Goal: Task Accomplishment & Management: Manage account settings

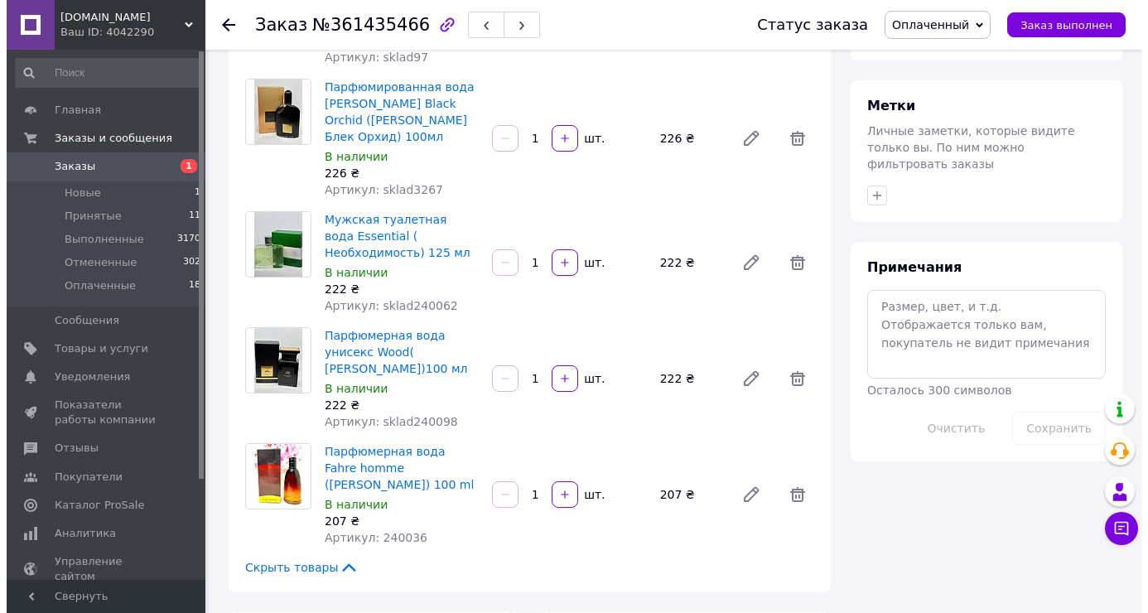
scroll to position [1010, 0]
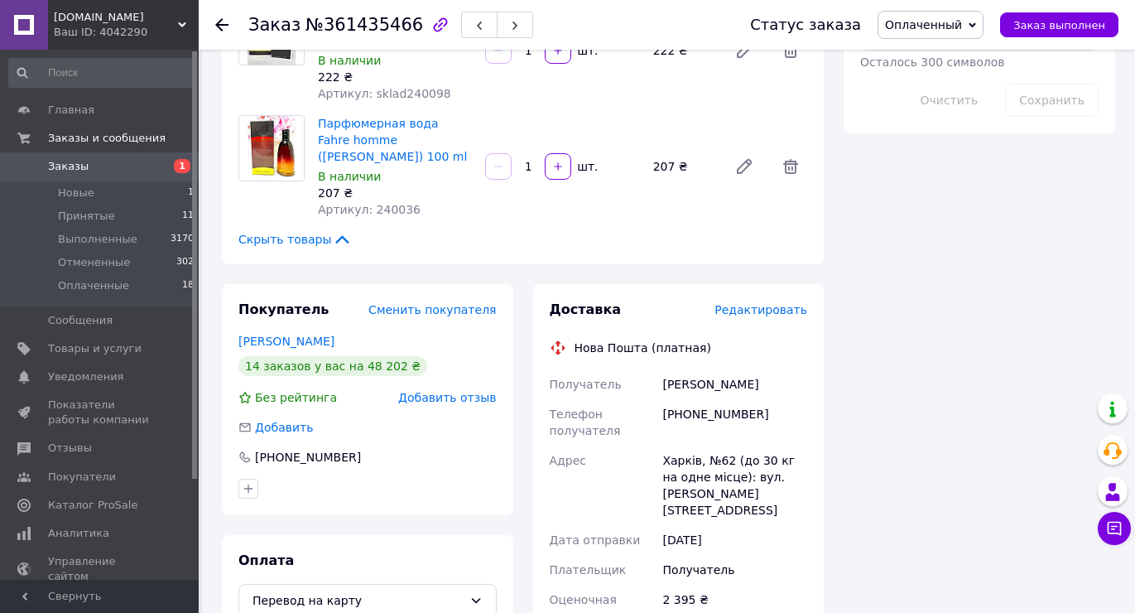
click at [752, 303] on span "Редактировать" at bounding box center [761, 309] width 93 height 13
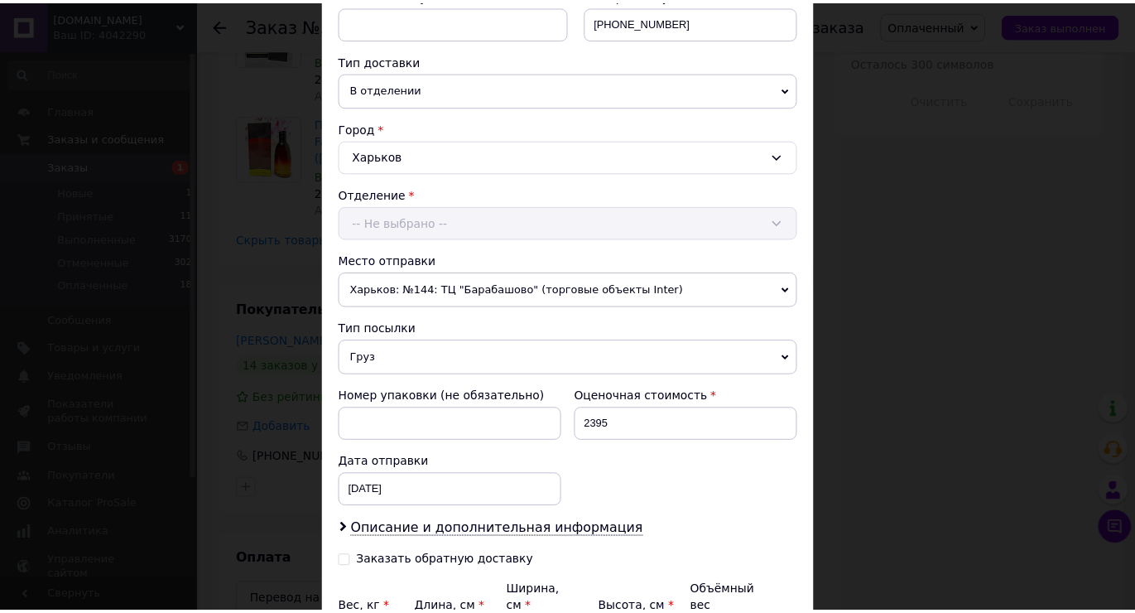
scroll to position [517, 0]
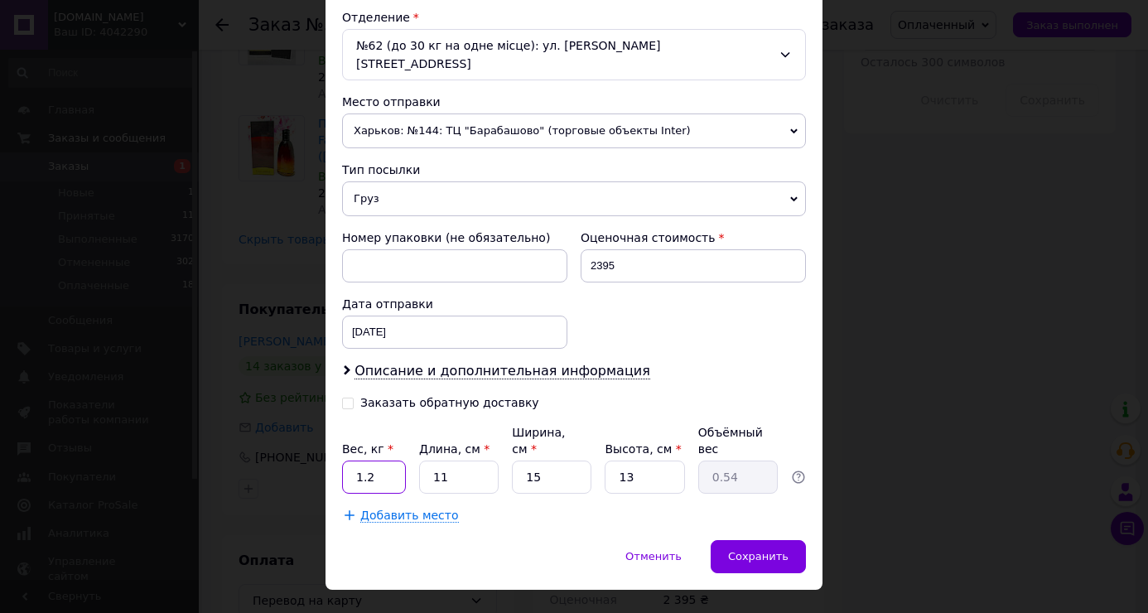
click at [381, 460] on input "1.2" at bounding box center [374, 476] width 64 height 33
type input "4.15"
click at [488, 460] on input "11" at bounding box center [459, 476] width 80 height 33
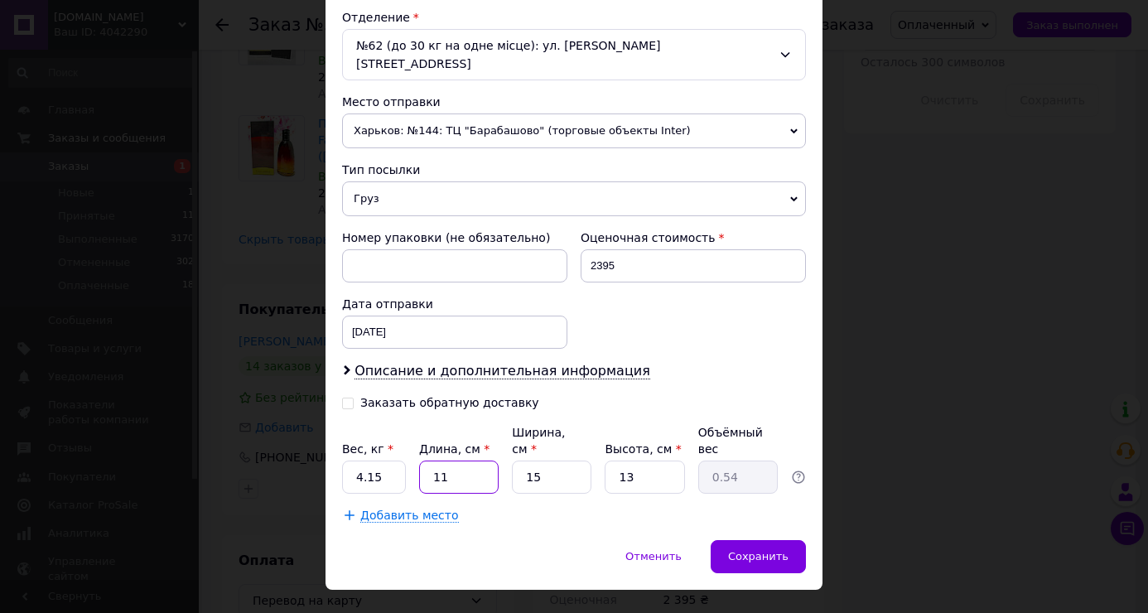
type input "2"
type input "0.1"
type input "28"
type input "1.37"
type input "28"
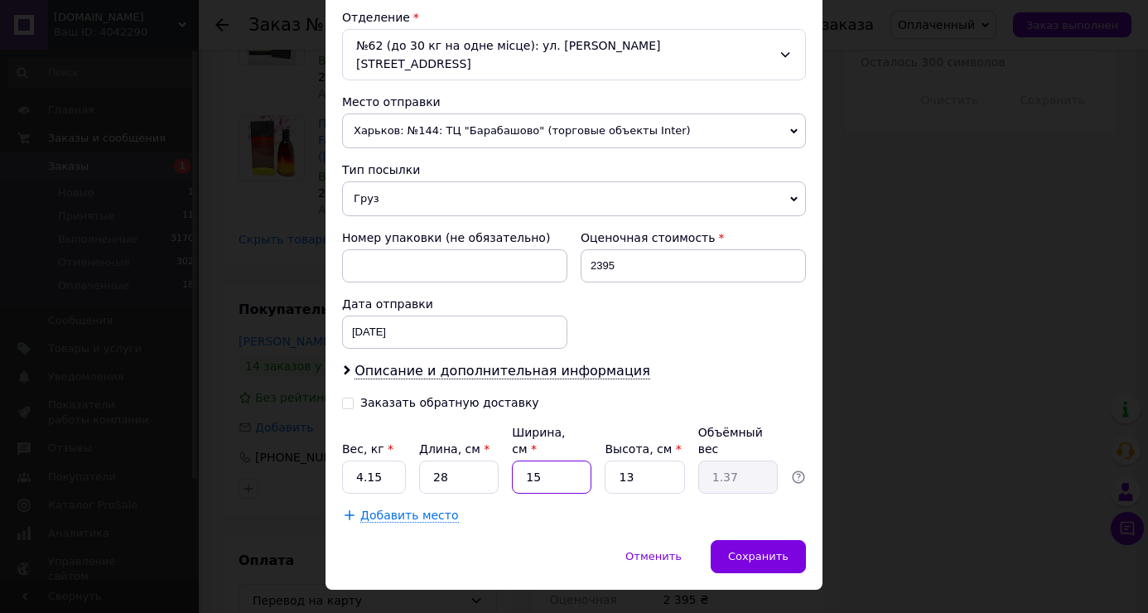
click at [547, 460] on input "15" at bounding box center [552, 476] width 80 height 33
type input "152"
type input "13.83"
click at [547, 460] on input "152" at bounding box center [552, 476] width 80 height 33
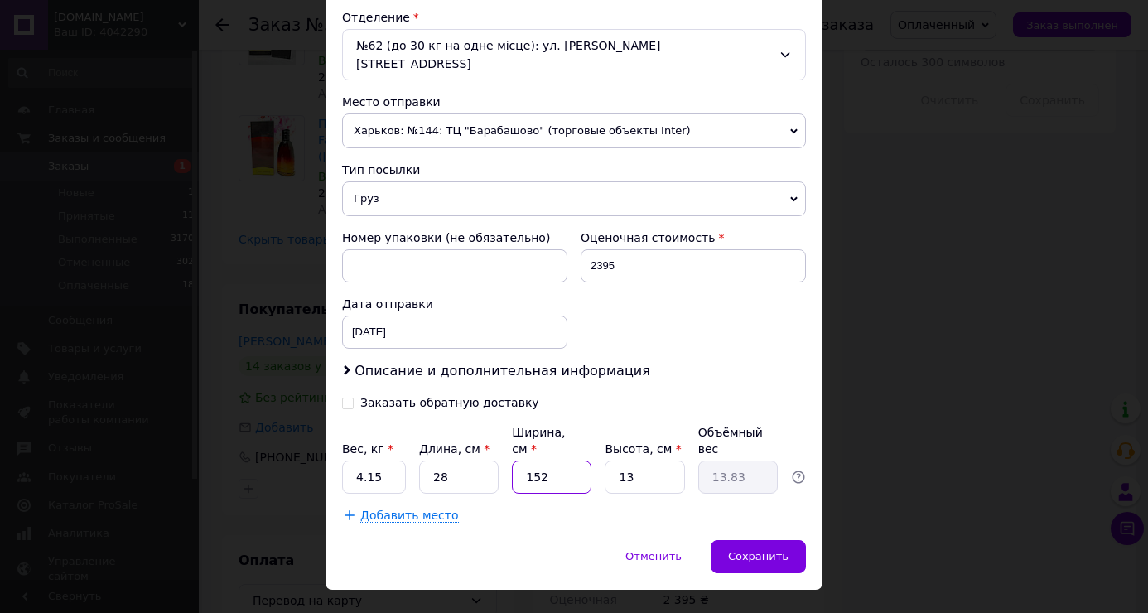
click at [547, 460] on input "152" at bounding box center [552, 476] width 80 height 33
type input "2"
type input "0.18"
type input "25"
type input "2.28"
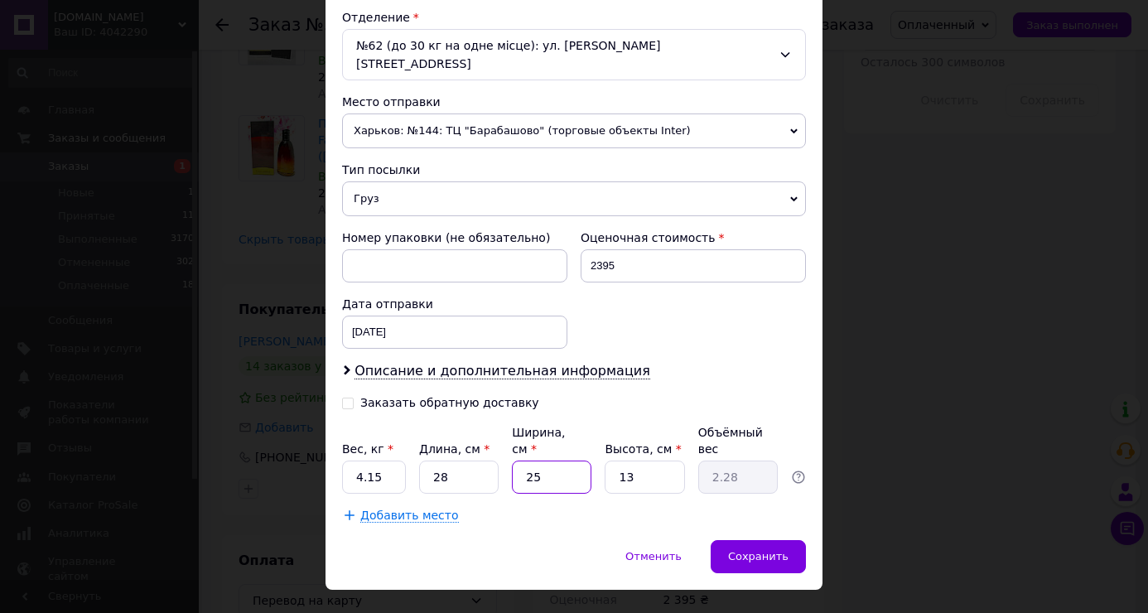
type input "25"
click at [663, 460] on input "13" at bounding box center [645, 476] width 80 height 33
type input "2"
type input "0.35"
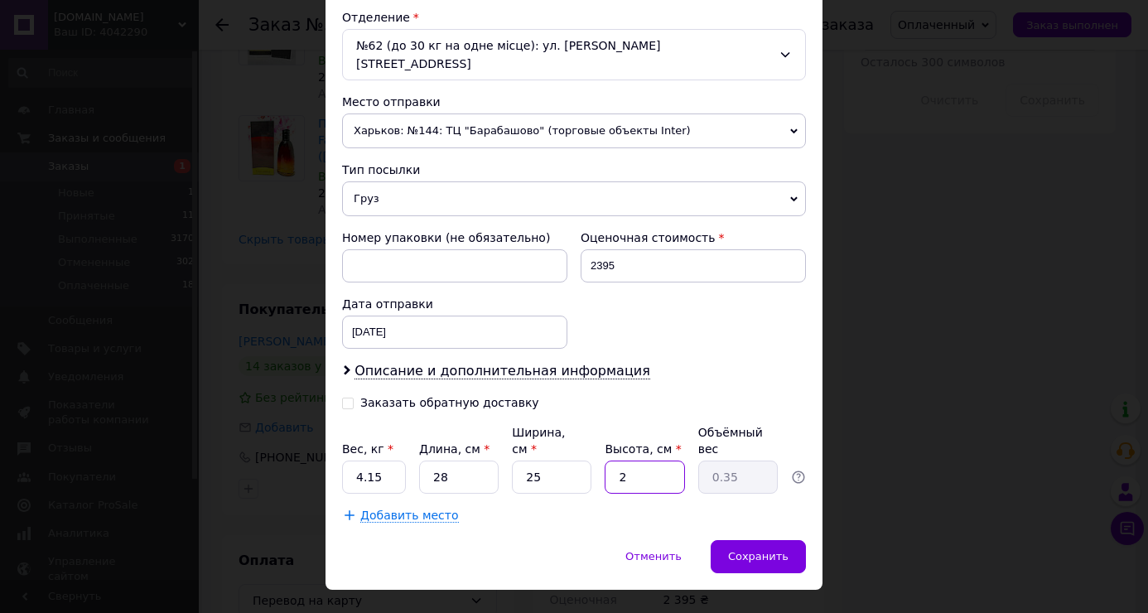
type input "21"
type input "3.68"
type input "21"
click at [768, 540] on div "Сохранить" at bounding box center [758, 556] width 95 height 33
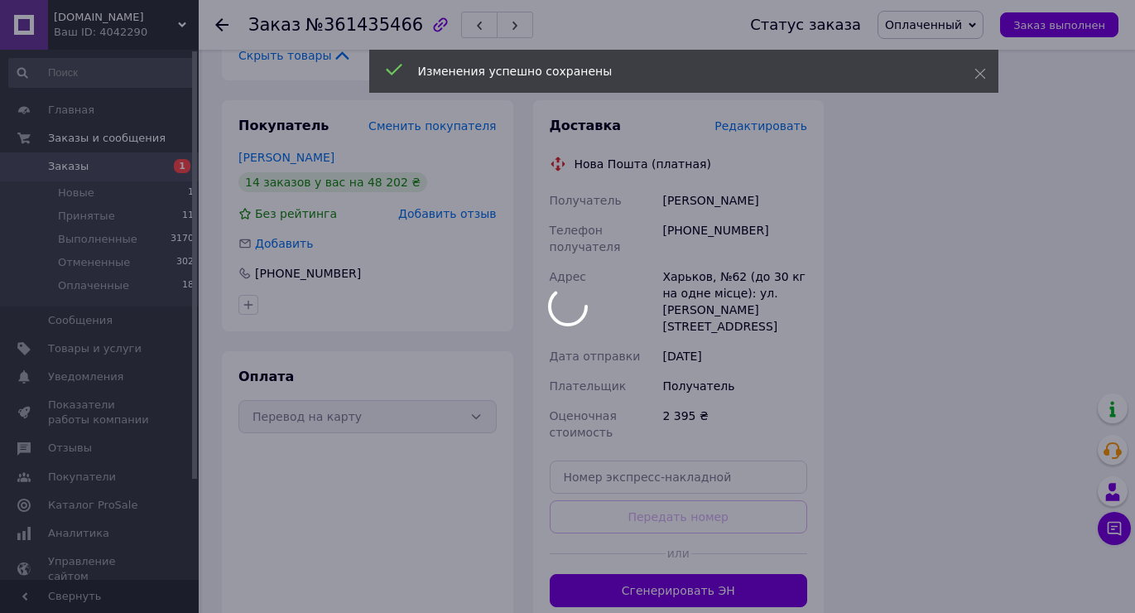
scroll to position [1324, 0]
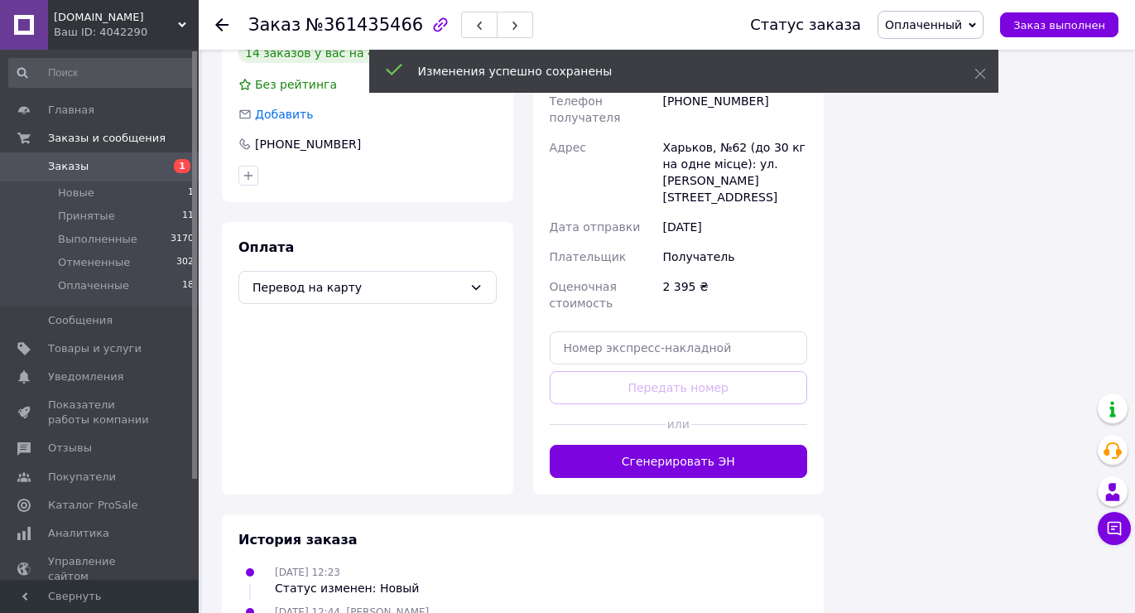
click at [644, 445] on button "Сгенерировать ЭН" at bounding box center [679, 461] width 258 height 33
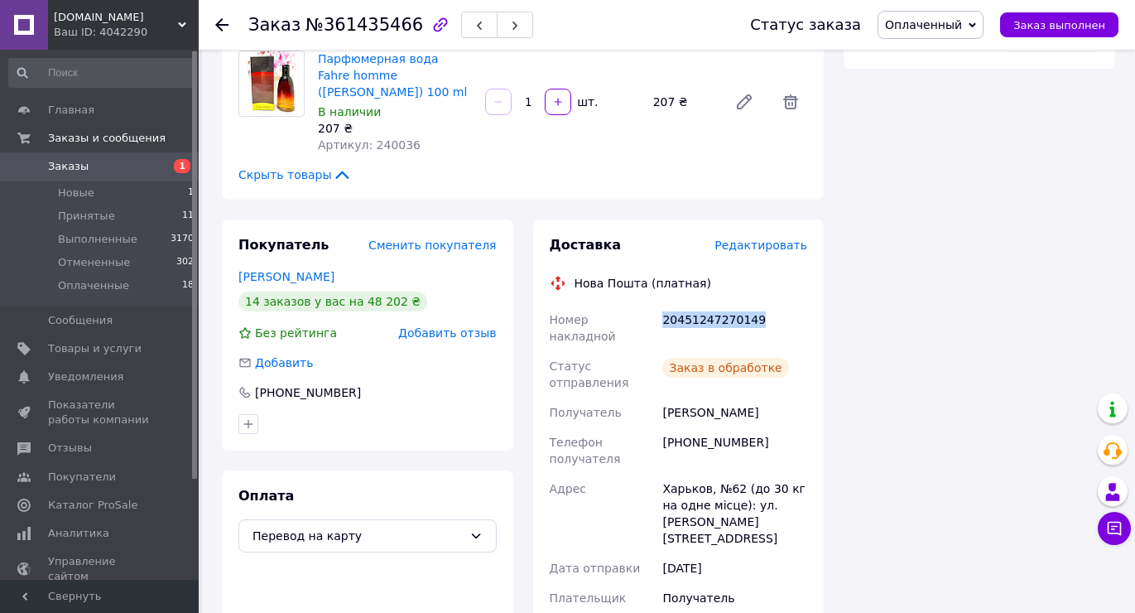
drag, startPoint x: 656, startPoint y: 238, endPoint x: 836, endPoint y: 193, distance: 185.2
click at [804, 305] on div "Номер накладной 20451247270149 Статус отправления Заказ в обработке Получатель …" at bounding box center [679, 505] width 265 height 401
copy div "Номер накладной 20451247270149"
click at [1035, 34] on button "Заказ выполнен" at bounding box center [1059, 24] width 118 height 25
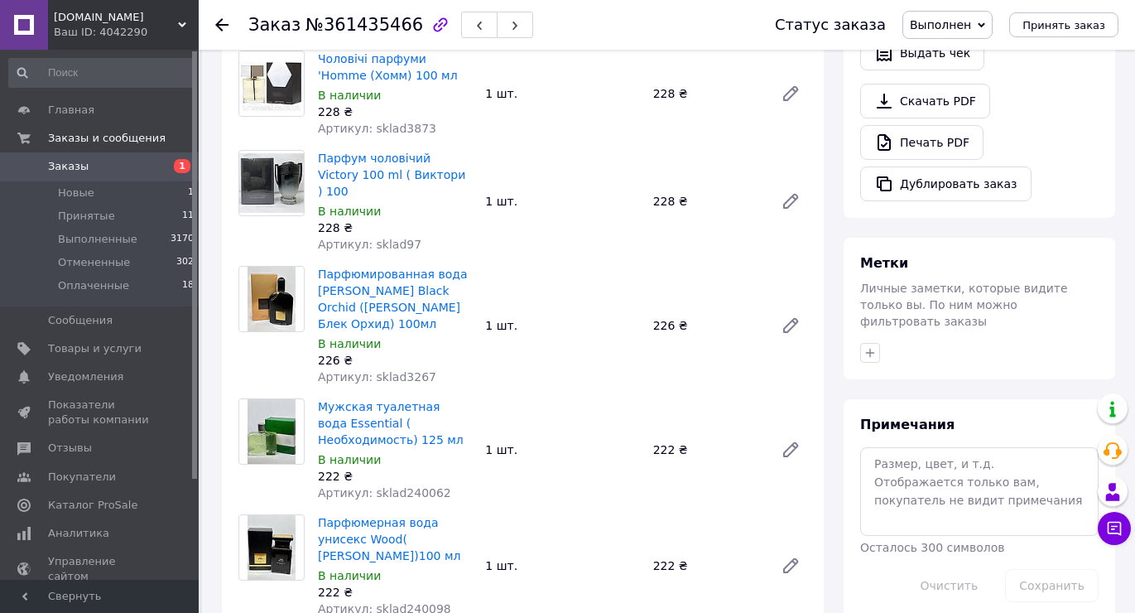
scroll to position [0, 0]
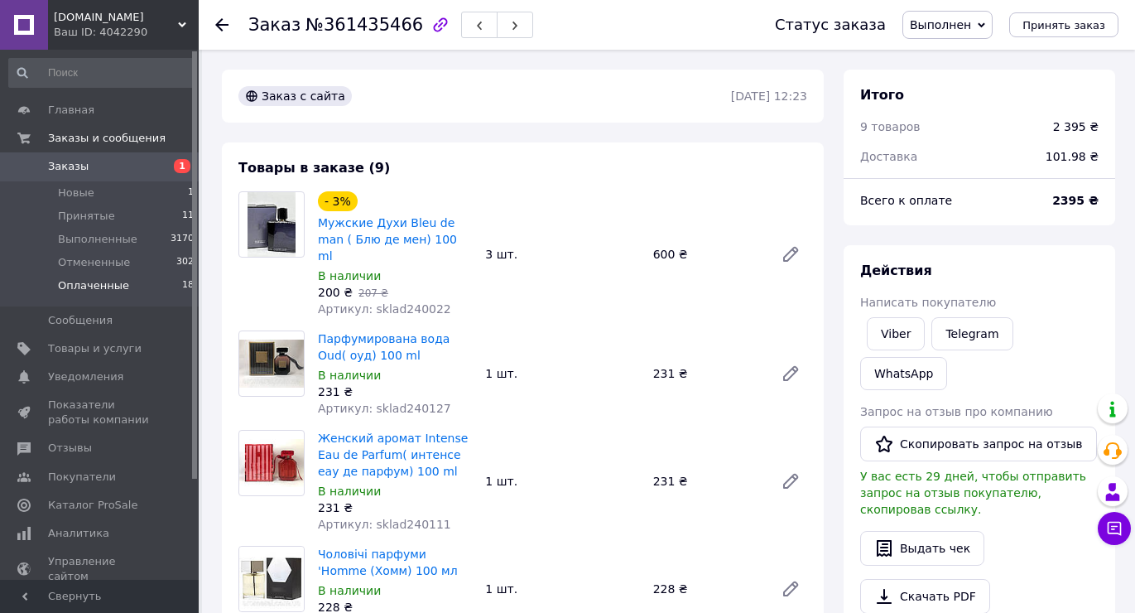
click at [120, 288] on span "Оплаченные" at bounding box center [93, 285] width 71 height 15
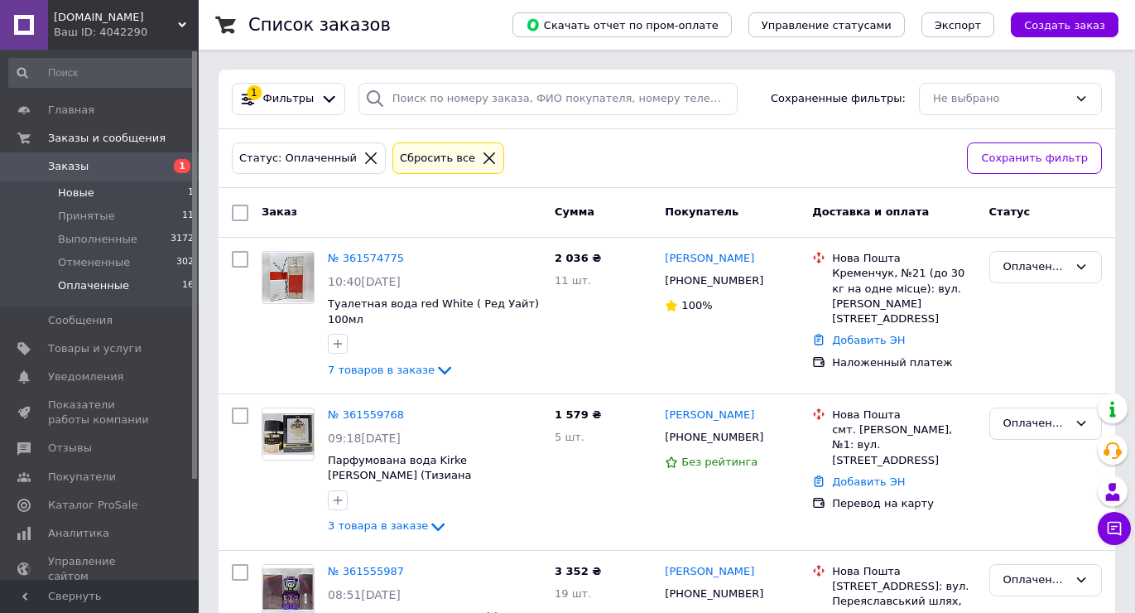
click at [165, 195] on li "Новые 1" at bounding box center [102, 192] width 204 height 23
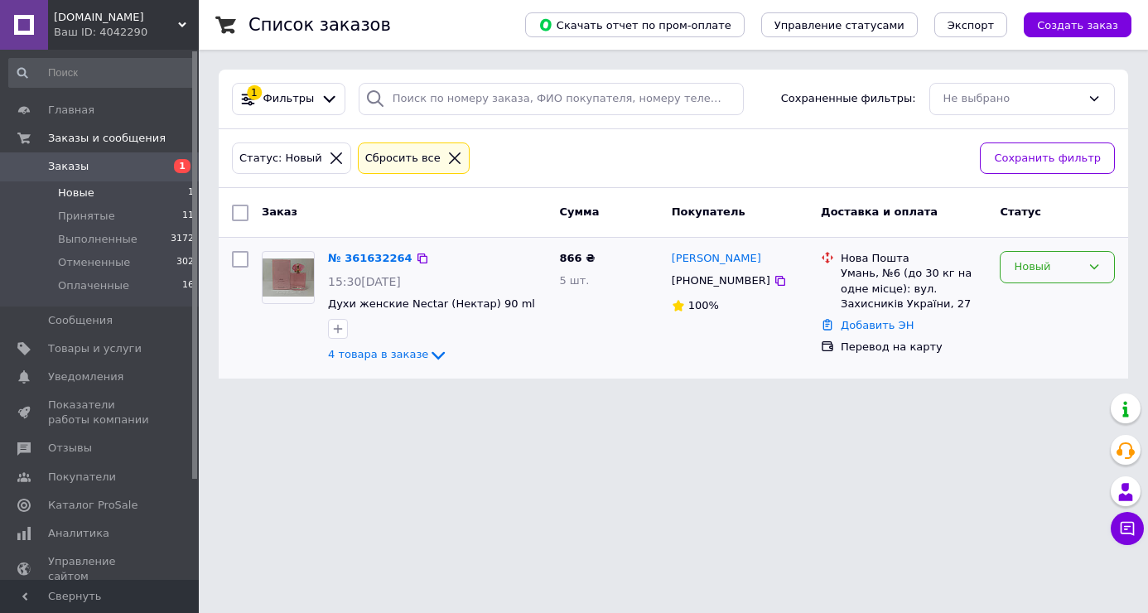
click at [1040, 265] on div "Новый" at bounding box center [1047, 266] width 67 height 17
click at [1037, 301] on li "Принят" at bounding box center [1056, 302] width 113 height 31
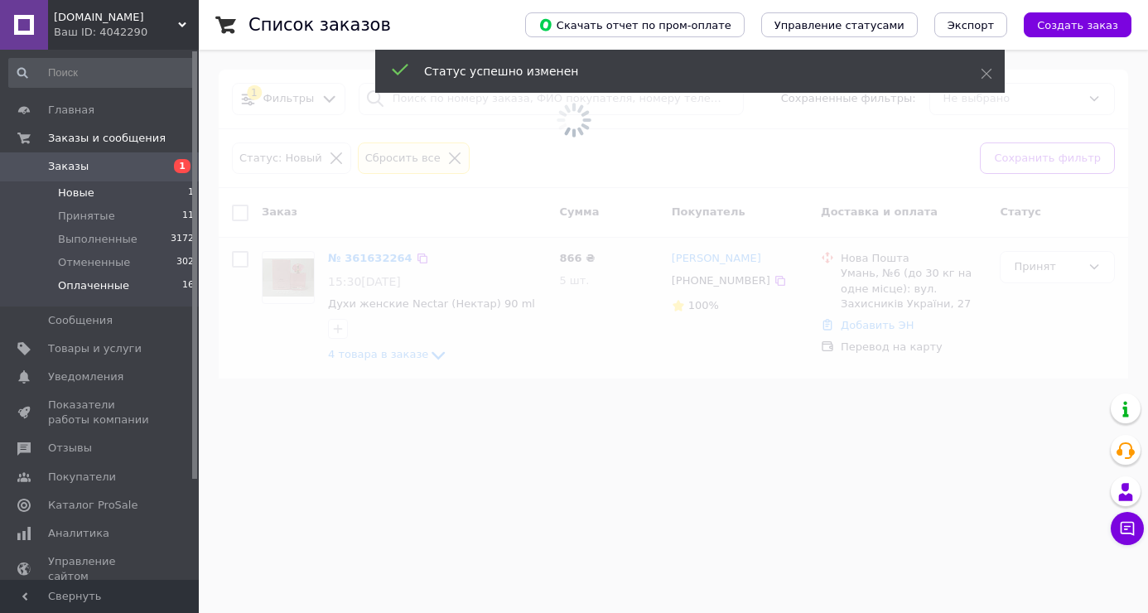
click at [168, 294] on li "Оплаченные 16" at bounding box center [102, 289] width 204 height 31
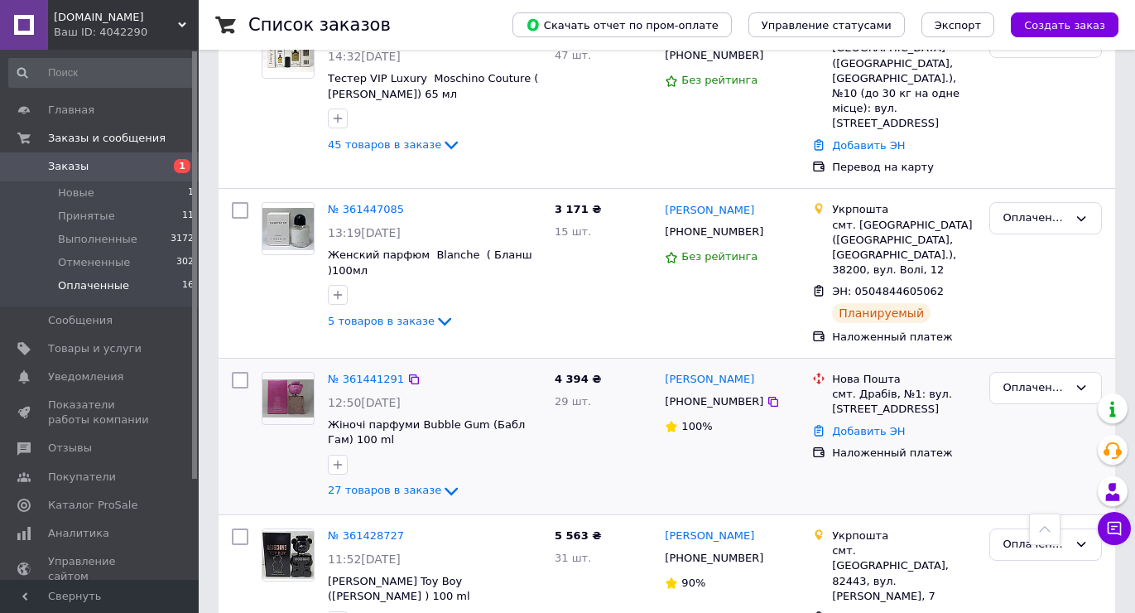
scroll to position [1829, 0]
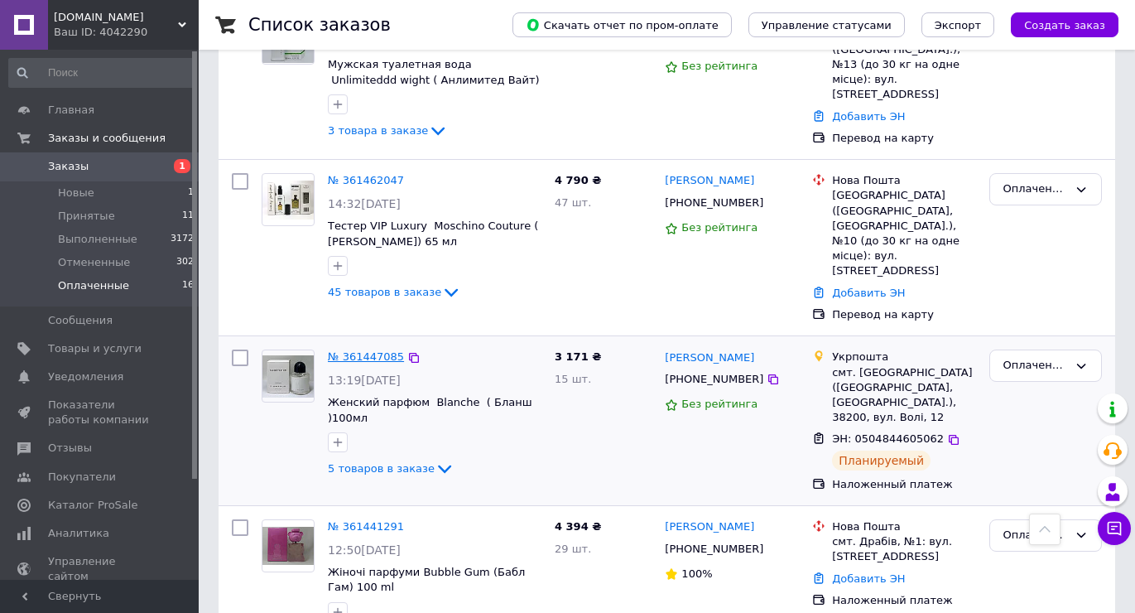
click at [357, 350] on link "№ 361447085" at bounding box center [366, 356] width 76 height 12
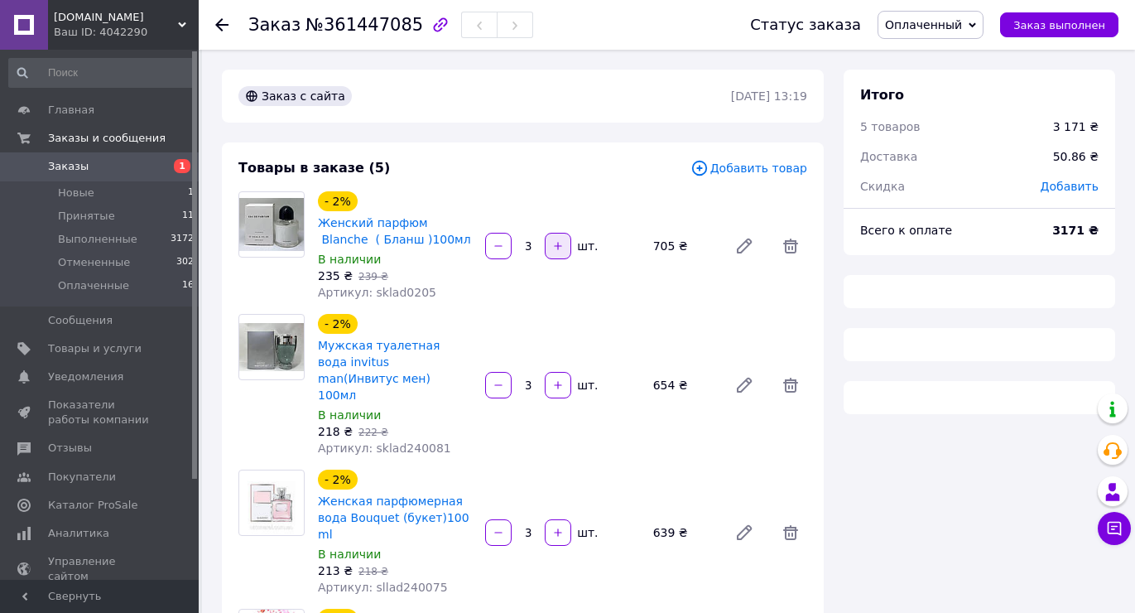
scroll to position [331, 0]
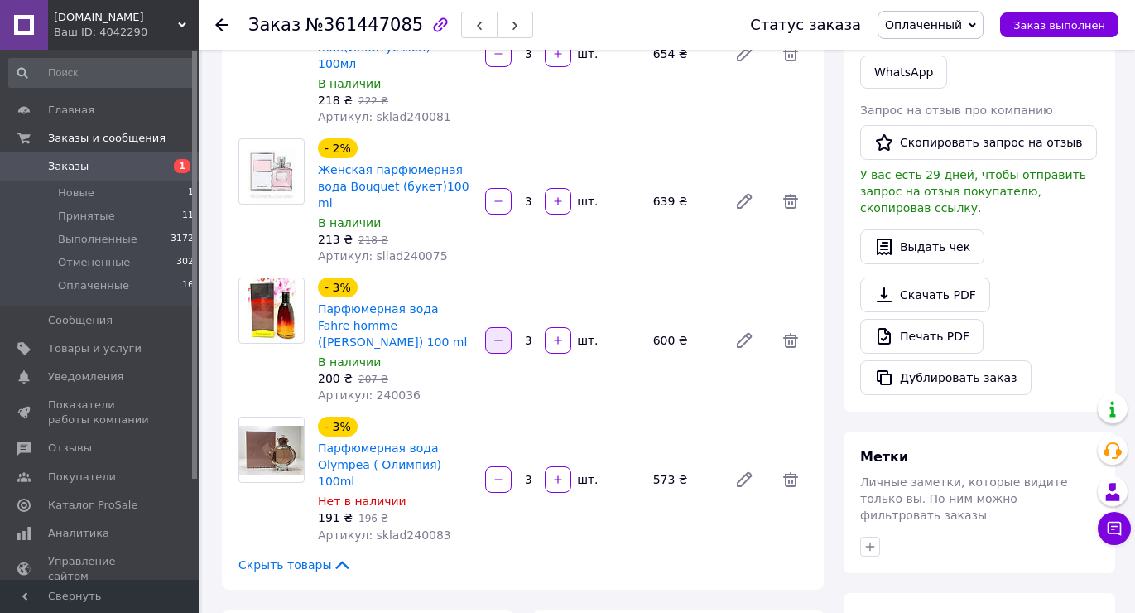
click at [499, 335] on icon "button" at bounding box center [499, 341] width 12 height 12
type input "2"
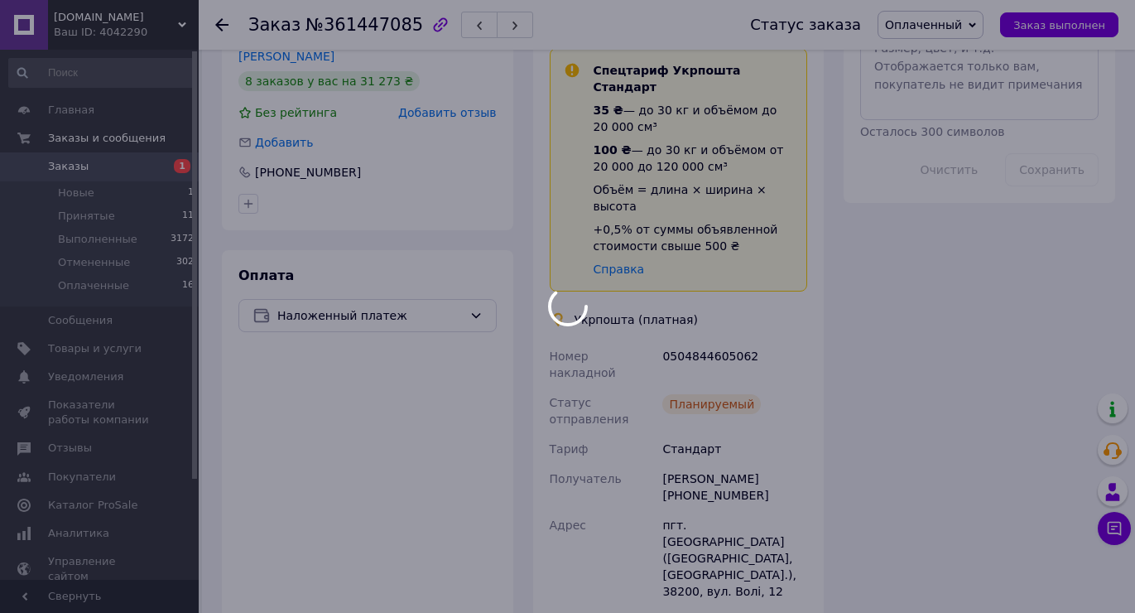
scroll to position [911, 0]
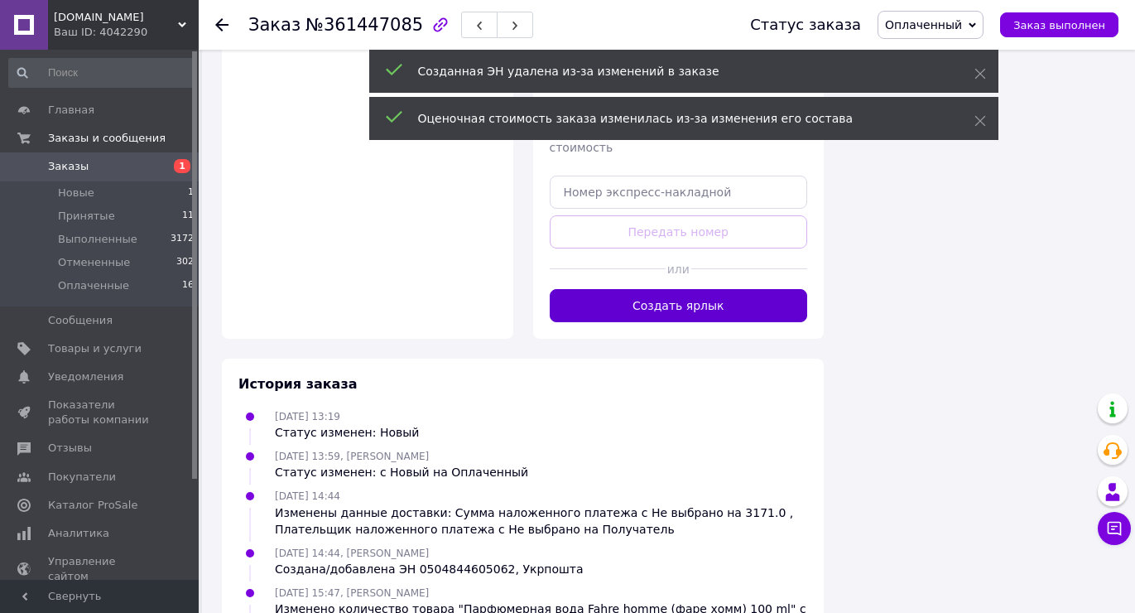
click at [729, 289] on button "Создать ярлык" at bounding box center [679, 305] width 258 height 33
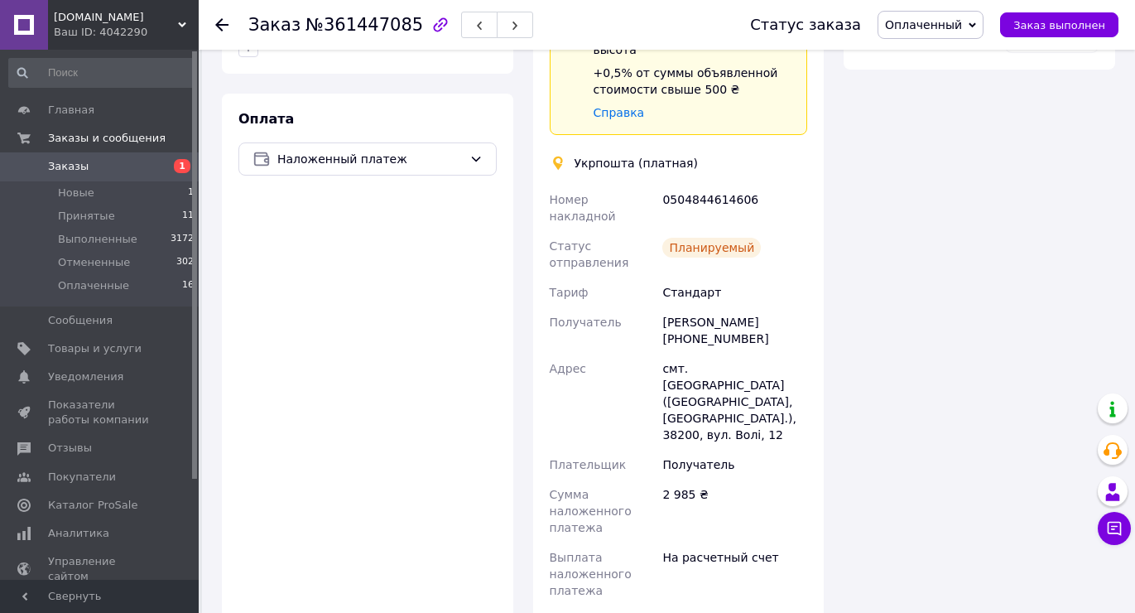
scroll to position [888, 0]
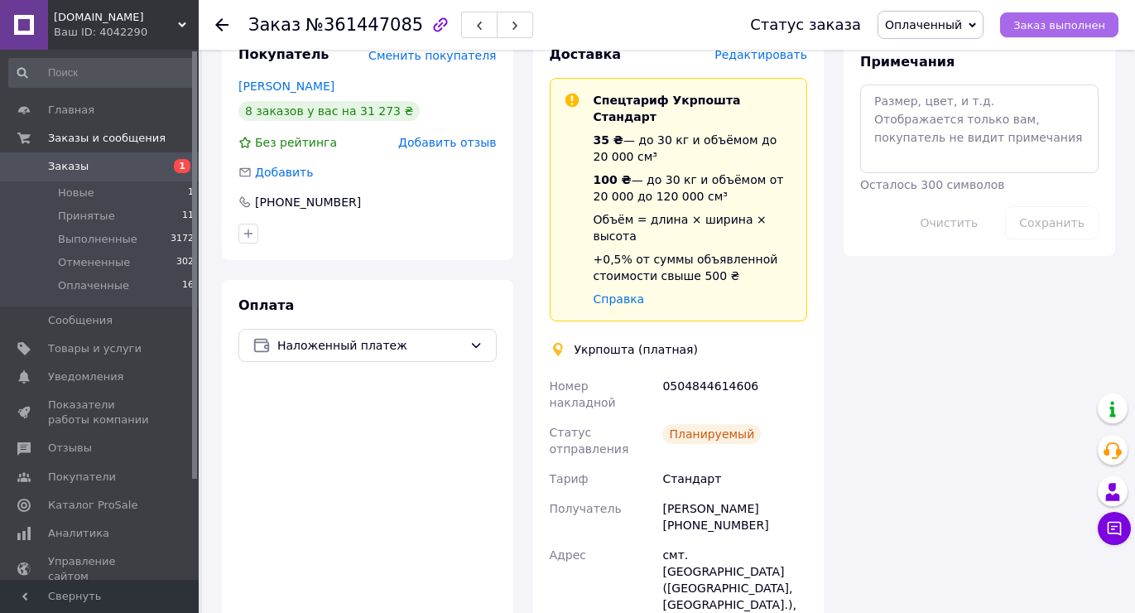
click at [1031, 24] on span "Заказ выполнен" at bounding box center [1060, 25] width 92 height 12
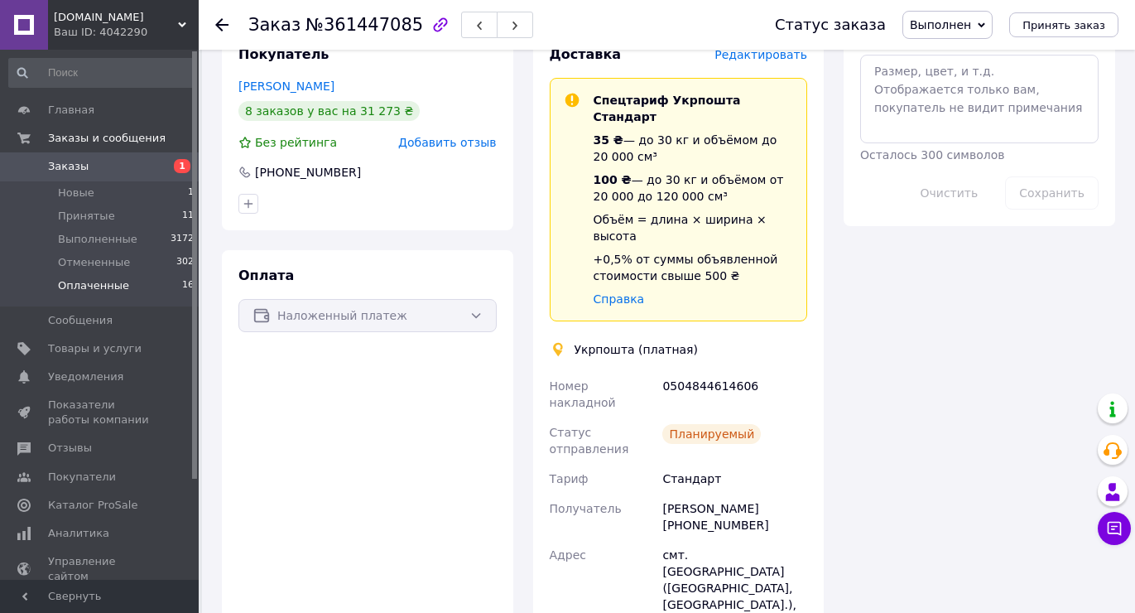
click at [141, 287] on li "Оплаченные 16" at bounding box center [102, 289] width 204 height 31
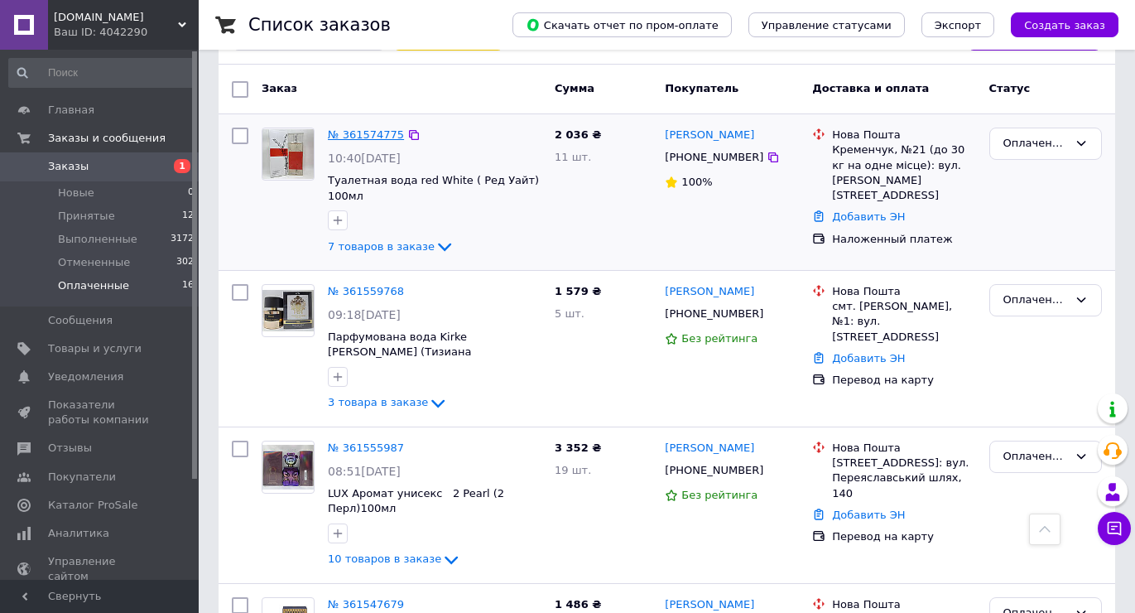
scroll to position [89, 0]
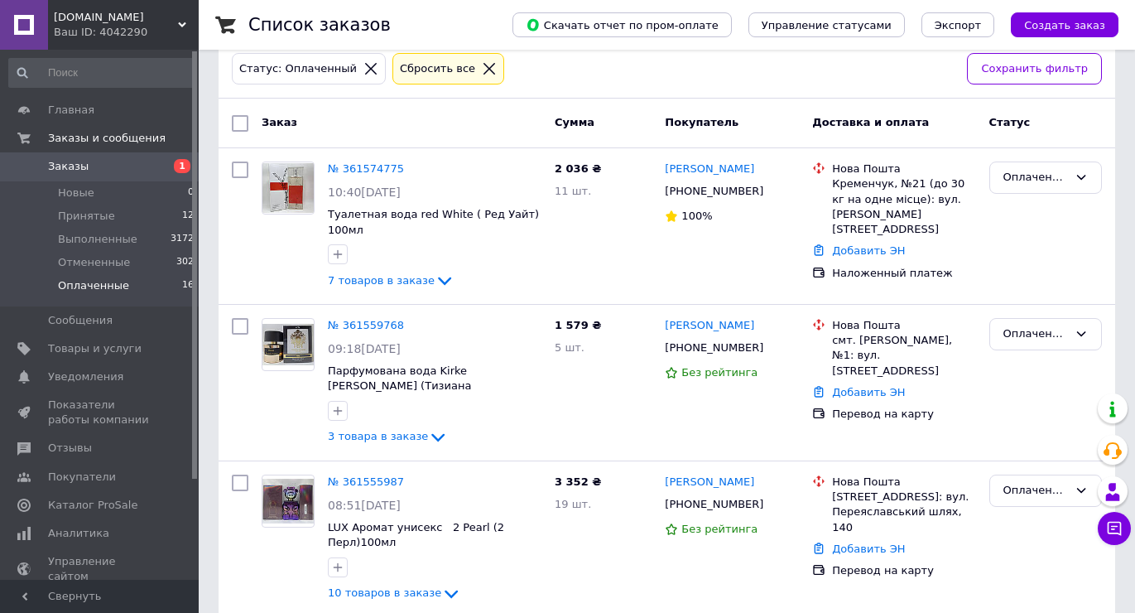
click at [127, 281] on li "Оплаченные 16" at bounding box center [102, 289] width 204 height 31
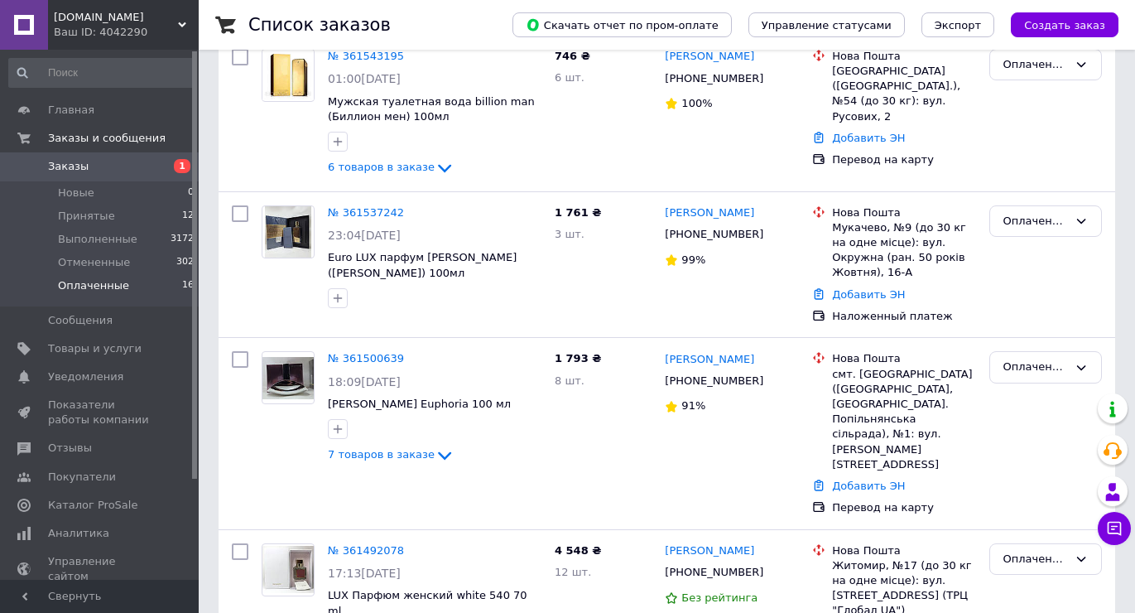
scroll to position [994, 0]
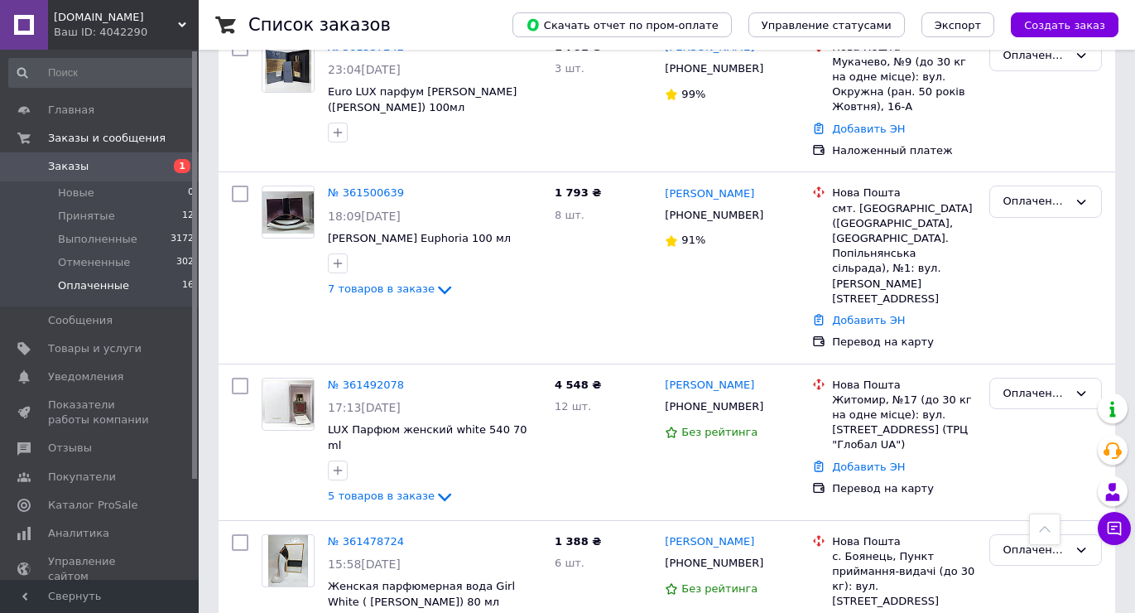
click at [150, 292] on li "Оплаченные 16" at bounding box center [102, 289] width 204 height 31
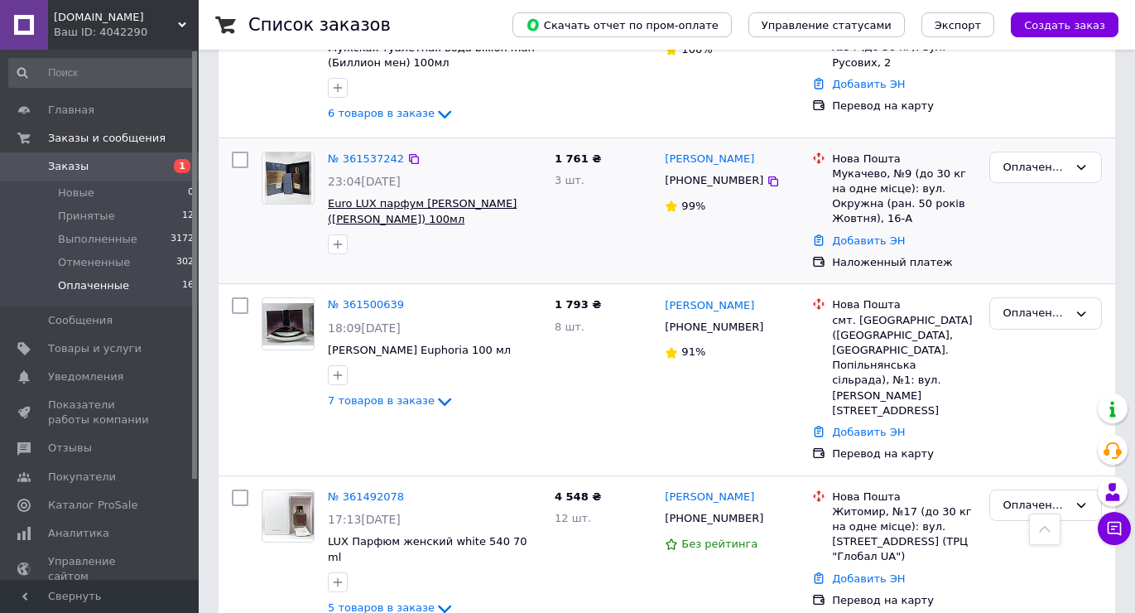
scroll to position [911, 0]
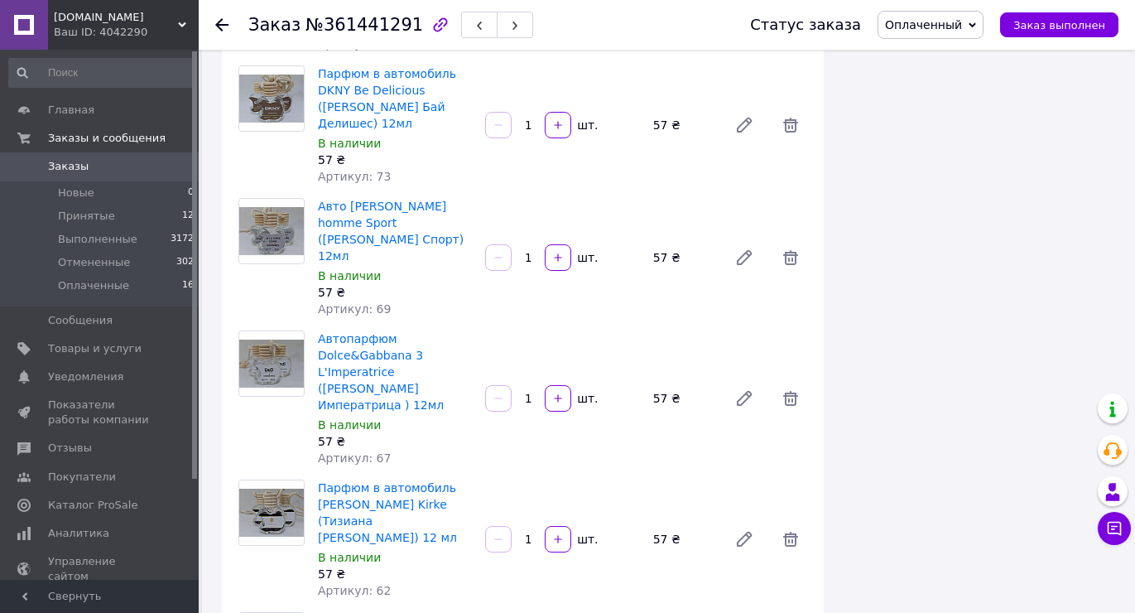
scroll to position [1077, 0]
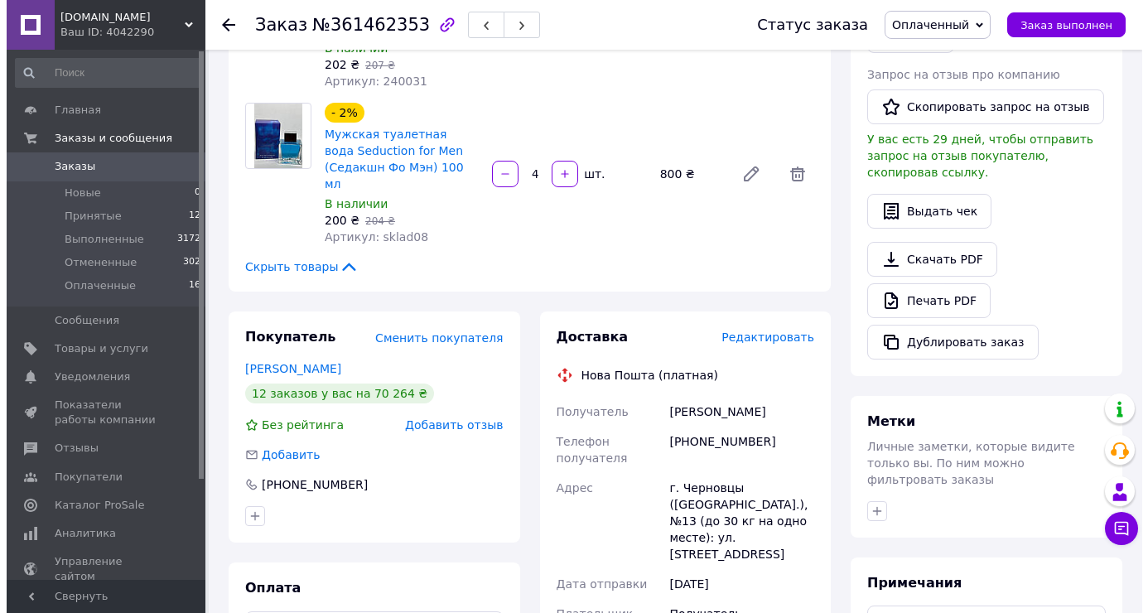
scroll to position [580, 0]
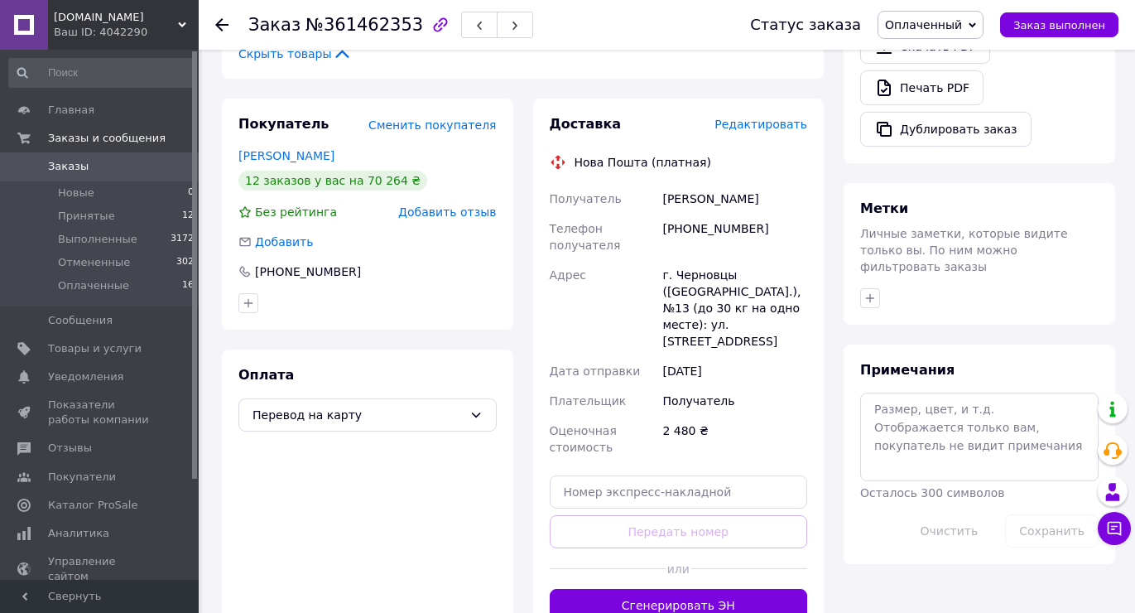
click at [762, 118] on span "Редактировать" at bounding box center [761, 124] width 93 height 13
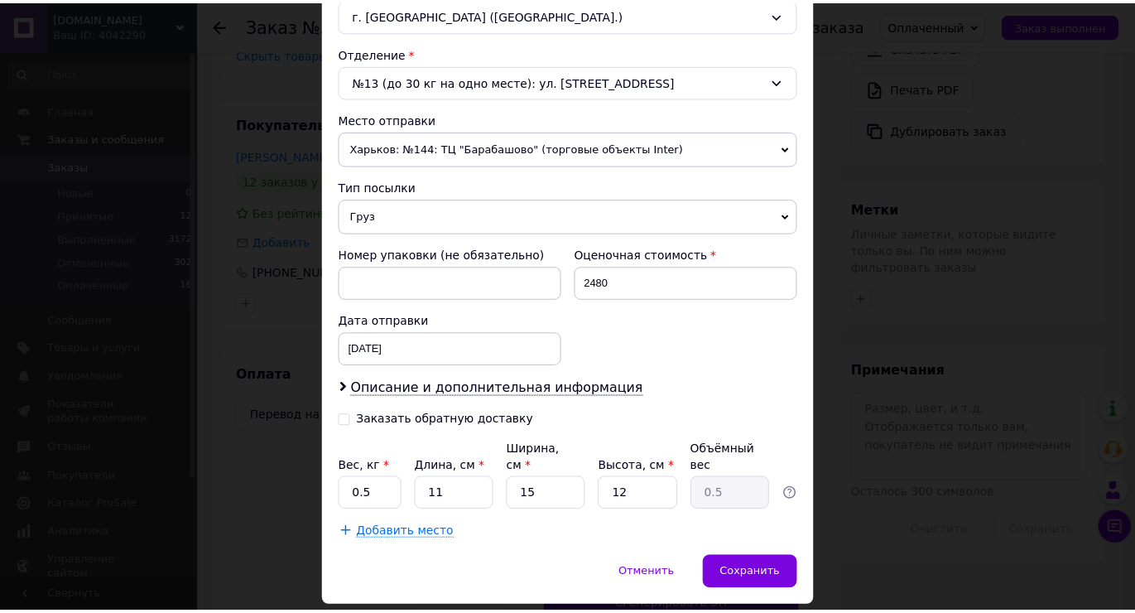
scroll to position [517, 0]
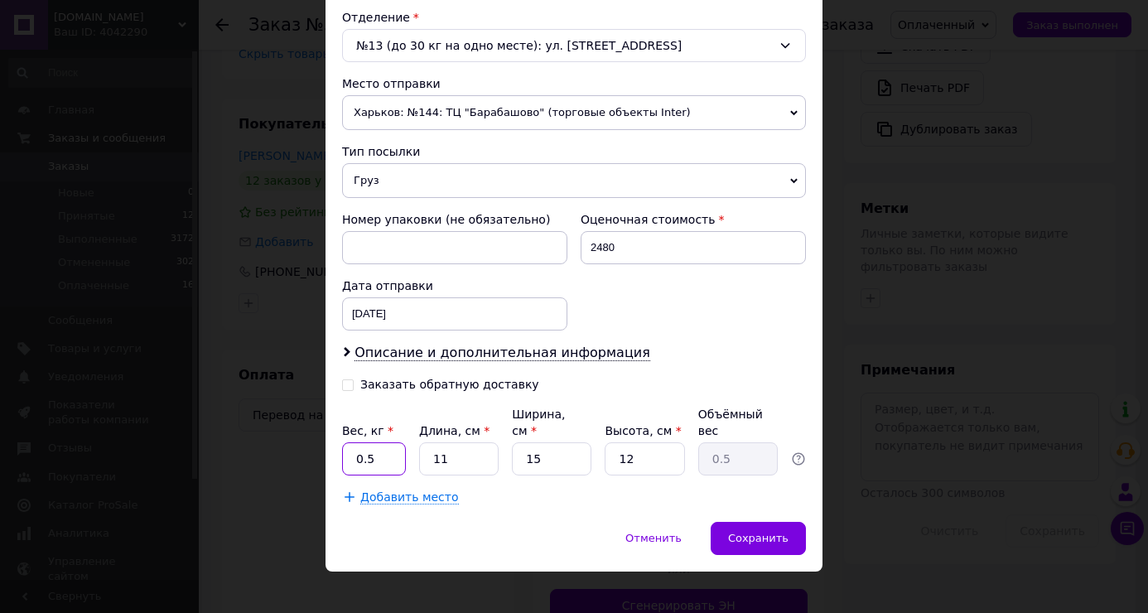
click at [390, 448] on input "0.5" at bounding box center [374, 458] width 64 height 33
click at [389, 448] on input "0.5" at bounding box center [374, 458] width 64 height 33
type input "4.40"
click at [512, 442] on div "15" at bounding box center [552, 458] width 80 height 33
click at [480, 442] on input "11" at bounding box center [459, 458] width 80 height 33
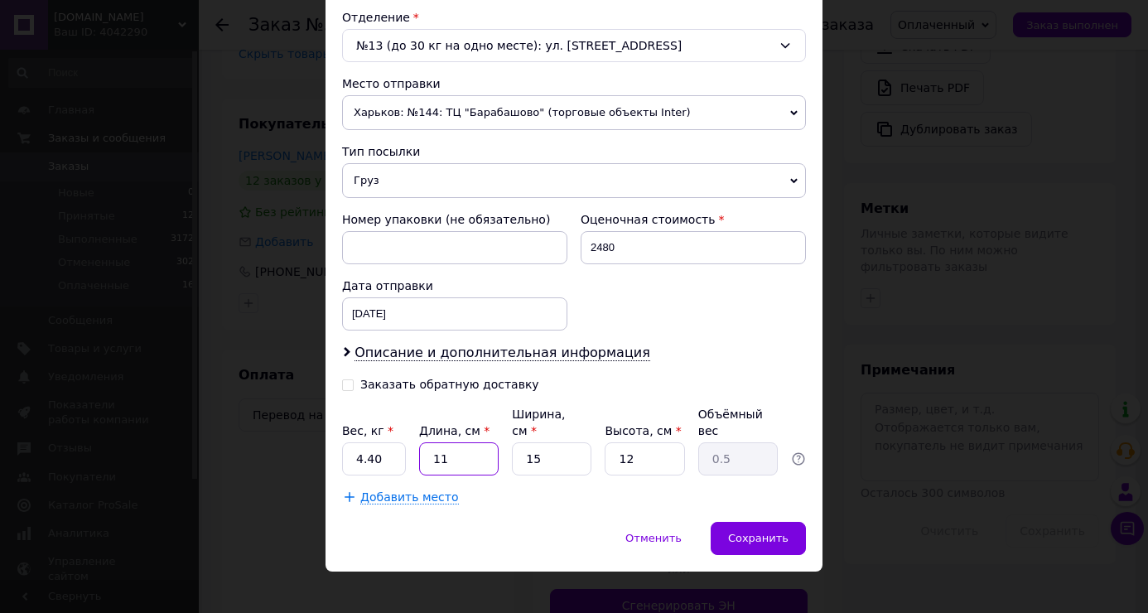
click at [480, 442] on input "11" at bounding box center [459, 458] width 80 height 33
type input "2"
type input "0.1"
type input "228"
type input "10.26"
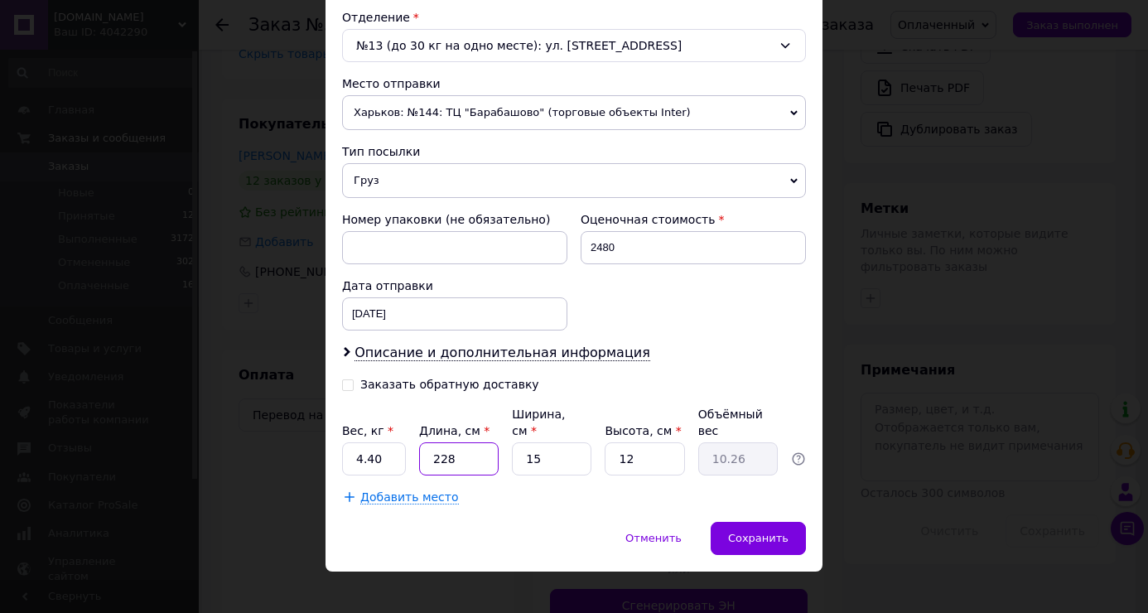
click at [435, 442] on input "228" at bounding box center [459, 458] width 80 height 33
type input "28"
type input "1.26"
type input "28"
click at [542, 442] on input "15" at bounding box center [552, 458] width 80 height 33
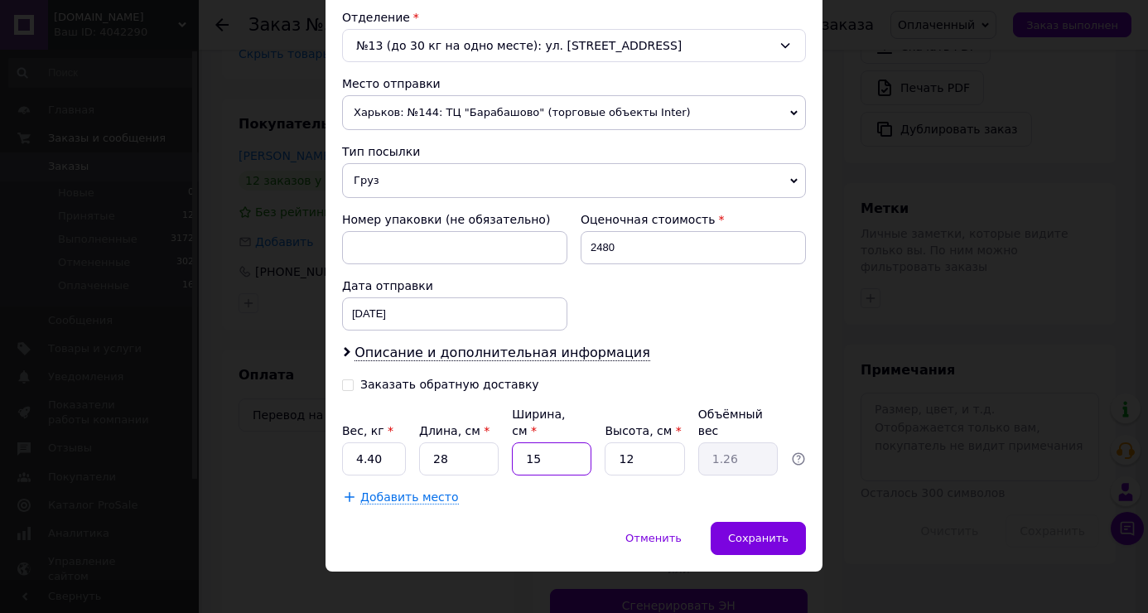
click at [542, 442] on input "15" at bounding box center [552, 458] width 80 height 33
type input "2"
type input "0.17"
type input "25"
type input "2.1"
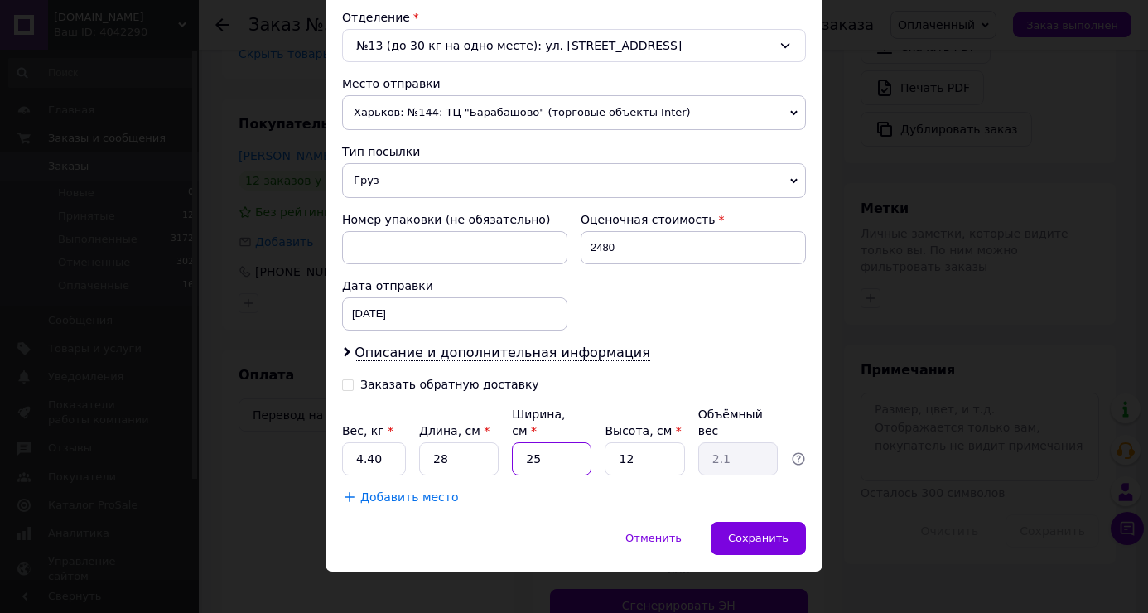
type input "25"
click at [652, 446] on input "12" at bounding box center [645, 458] width 80 height 33
click at [652, 445] on input "12" at bounding box center [645, 458] width 80 height 33
type input "2"
type input "0.35"
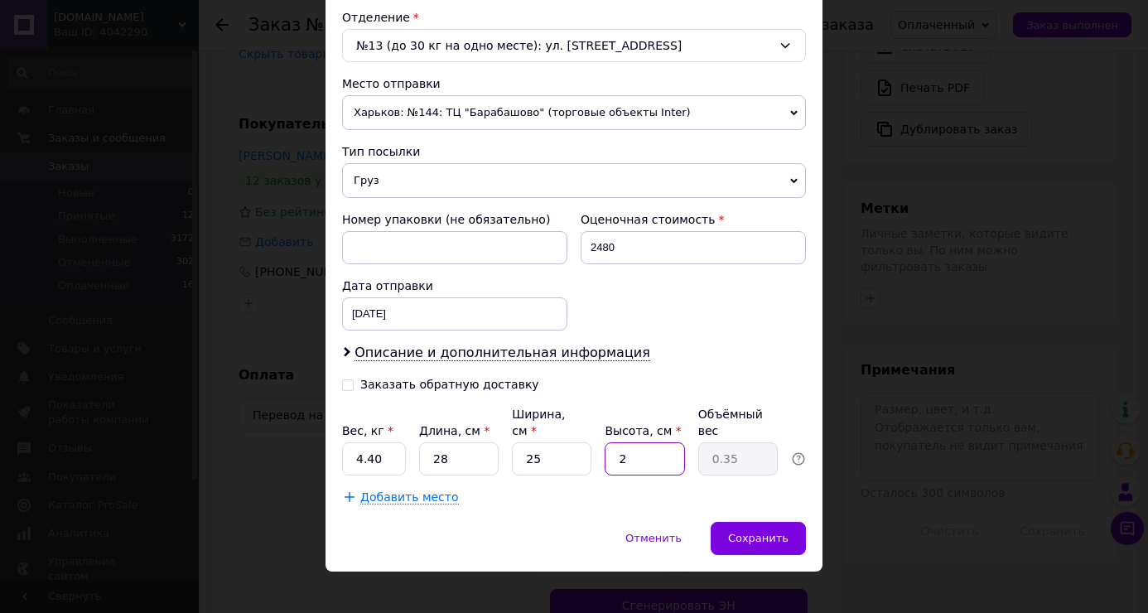
type input "21"
type input "3.68"
type input "21"
click at [746, 522] on div "Сохранить" at bounding box center [758, 538] width 95 height 33
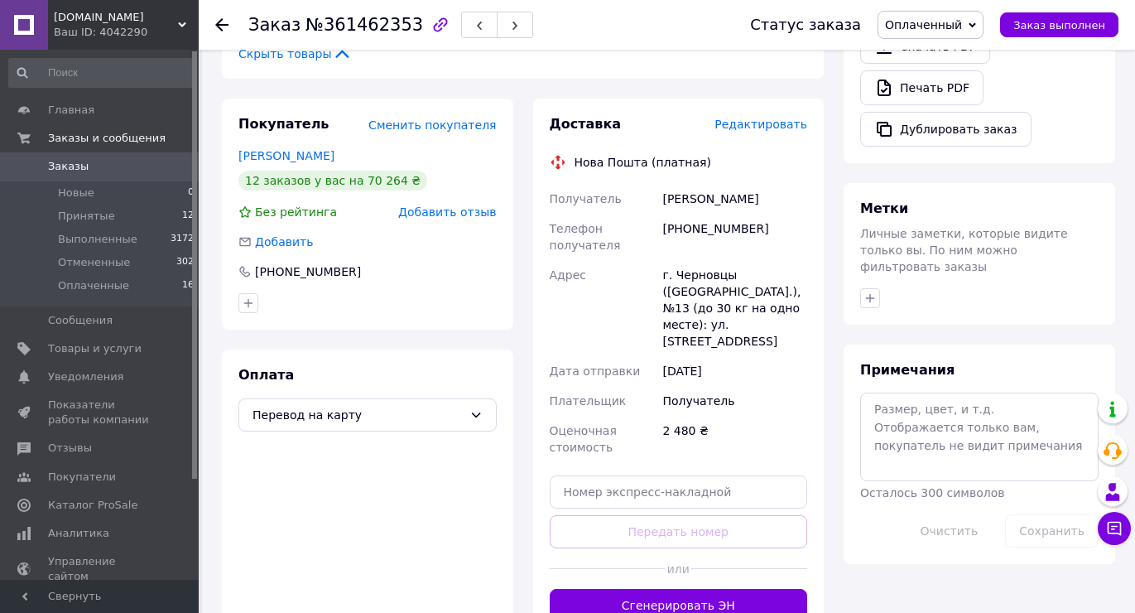
click at [723, 589] on button "Сгенерировать ЭН" at bounding box center [679, 605] width 258 height 33
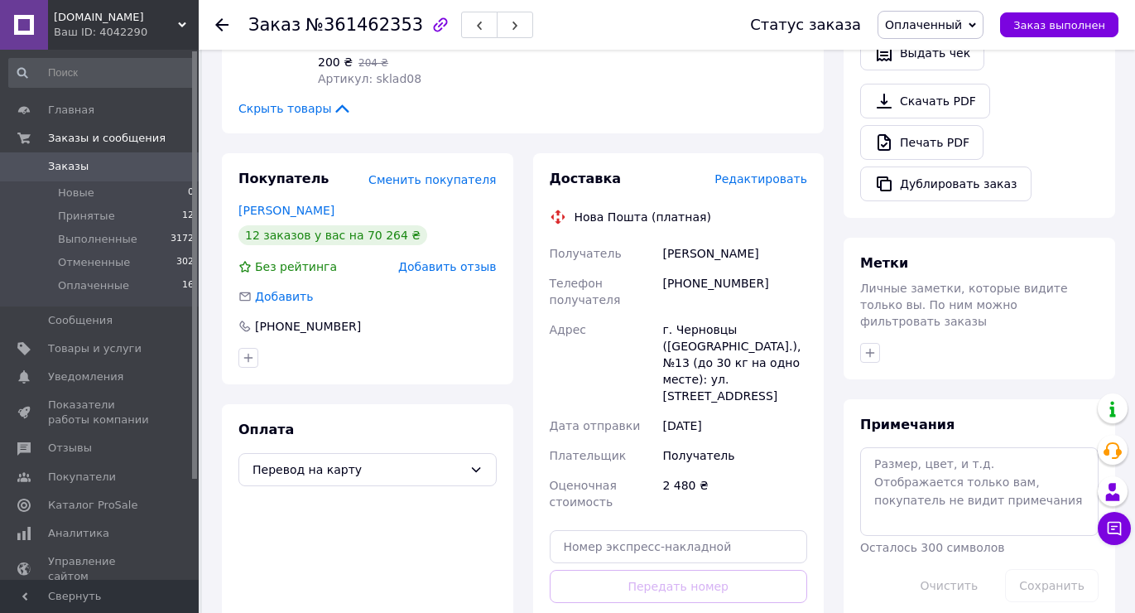
scroll to position [497, 0]
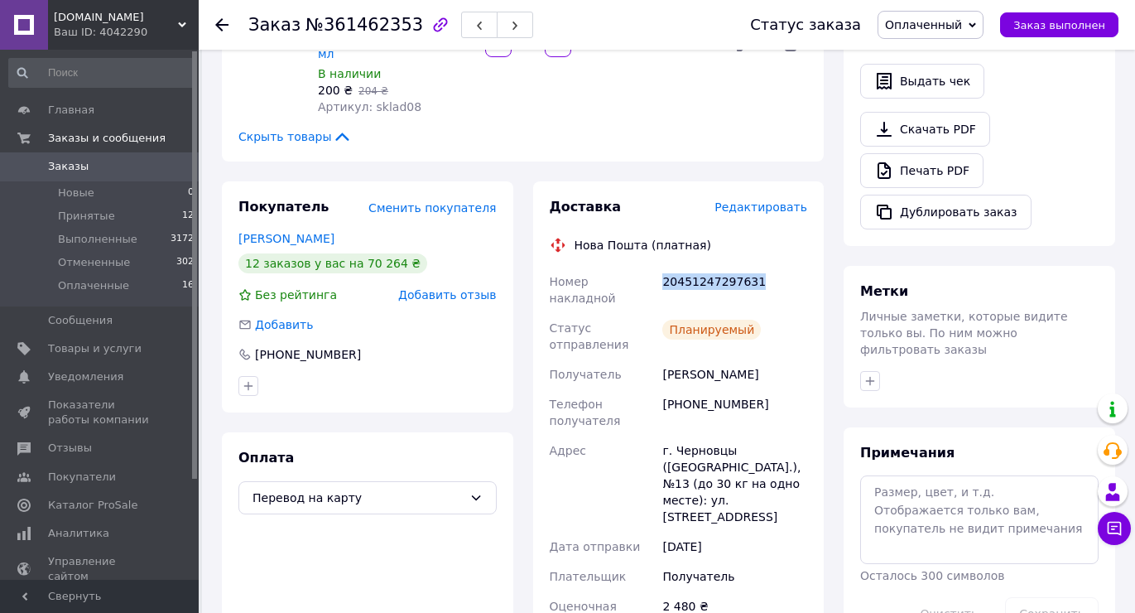
drag, startPoint x: 663, startPoint y: 252, endPoint x: 776, endPoint y: 250, distance: 112.7
click at [776, 267] on div "20451247297631" at bounding box center [735, 290] width 152 height 46
copy div "20451247297631"
click at [1054, 14] on button "Заказ выполнен" at bounding box center [1059, 24] width 118 height 25
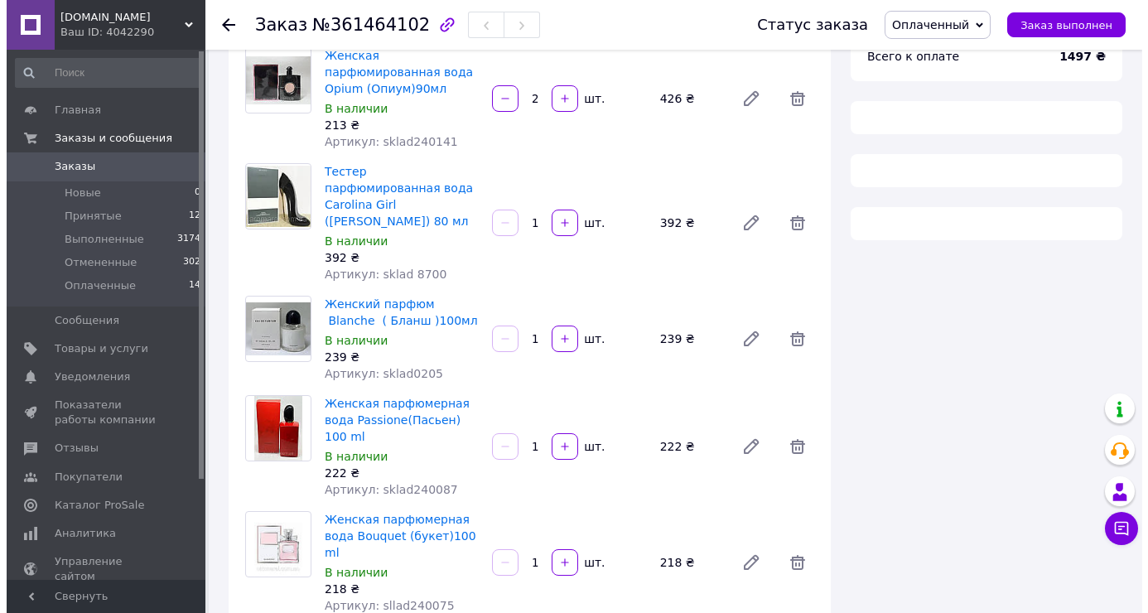
scroll to position [538, 0]
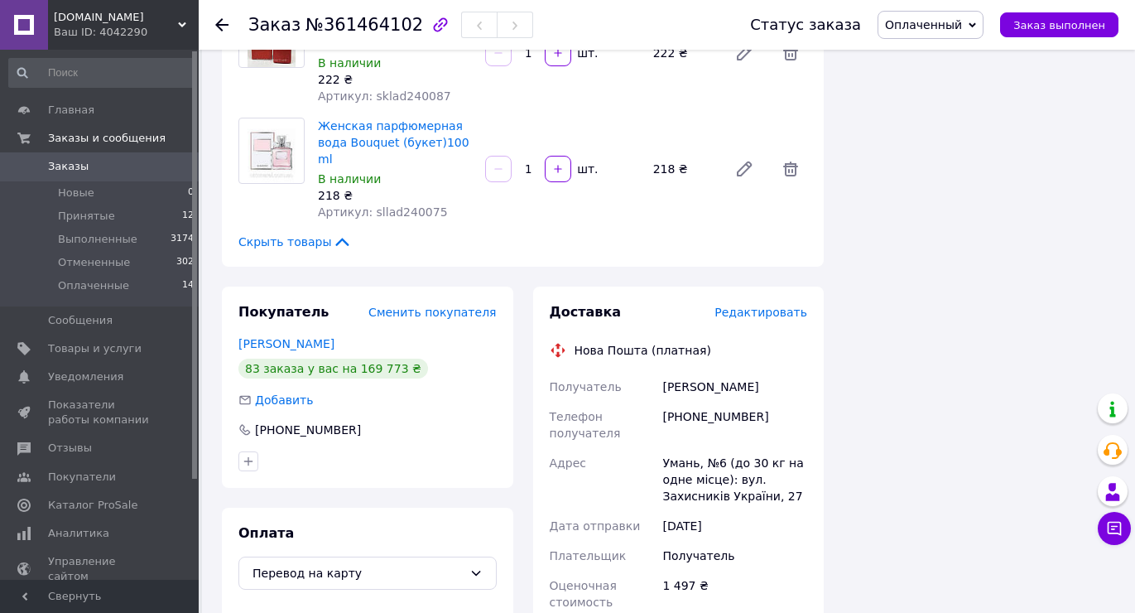
click at [755, 306] on span "Редактировать" at bounding box center [761, 312] width 93 height 13
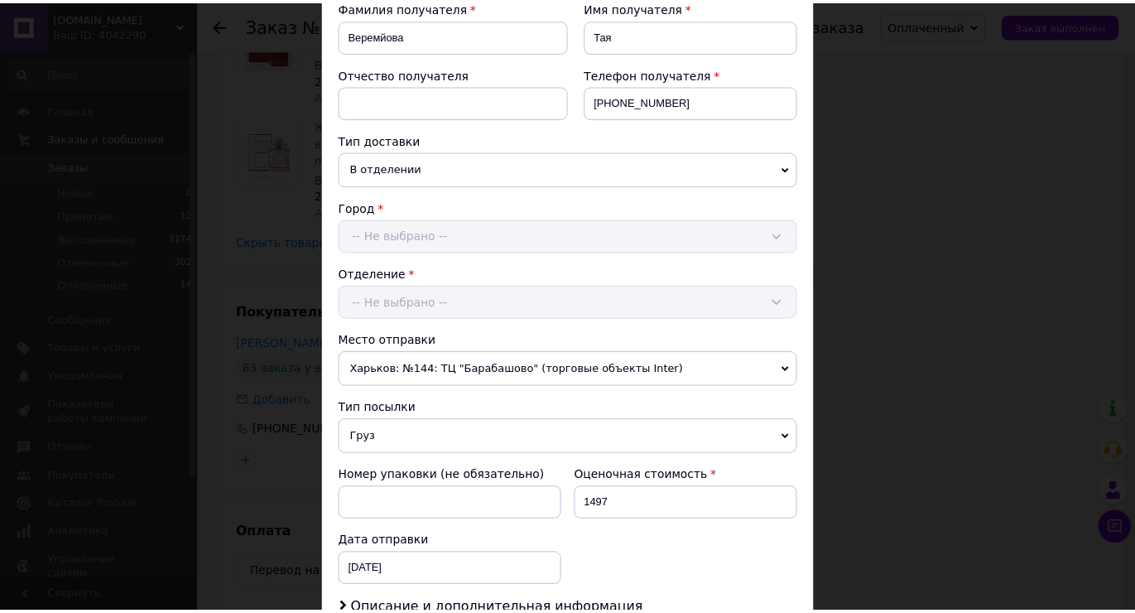
scroll to position [517, 0]
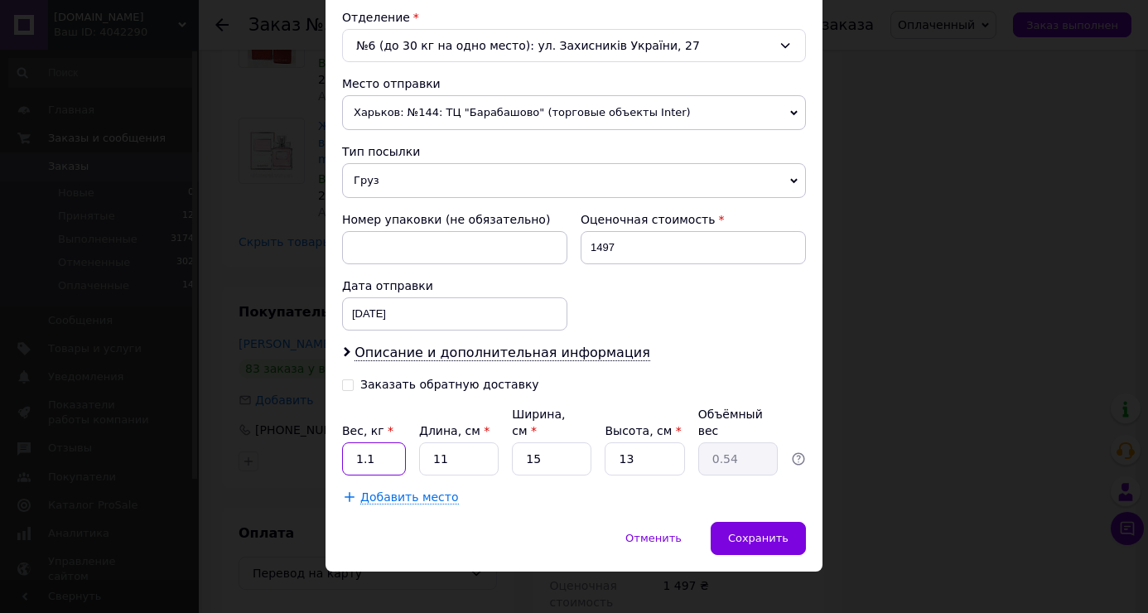
click at [363, 442] on input "1.1" at bounding box center [374, 458] width 64 height 33
type input "2.5"
click at [441, 442] on input "11" at bounding box center [459, 458] width 80 height 33
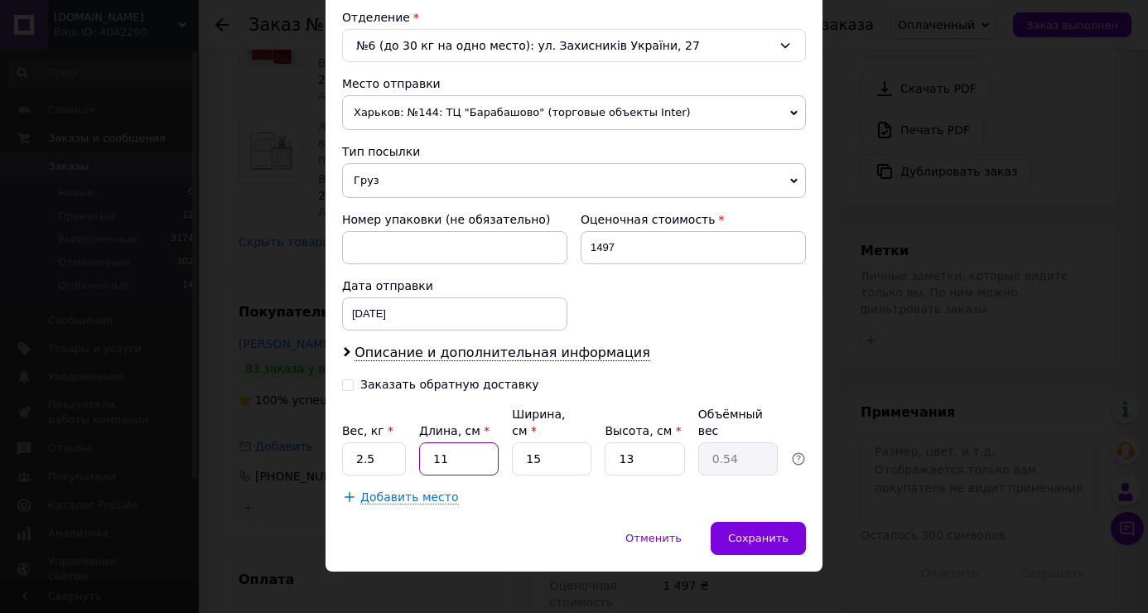
type input "2"
type input "0.1"
type input "20"
type input "0.98"
type input "20"
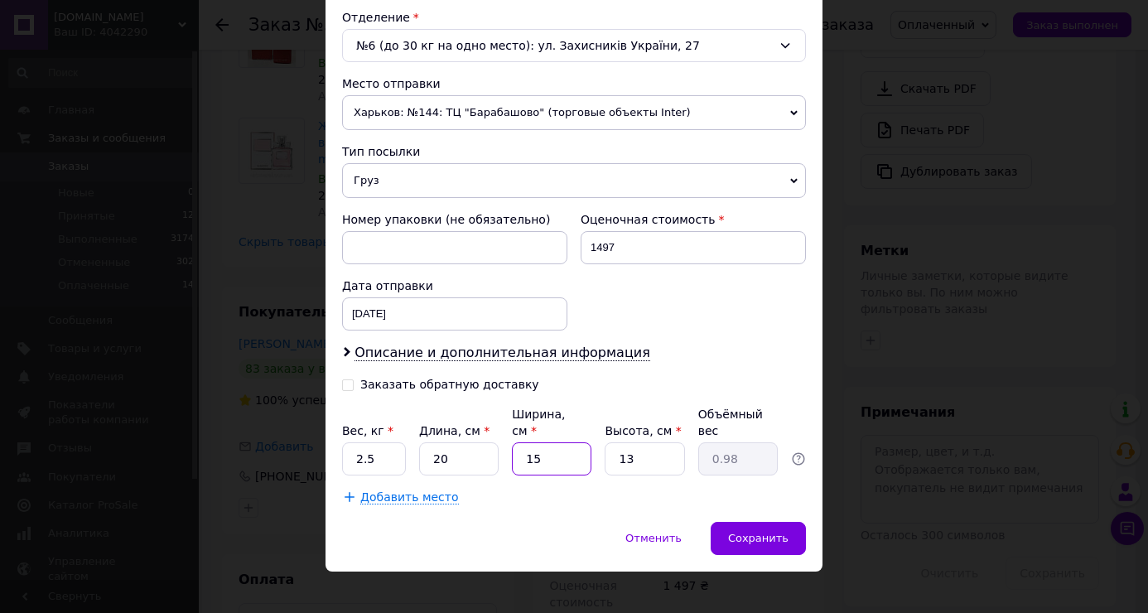
click at [563, 444] on input "15" at bounding box center [552, 458] width 80 height 33
type input "2"
type input "0.13"
type input "20"
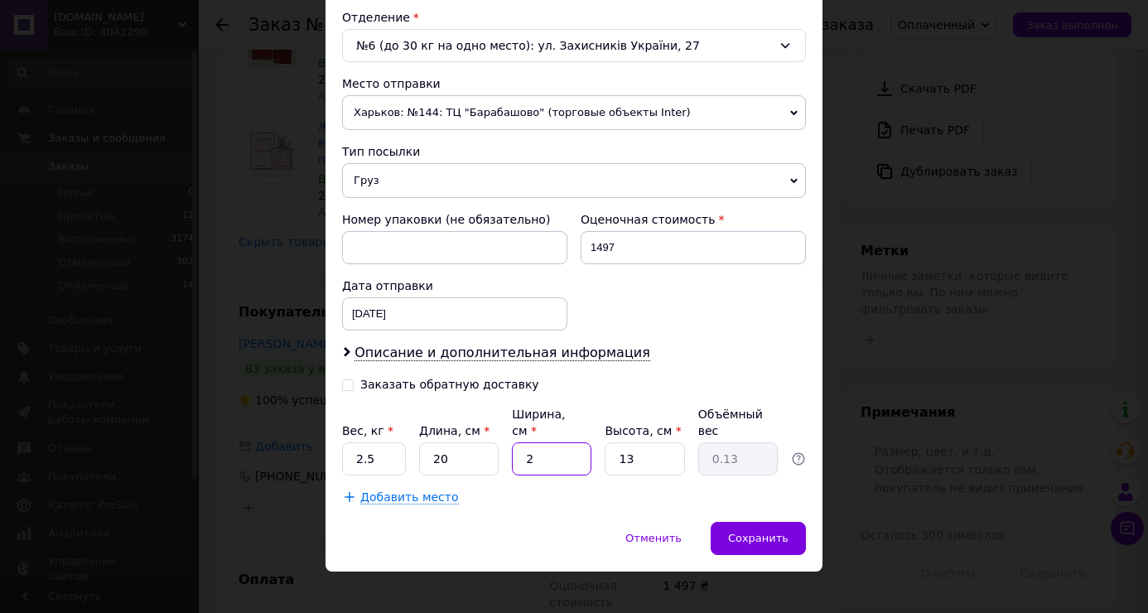
type input "1.3"
type input "20"
click at [639, 443] on input "13" at bounding box center [645, 458] width 80 height 33
type input "2"
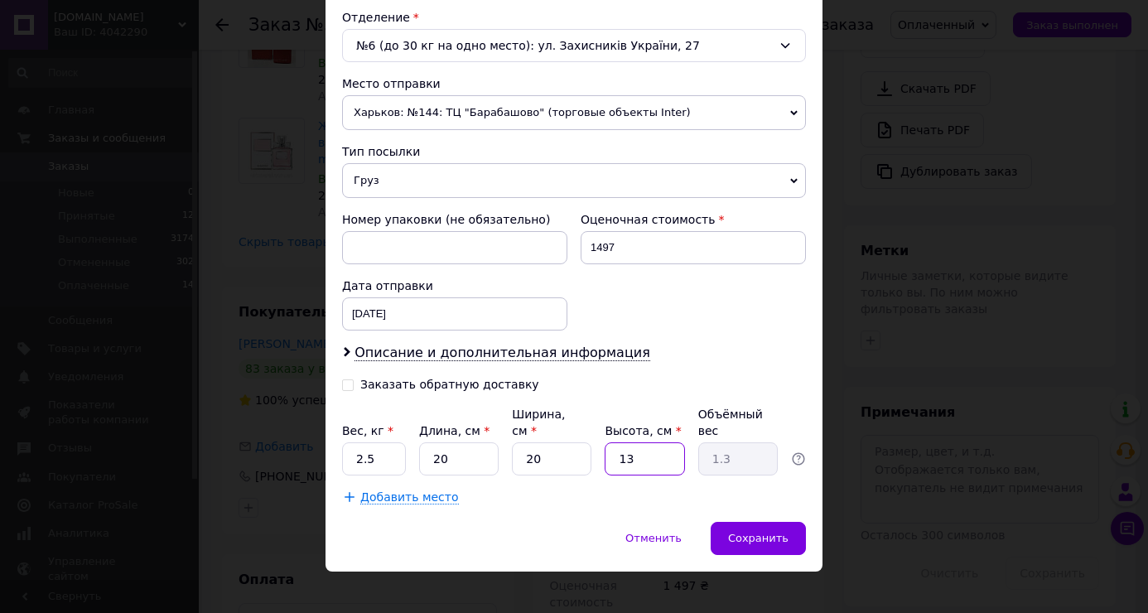
type input "0.2"
type input "20"
type input "2"
type input "20"
click at [765, 532] on span "Сохранить" at bounding box center [758, 538] width 60 height 12
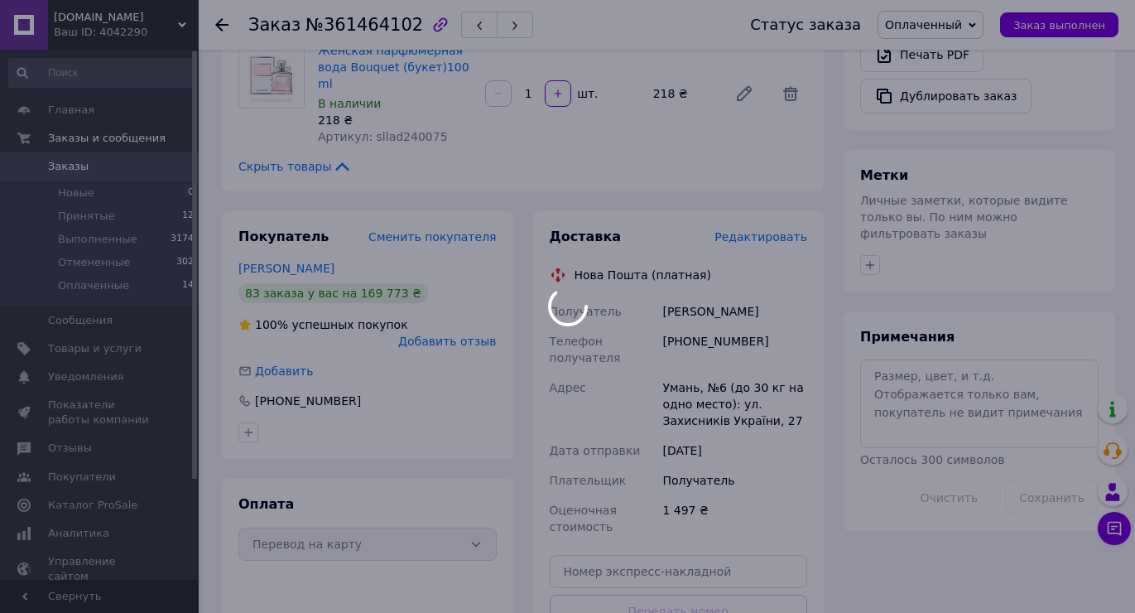
scroll to position [870, 0]
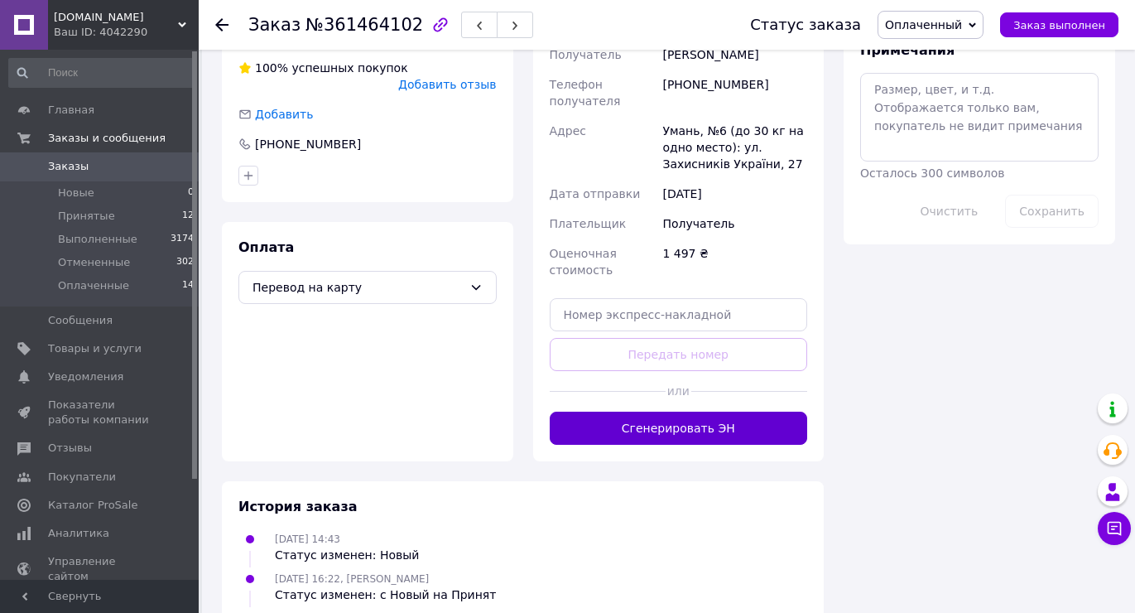
click at [706, 412] on button "Сгенерировать ЭН" at bounding box center [679, 428] width 258 height 33
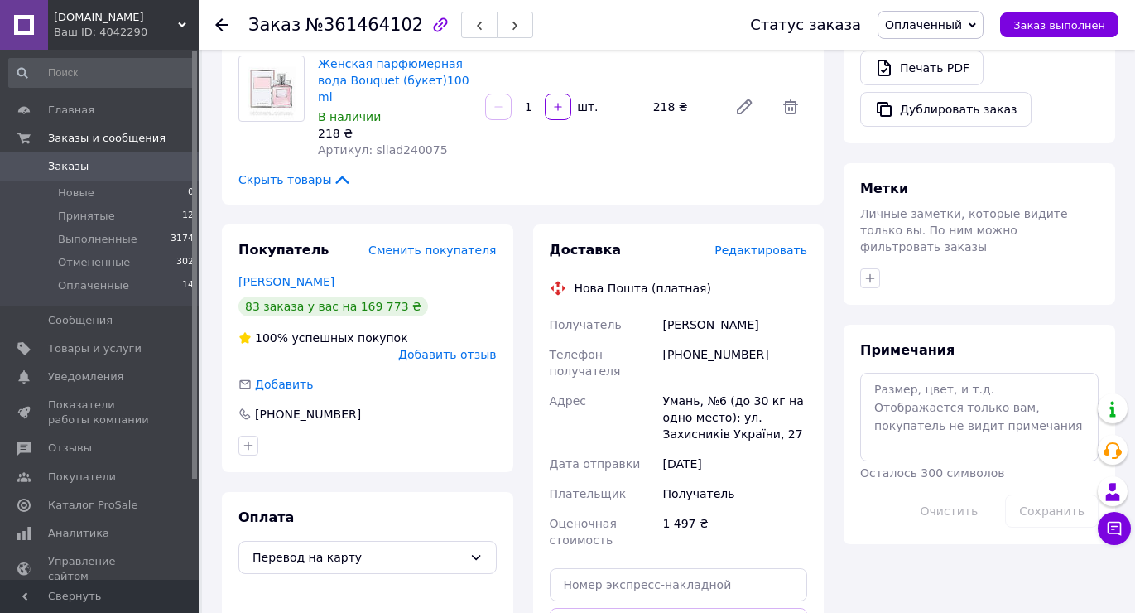
scroll to position [538, 0]
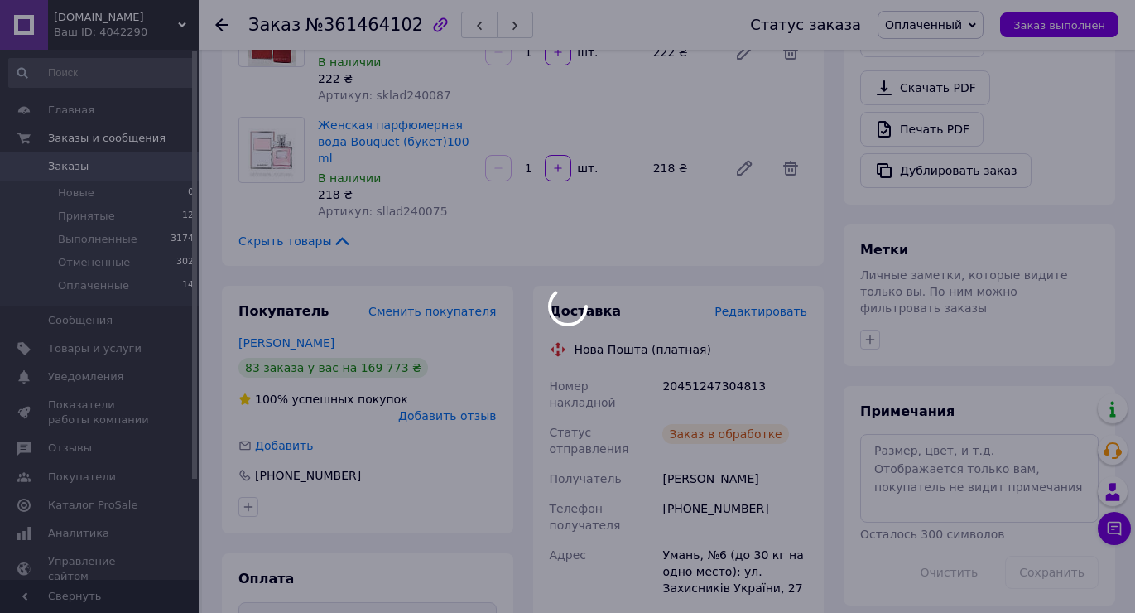
drag, startPoint x: 653, startPoint y: 321, endPoint x: 713, endPoint y: 318, distance: 59.7
click at [713, 318] on div at bounding box center [567, 306] width 1135 height 613
drag, startPoint x: 776, startPoint y: 316, endPoint x: 730, endPoint y: 320, distance: 45.7
click at [730, 320] on div at bounding box center [567, 306] width 1135 height 613
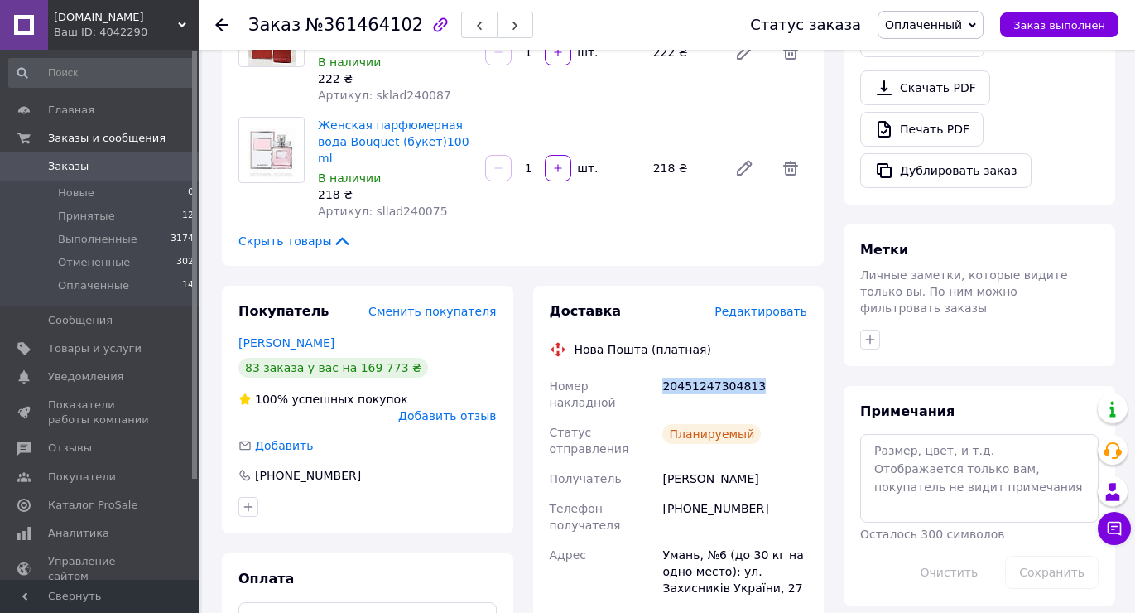
drag, startPoint x: 769, startPoint y: 319, endPoint x: 660, endPoint y: 313, distance: 109.5
click at [660, 371] on div "20451247304813" at bounding box center [735, 394] width 152 height 46
copy div "20451247304813"
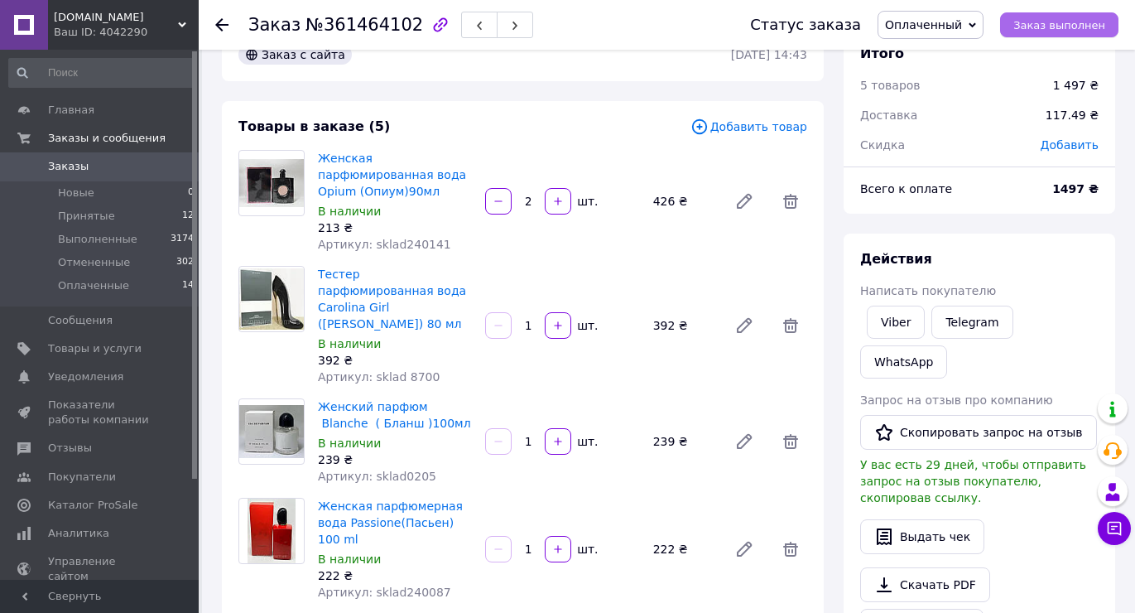
click at [1076, 20] on span "Заказ выполнен" at bounding box center [1060, 25] width 92 height 12
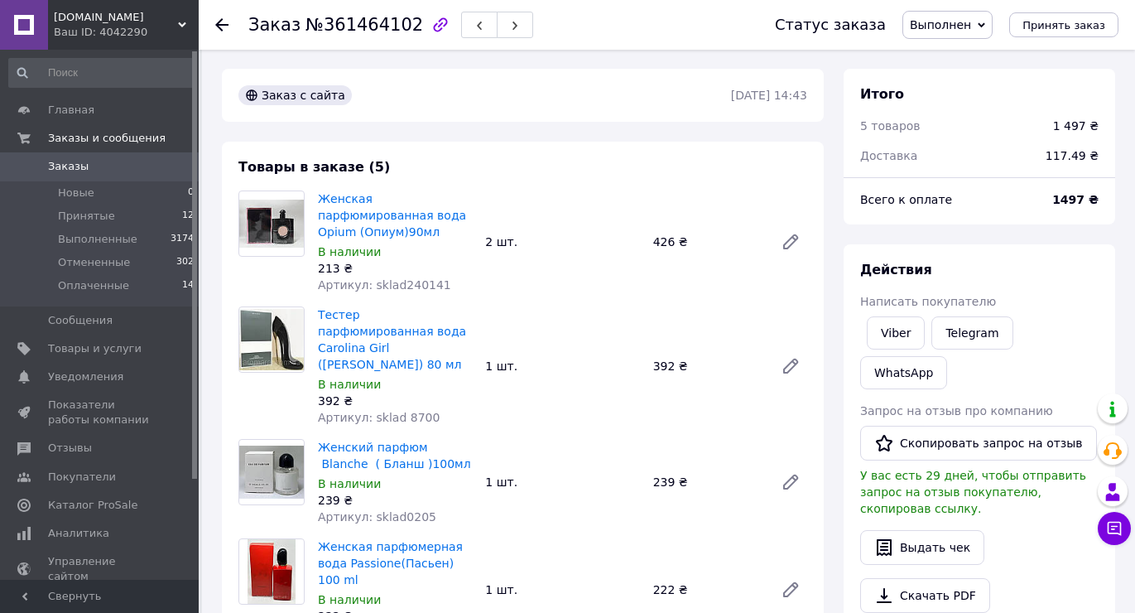
scroll to position [0, 0]
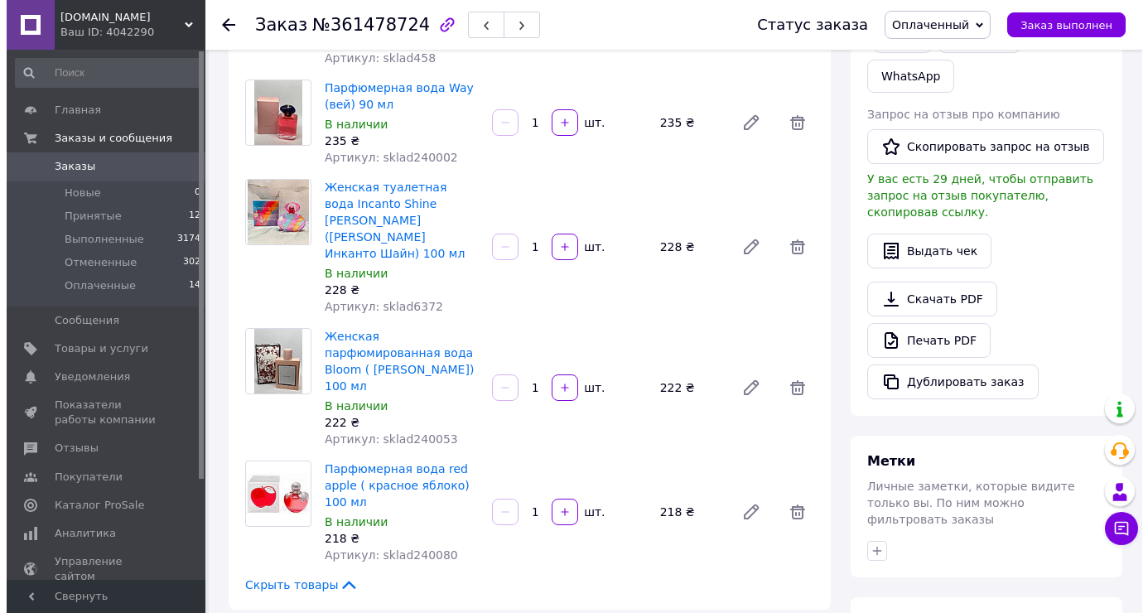
scroll to position [580, 0]
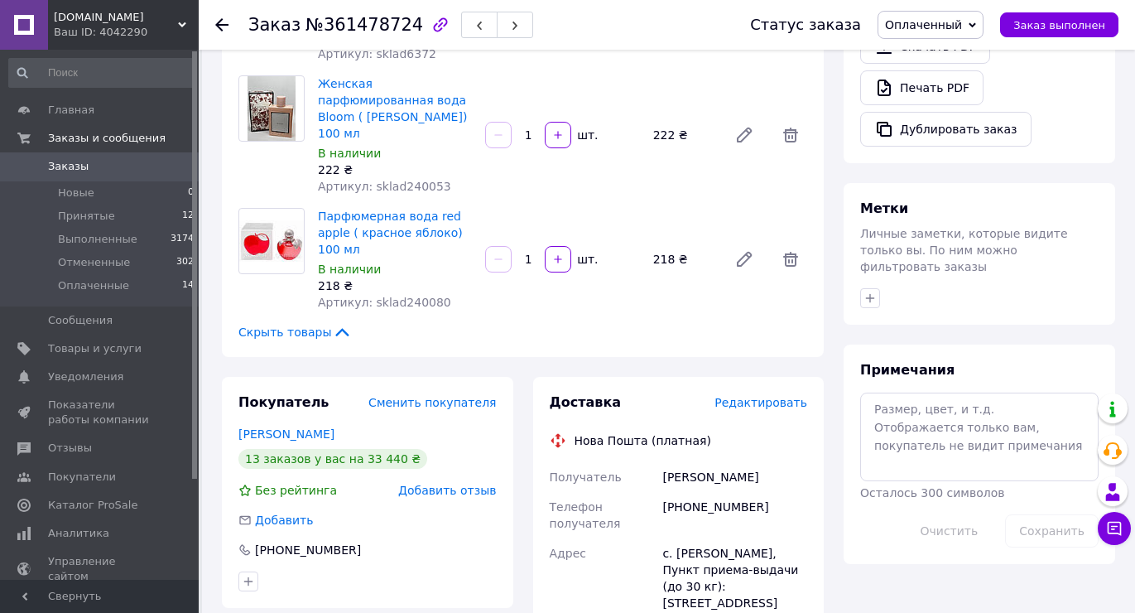
click at [778, 396] on span "Редактировать" at bounding box center [761, 402] width 93 height 13
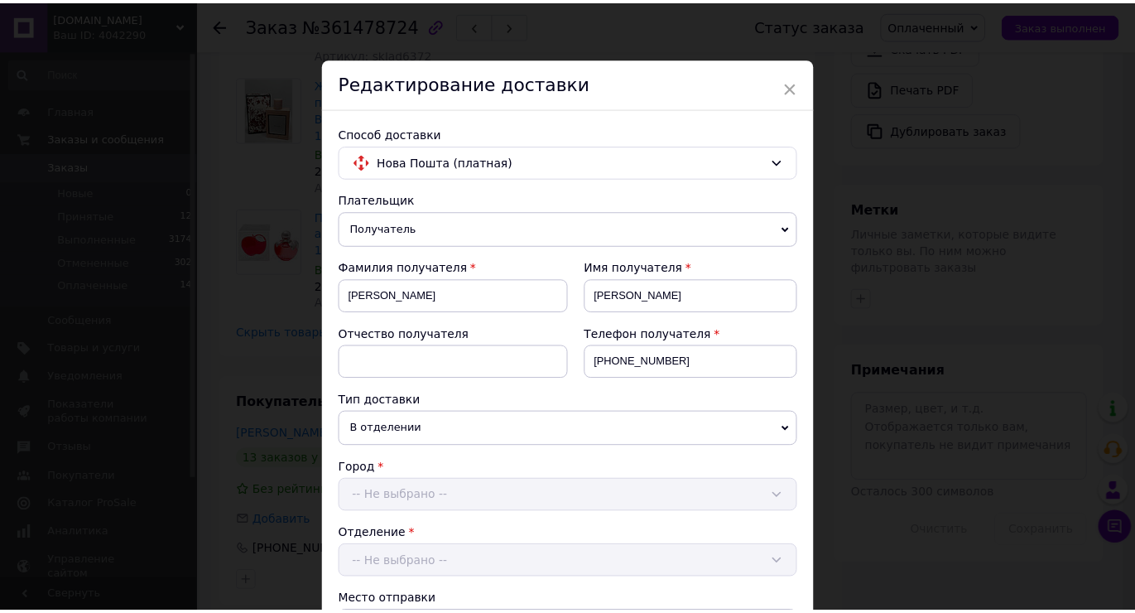
scroll to position [651, 0]
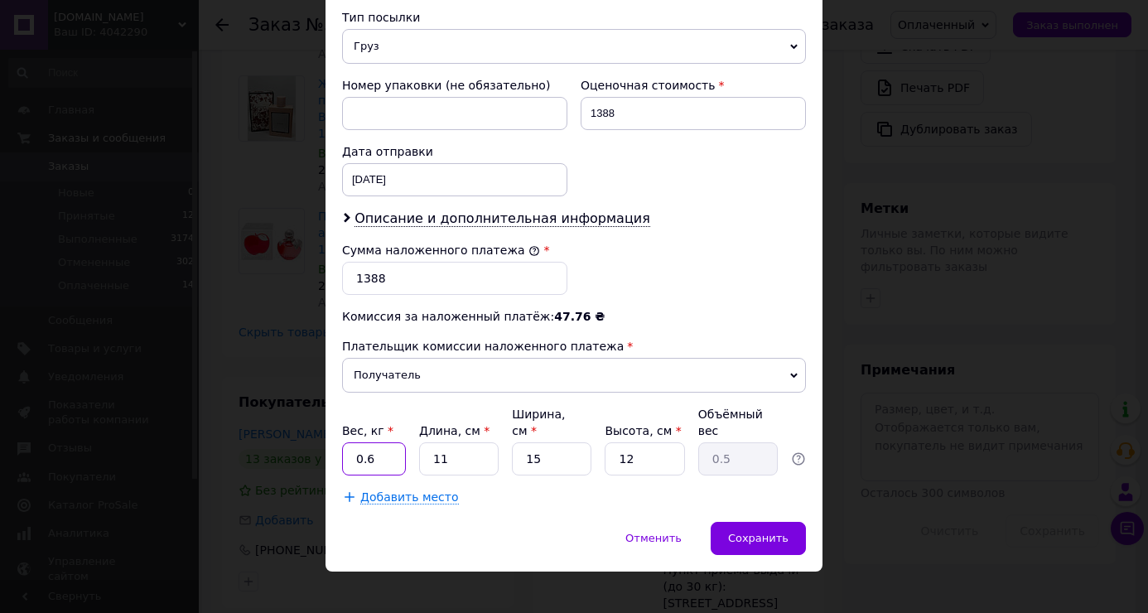
click at [371, 455] on input "0.6" at bounding box center [374, 458] width 64 height 33
type input "2.30"
click at [479, 450] on input "11" at bounding box center [459, 458] width 80 height 33
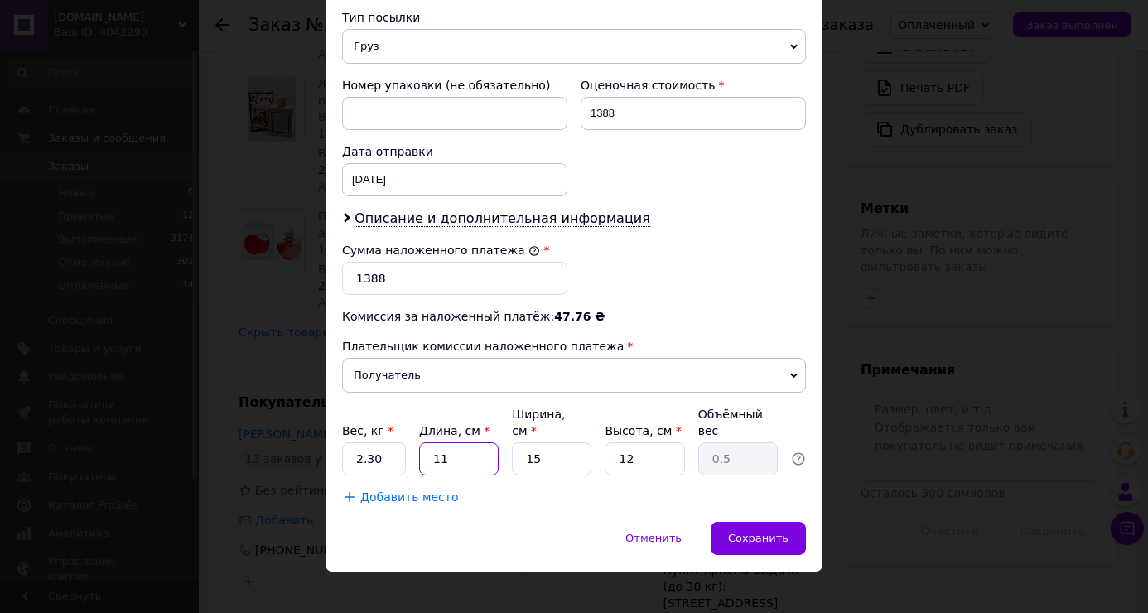
type input "2"
type input "0.1"
type input "20"
type input "0.9"
type input "20"
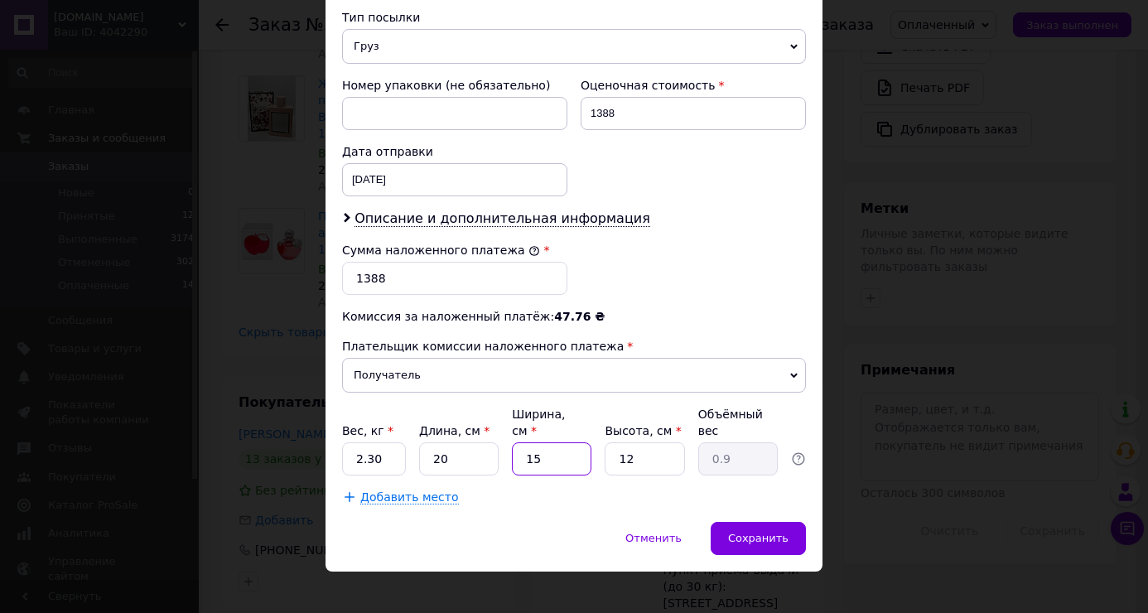
click at [560, 442] on input "15" at bounding box center [552, 458] width 80 height 33
type input "2"
type input "0.12"
type input "20"
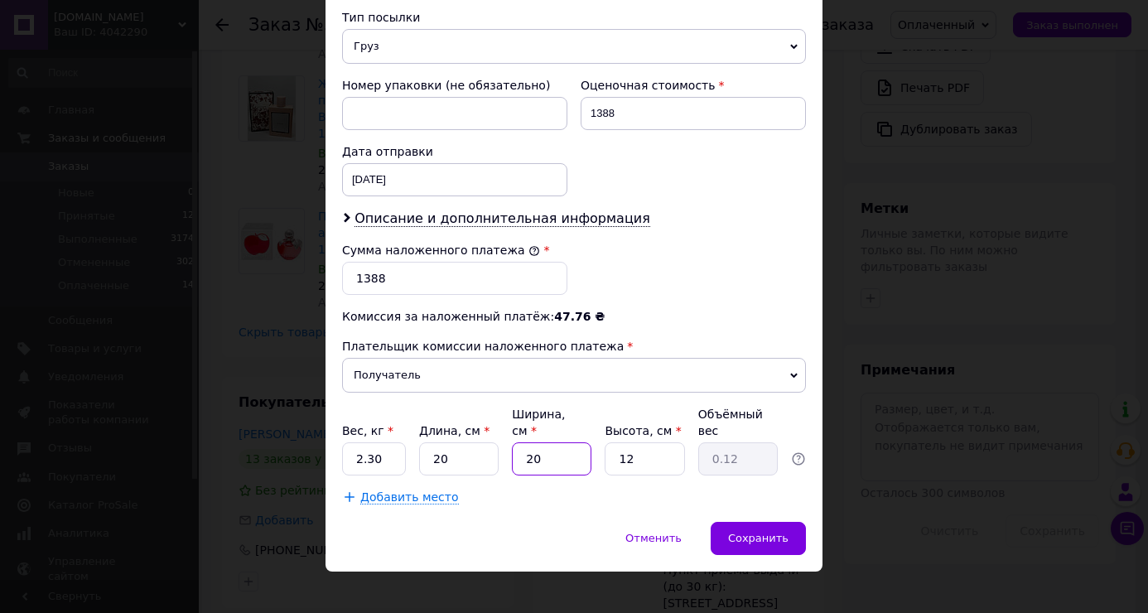
type input "1.2"
type input "20"
click at [801, 526] on div "Сохранить" at bounding box center [758, 538] width 95 height 33
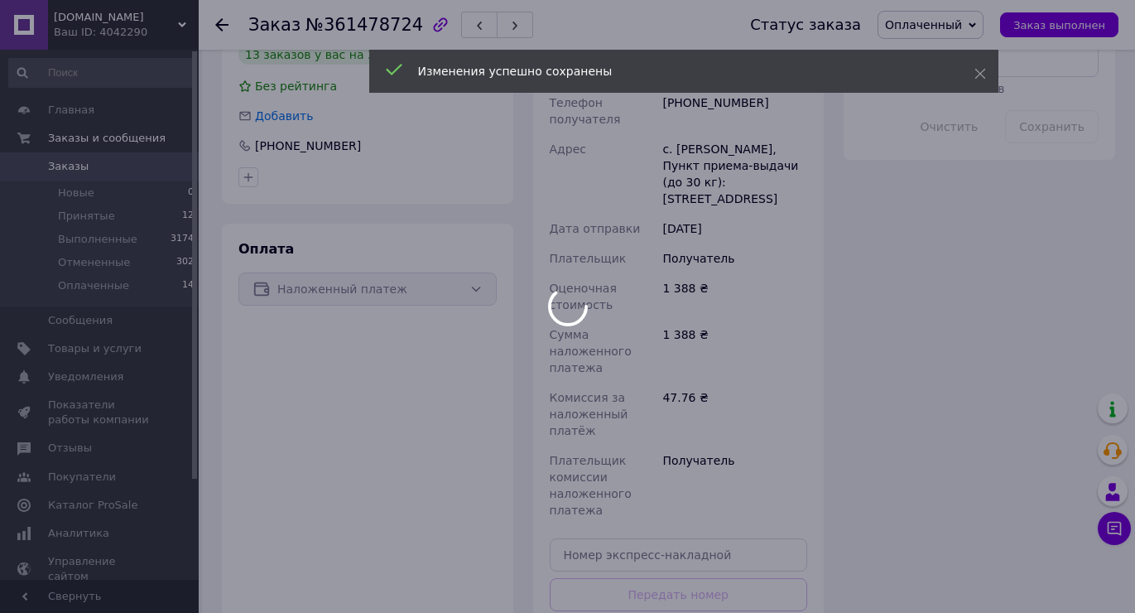
scroll to position [994, 0]
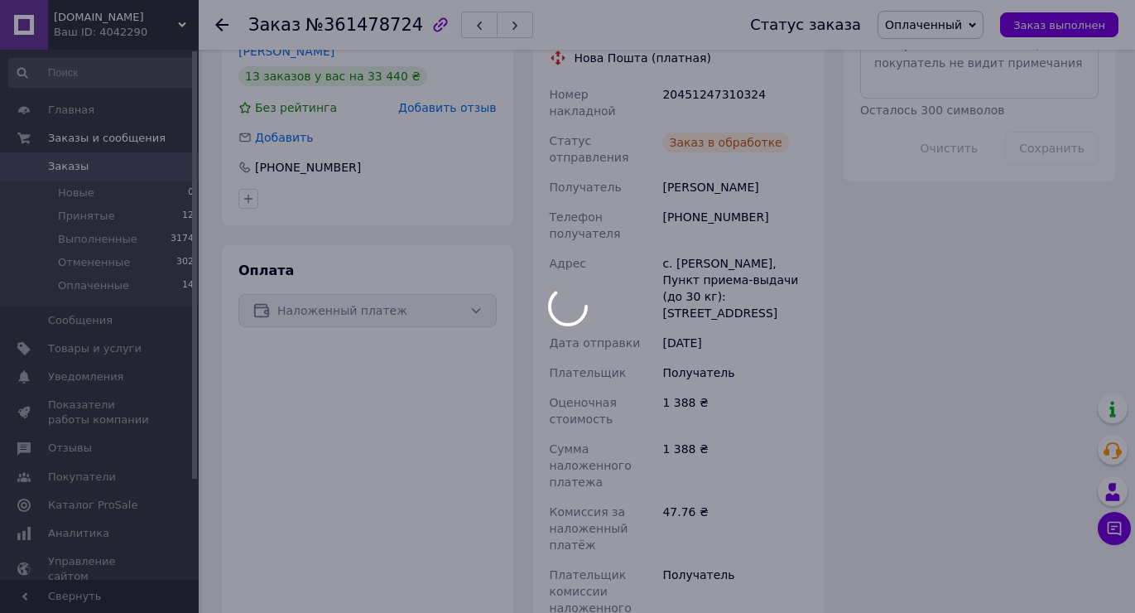
scroll to position [828, 0]
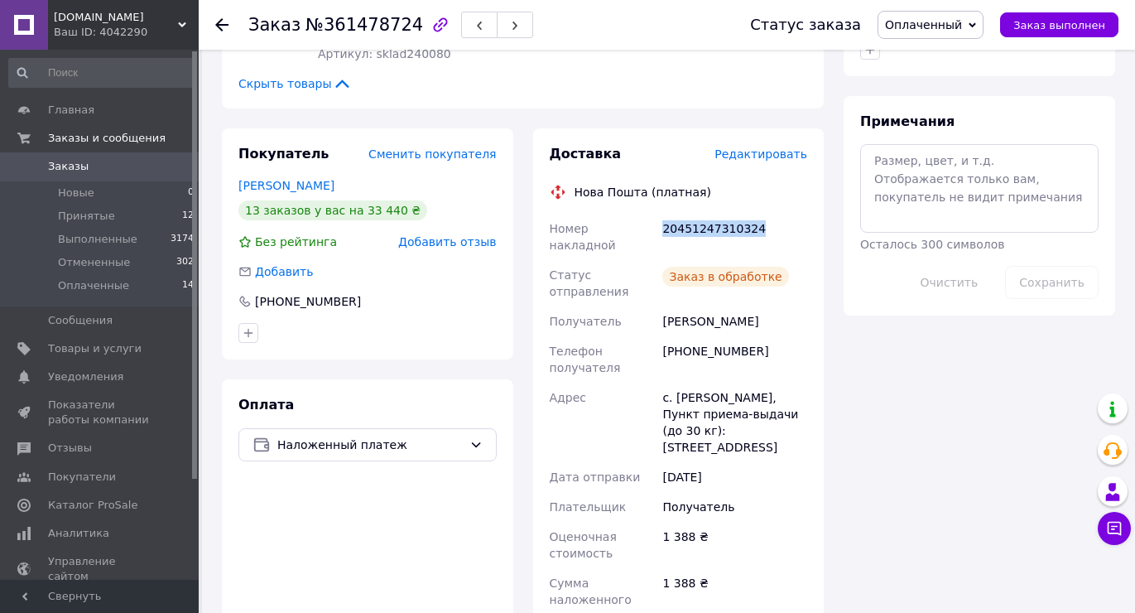
drag, startPoint x: 658, startPoint y: 179, endPoint x: 768, endPoint y: 168, distance: 109.9
click at [769, 214] on div "Номер накладной 20451247310324 Статус отправления Заказ в обработке Получатель …" at bounding box center [679, 517] width 265 height 606
copy div "Номер накладной 20451247310324"
click at [1077, 20] on span "Заказ выполнен" at bounding box center [1060, 25] width 92 height 12
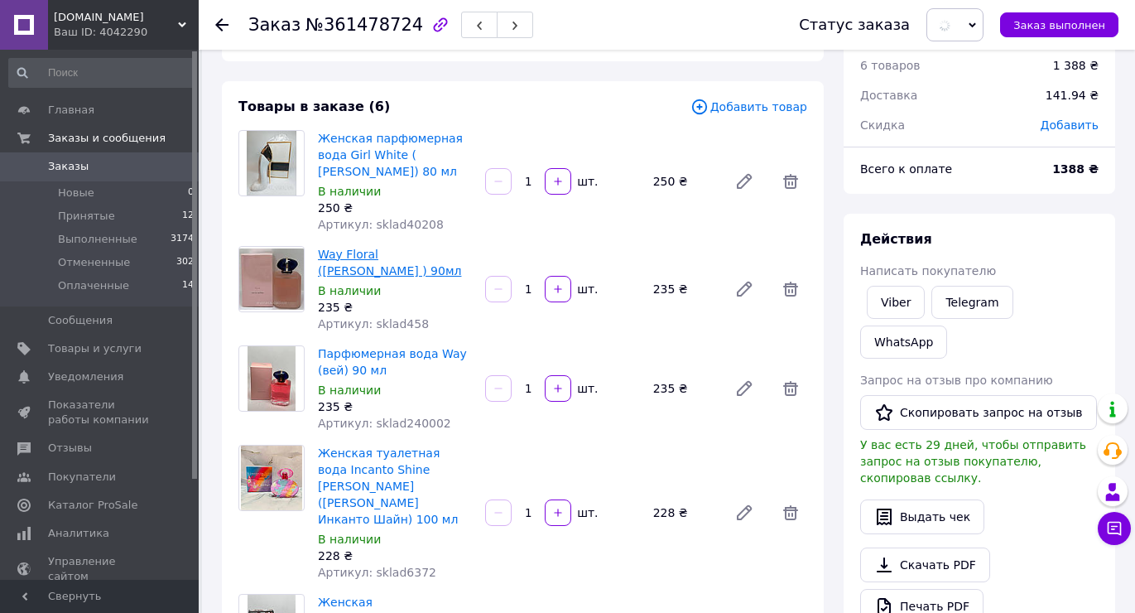
scroll to position [0, 0]
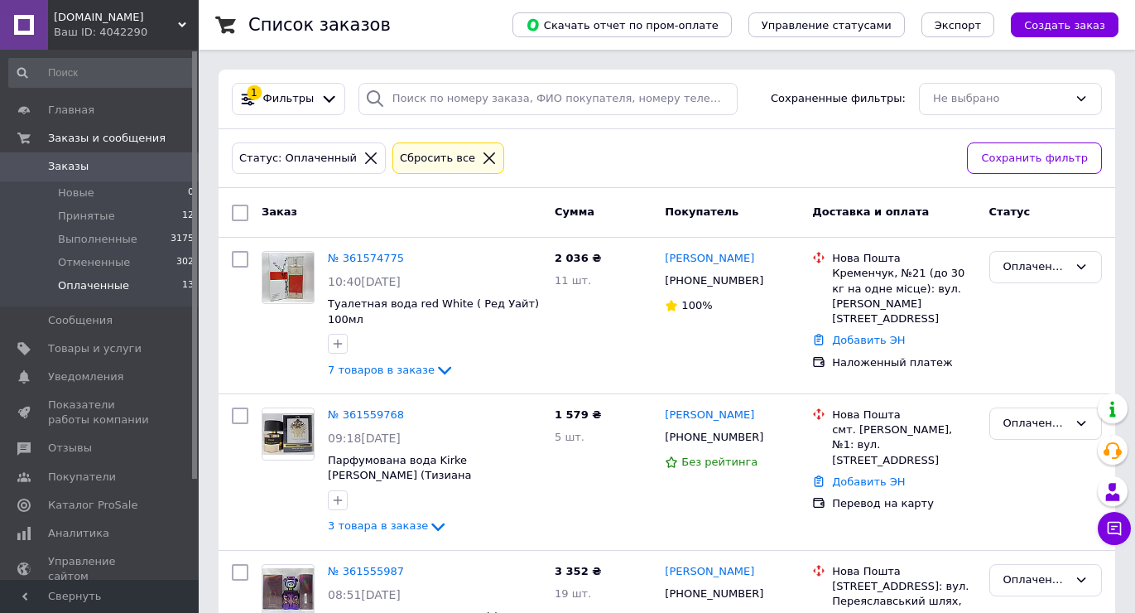
click at [157, 296] on li "Оплаченные 13" at bounding box center [102, 289] width 204 height 31
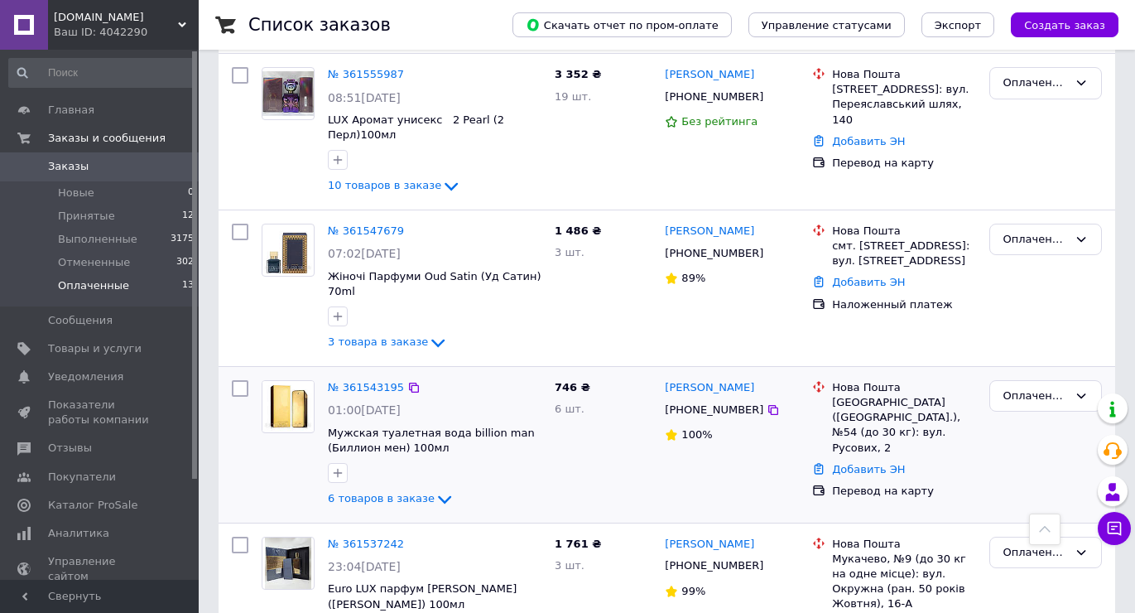
scroll to position [663, 0]
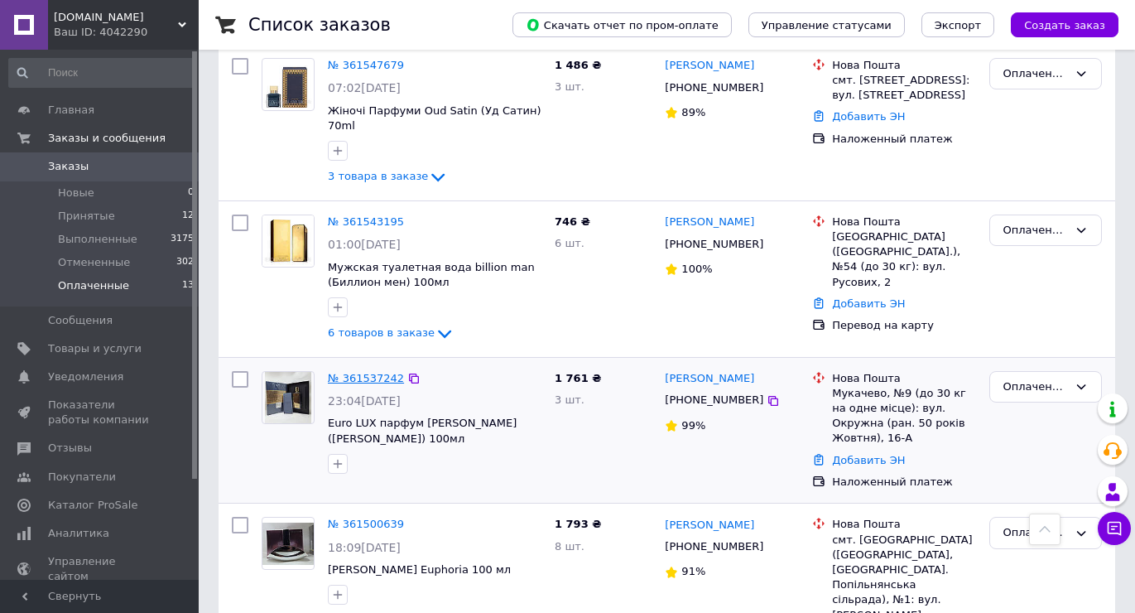
click at [335, 372] on link "№ 361537242" at bounding box center [366, 378] width 76 height 12
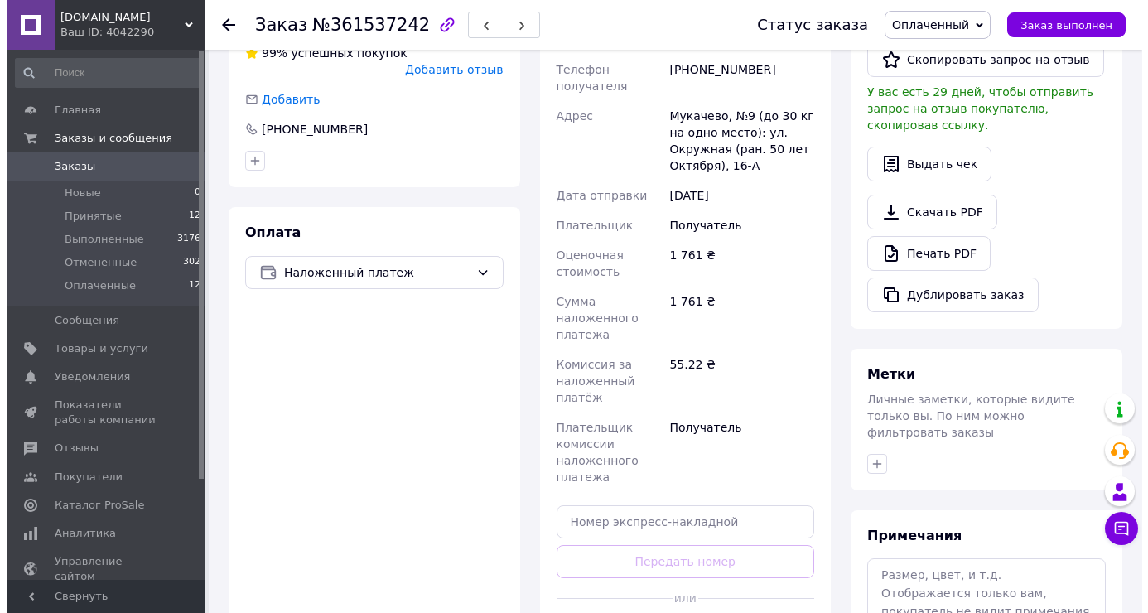
scroll to position [248, 0]
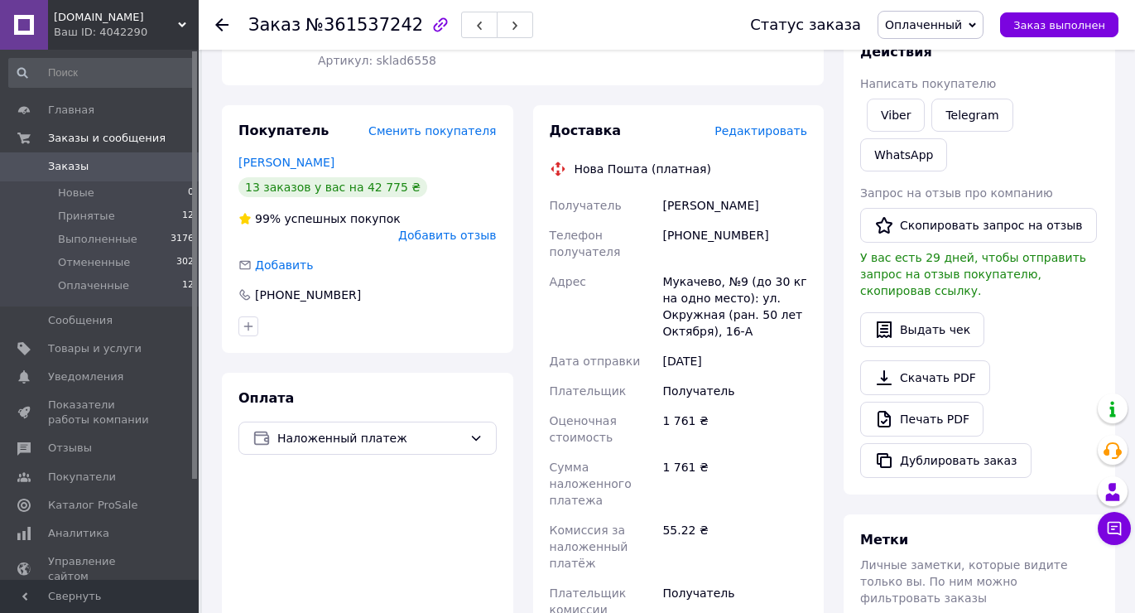
click at [774, 137] on span "Редактировать" at bounding box center [761, 130] width 93 height 13
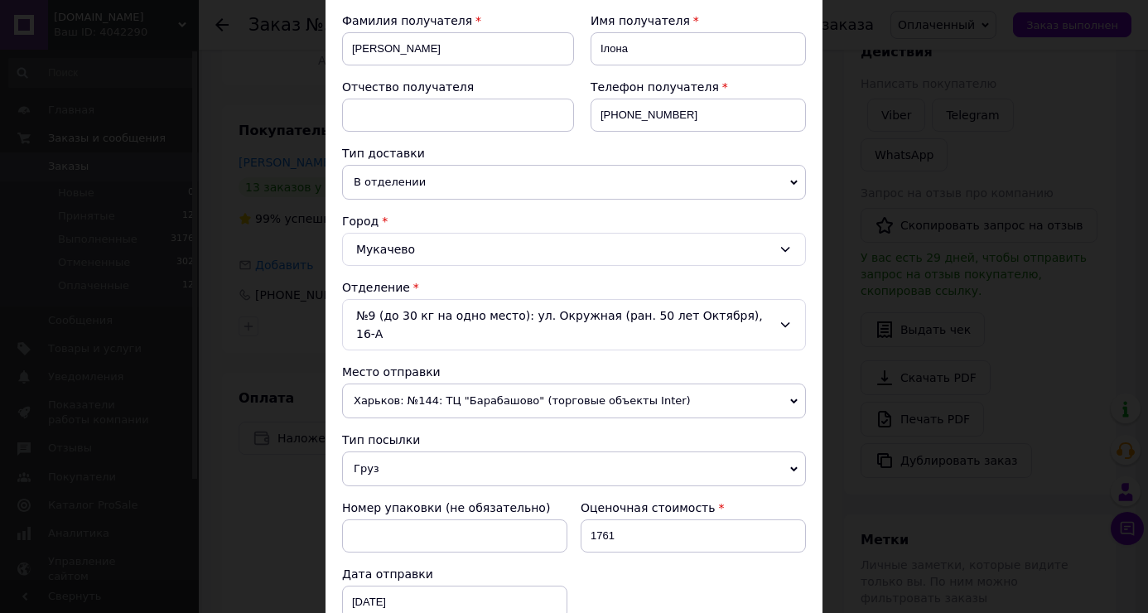
scroll to position [580, 0]
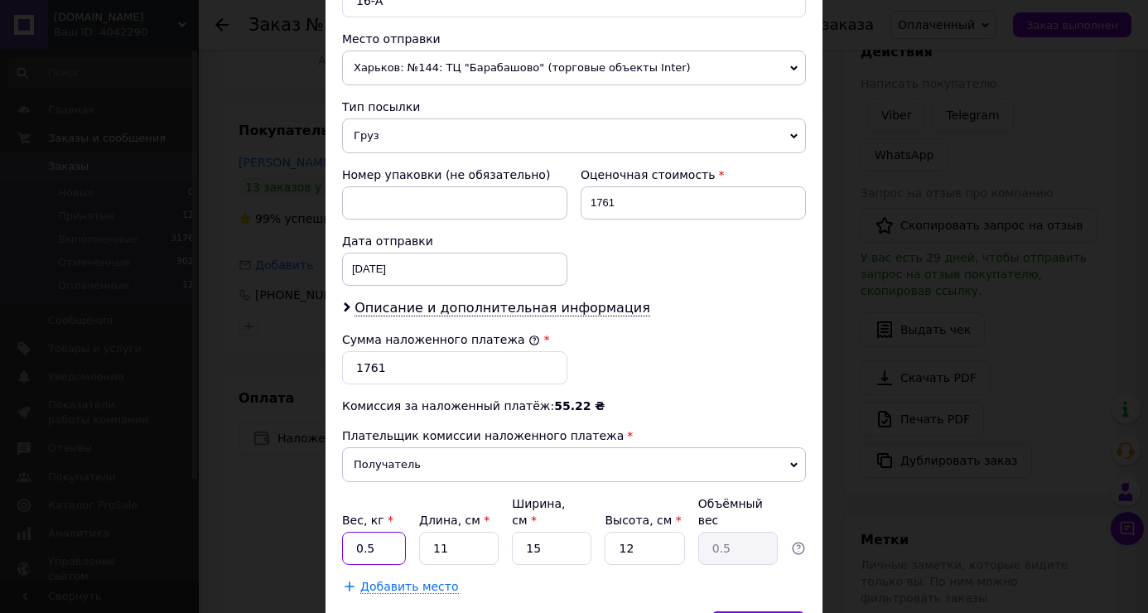
click at [369, 532] on input "0.5" at bounding box center [374, 548] width 64 height 33
type input "1.60"
click at [461, 532] on input "11" at bounding box center [459, 548] width 80 height 33
click at [462, 532] on input "11" at bounding box center [459, 548] width 80 height 33
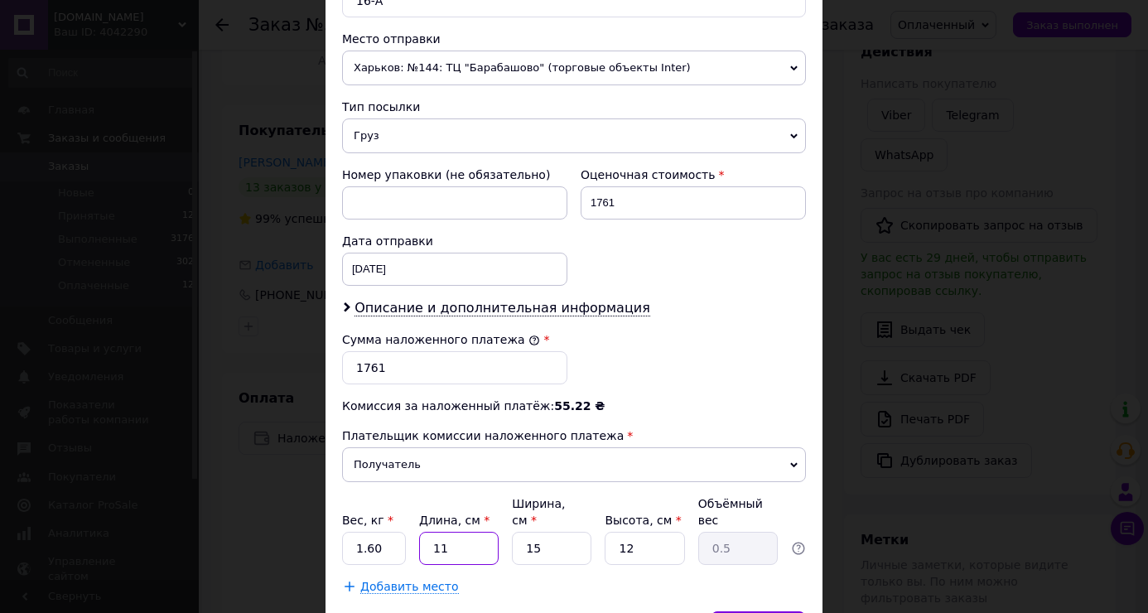
type input "2"
type input "0.1"
type input "20"
type input "0.9"
type input "20"
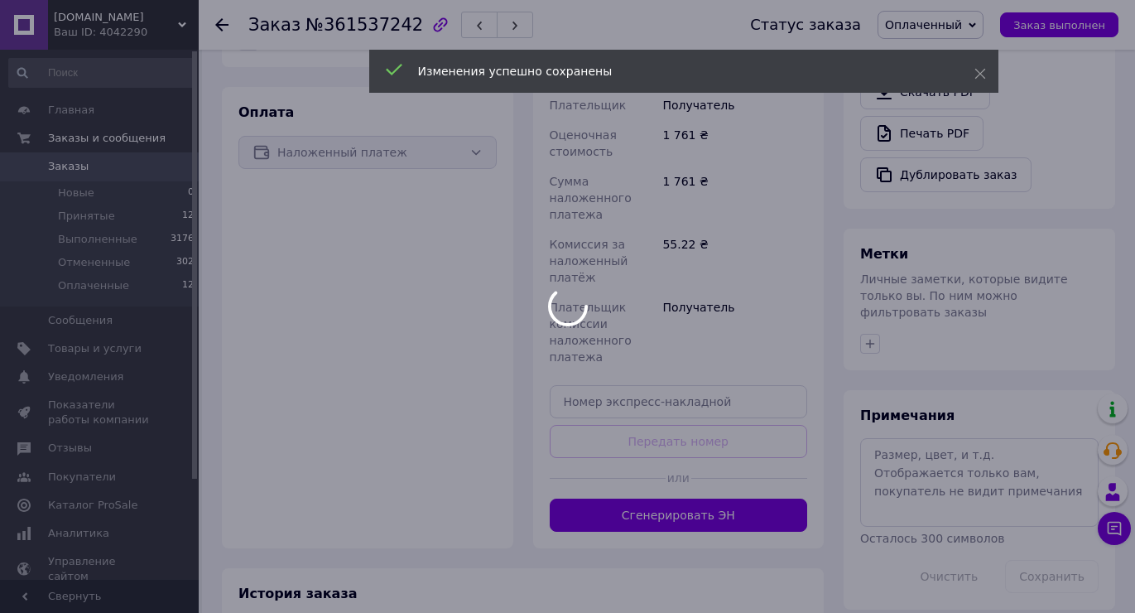
scroll to position [687, 0]
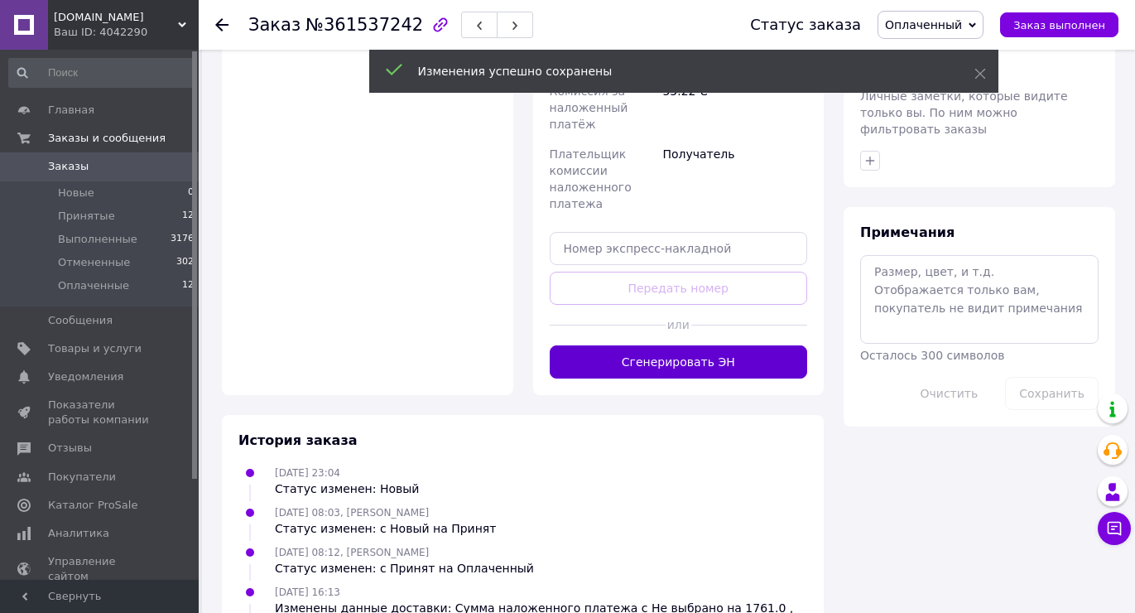
click at [726, 363] on button "Сгенерировать ЭН" at bounding box center [679, 361] width 258 height 33
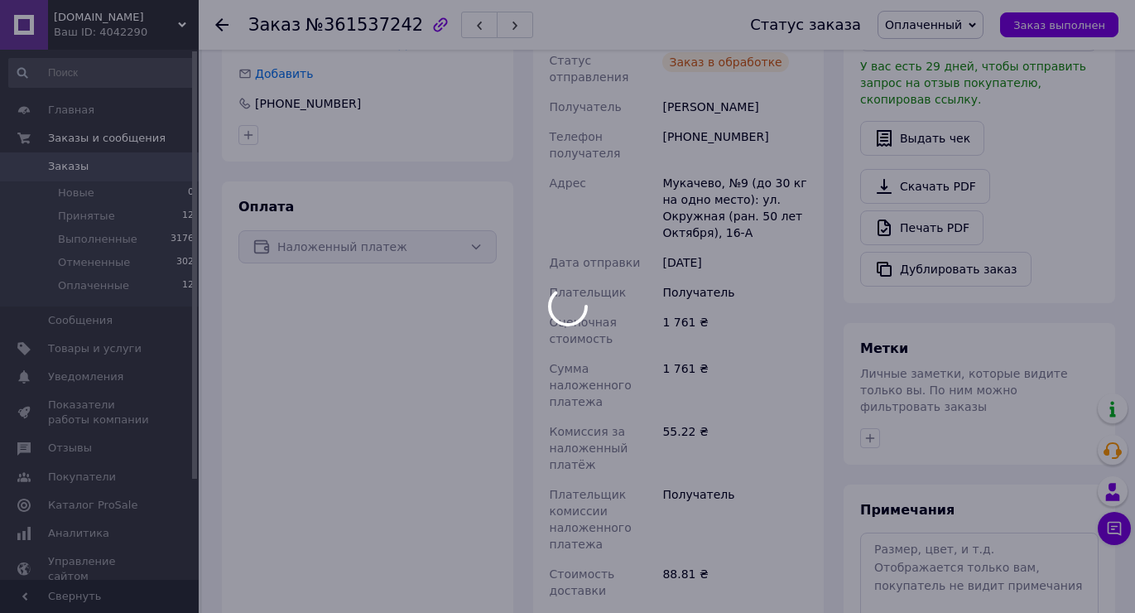
scroll to position [356, 0]
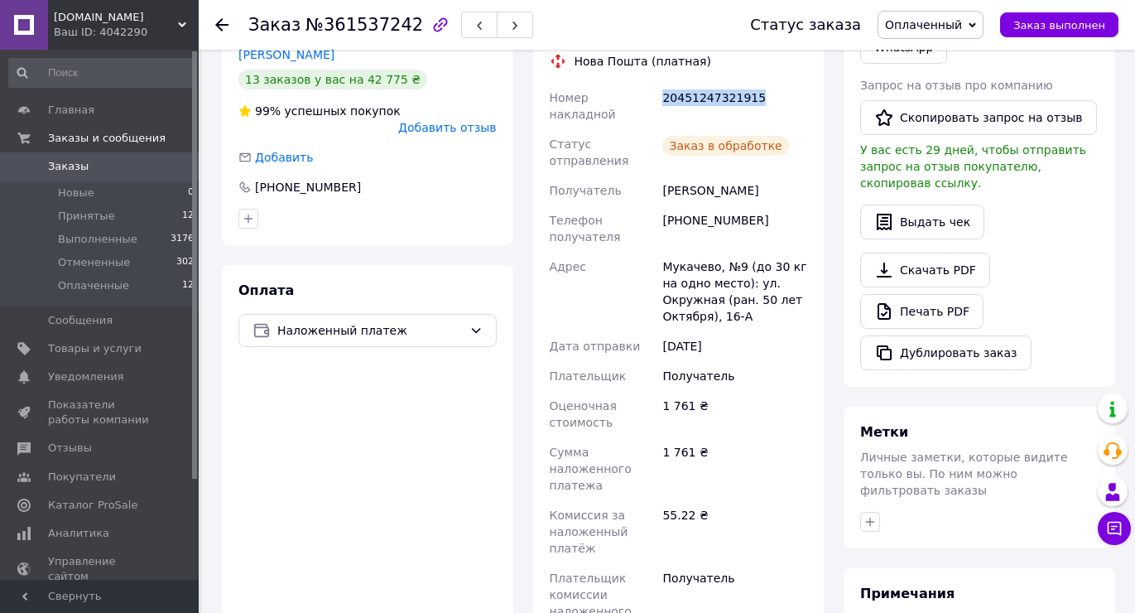
drag, startPoint x: 662, startPoint y: 113, endPoint x: 835, endPoint y: 106, distance: 173.2
click at [834, 107] on div "Заказ с сайта [DATE] 23:04 Товары в заказе (1) Добавить товар - 4% Euro LUX пар…" at bounding box center [669, 466] width 914 height 1506
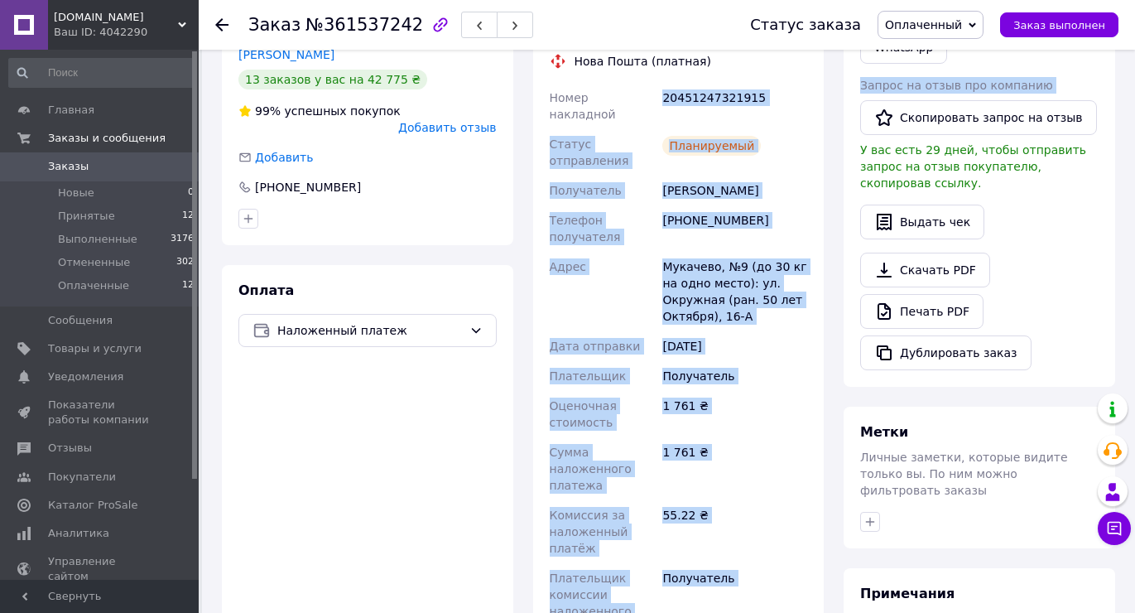
copy div "66337105744060 Loremi dolorsitame Conse a elitseddo Eiusmodtem Incidi Utlab Etd…"
click at [819, 139] on div "Доставка Редактировать Нова Пошта (платная) Номер накладной 20451247321915 Стат…" at bounding box center [679, 375] width 292 height 755
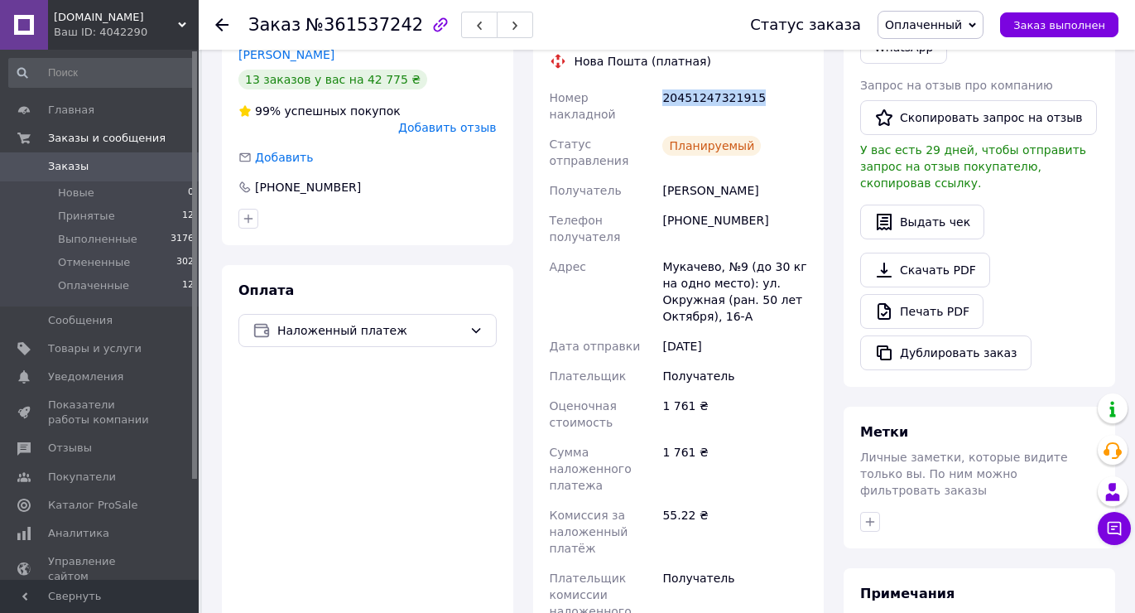
drag, startPoint x: 754, startPoint y: 109, endPoint x: 659, endPoint y: 113, distance: 94.5
click at [659, 113] on div "20451247321915" at bounding box center [735, 106] width 152 height 46
copy div "20451247321915"
click at [1068, 23] on span "Заказ выполнен" at bounding box center [1060, 25] width 92 height 12
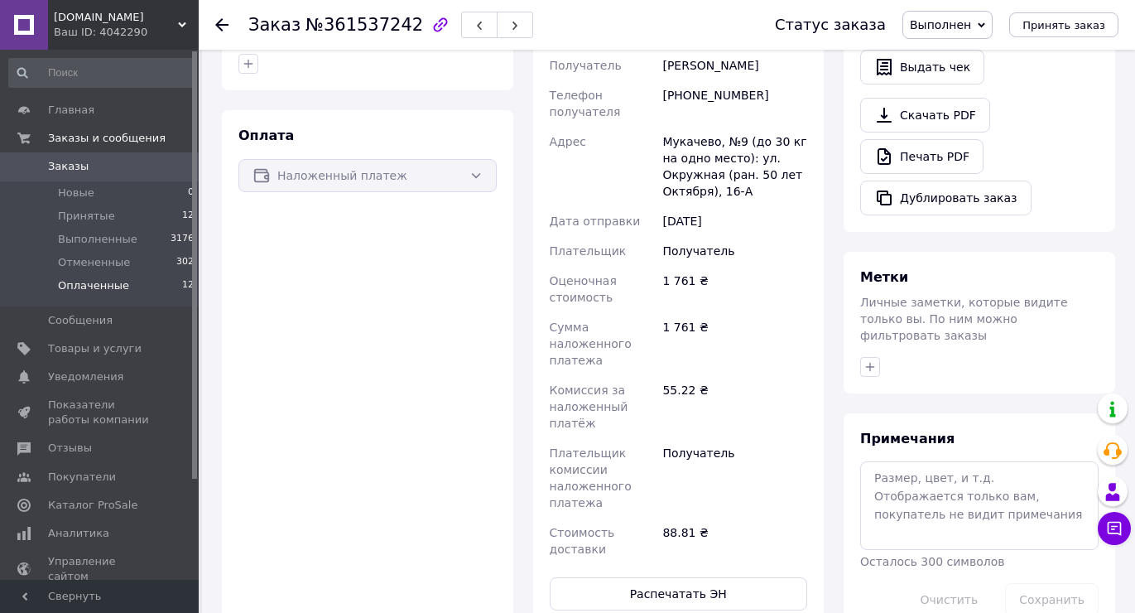
scroll to position [770, 0]
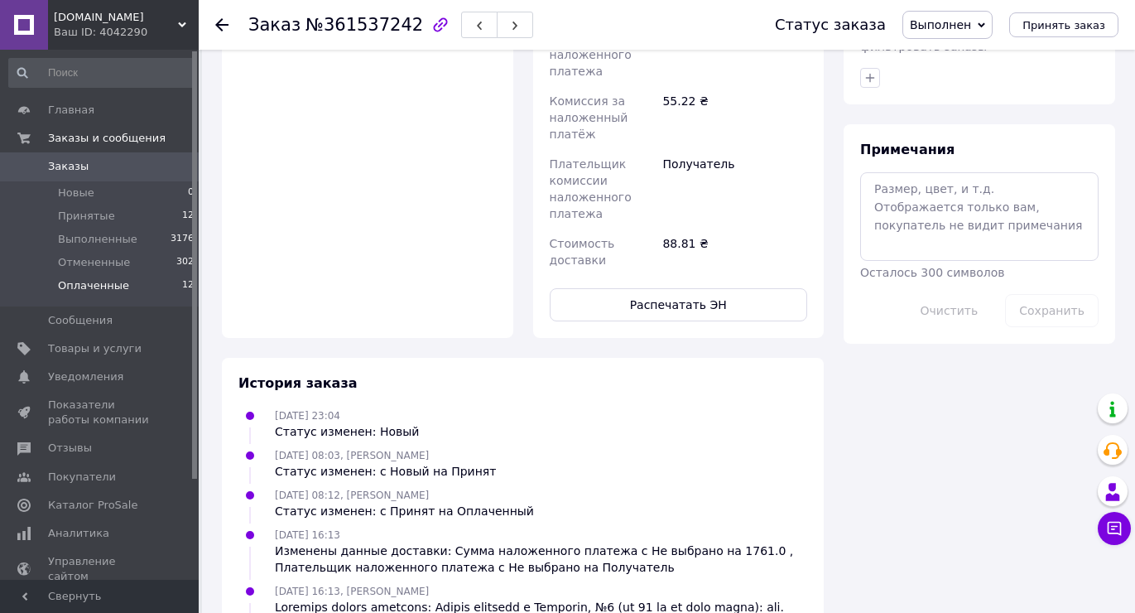
click at [121, 286] on li "Оплаченные 12" at bounding box center [102, 289] width 204 height 31
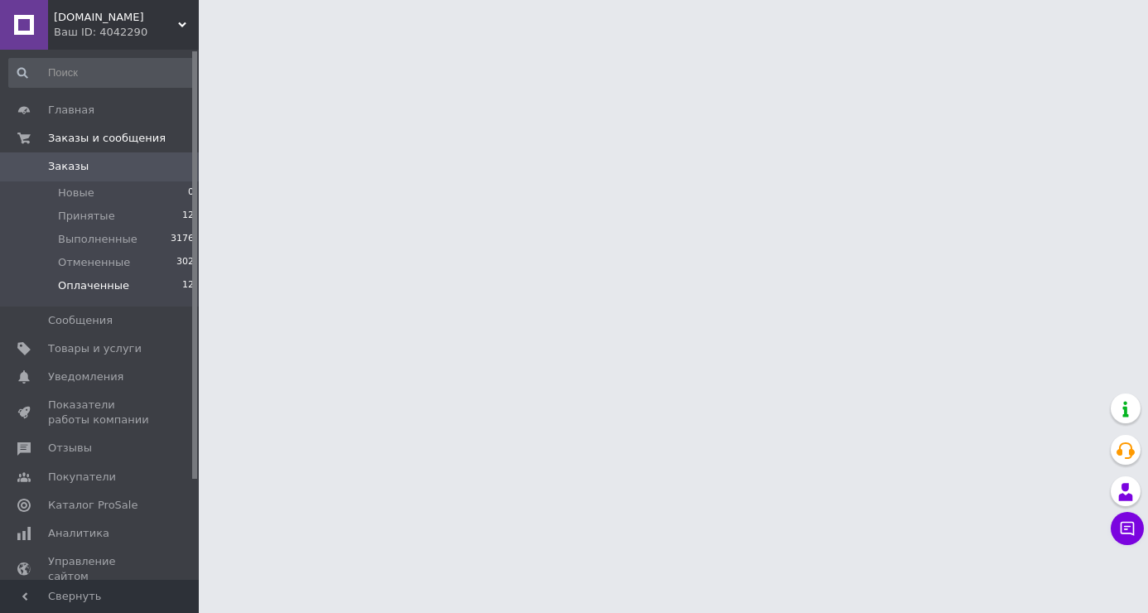
click at [121, 287] on li "Оплаченные 12" at bounding box center [102, 289] width 204 height 31
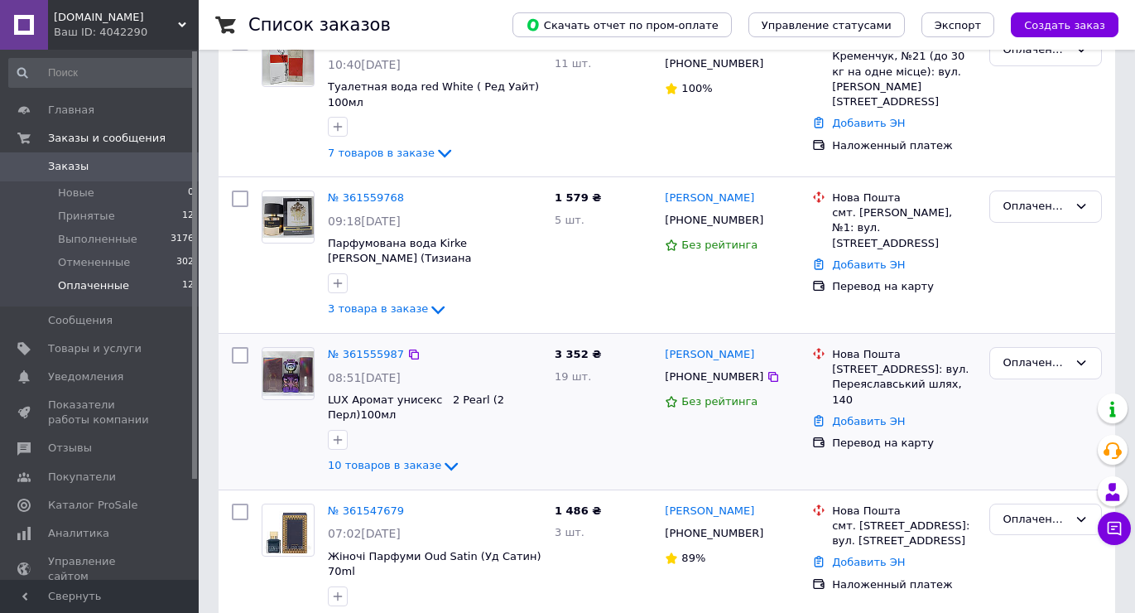
scroll to position [246, 0]
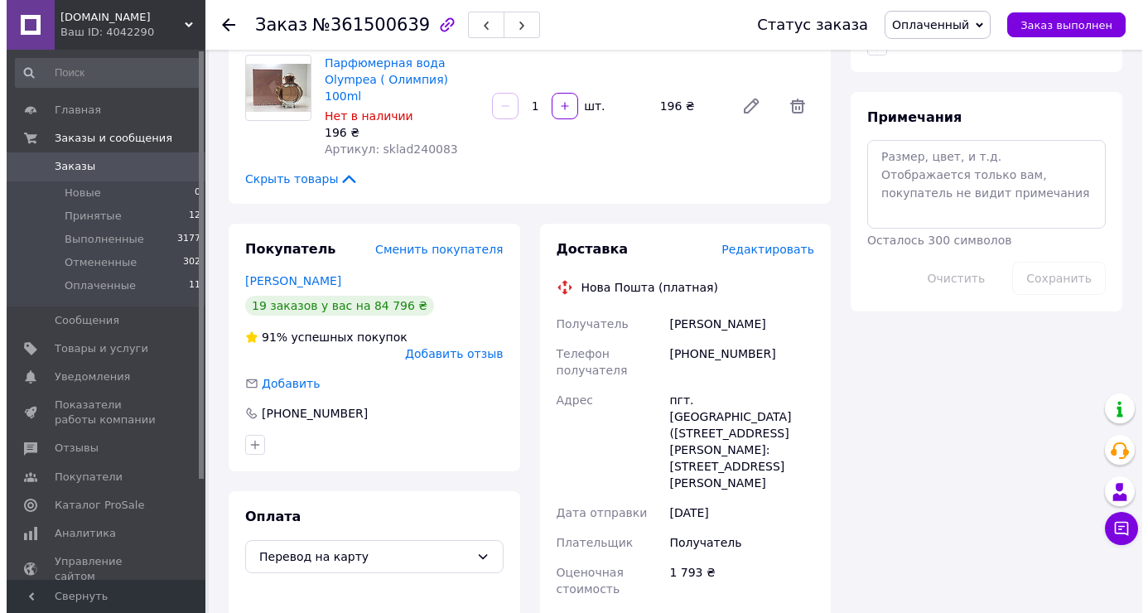
scroll to position [497, 0]
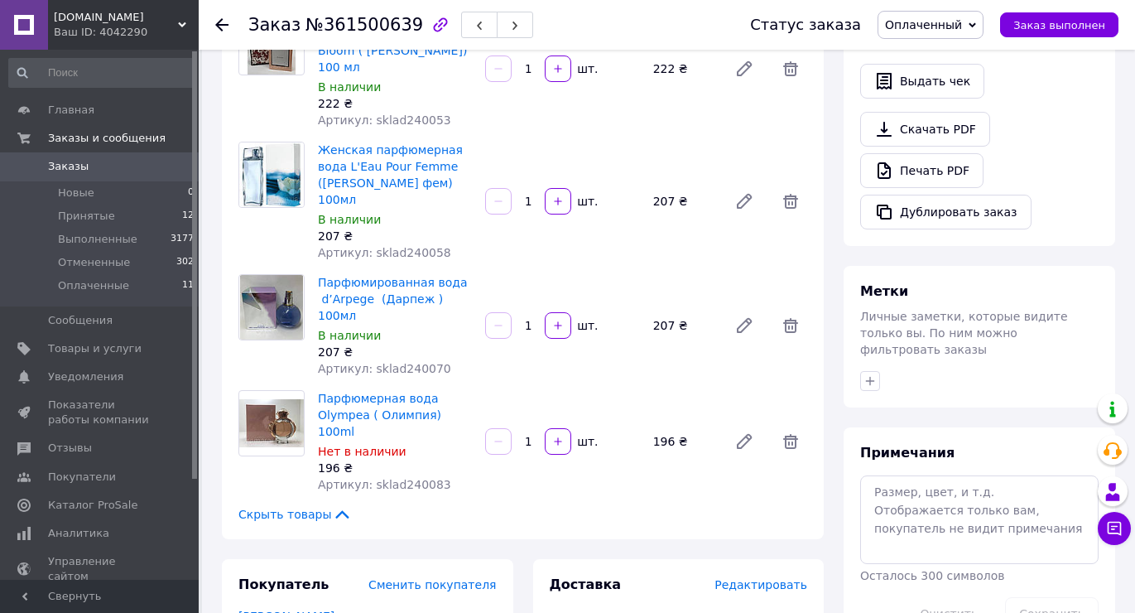
click at [687, 167] on div "Женская парфюмерная вода L'Eau Pour Femme (еау паур фем) 100мл В наличии 207 ₴ …" at bounding box center [562, 201] width 503 height 126
click at [745, 578] on span "Редактировать" at bounding box center [761, 584] width 93 height 13
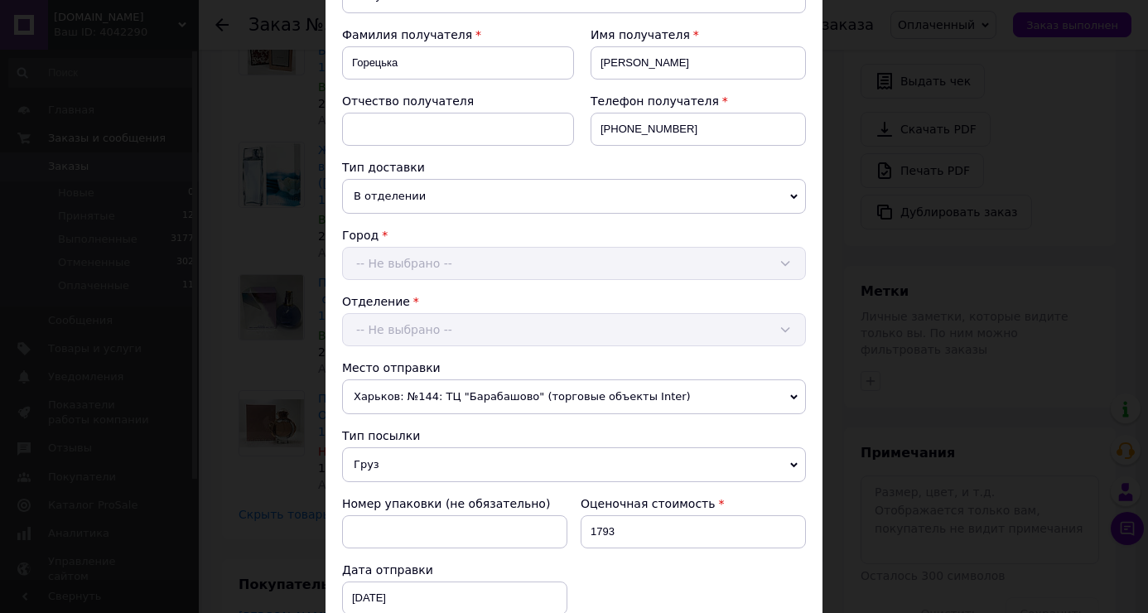
scroll to position [414, 0]
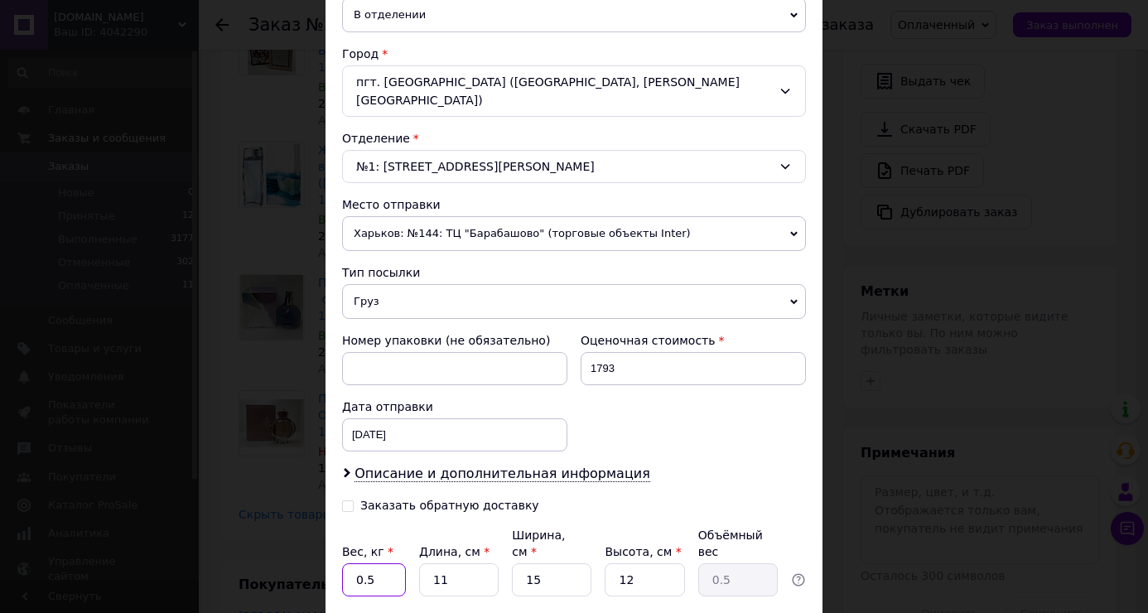
click at [368, 570] on input "0.5" at bounding box center [374, 579] width 64 height 33
type input "3.30"
click at [461, 567] on input "11" at bounding box center [459, 579] width 80 height 33
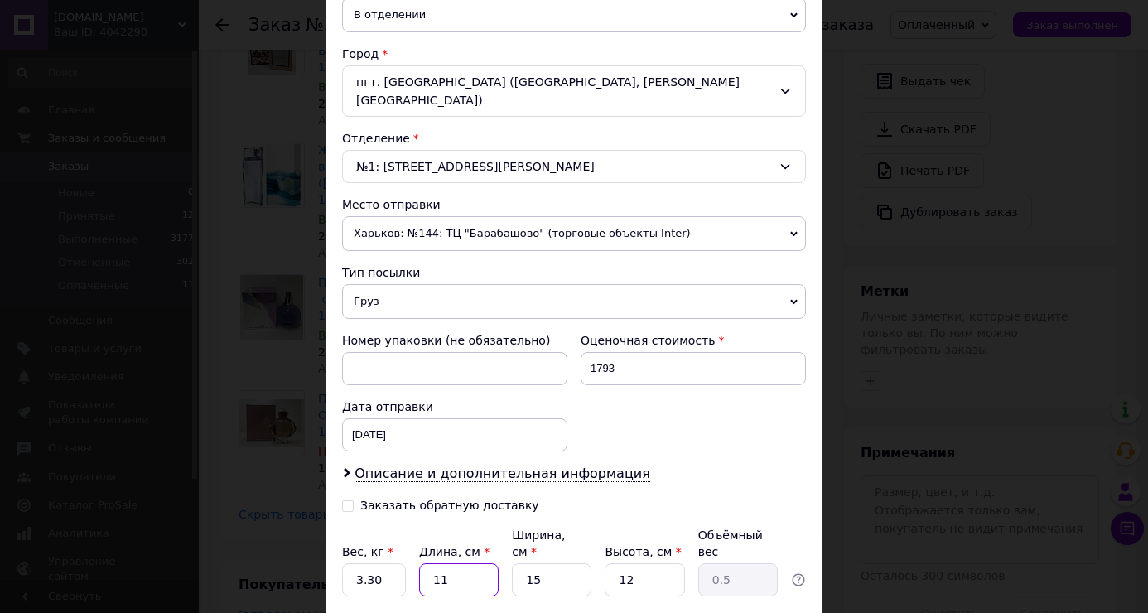
type input "2"
type input "0.1"
type input "28"
type input "1.26"
type input "28"
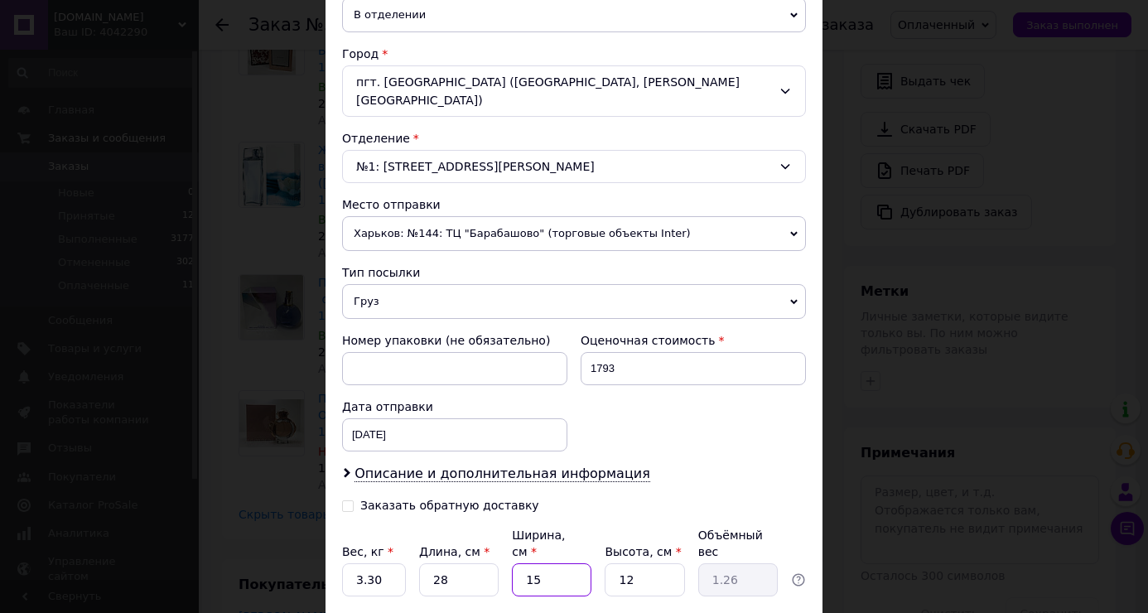
click at [552, 570] on input "15" at bounding box center [552, 579] width 80 height 33
type input "2"
type input "0.17"
type input "25"
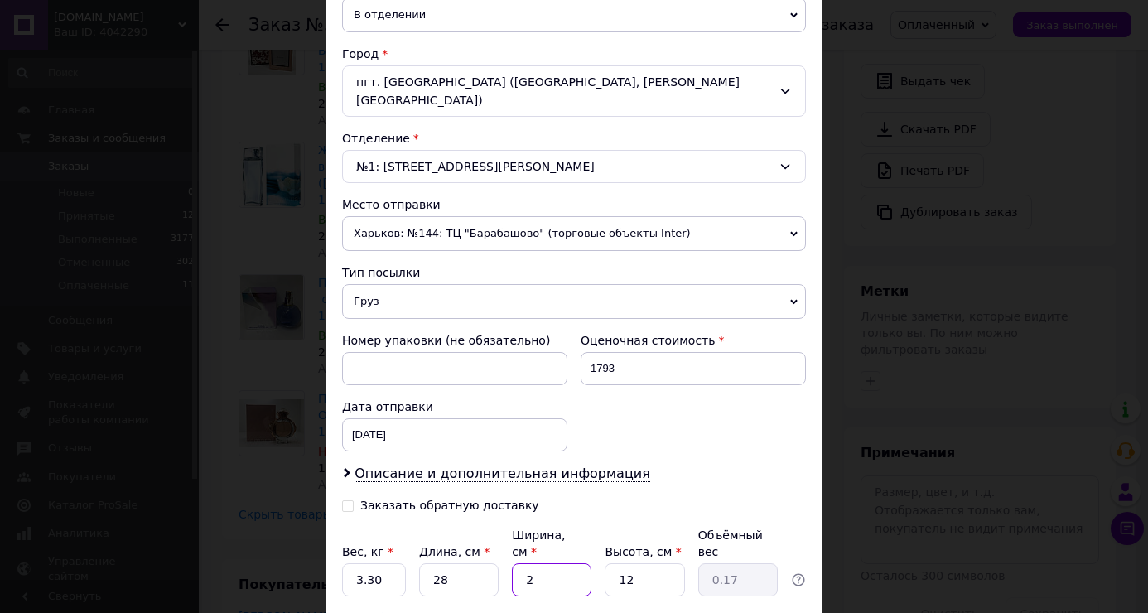
type input "2.1"
type input "25"
click at [658, 563] on input "12" at bounding box center [645, 579] width 80 height 33
type input "1"
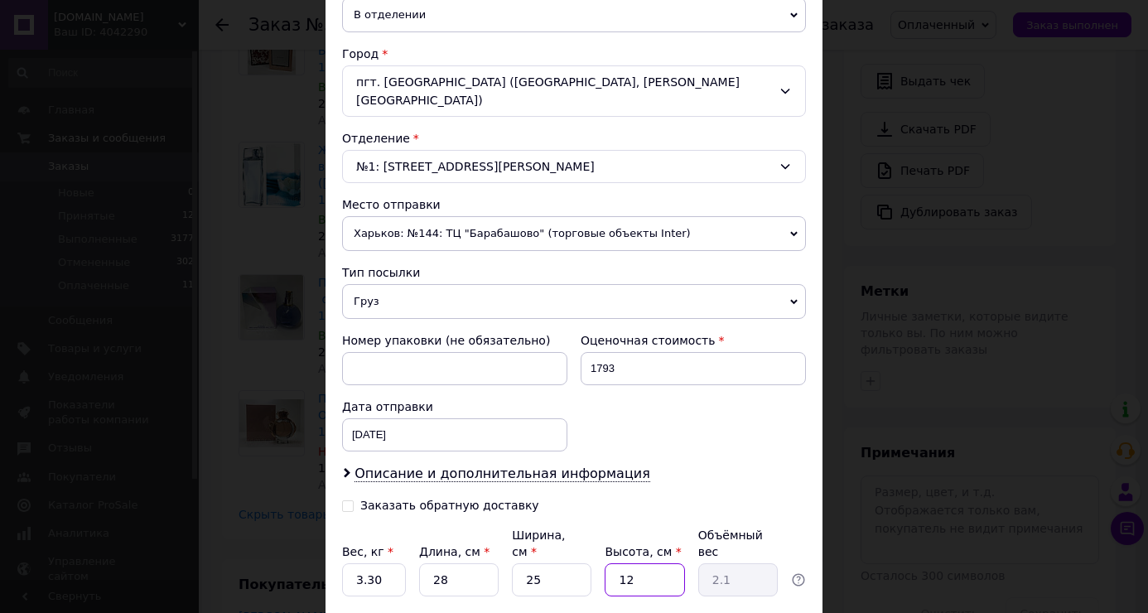
type input "0.18"
type input "18"
type input "3.15"
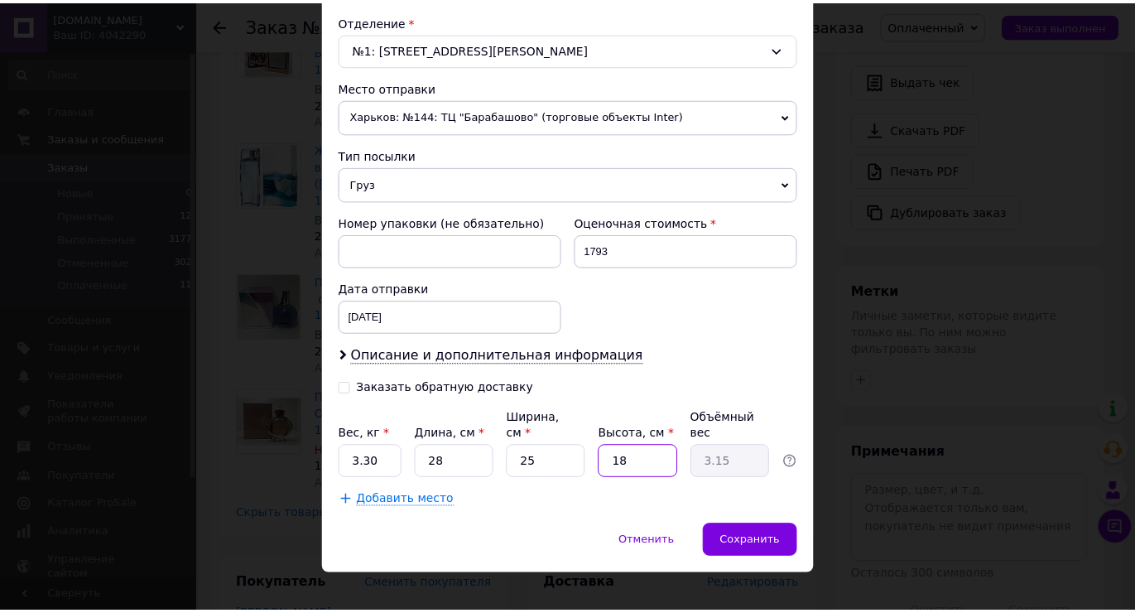
scroll to position [535, 0]
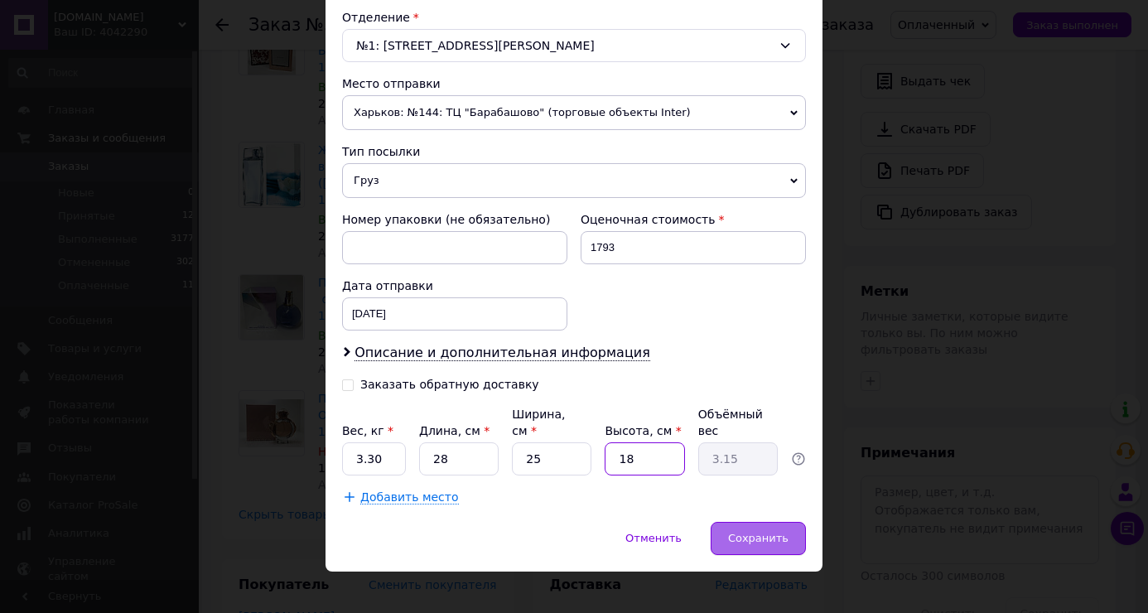
type input "18"
click at [750, 532] on span "Сохранить" at bounding box center [758, 538] width 60 height 12
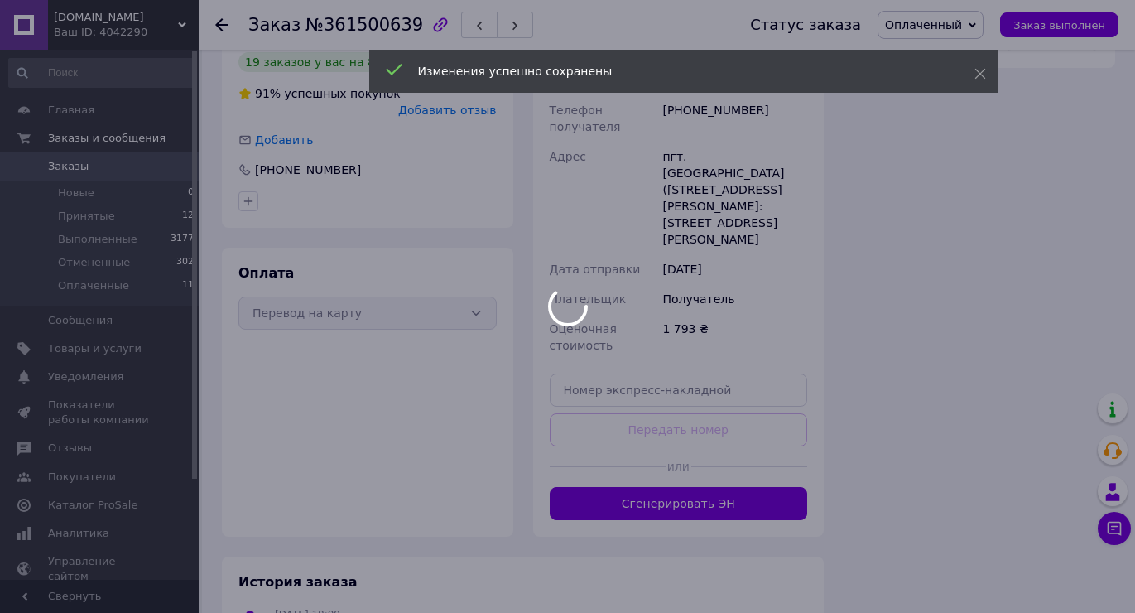
scroll to position [1141, 0]
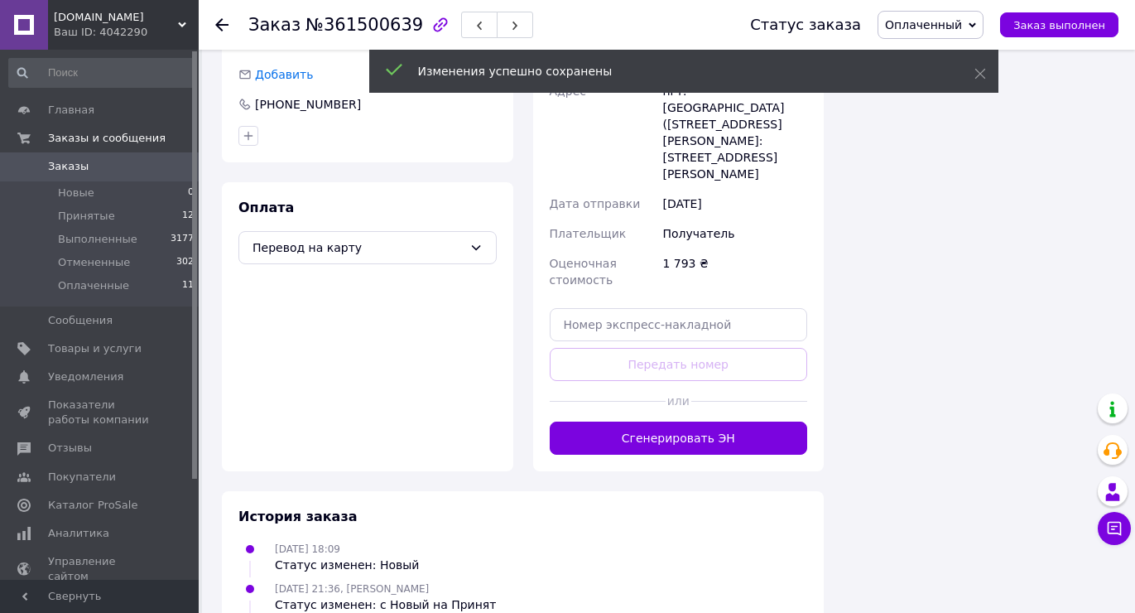
click at [687, 422] on button "Сгенерировать ЭН" at bounding box center [679, 438] width 258 height 33
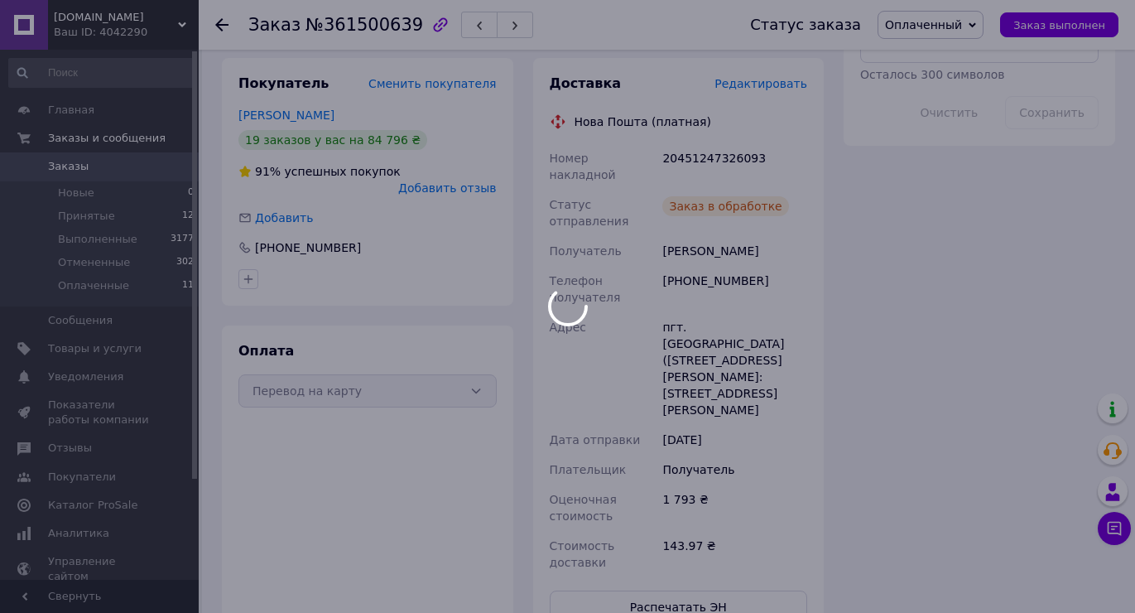
scroll to position [893, 0]
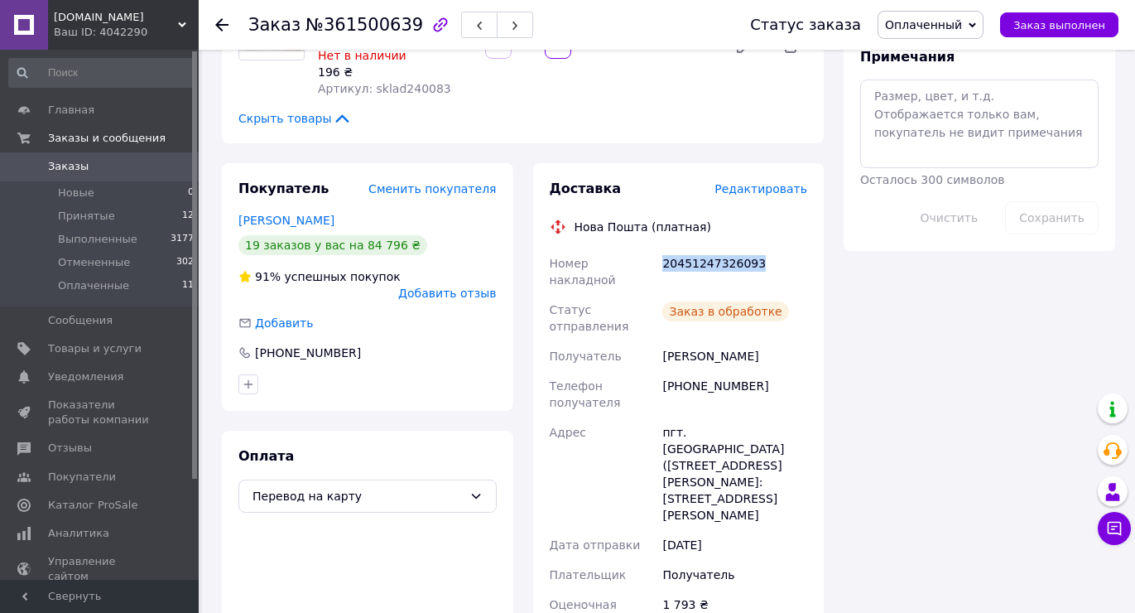
drag, startPoint x: 657, startPoint y: 152, endPoint x: 789, endPoint y: 137, distance: 133.4
click at [789, 248] on div "Номер накладной 20451247326093 Статус отправления Заказ в обработке Получатель …" at bounding box center [679, 465] width 265 height 434
copy div "Номер накладной 20451247326093"
click at [1034, 34] on button "Заказ выполнен" at bounding box center [1059, 24] width 118 height 25
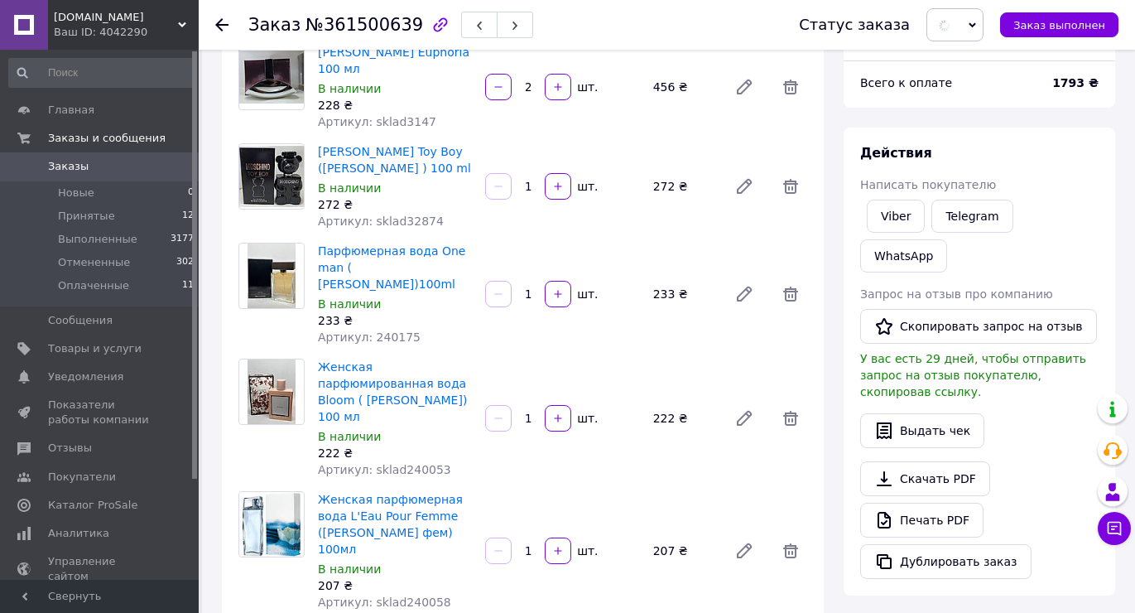
scroll to position [0, 0]
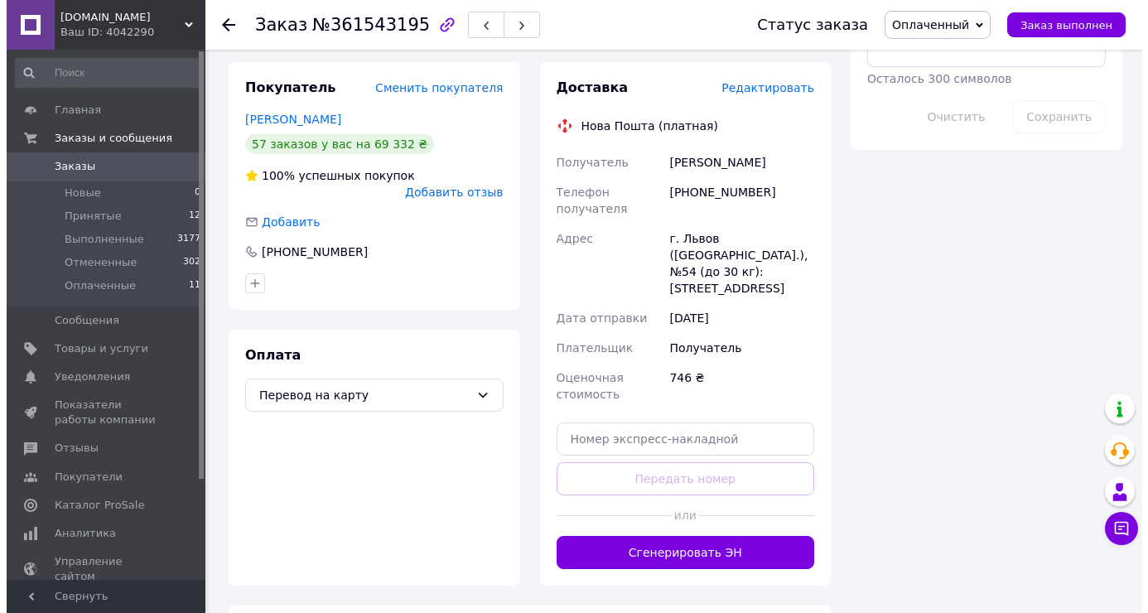
scroll to position [828, 0]
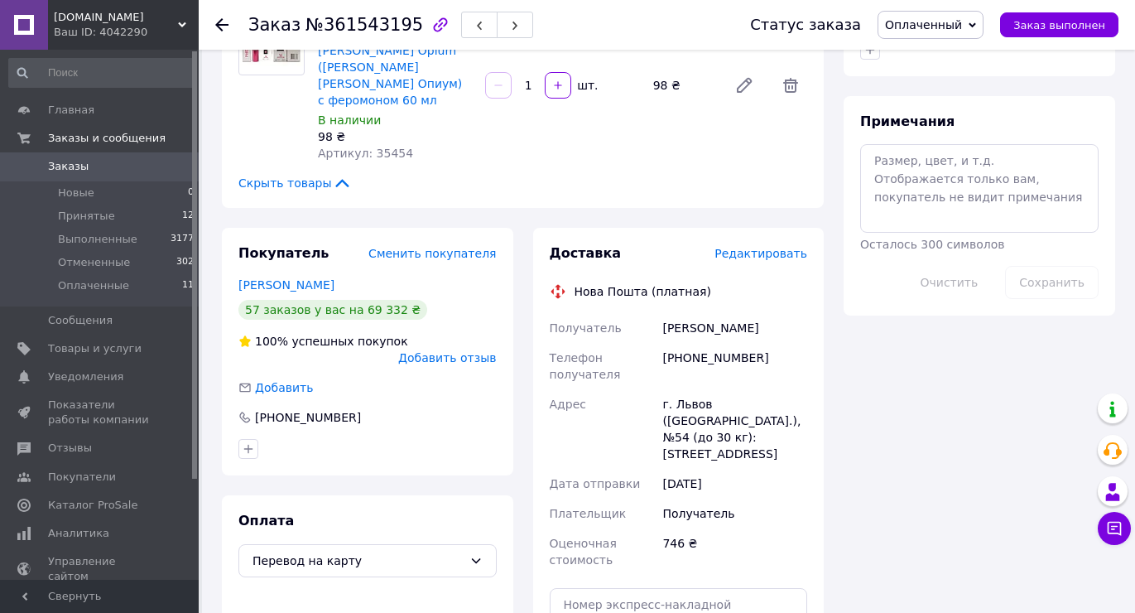
click at [768, 247] on span "Редактировать" at bounding box center [761, 253] width 93 height 13
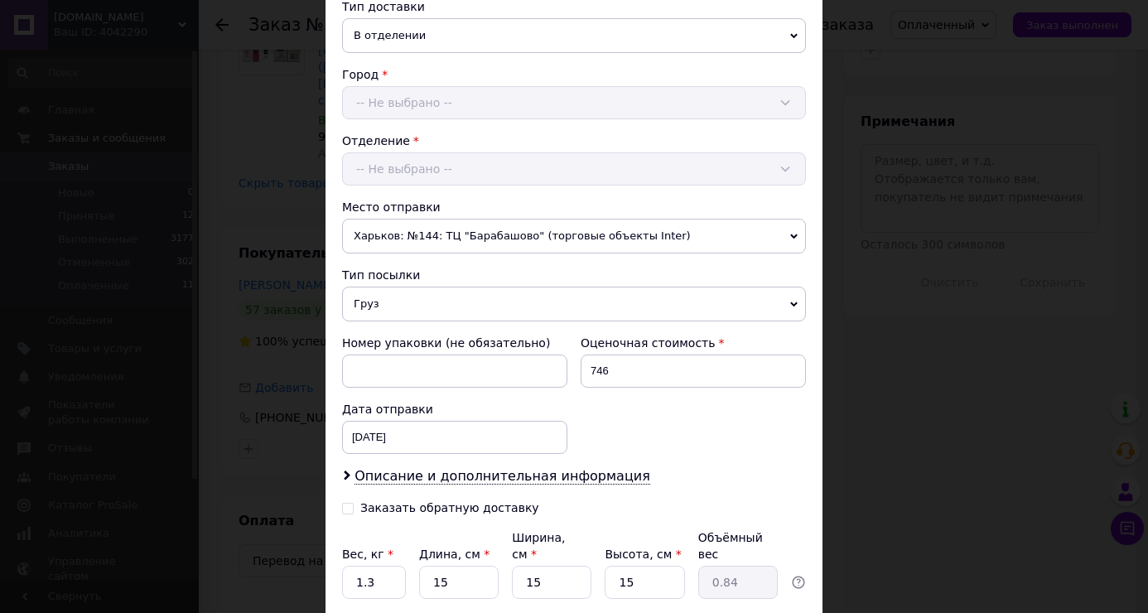
scroll to position [517, 0]
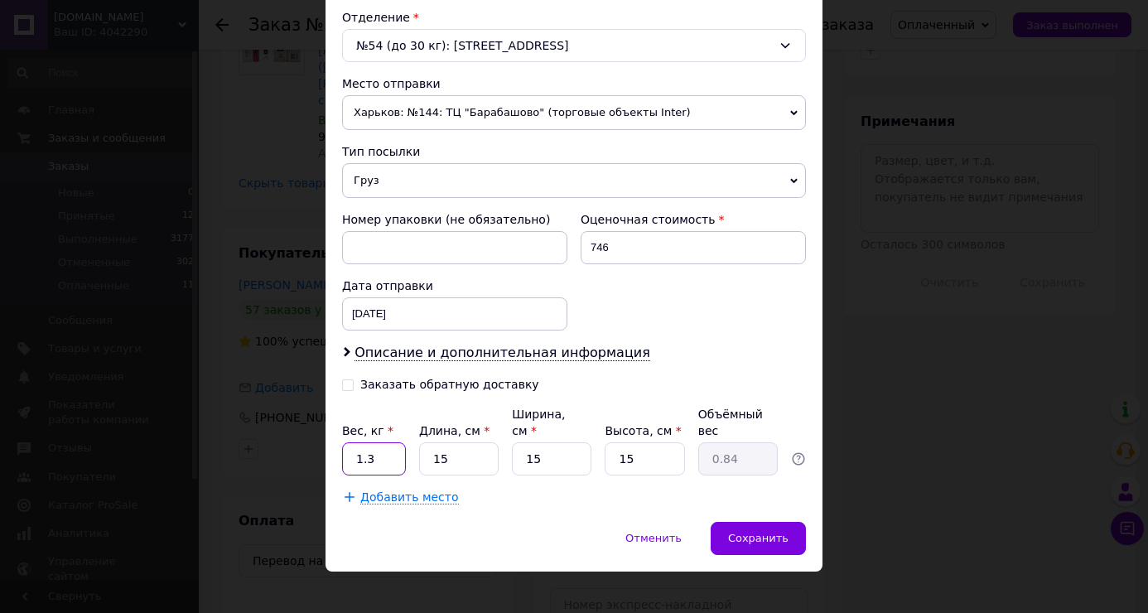
click at [392, 450] on input "1.3" at bounding box center [374, 458] width 64 height 33
type input "1.5"
click at [718, 522] on div "Сохранить" at bounding box center [758, 538] width 95 height 33
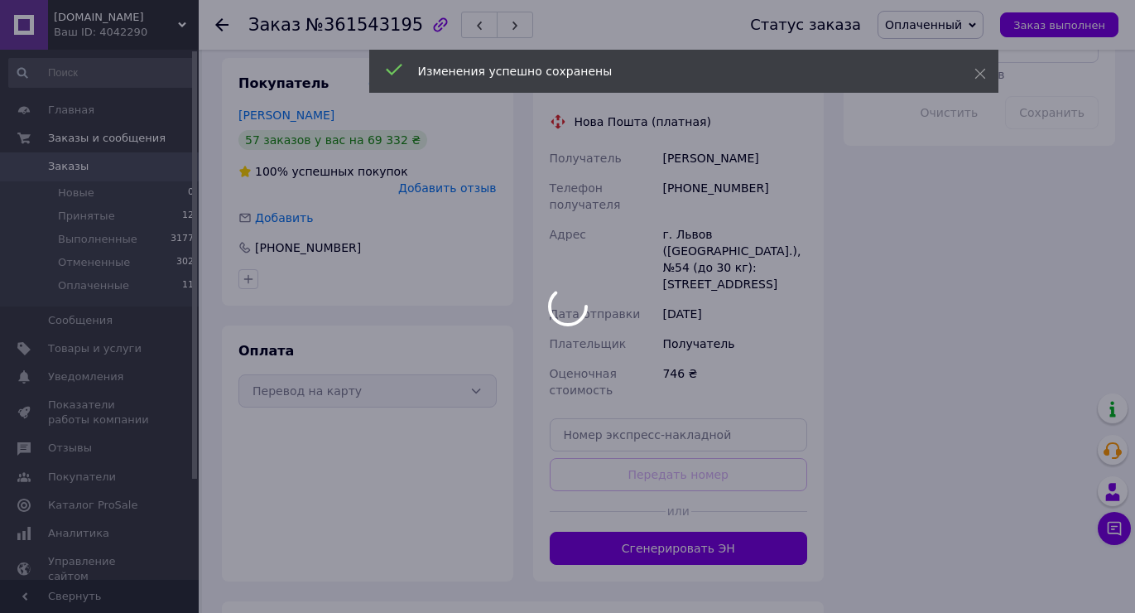
scroll to position [1135, 0]
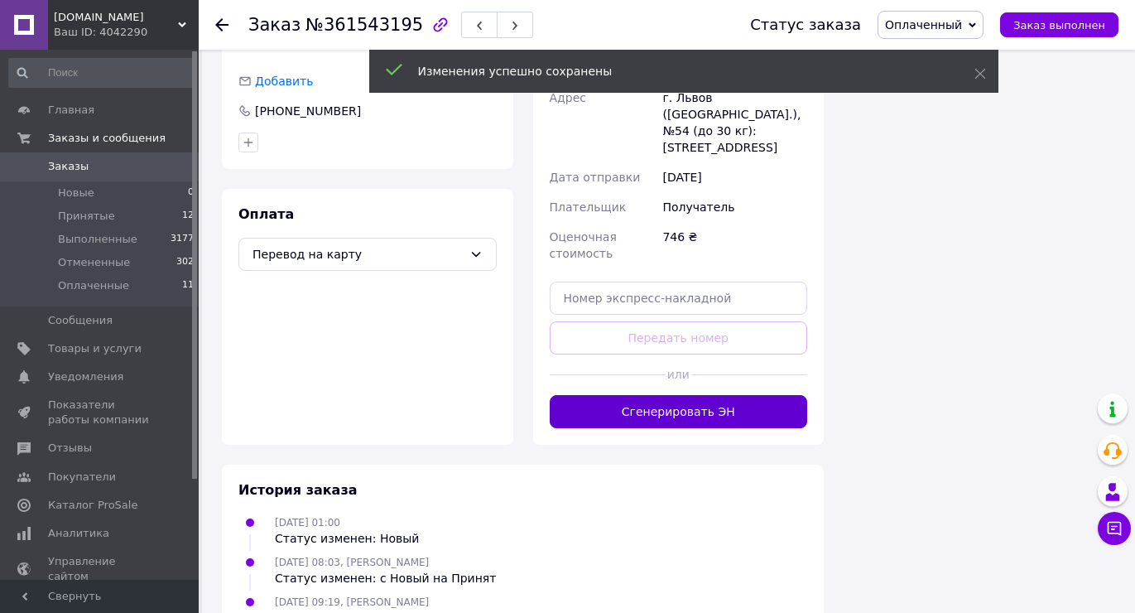
click at [674, 395] on button "Сгенерировать ЭН" at bounding box center [679, 411] width 258 height 33
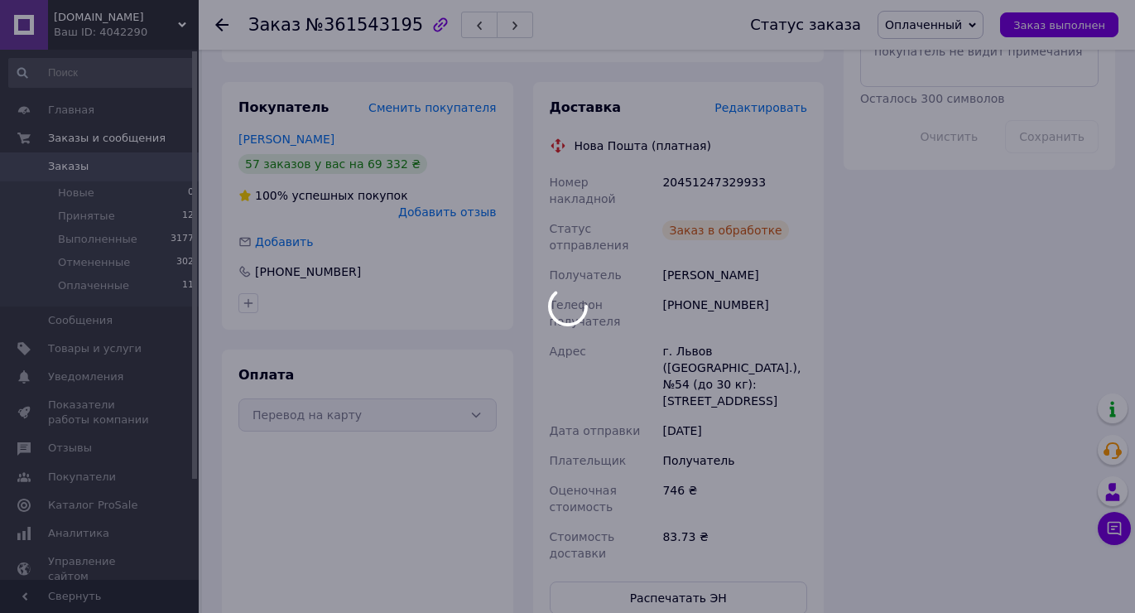
scroll to position [886, 0]
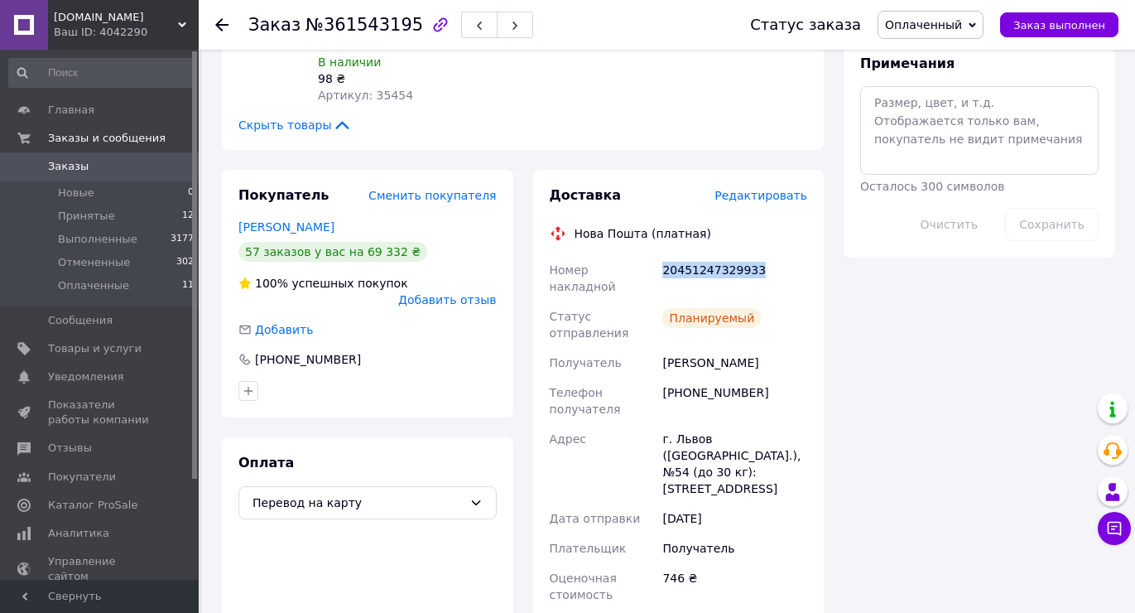
drag, startPoint x: 674, startPoint y: 210, endPoint x: 784, endPoint y: 211, distance: 110.2
click at [784, 255] on div "20451247329933" at bounding box center [735, 278] width 152 height 46
copy div "20451247329933"
click at [1073, 21] on span "Заказ выполнен" at bounding box center [1060, 25] width 92 height 12
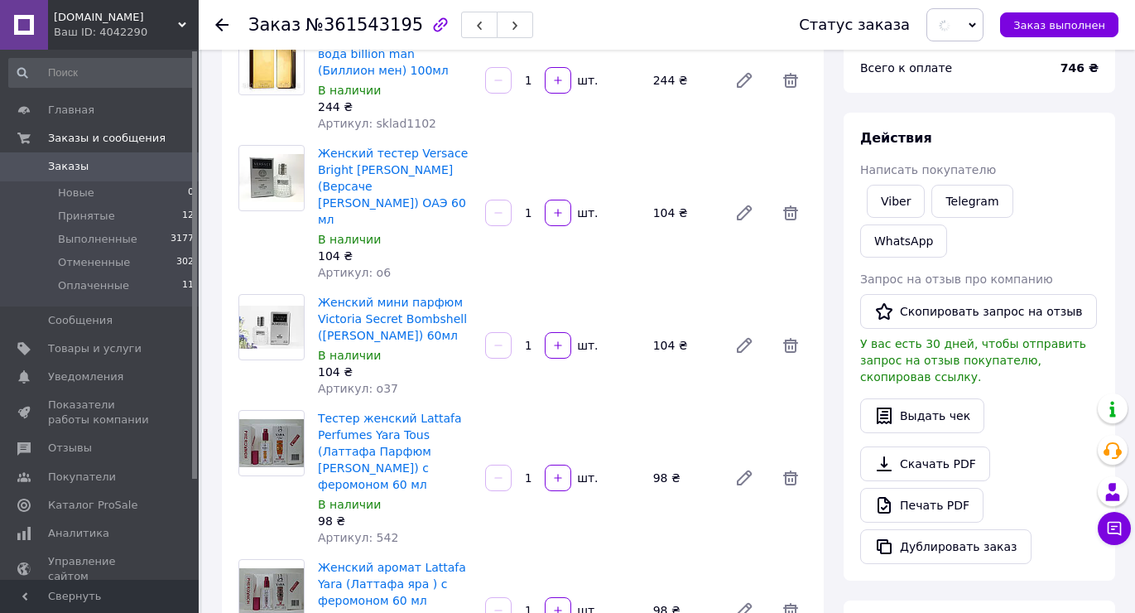
scroll to position [0, 0]
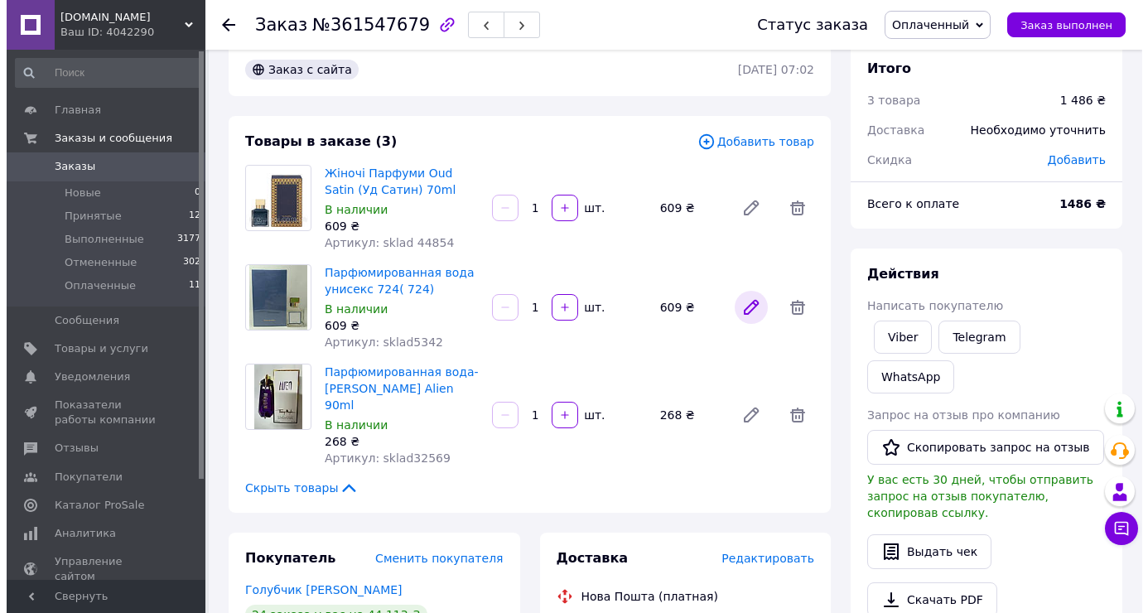
scroll to position [248, 0]
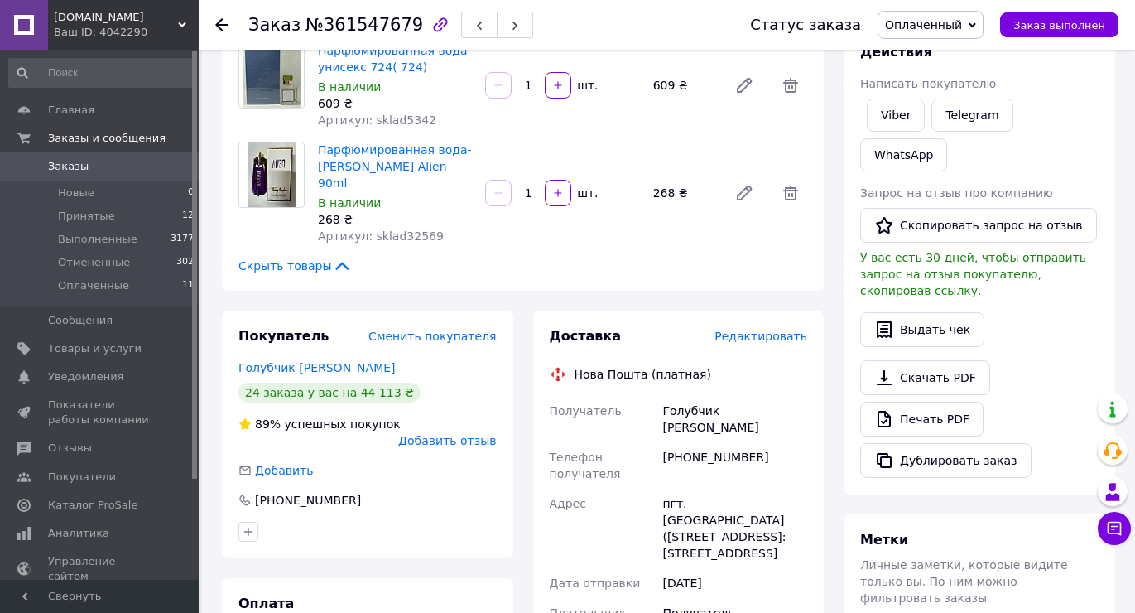
click at [749, 330] on span "Редактировать" at bounding box center [761, 336] width 93 height 13
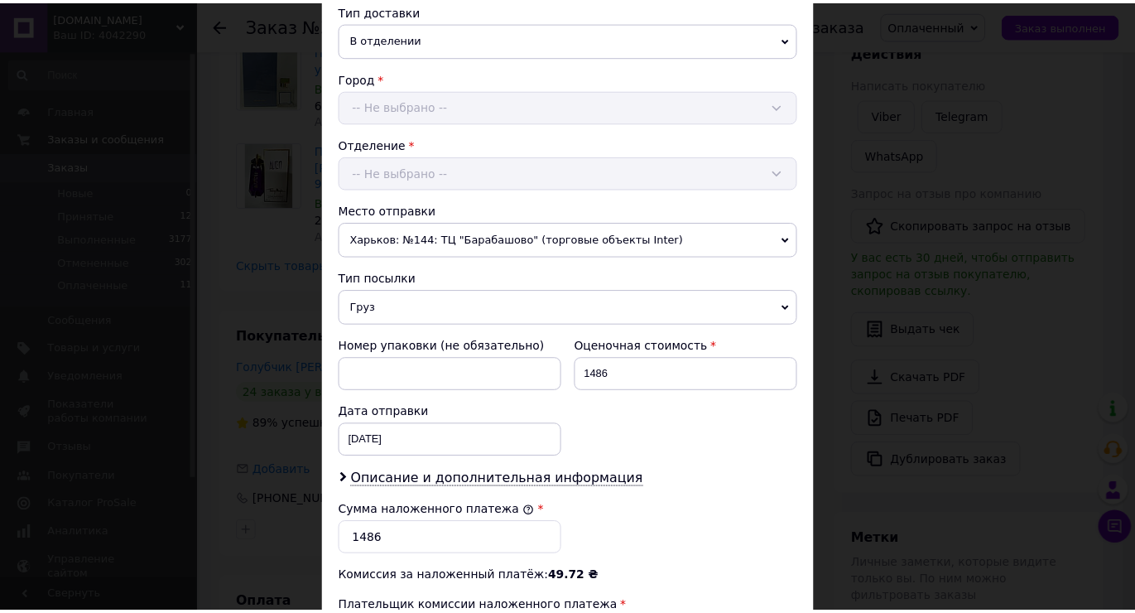
scroll to position [651, 0]
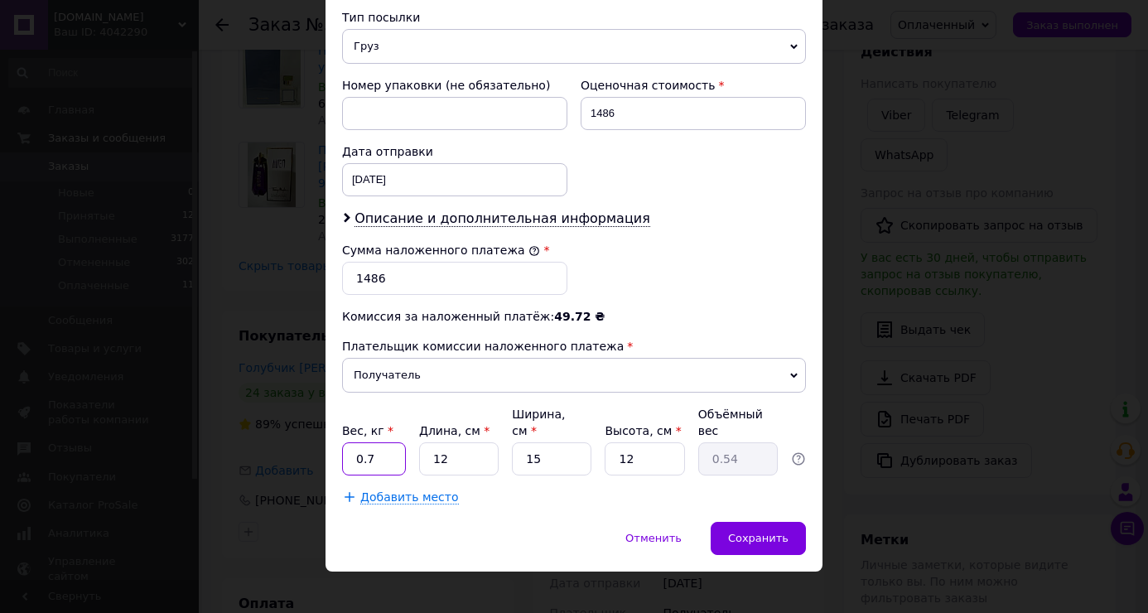
click at [380, 442] on input "0.7" at bounding box center [374, 458] width 64 height 33
type input "1.5"
click at [434, 442] on input "12" at bounding box center [459, 458] width 80 height 33
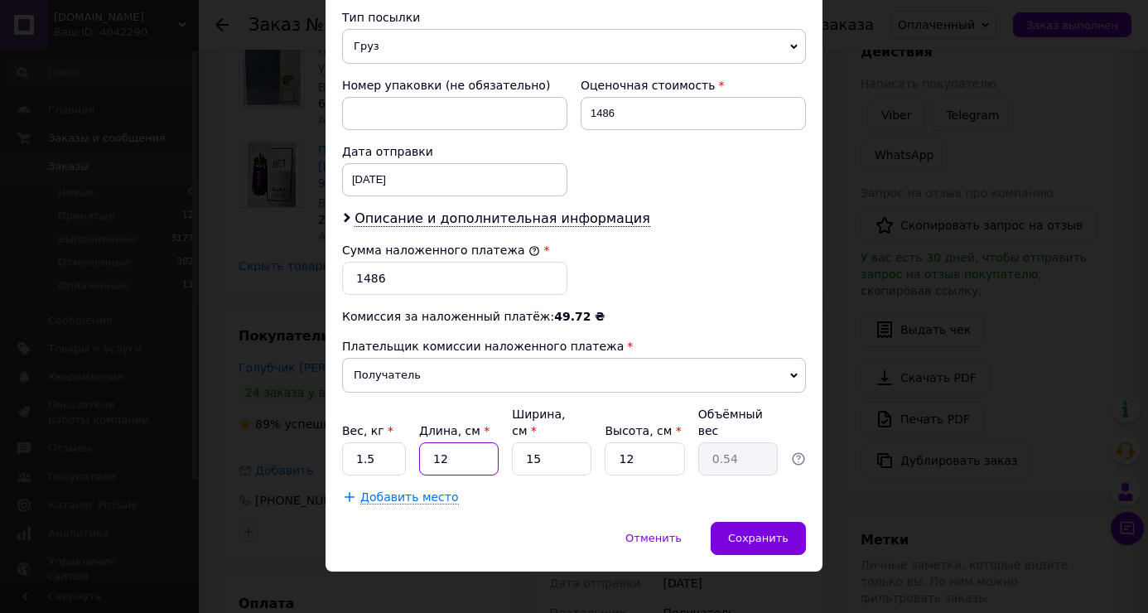
type input "2"
type input "0.1"
type input "20"
type input "0.9"
type input "20"
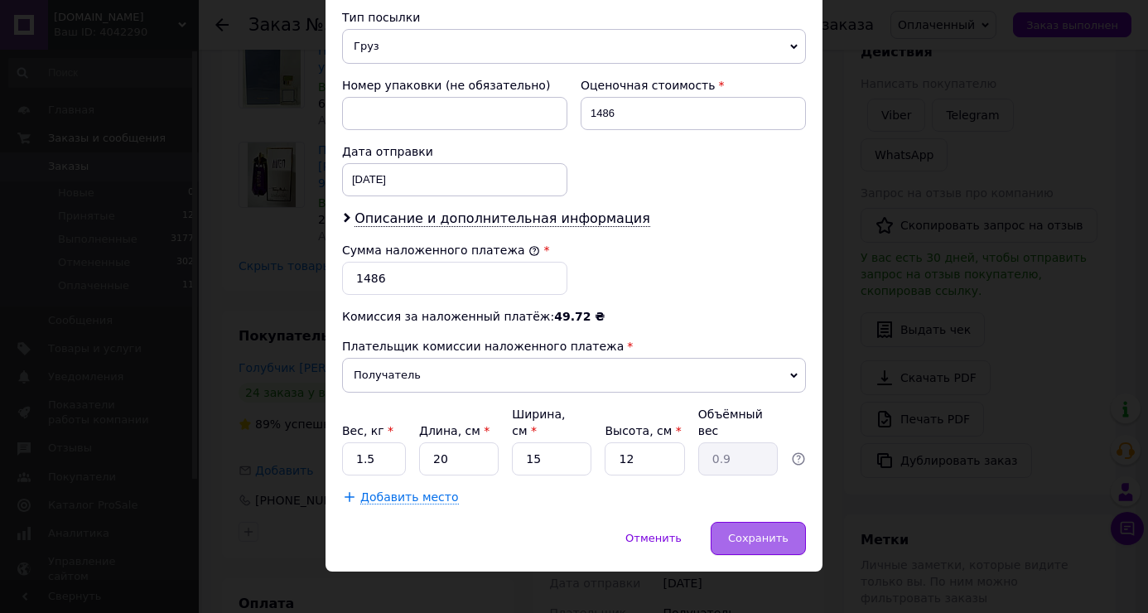
click at [740, 522] on div "Сохранить" at bounding box center [758, 538] width 95 height 33
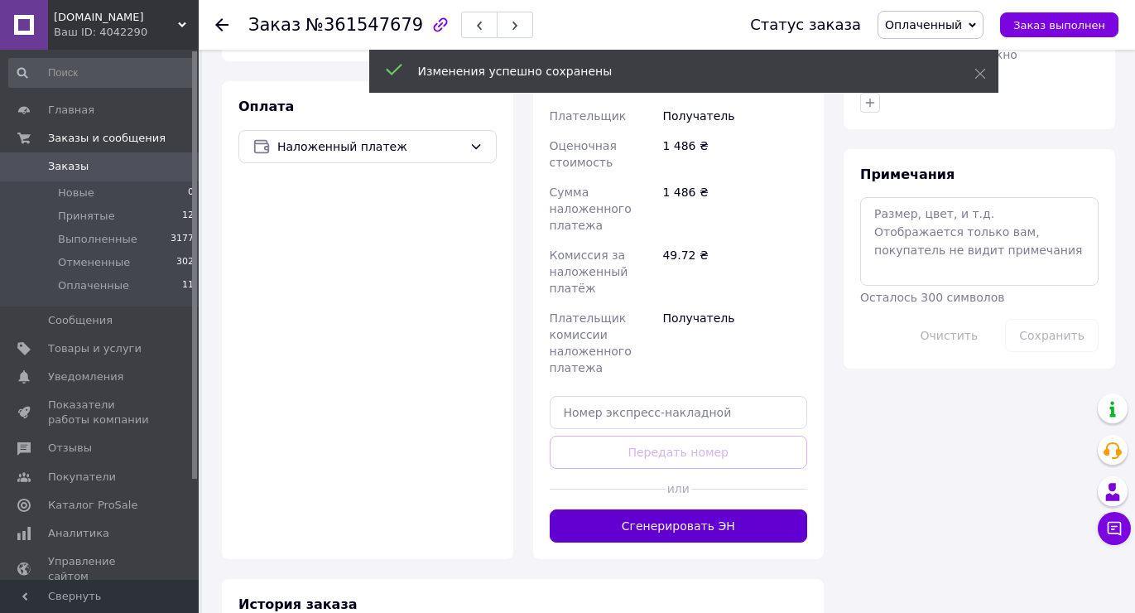
click at [704, 509] on button "Сгенерировать ЭН" at bounding box center [679, 525] width 258 height 33
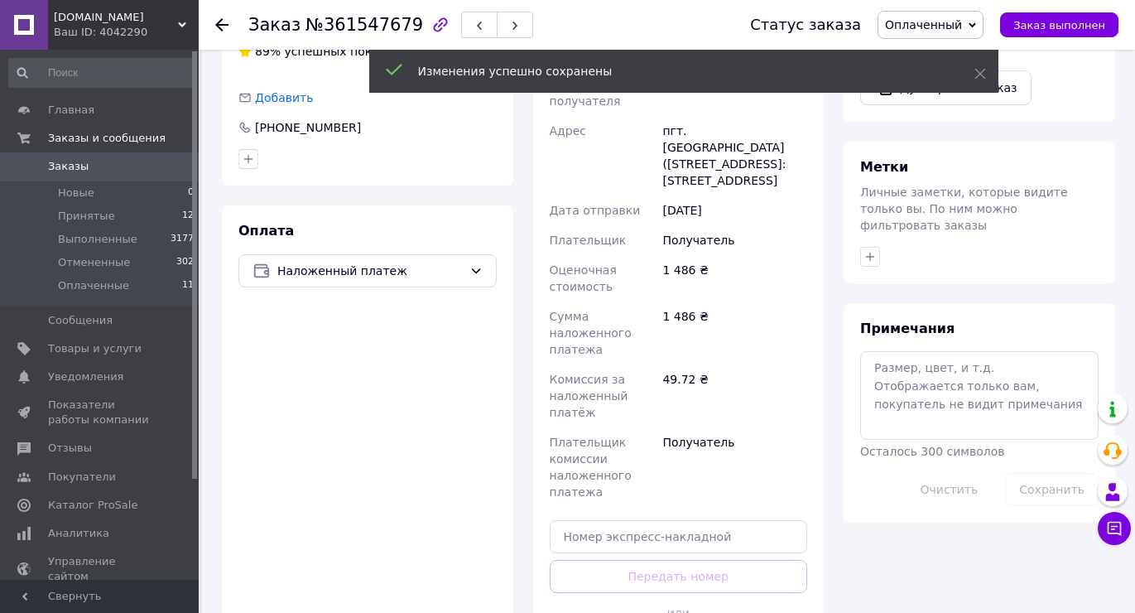
scroll to position [497, 0]
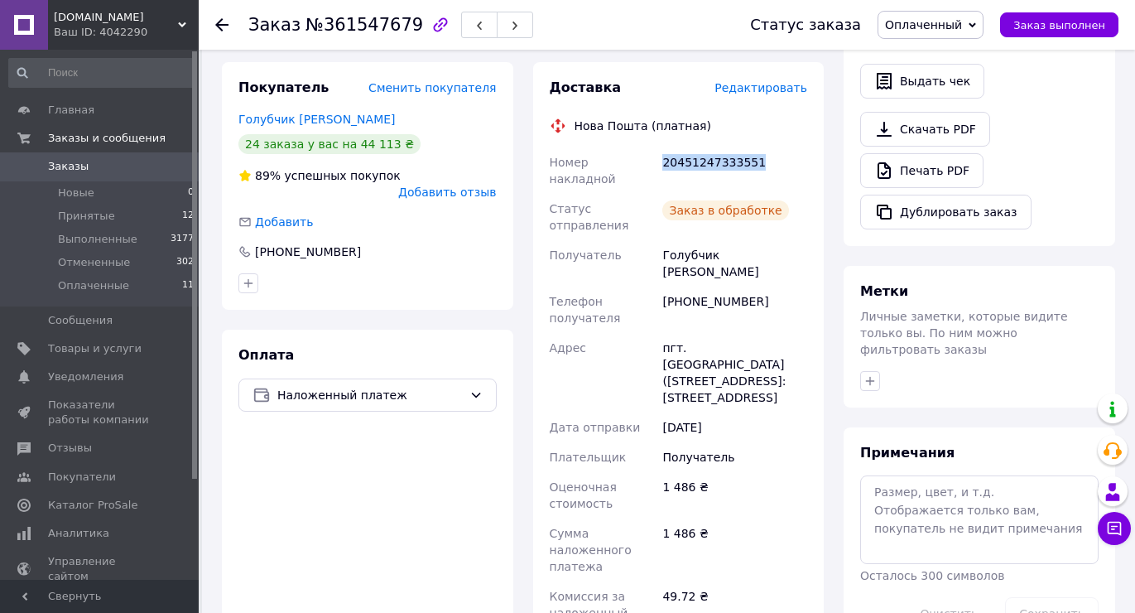
drag, startPoint x: 661, startPoint y: 153, endPoint x: 776, endPoint y: 139, distance: 116.0
click at [775, 147] on div "20451247333551" at bounding box center [735, 170] width 152 height 46
copy div "20451247333551"
drag, startPoint x: 1025, startPoint y: 30, endPoint x: 1034, endPoint y: 30, distance: 9.1
click at [1033, 29] on button "Заказ выполнен" at bounding box center [1059, 24] width 118 height 25
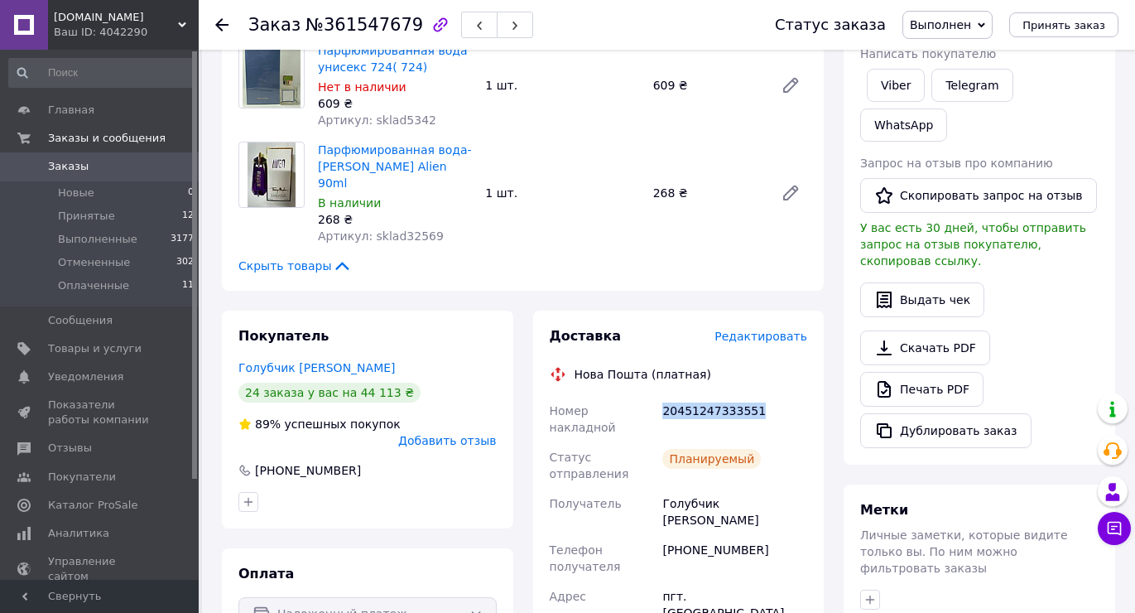
scroll to position [0, 0]
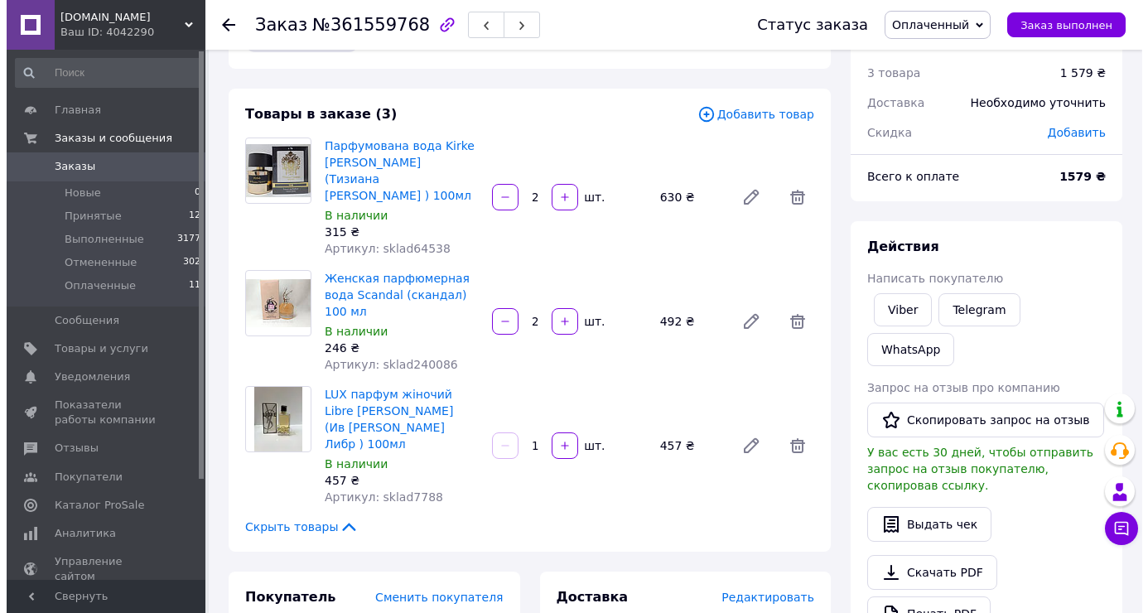
scroll to position [83, 0]
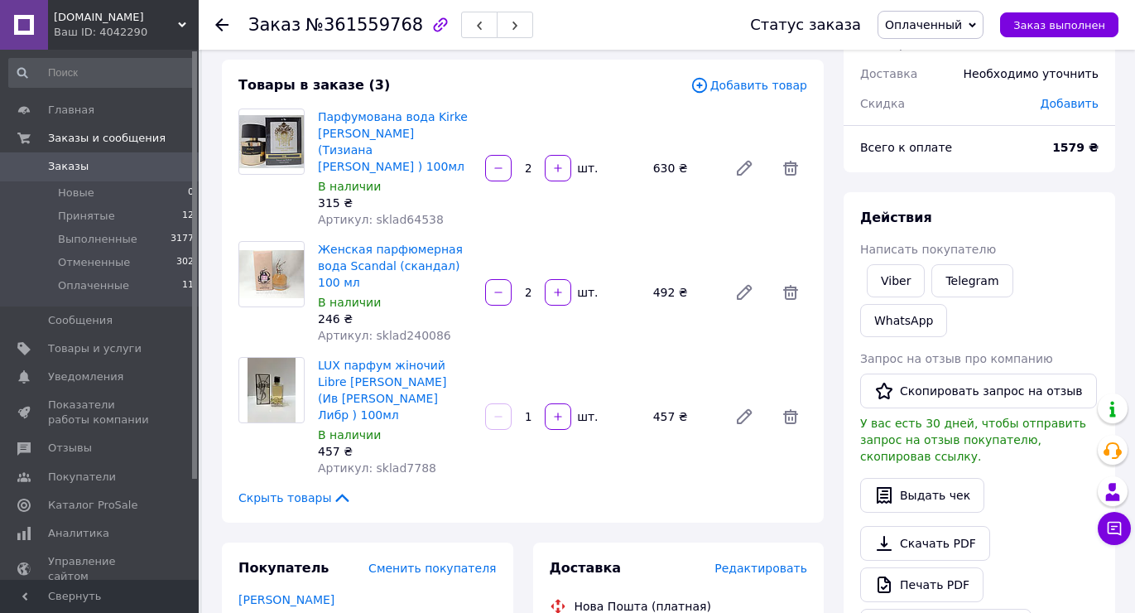
click at [768, 562] on span "Редактировать" at bounding box center [761, 568] width 93 height 13
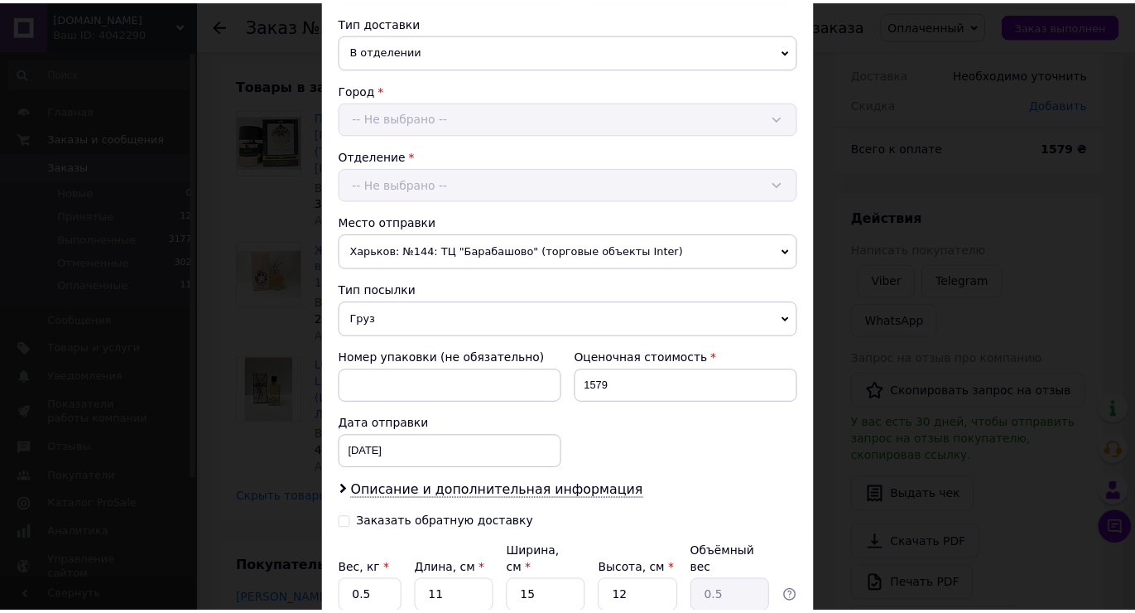
scroll to position [517, 0]
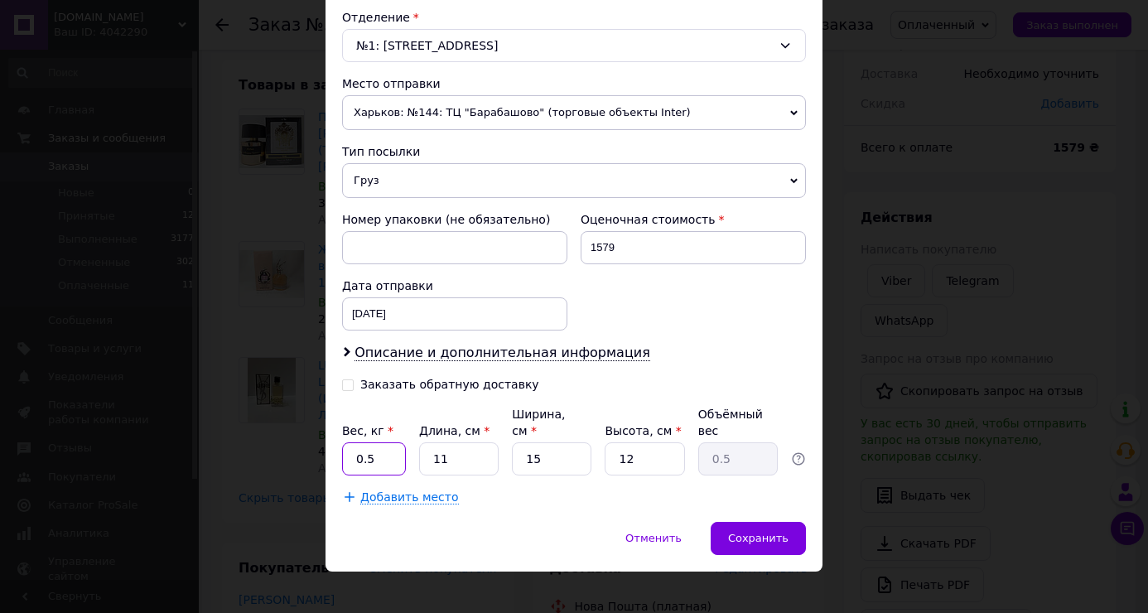
click at [393, 449] on input "0.5" at bounding box center [374, 458] width 64 height 33
type input "2.30"
click at [449, 443] on input "11" at bounding box center [459, 458] width 80 height 33
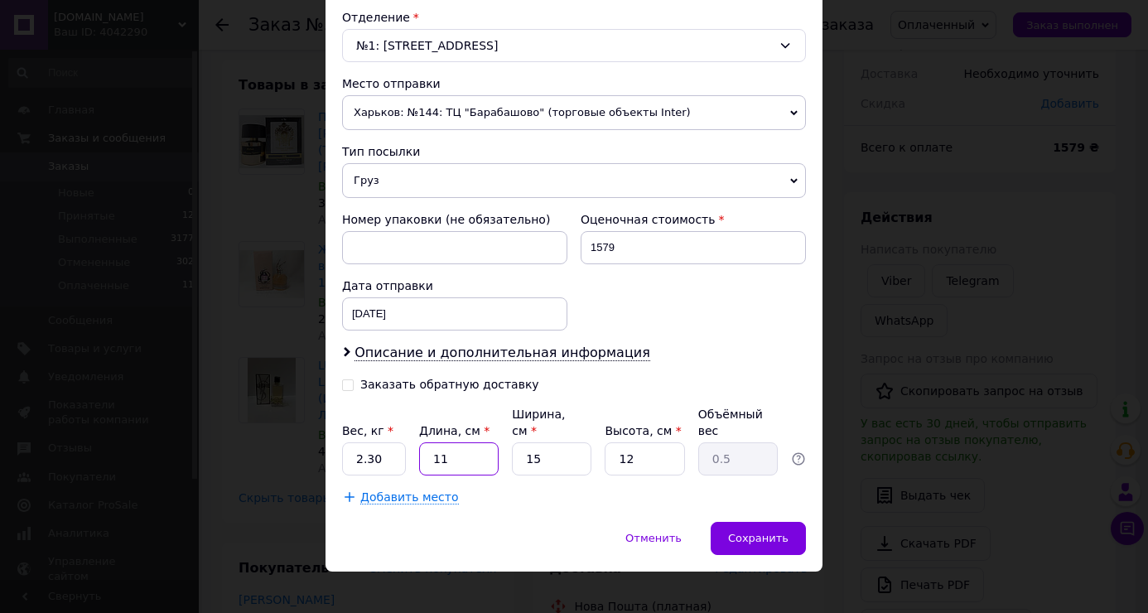
type input "2"
type input "0.1"
type input "20"
type input "0.9"
type input "20"
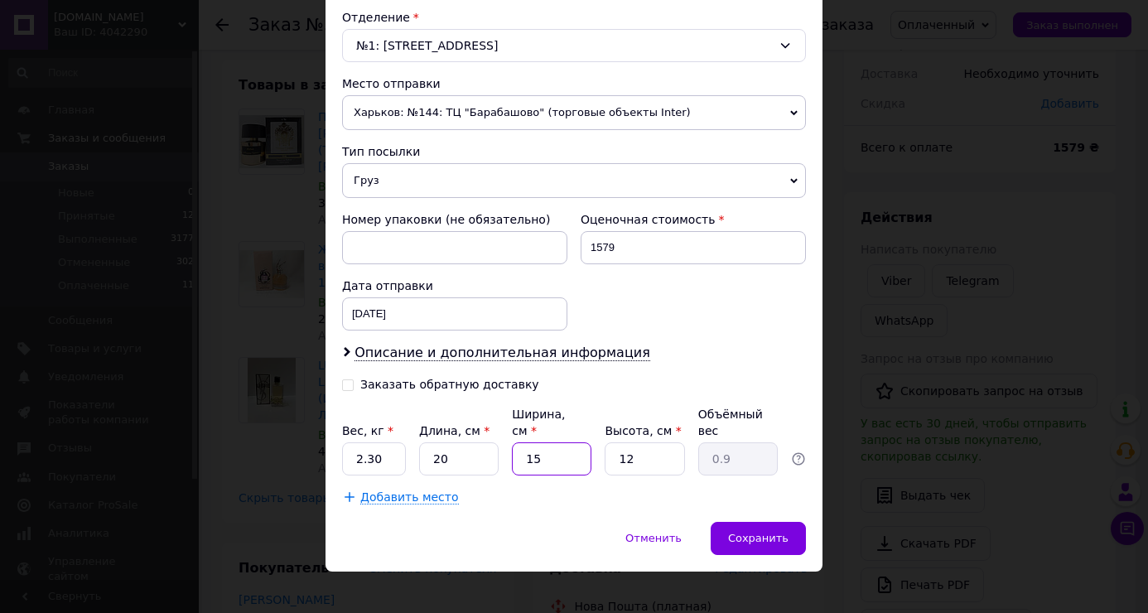
click at [546, 445] on input "15" at bounding box center [552, 458] width 80 height 33
type input "2"
type input "0.12"
type input "20"
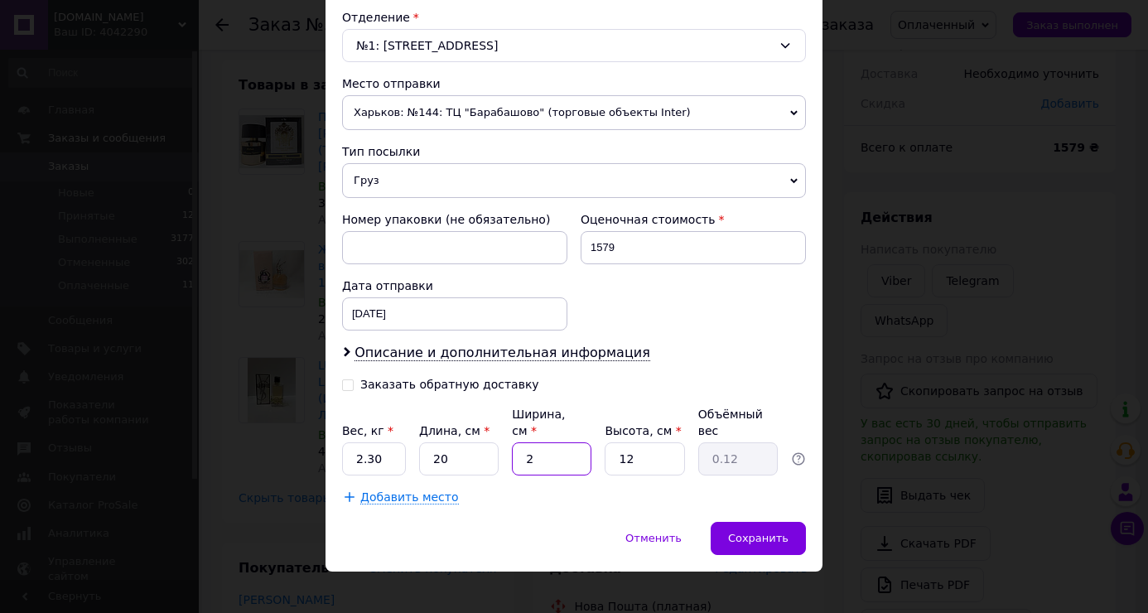
type input "1.2"
type input "20"
click at [646, 442] on input "12" at bounding box center [645, 458] width 80 height 33
type input "2"
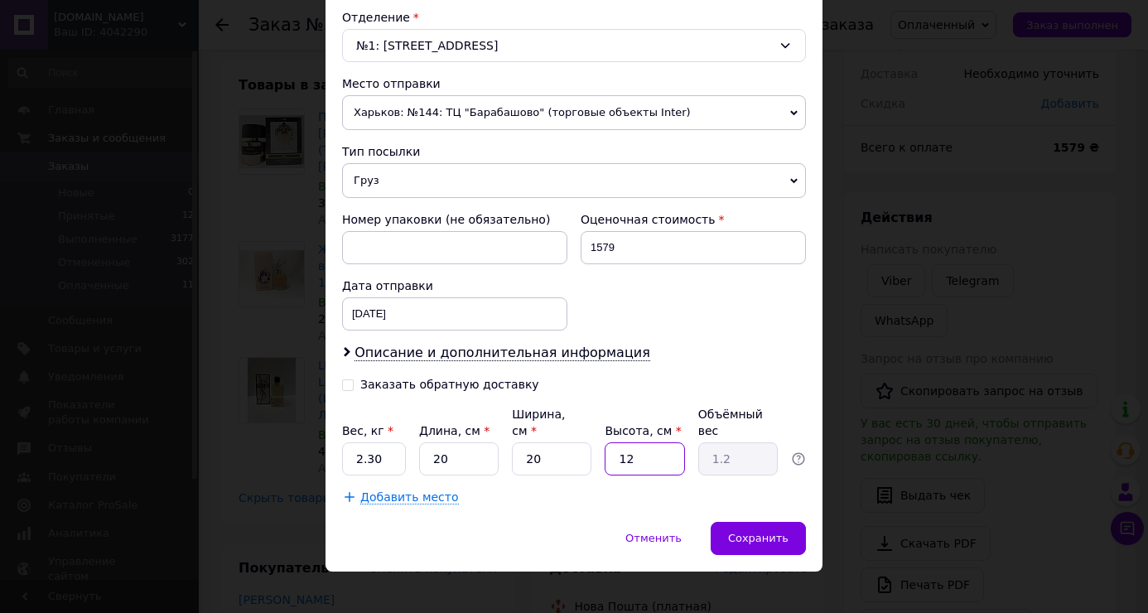
type input "0.2"
type input "20"
type input "2"
type input "20"
click at [757, 522] on div "Сохранить" at bounding box center [758, 538] width 95 height 33
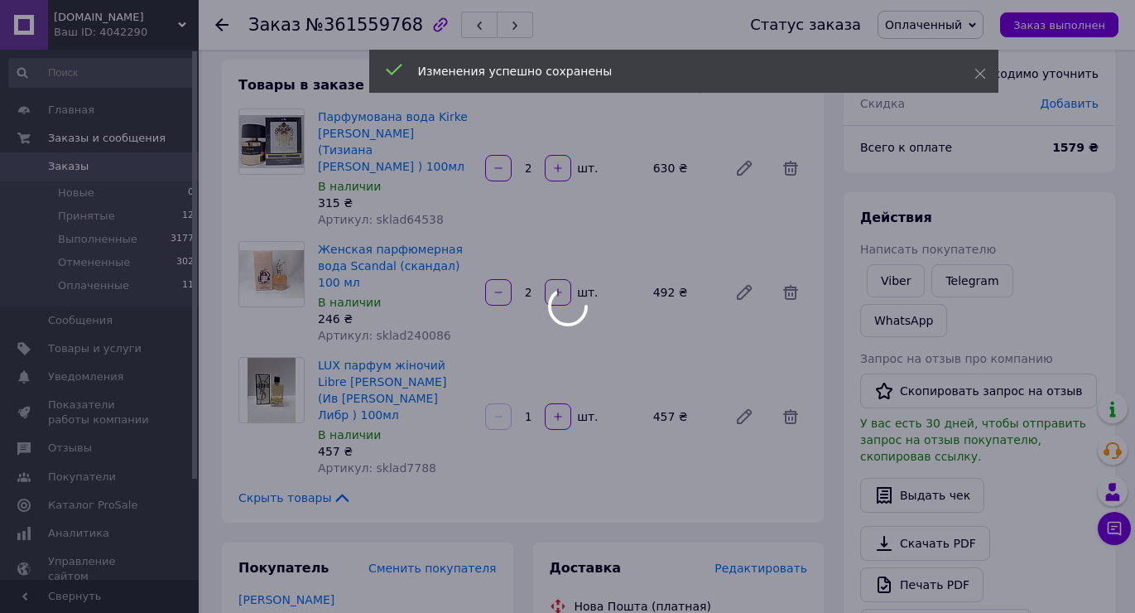
scroll to position [663, 0]
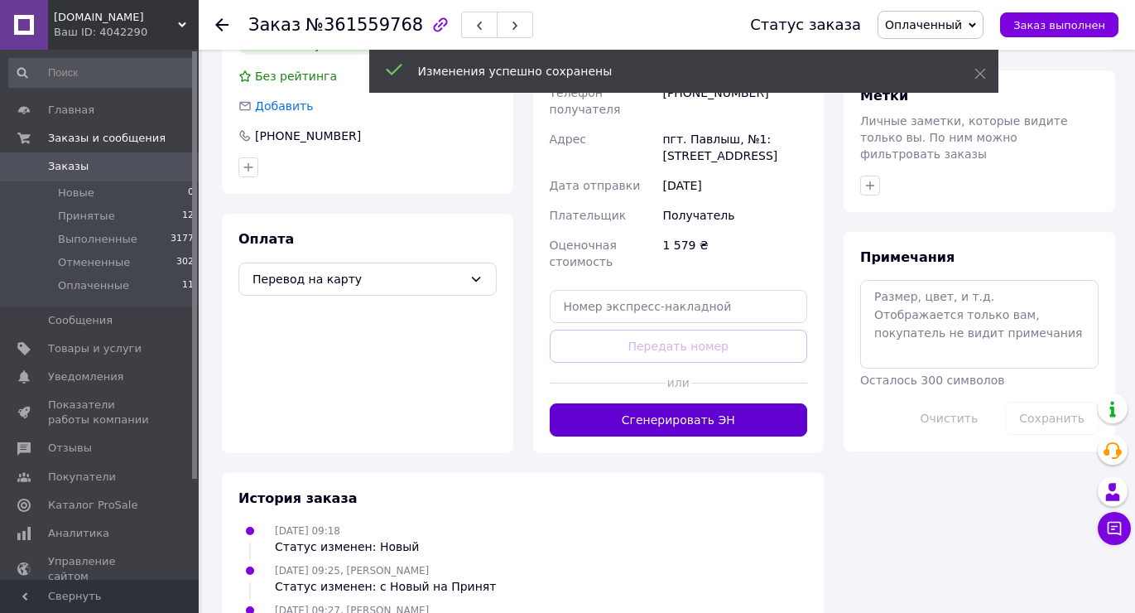
click at [666, 403] on button "Сгенерировать ЭН" at bounding box center [679, 419] width 258 height 33
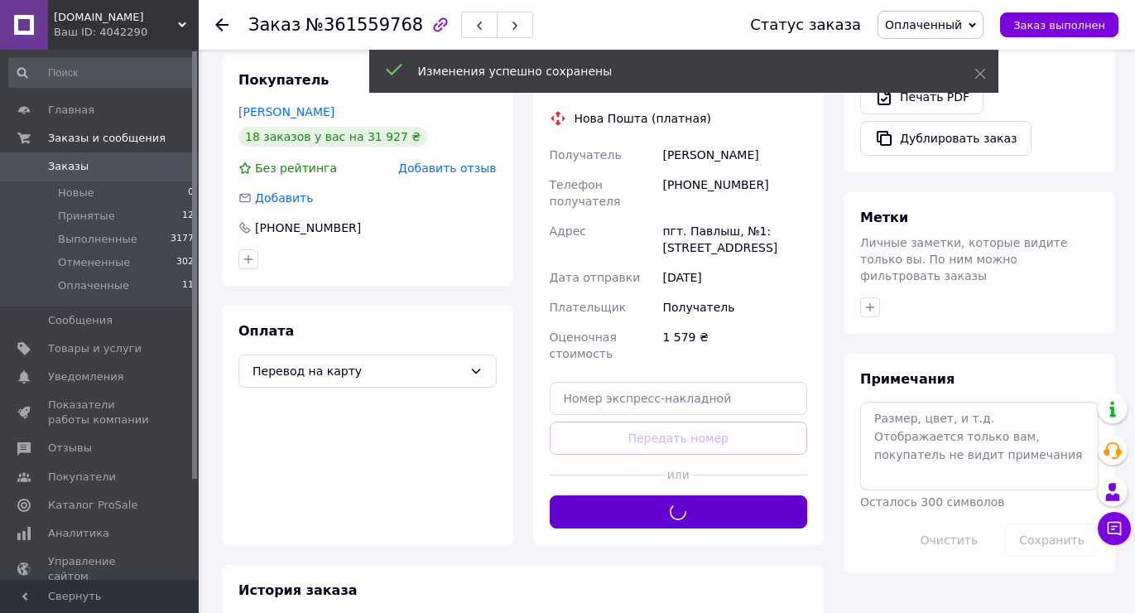
scroll to position [414, 0]
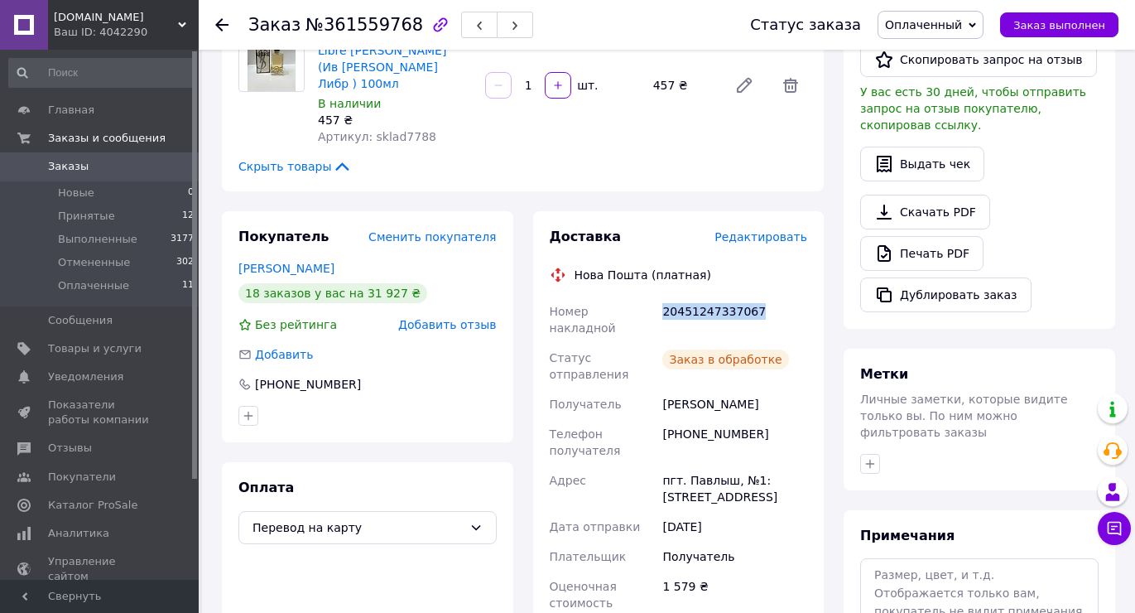
drag, startPoint x: 732, startPoint y: 258, endPoint x: 790, endPoint y: 256, distance: 58.0
click at [787, 297] on div "Номер накладной 20451247337067 Статус отправления Заказ в обработке Получатель …" at bounding box center [679, 481] width 265 height 368
copy div "Номер накладной 20451247337067"
click at [1059, 29] on span "Заказ выполнен" at bounding box center [1060, 25] width 92 height 12
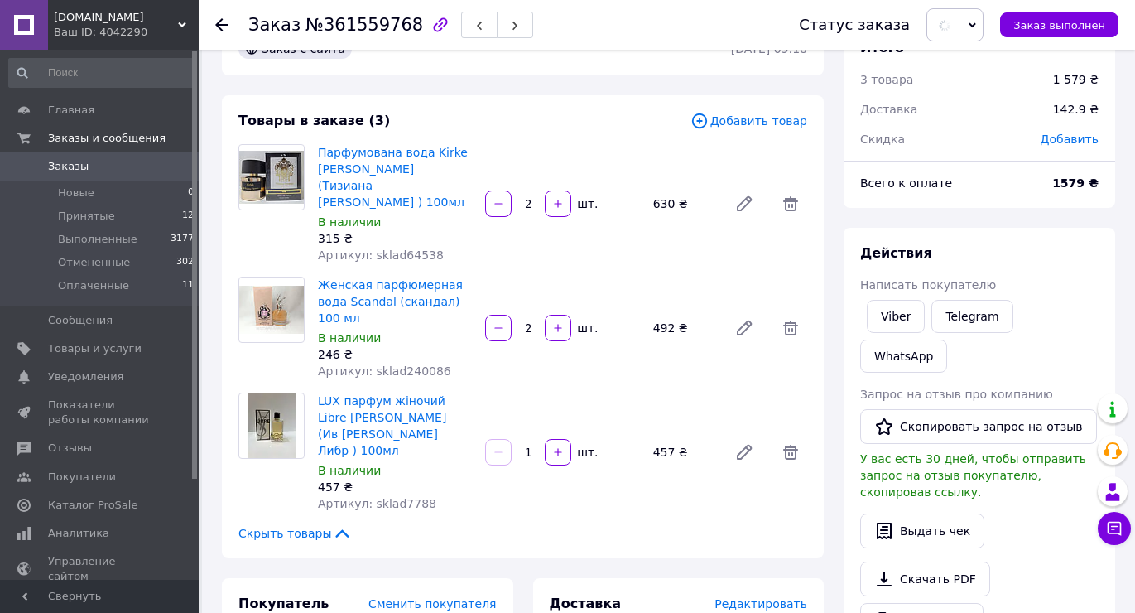
scroll to position [0, 0]
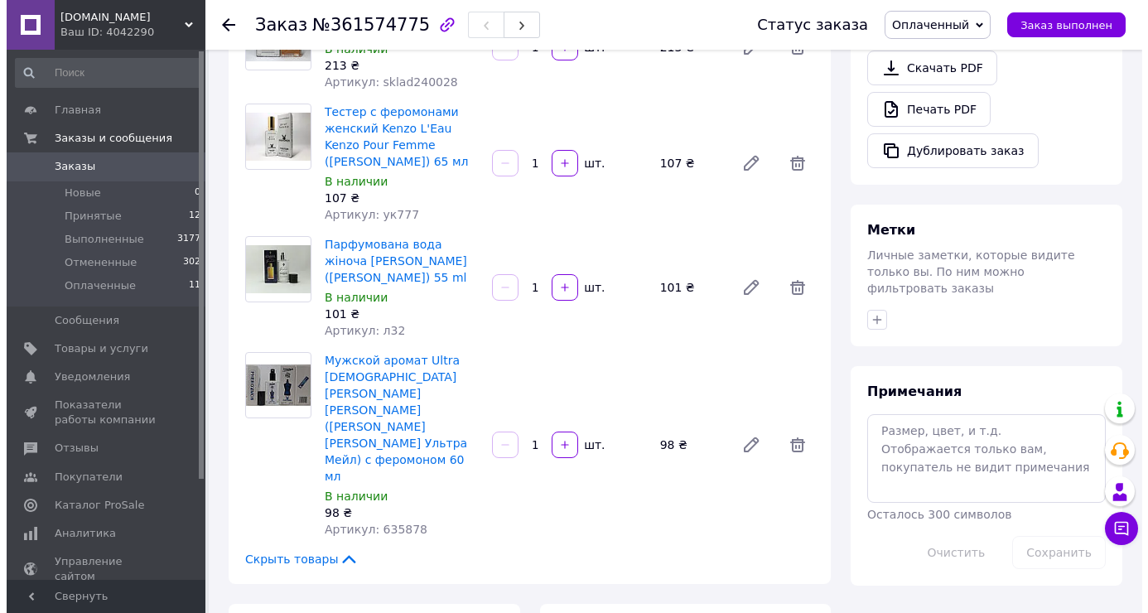
scroll to position [663, 0]
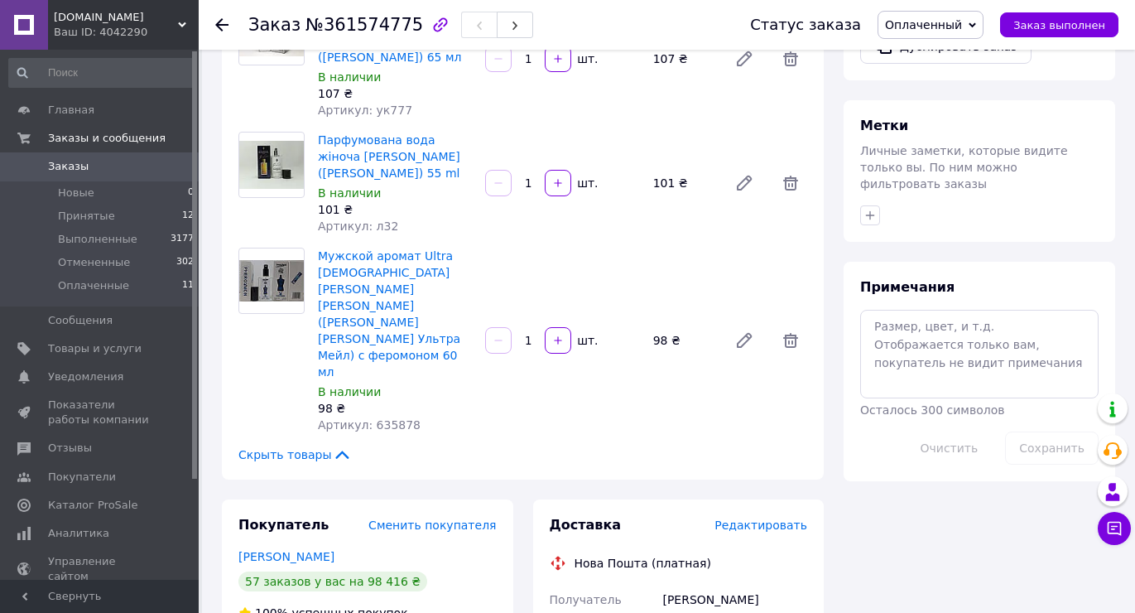
click at [750, 518] on span "Редактировать" at bounding box center [761, 524] width 93 height 13
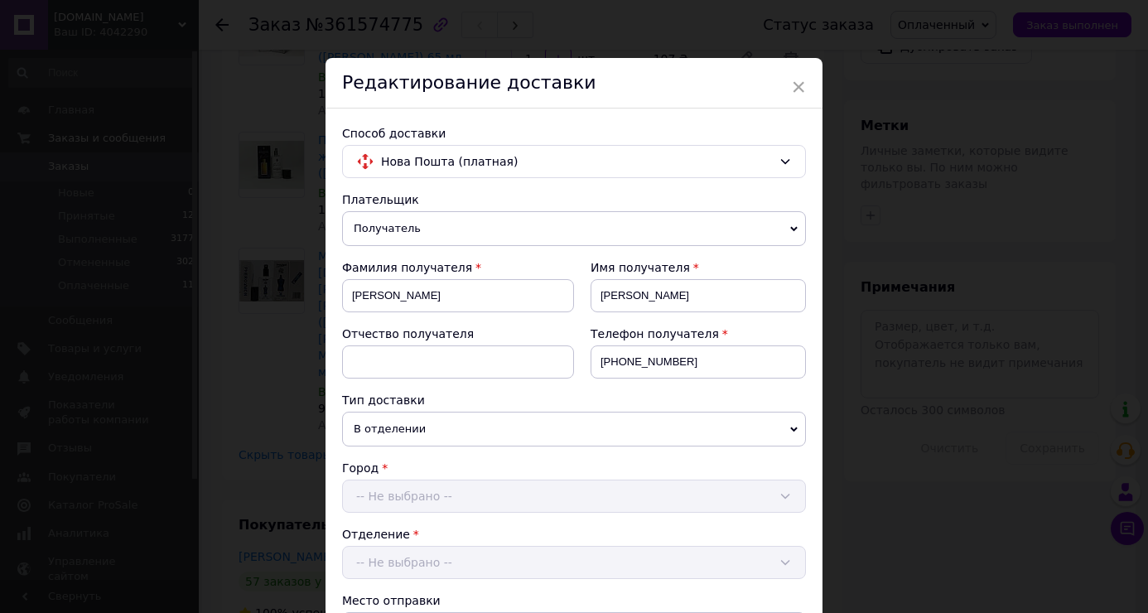
scroll to position [651, 0]
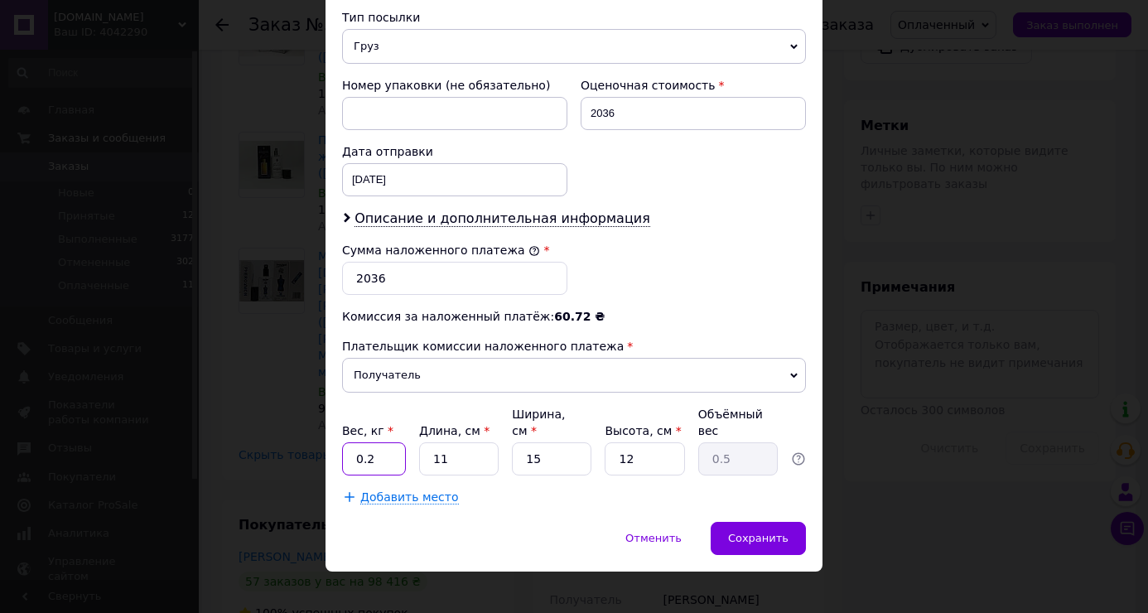
click at [361, 446] on input "0.2" at bounding box center [374, 458] width 64 height 33
click at [364, 447] on input "0.2" at bounding box center [374, 458] width 64 height 33
type input "3.60"
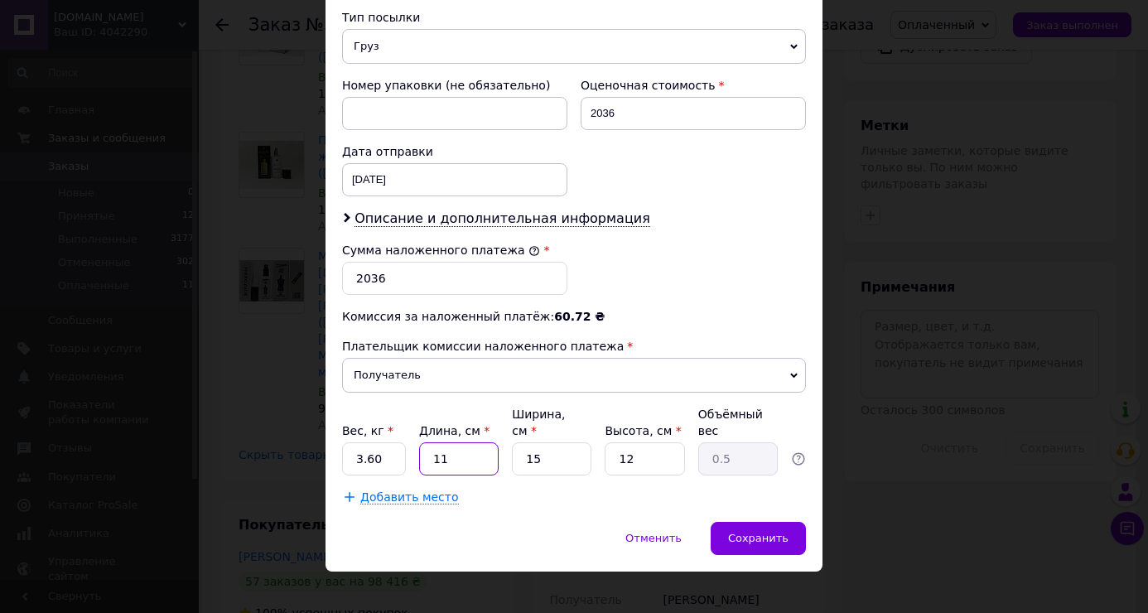
click at [466, 442] on input "11" at bounding box center [459, 458] width 80 height 33
click at [467, 442] on input "11" at bounding box center [459, 458] width 80 height 33
type input "2"
type input "0.1"
type input "20"
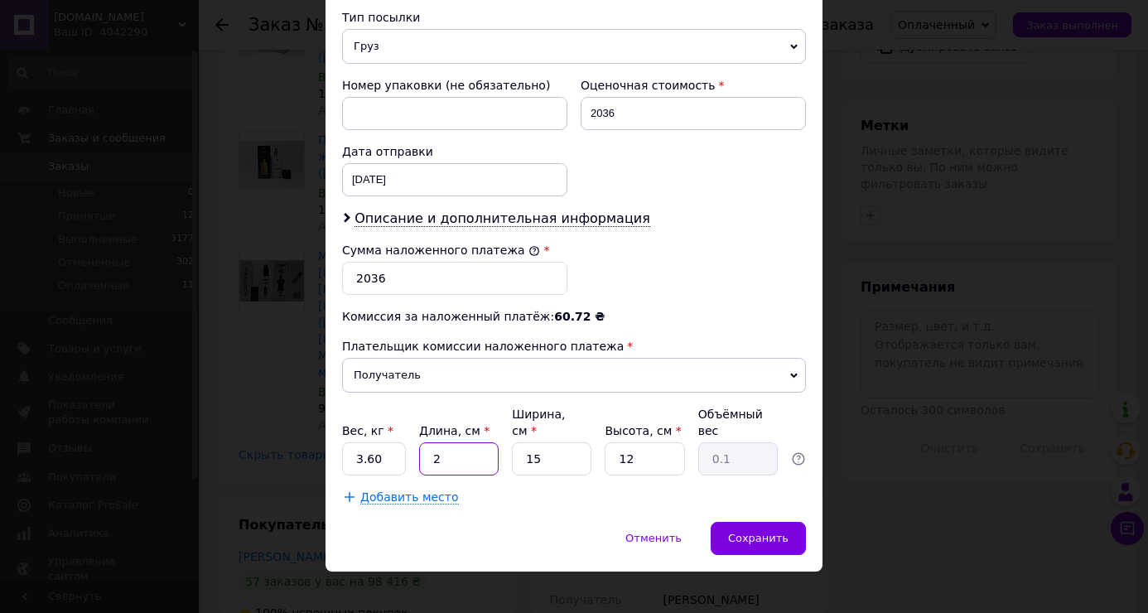
type input "0.9"
type input "20"
click at [581, 442] on input "15" at bounding box center [552, 458] width 80 height 33
type input "2"
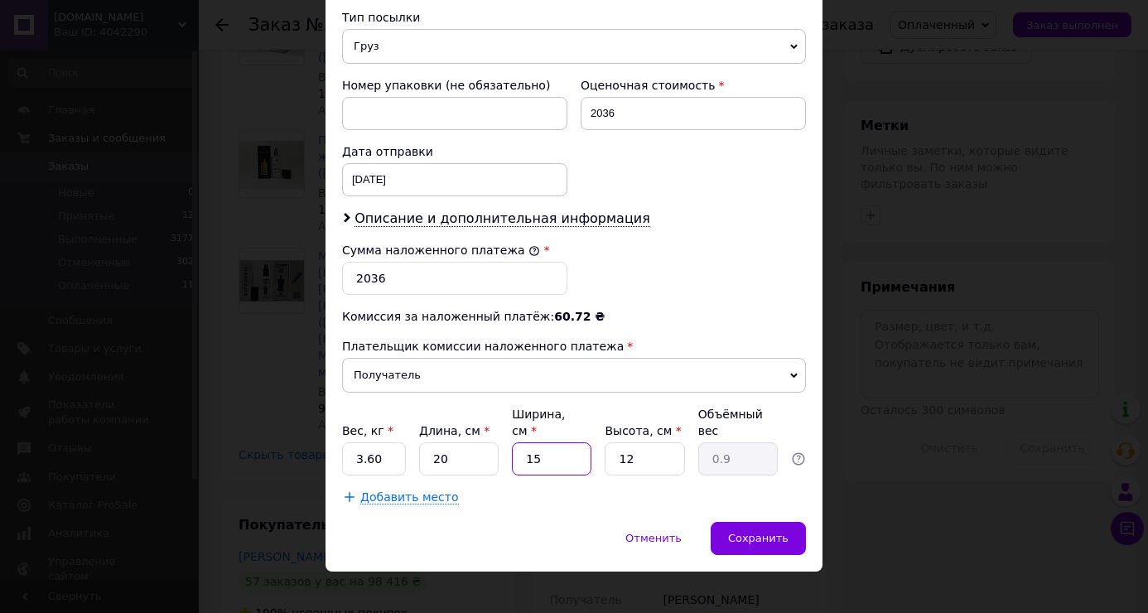
type input "0.12"
type input "20"
type input "1.2"
type input "20"
click at [662, 442] on input "12" at bounding box center [645, 458] width 80 height 33
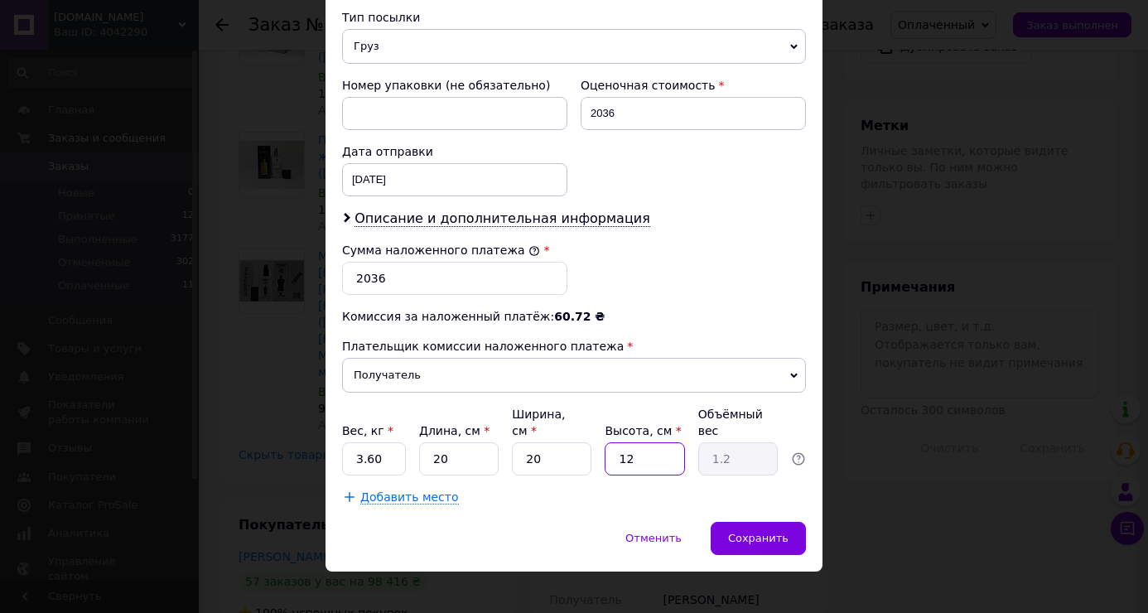
click at [662, 442] on input "12" at bounding box center [645, 458] width 80 height 33
type input "2"
type input "0.2"
type input "20"
type input "2"
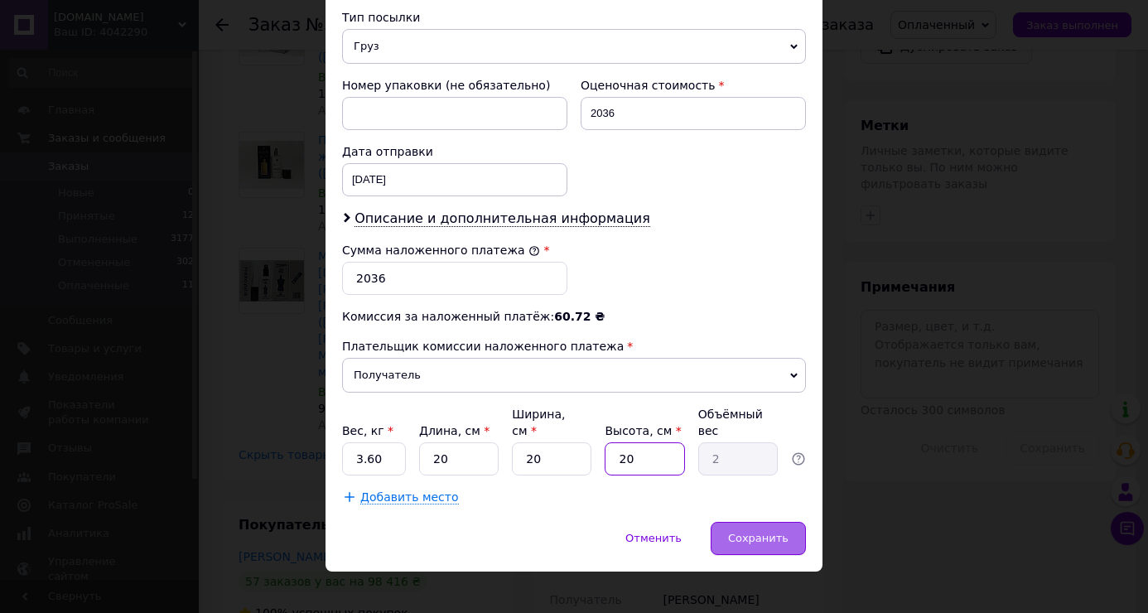
type input "20"
click at [756, 522] on div "Сохранить" at bounding box center [758, 538] width 95 height 33
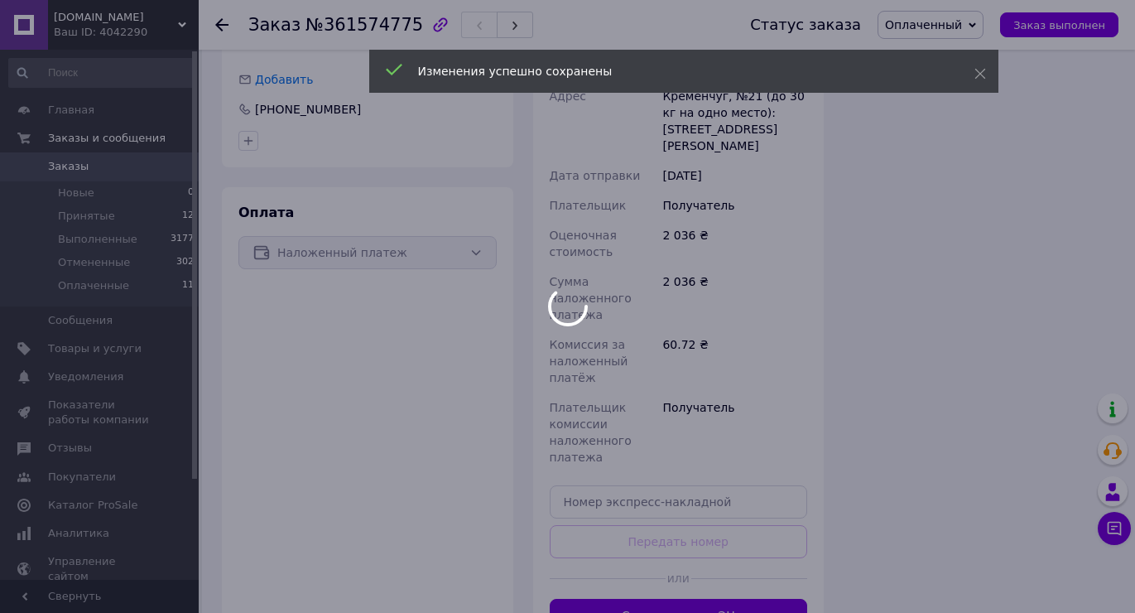
scroll to position [1340, 0]
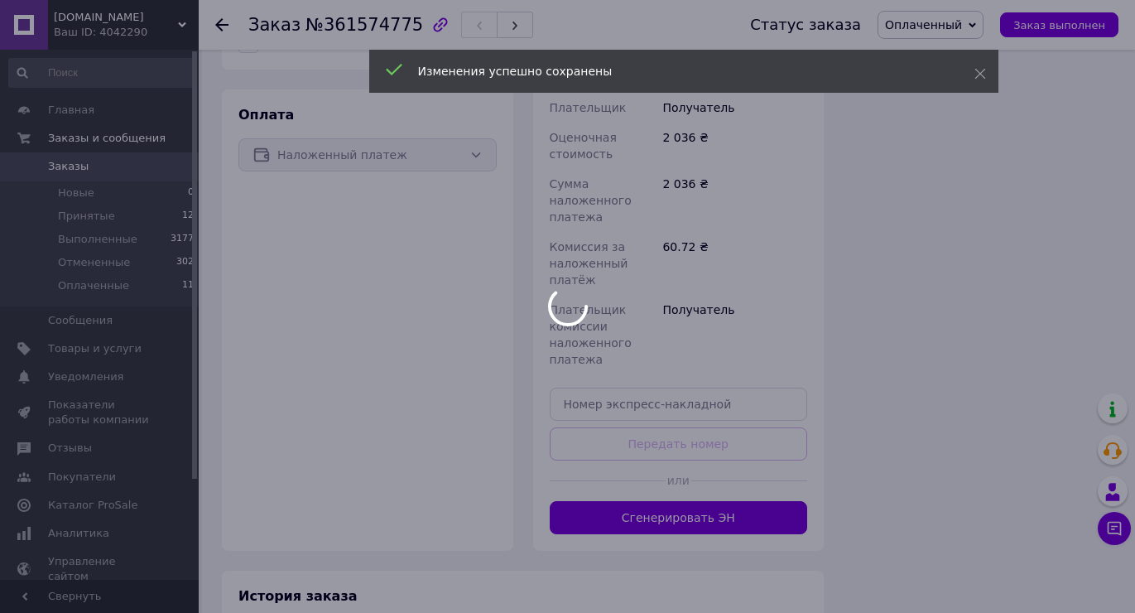
click at [726, 501] on button "Сгенерировать ЭН" at bounding box center [679, 517] width 258 height 33
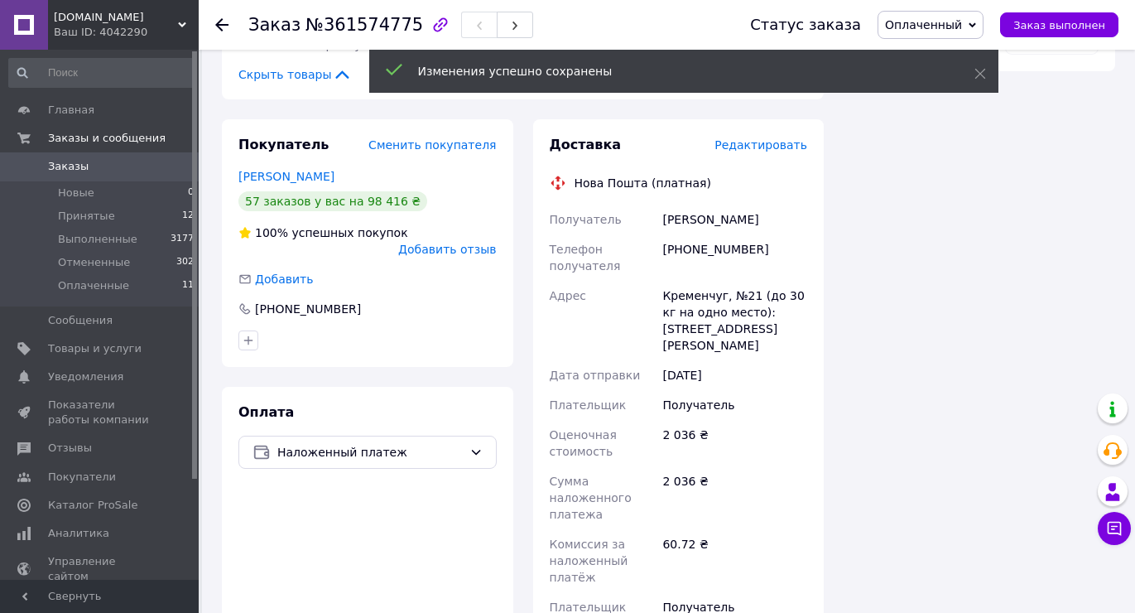
scroll to position [926, 0]
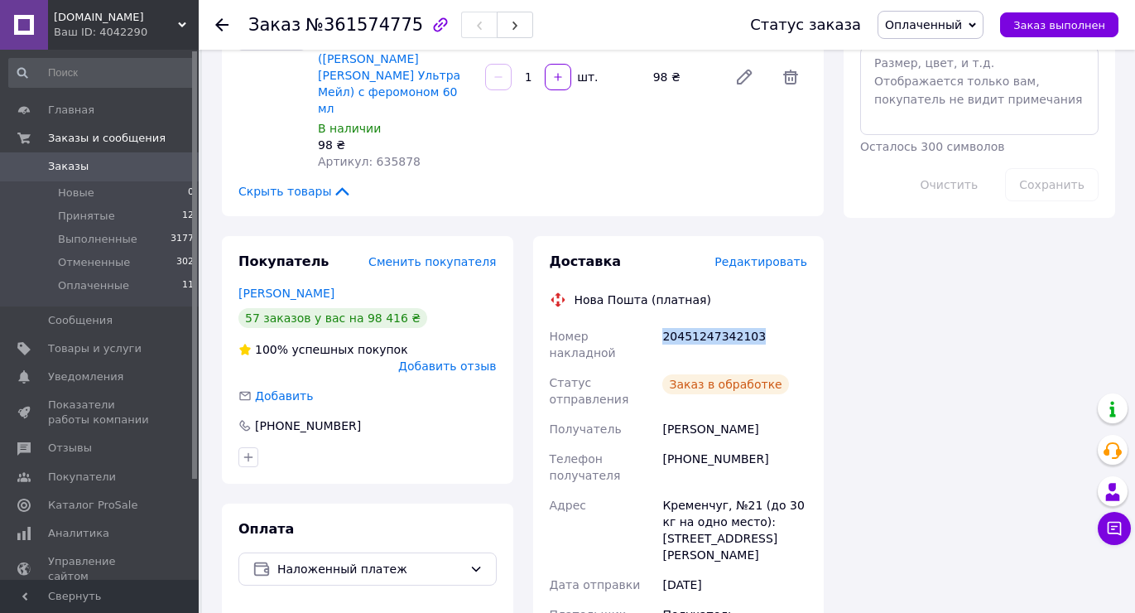
drag, startPoint x: 659, startPoint y: 237, endPoint x: 805, endPoint y: 243, distance: 145.9
click at [802, 321] on div "20451247342103" at bounding box center [735, 344] width 152 height 46
copy div "20451247342103"
click at [1054, 12] on div "Статус заказа Оплаченный Принят Выполнен Отменен Заказ выполнен" at bounding box center [926, 25] width 385 height 28
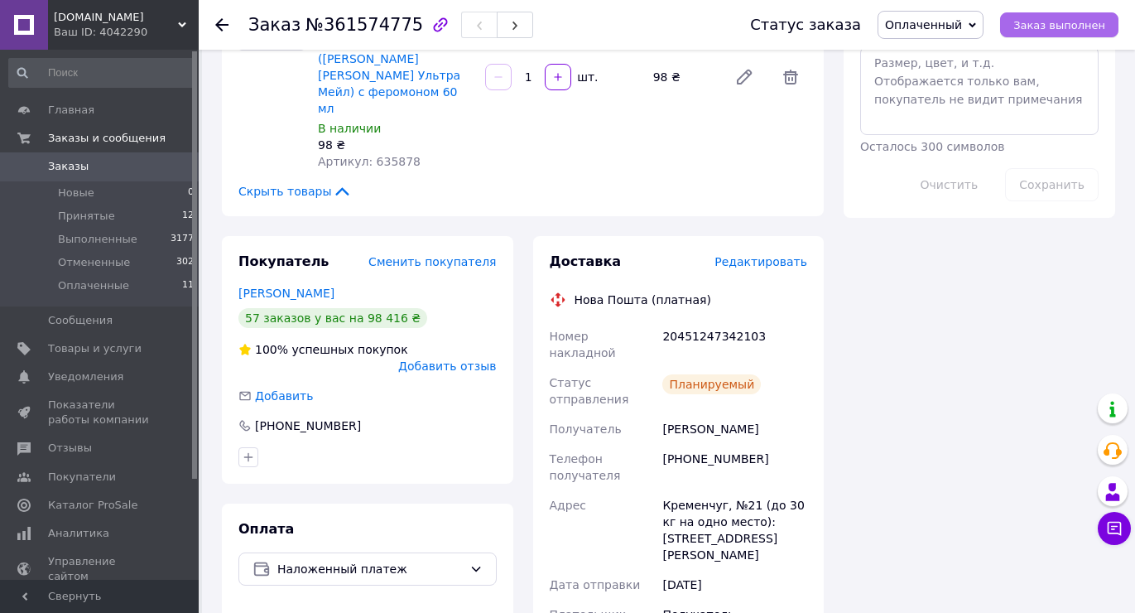
click at [1056, 29] on span "Заказ выполнен" at bounding box center [1060, 25] width 92 height 12
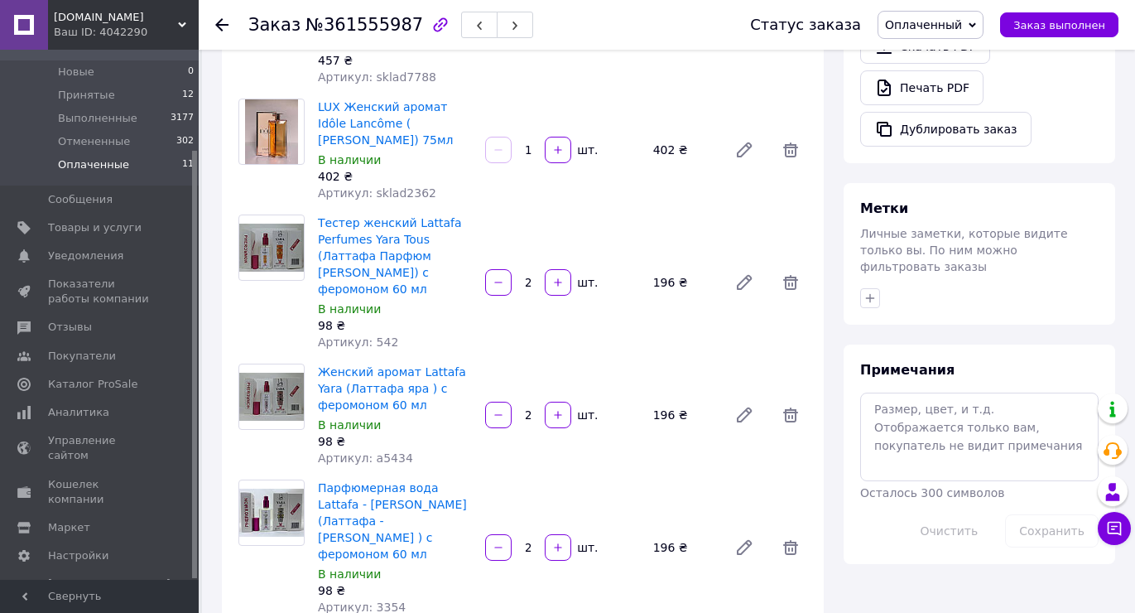
scroll to position [124, 0]
click at [141, 148] on li "Отмененные 302" at bounding box center [102, 138] width 204 height 23
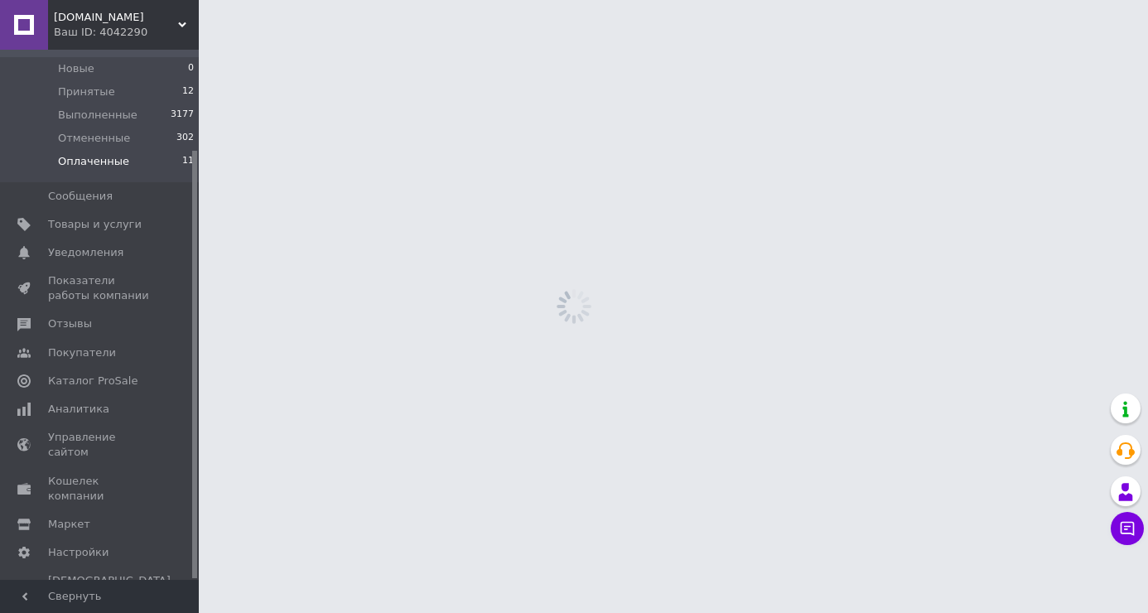
click at [157, 164] on li "Оплаченные 11" at bounding box center [102, 165] width 204 height 31
click at [144, 175] on li "Оплаченные 11" at bounding box center [102, 165] width 204 height 31
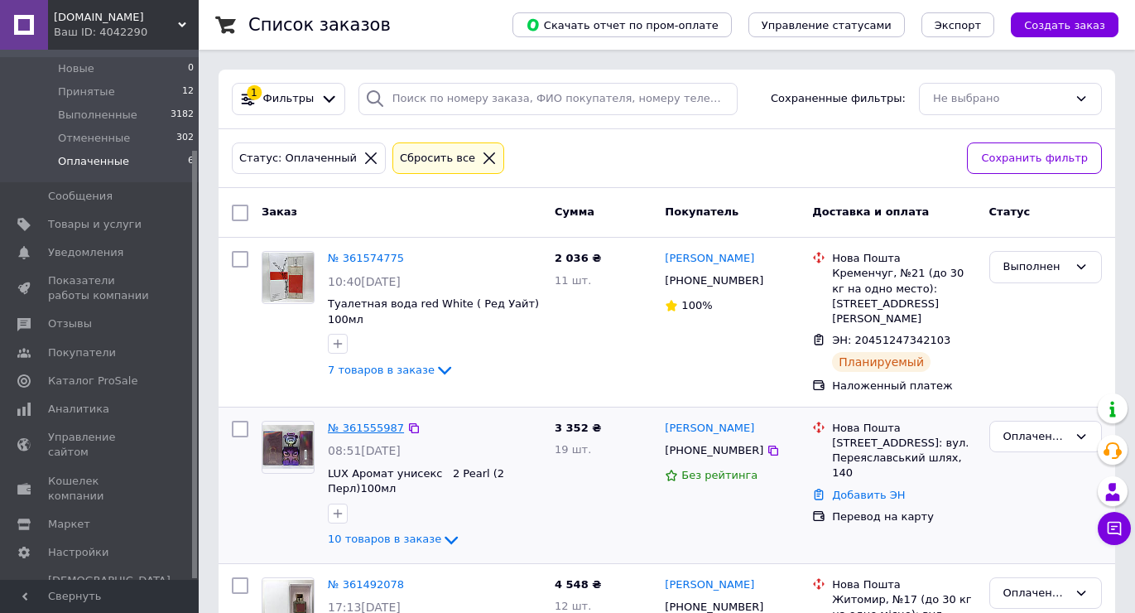
click at [359, 422] on link "№ 361555987" at bounding box center [366, 428] width 76 height 12
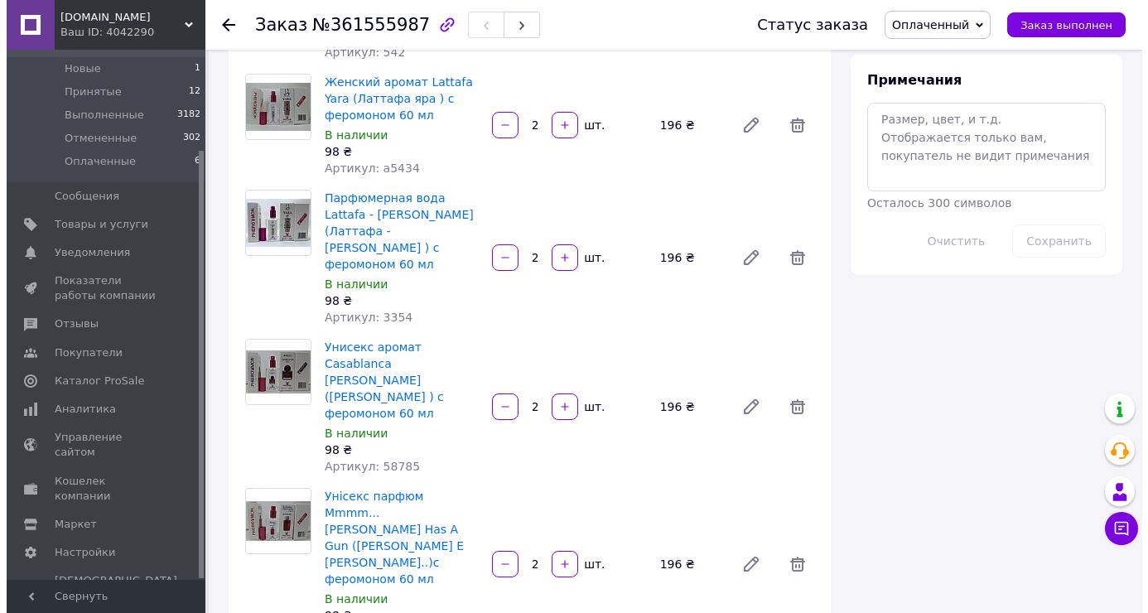
scroll to position [1221, 0]
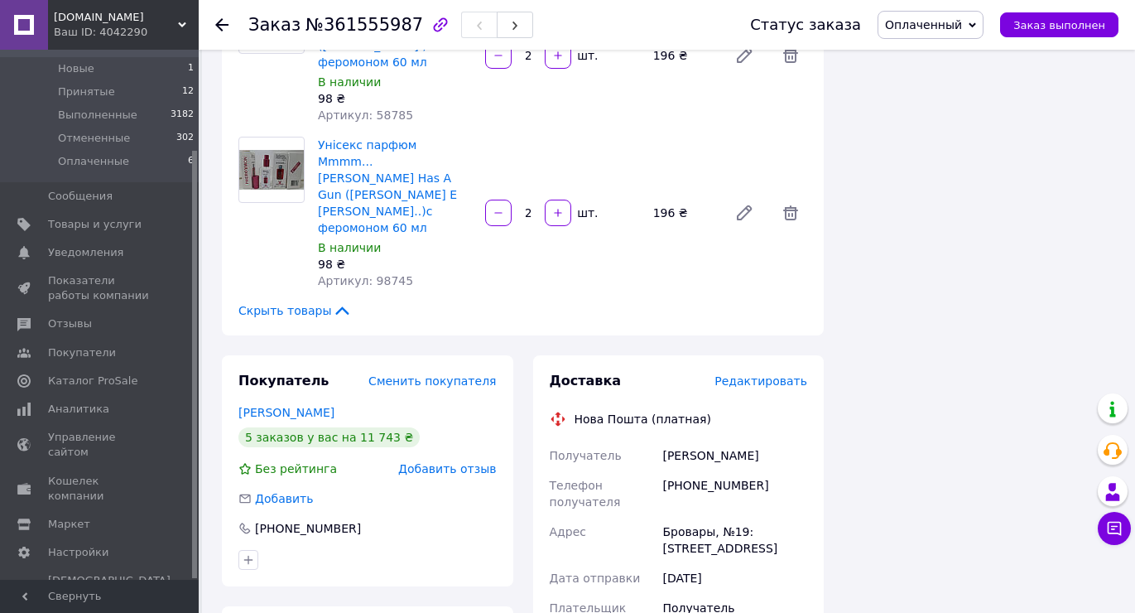
click at [769, 374] on span "Редактировать" at bounding box center [761, 380] width 93 height 13
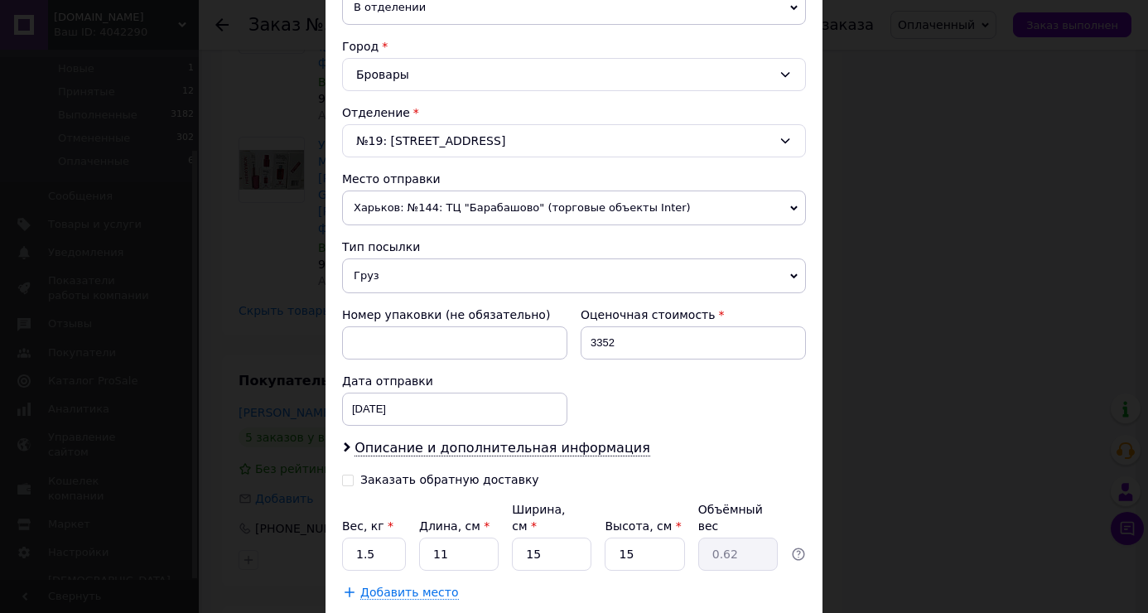
scroll to position [517, 0]
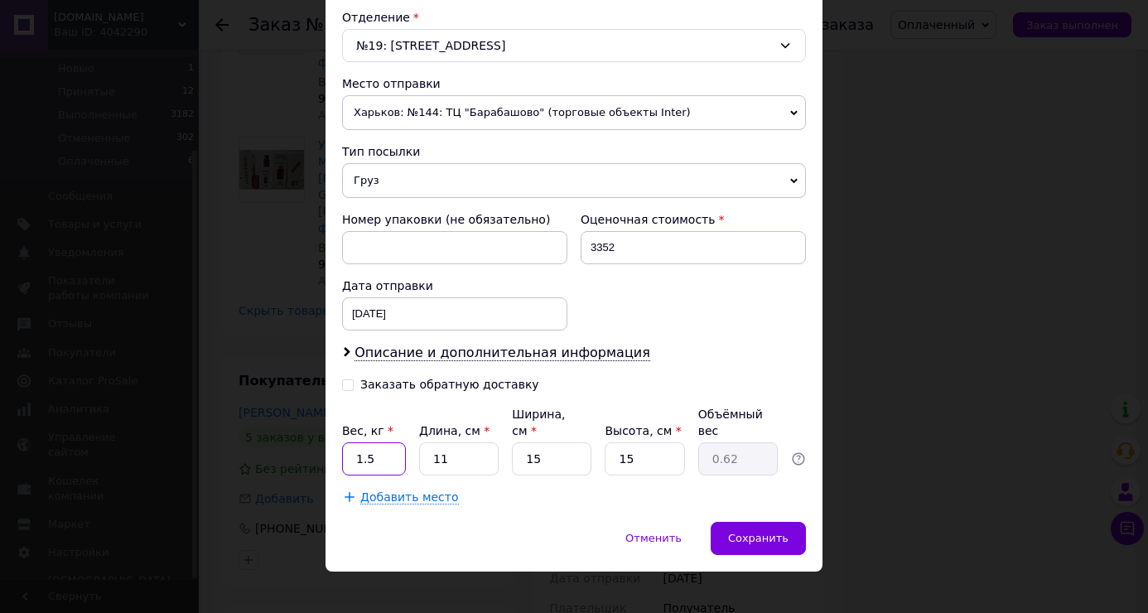
click at [400, 447] on input "1.5" at bounding box center [374, 458] width 64 height 33
type input "4.80"
click at [459, 442] on input "11" at bounding box center [459, 458] width 80 height 33
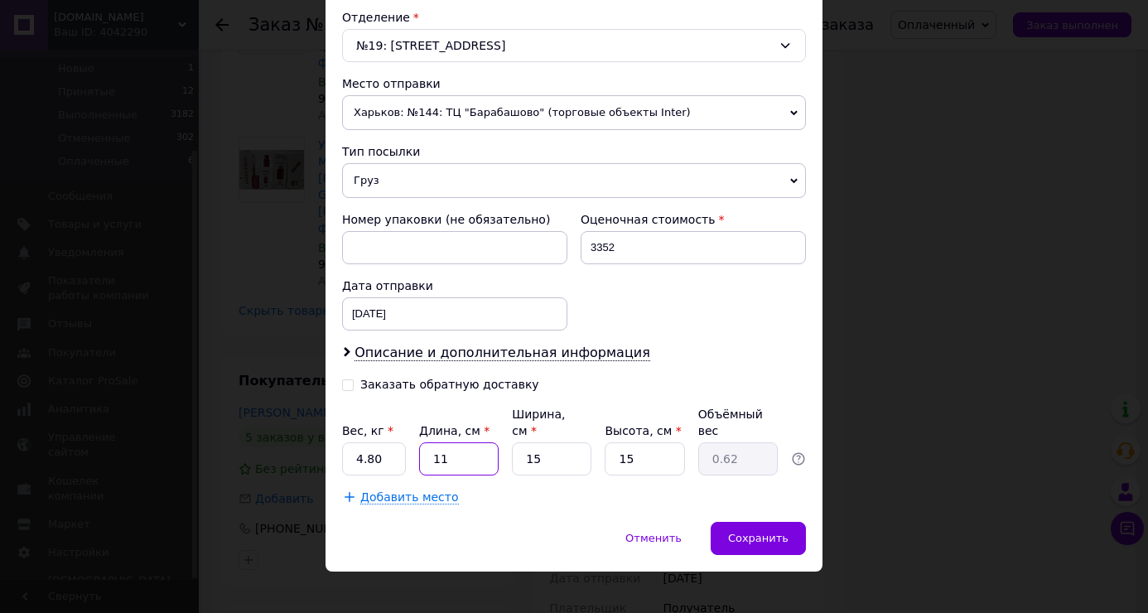
type input "2"
type input "0.11"
type input "28"
type input "1.58"
type input "28"
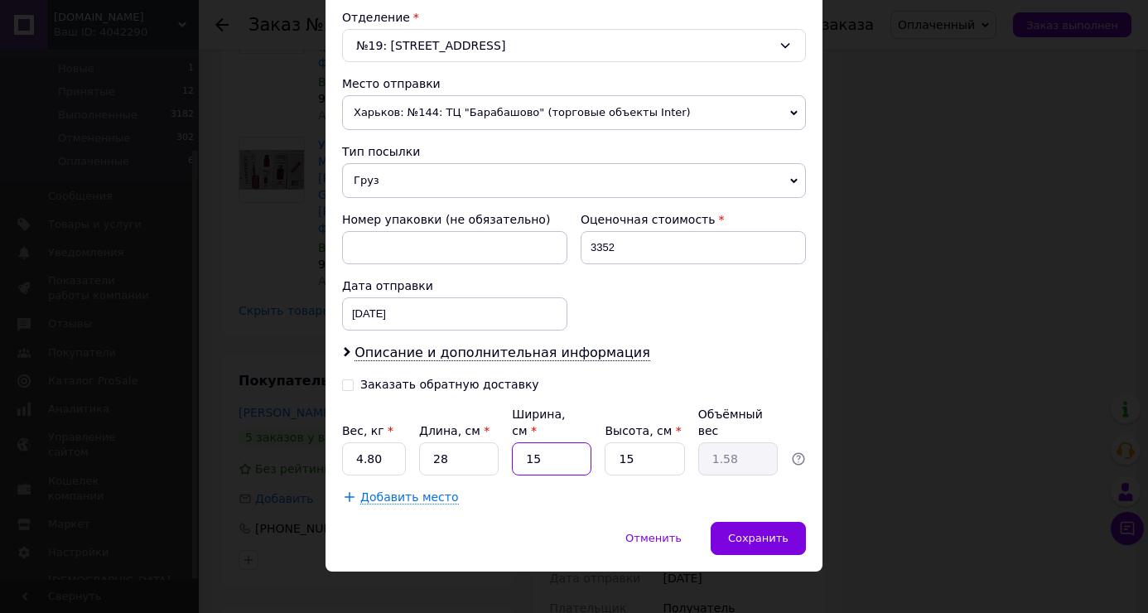
click at [557, 442] on input "15" at bounding box center [552, 458] width 80 height 33
type input "2"
type input "0.21"
type input "25"
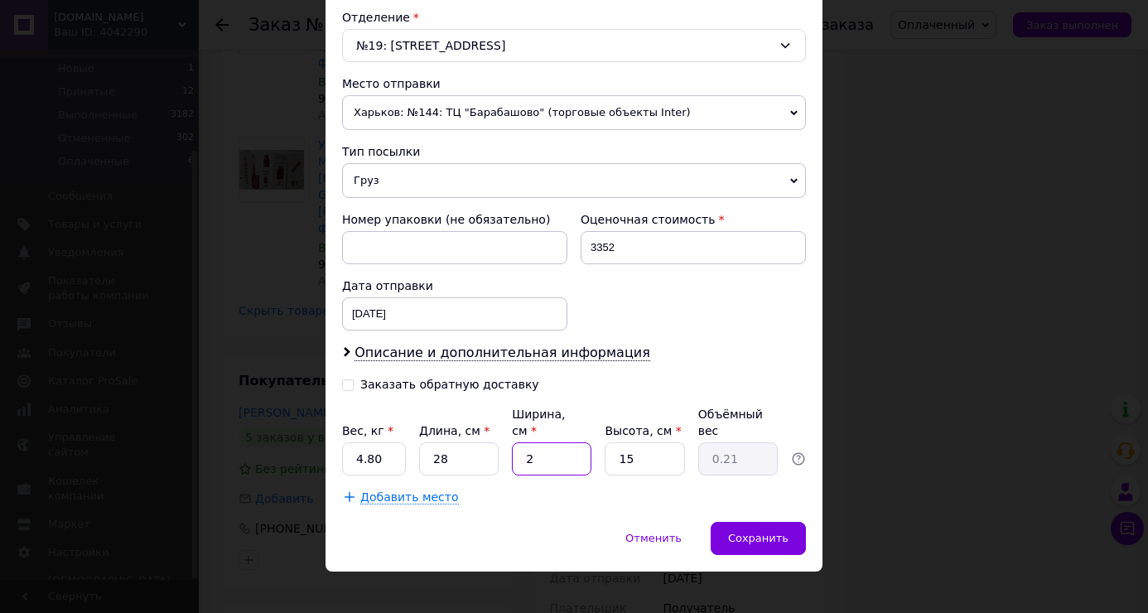
type input "2.63"
type input "25"
click at [636, 442] on input "15" at bounding box center [645, 458] width 80 height 33
type input "2"
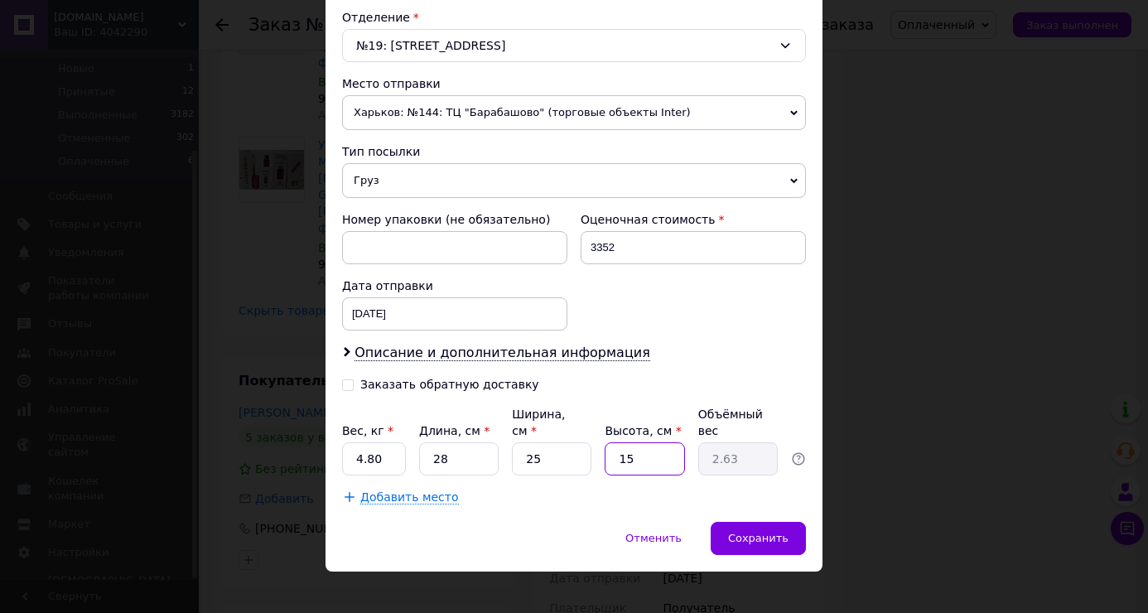
type input "0.35"
type input "21"
type input "3.68"
type input "21"
click at [771, 532] on span "Сохранить" at bounding box center [758, 538] width 60 height 12
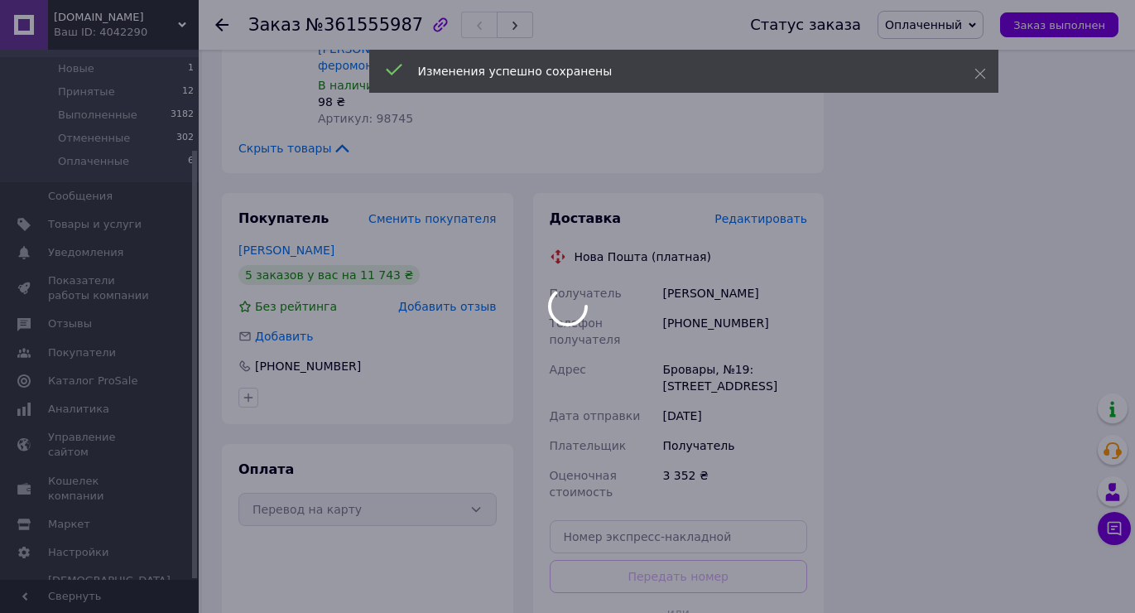
scroll to position [1555, 0]
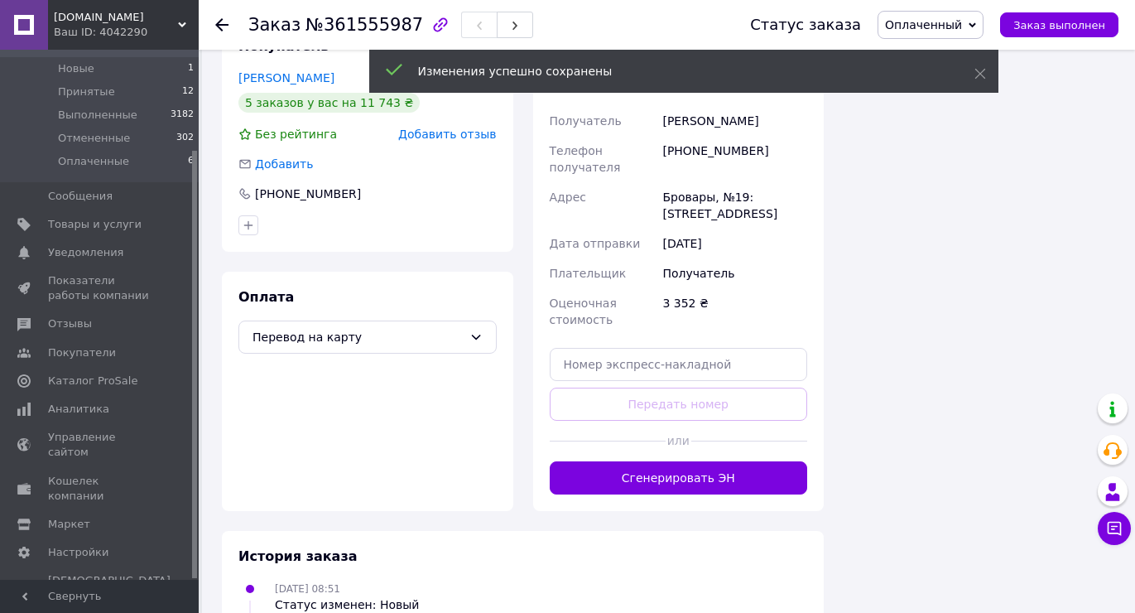
click at [698, 379] on div "Доставка Редактировать Нова Пошта (платная) Получатель [PERSON_NAME] Телефон по…" at bounding box center [679, 266] width 292 height 490
click at [698, 461] on button "Сгенерировать ЭН" at bounding box center [679, 477] width 258 height 33
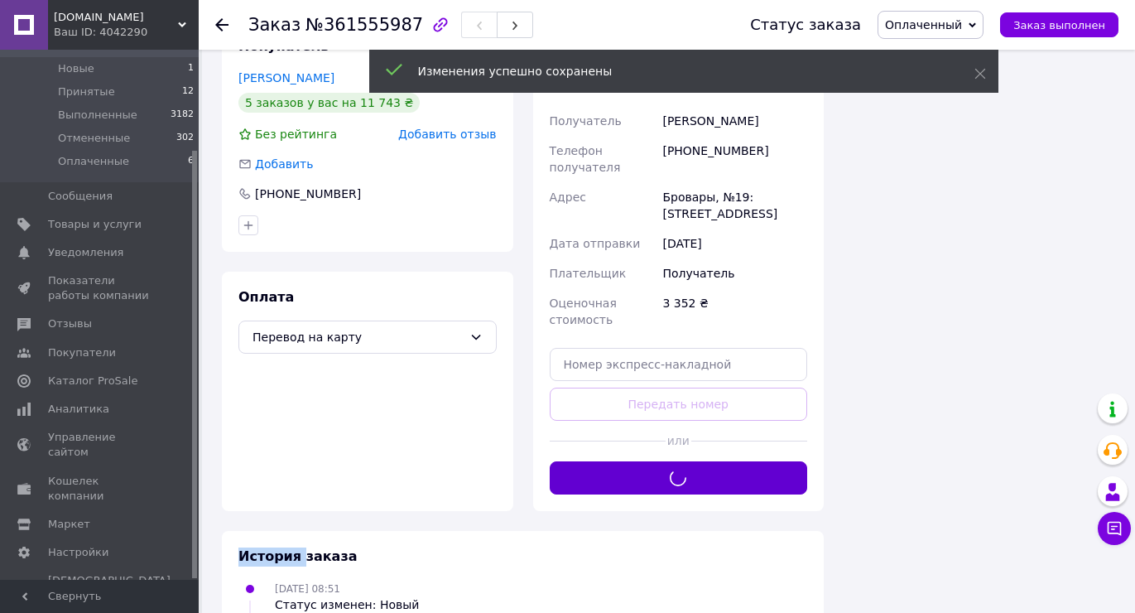
click at [698, 374] on div "Доставка Редактировать Нова Пошта (платная) Получатель [PERSON_NAME] Телефон по…" at bounding box center [679, 265] width 258 height 457
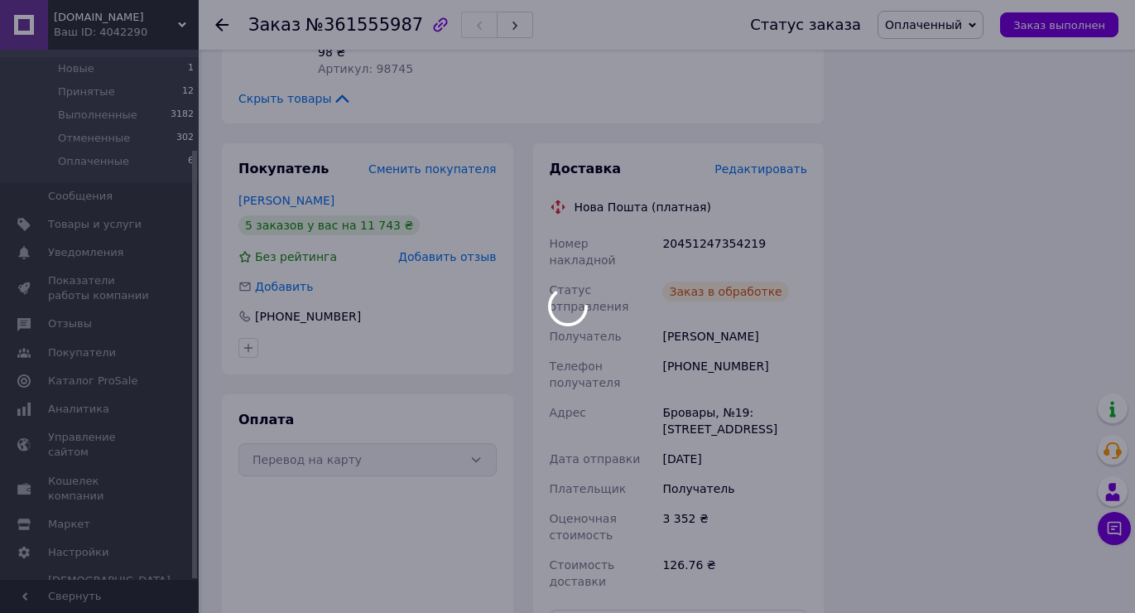
scroll to position [1251, 0]
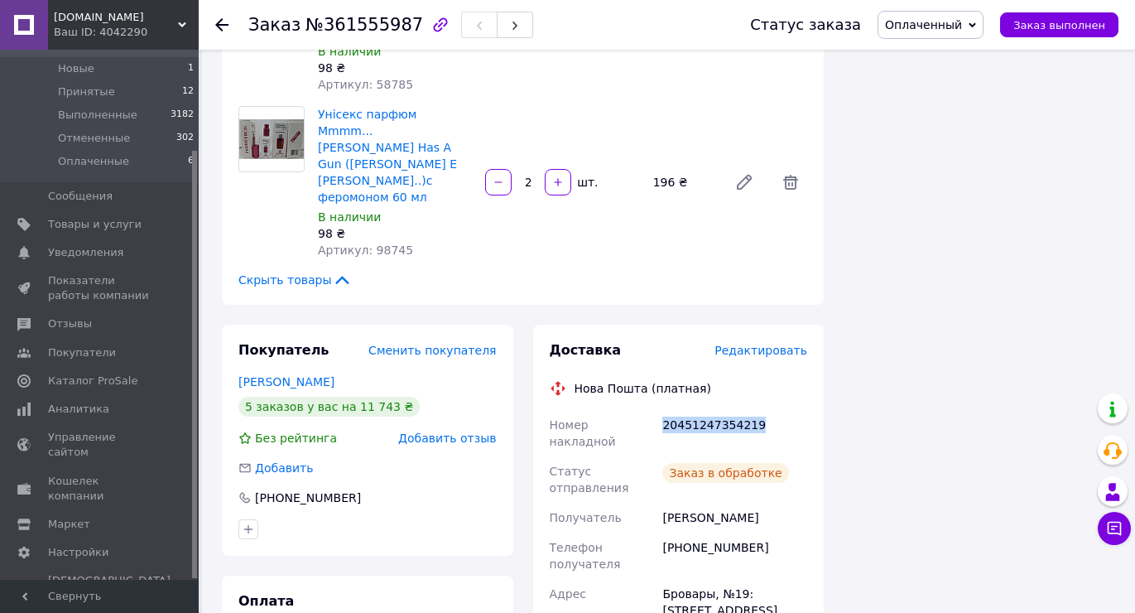
drag, startPoint x: 658, startPoint y: 309, endPoint x: 813, endPoint y: 266, distance: 160.8
click at [798, 410] on div "Номер накладной 20451247354219 Статус отправления Заказ в обработке Получатель …" at bounding box center [679, 594] width 265 height 368
copy div "Номер накладной 20451247354219"
click at [1040, 14] on button "Заказ выполнен" at bounding box center [1059, 24] width 118 height 25
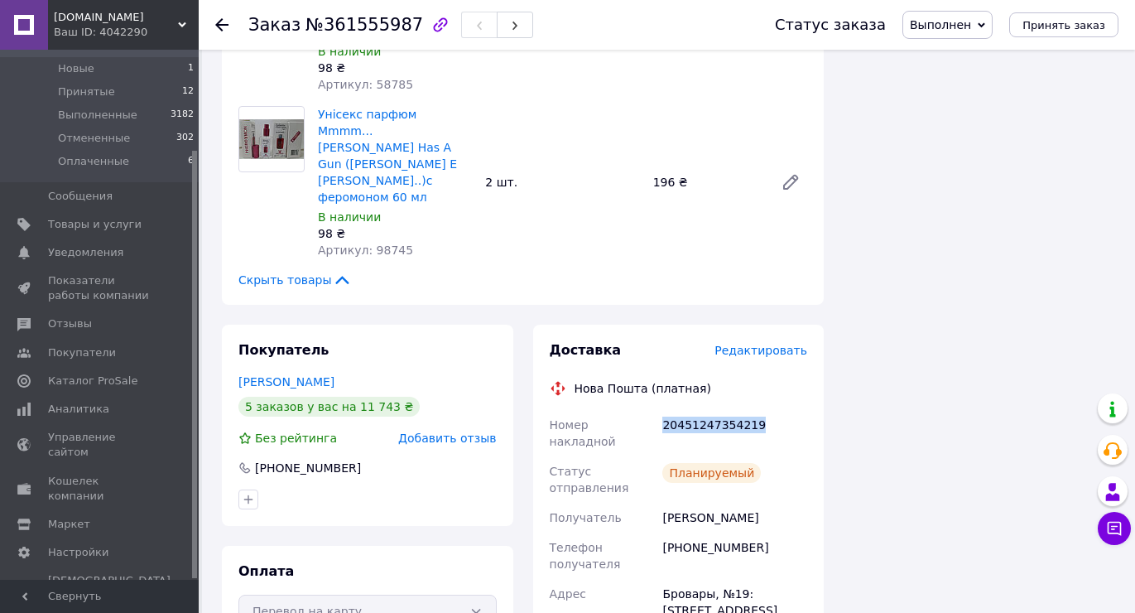
scroll to position [0, 0]
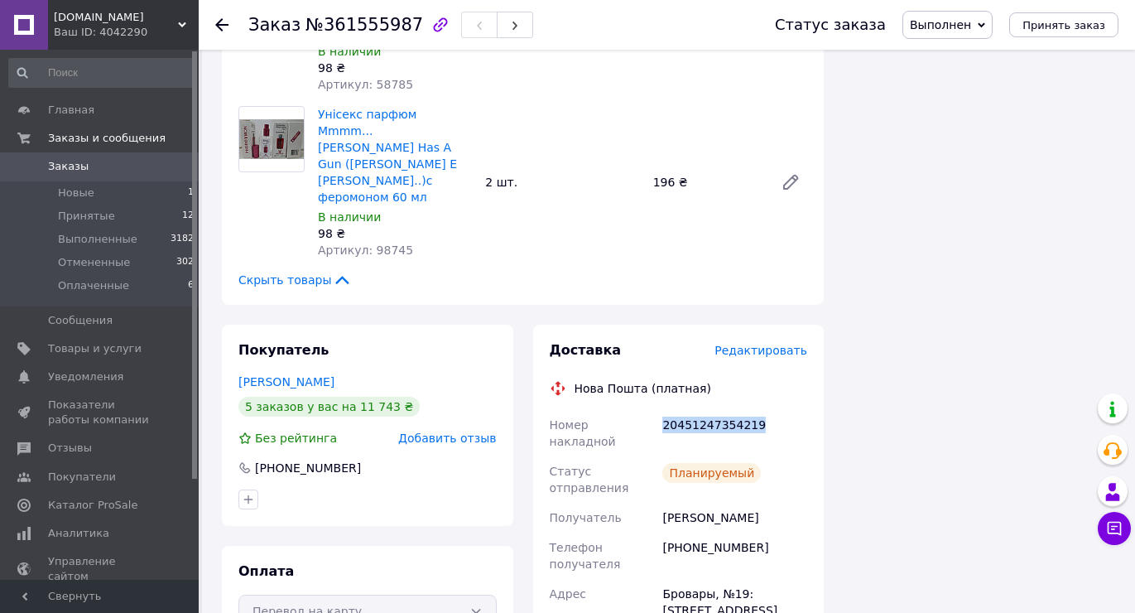
click at [110, 167] on span "Заказы" at bounding box center [100, 166] width 105 height 15
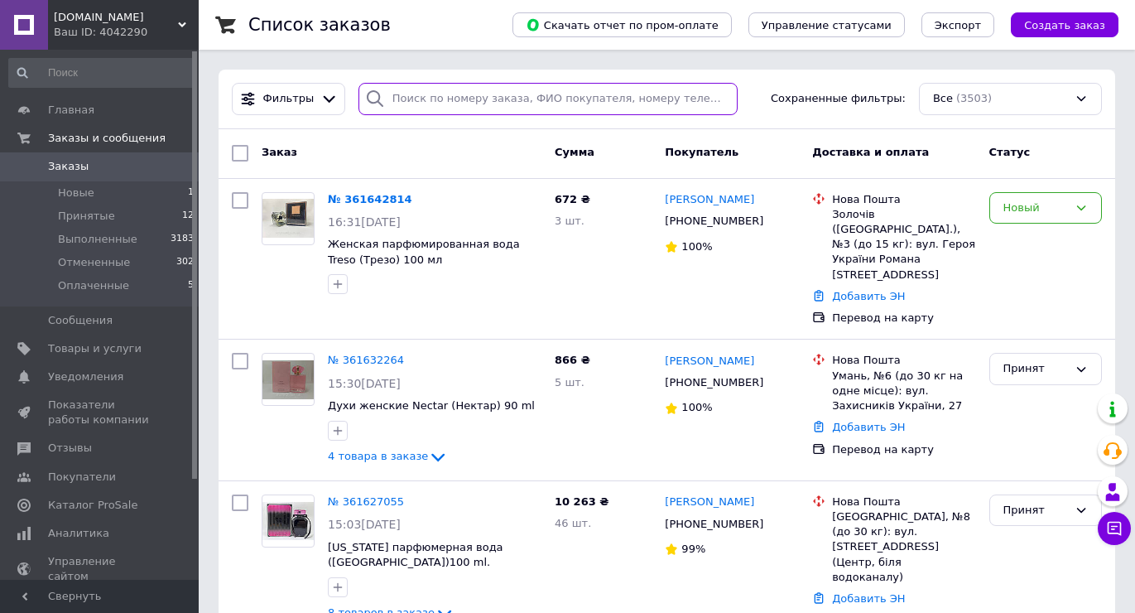
click at [432, 113] on input "search" at bounding box center [548, 99] width 379 height 32
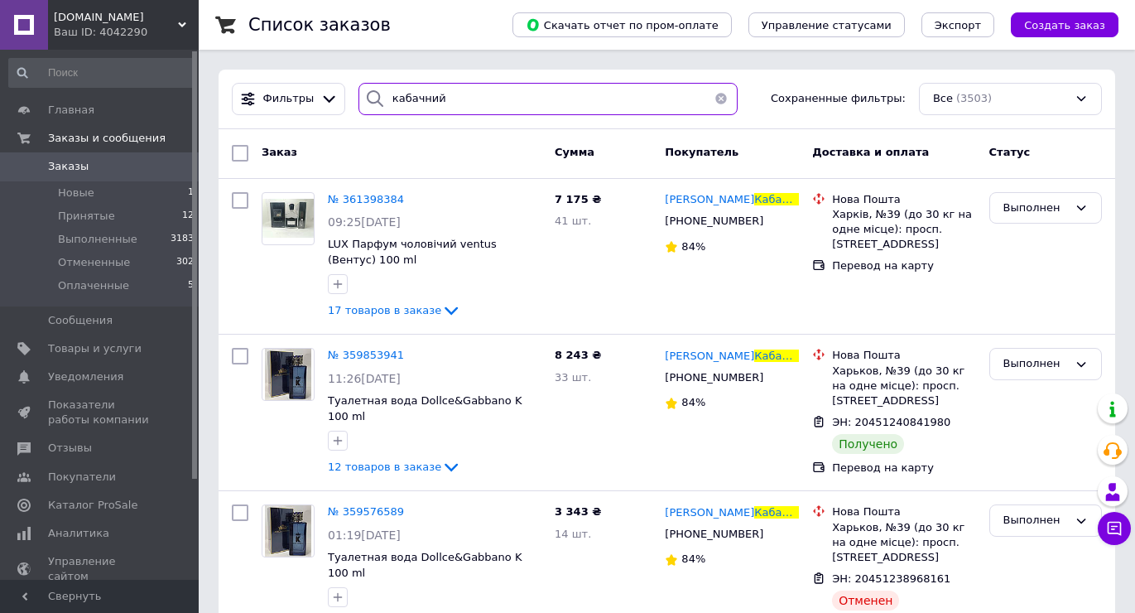
type input "кабачний"
click at [349, 200] on span "№ 361398384" at bounding box center [366, 199] width 76 height 12
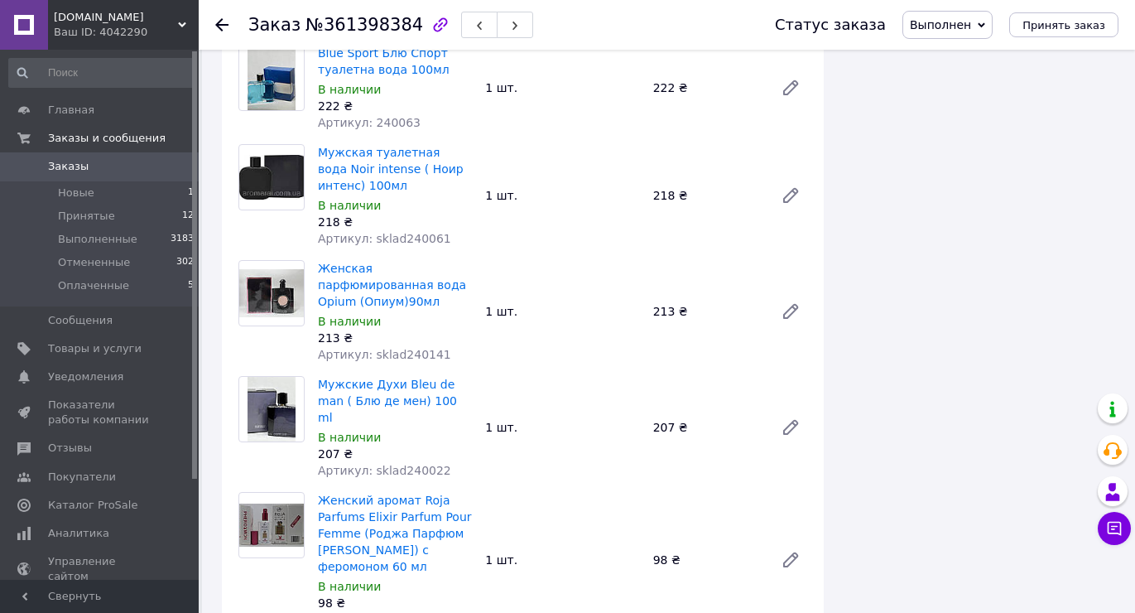
scroll to position [2297, 0]
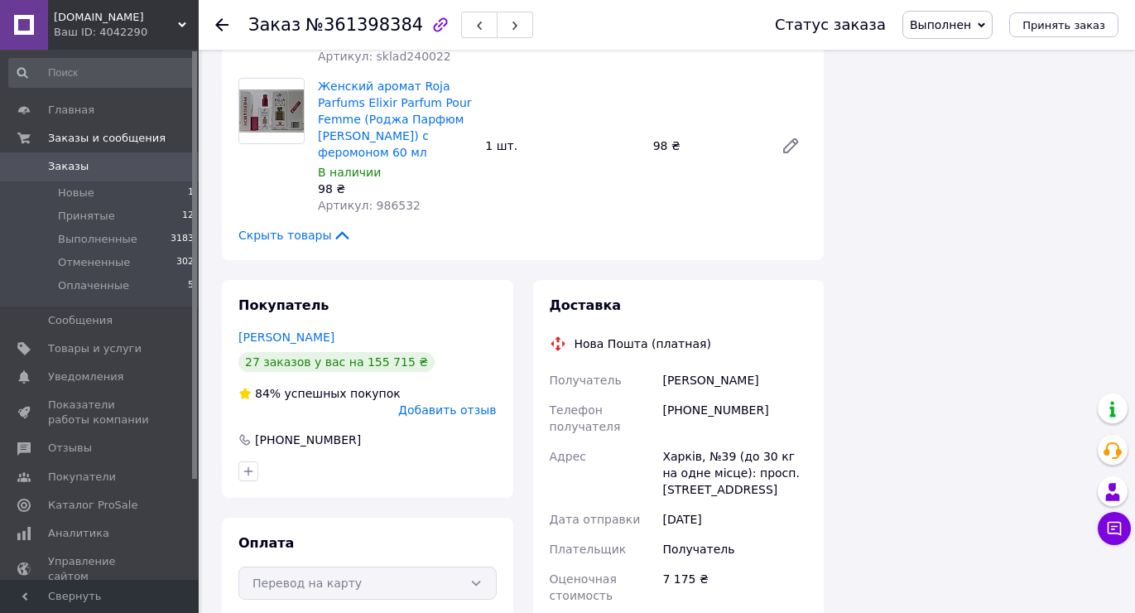
click at [933, 27] on span "Выполнен" at bounding box center [940, 24] width 61 height 13
click at [962, 51] on li "Принят" at bounding box center [948, 58] width 89 height 25
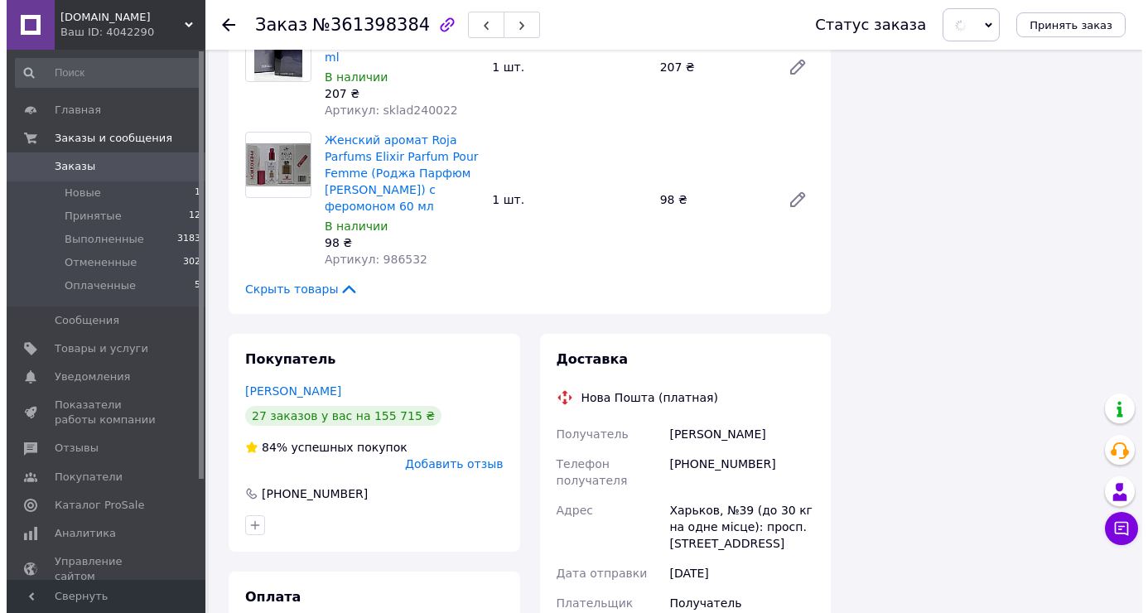
scroll to position [2215, 0]
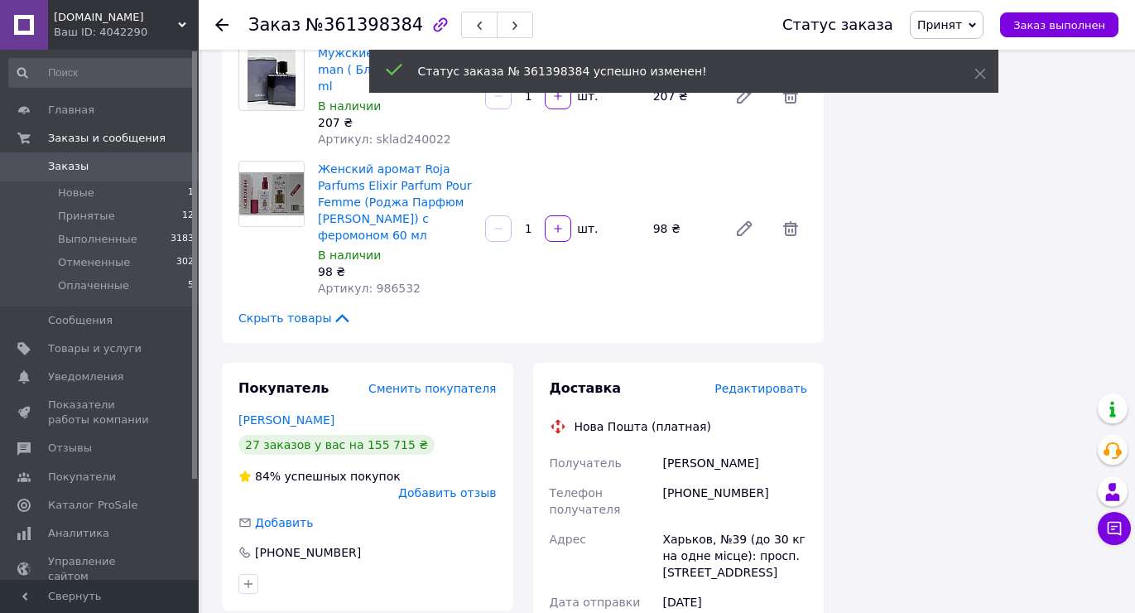
click at [772, 382] on span "Редактировать" at bounding box center [761, 388] width 93 height 13
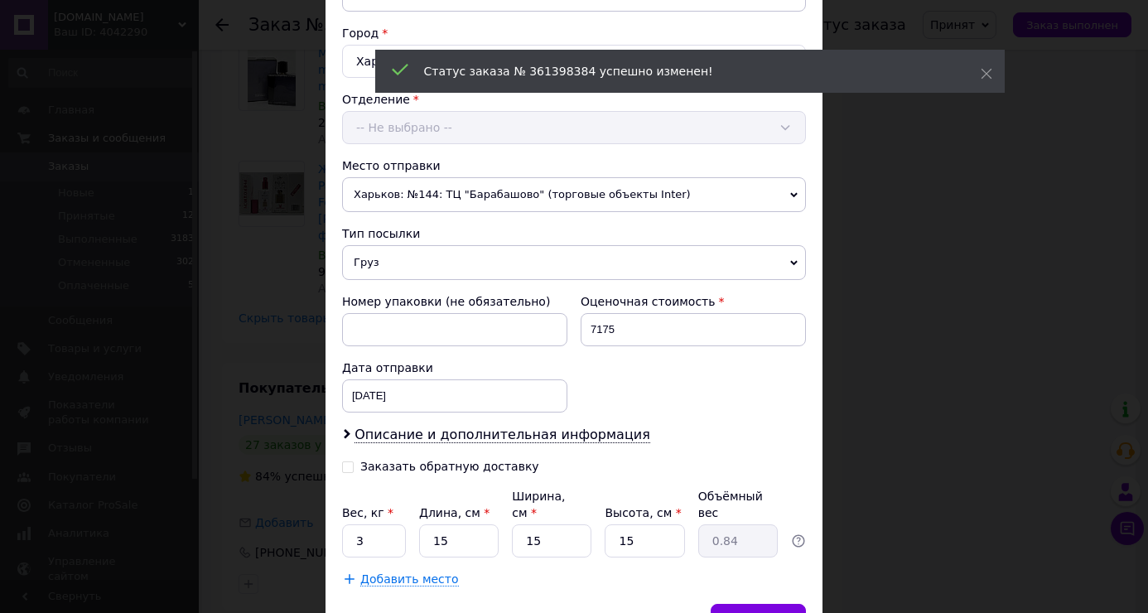
scroll to position [517, 0]
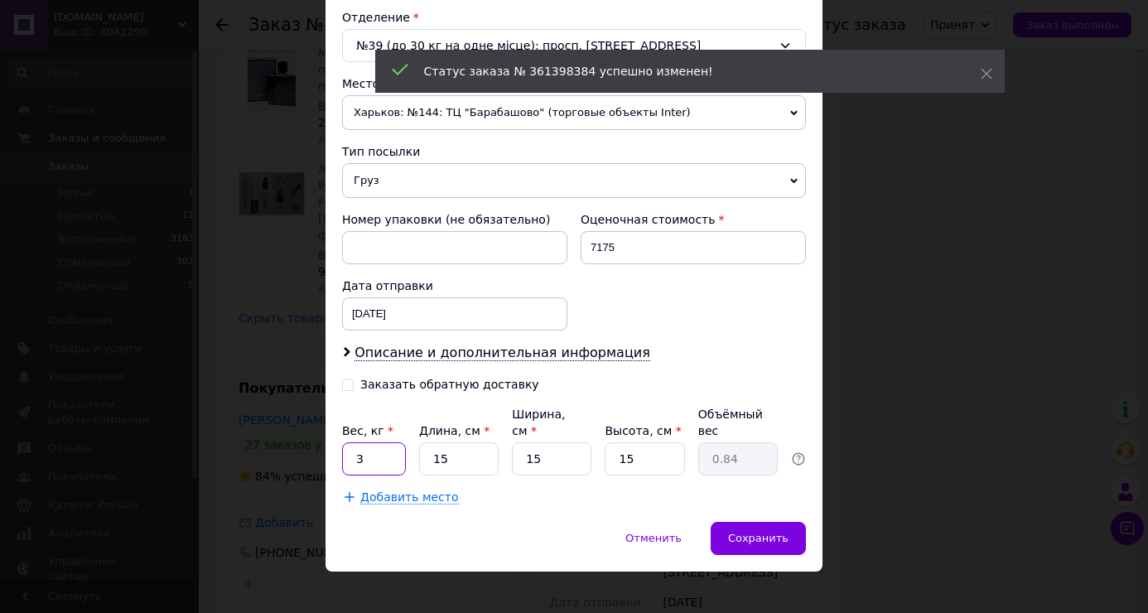
click at [394, 442] on input "3" at bounding box center [374, 458] width 64 height 33
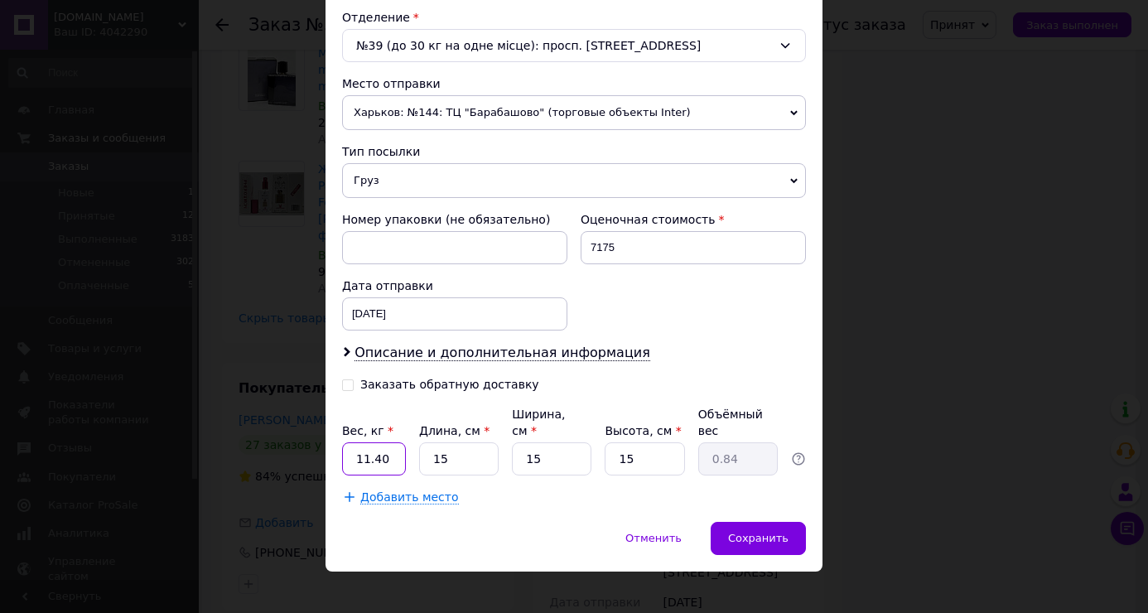
type input "11.40"
click at [452, 444] on input "15" at bounding box center [459, 458] width 80 height 33
type input "4"
type input "0.23"
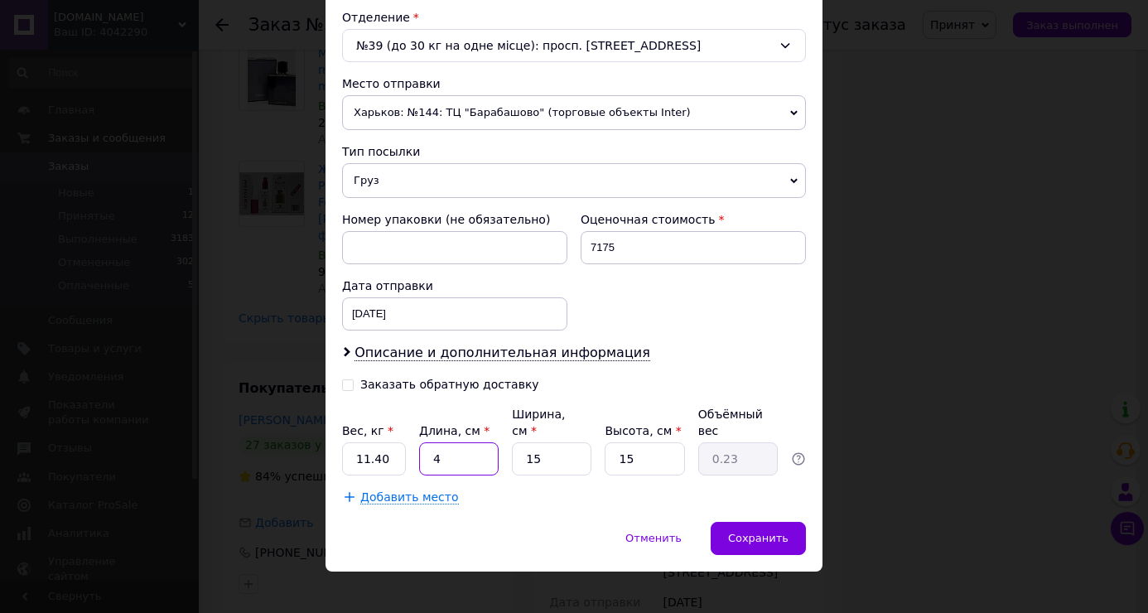
type input "40"
type input "2.25"
type input "40"
click at [570, 442] on input "15" at bounding box center [552, 458] width 80 height 33
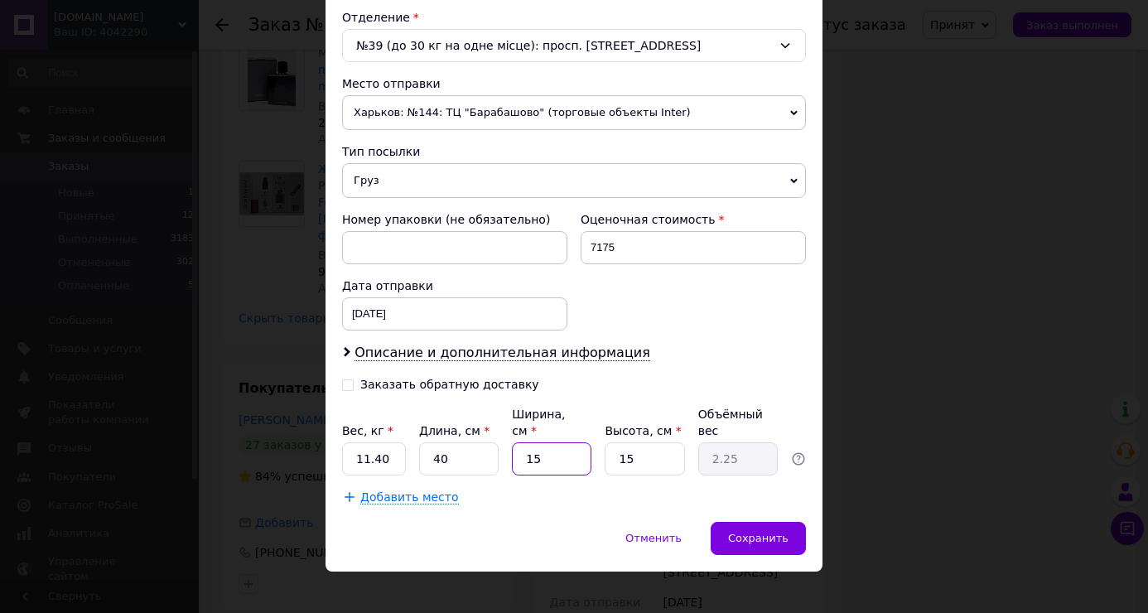
type input "4"
type input "0.6"
type input "40"
type input "6"
type input "40"
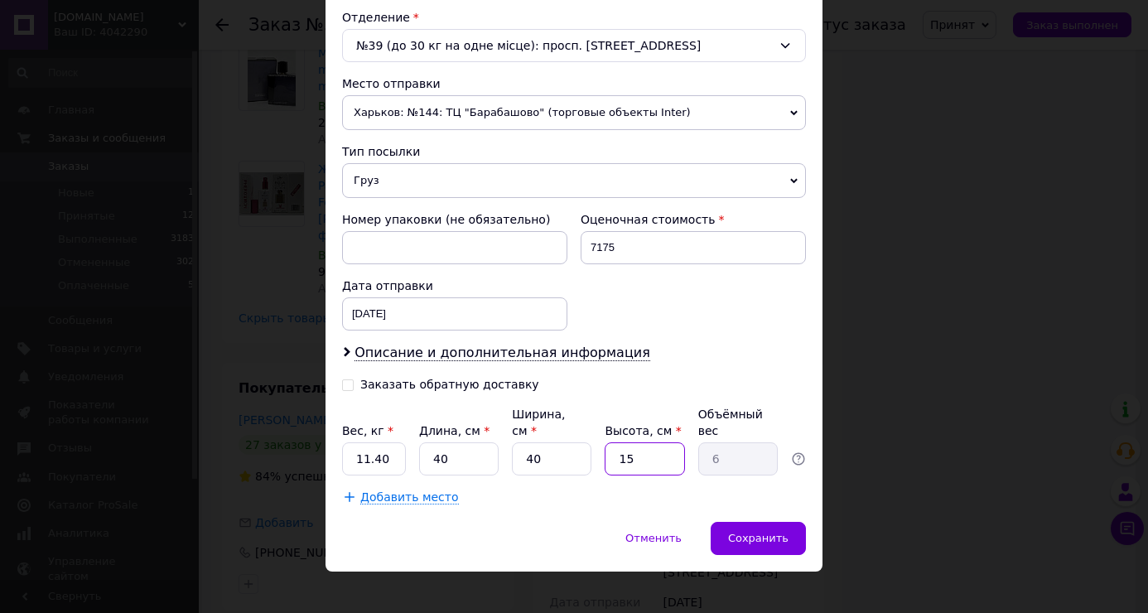
click at [644, 446] on input "15" at bounding box center [645, 458] width 80 height 33
type input "3"
type input "1.2"
type input "30"
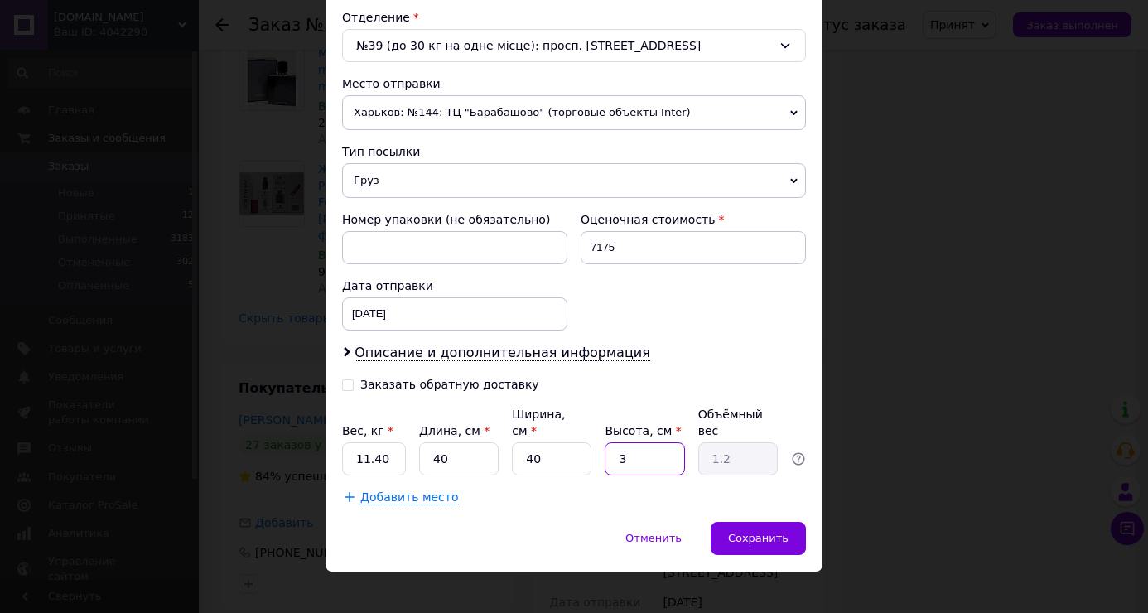
type input "12"
type input "3"
type input "1.2"
type input "2"
type input "0.8"
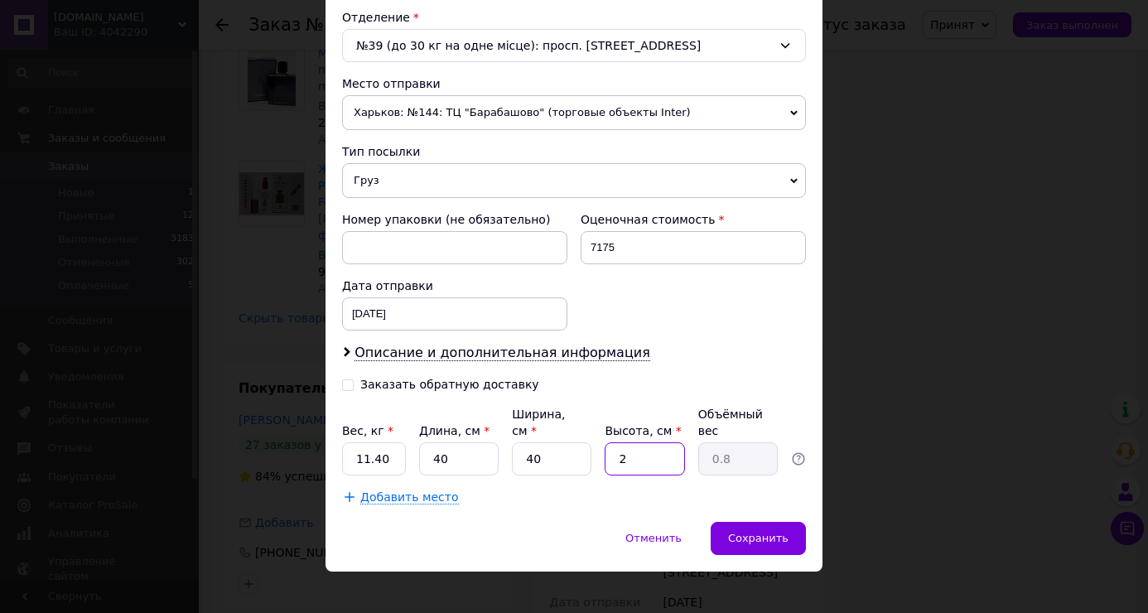
type input "29"
type input "11.6"
type input "2"
type input "0.8"
type input "25"
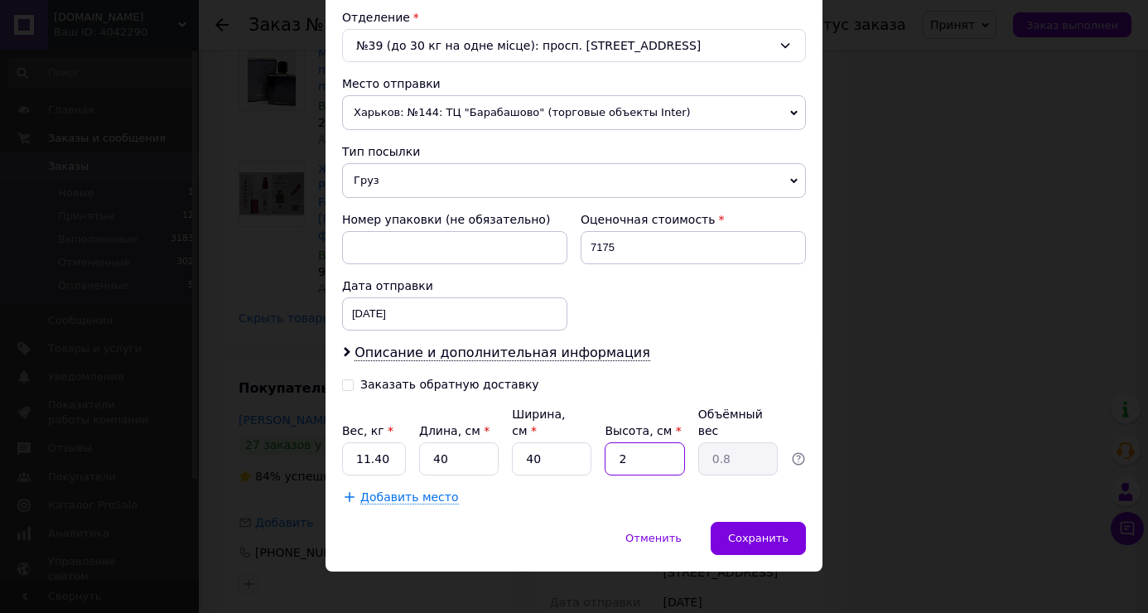
type input "10"
type input "25"
click at [772, 532] on span "Сохранить" at bounding box center [758, 538] width 60 height 12
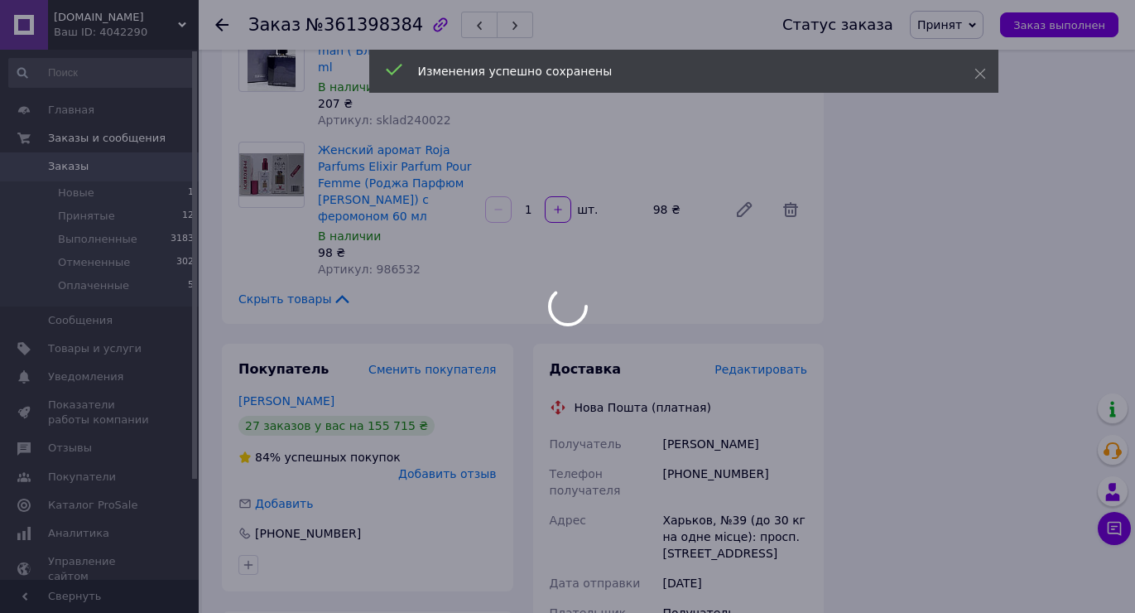
scroll to position [2496, 0]
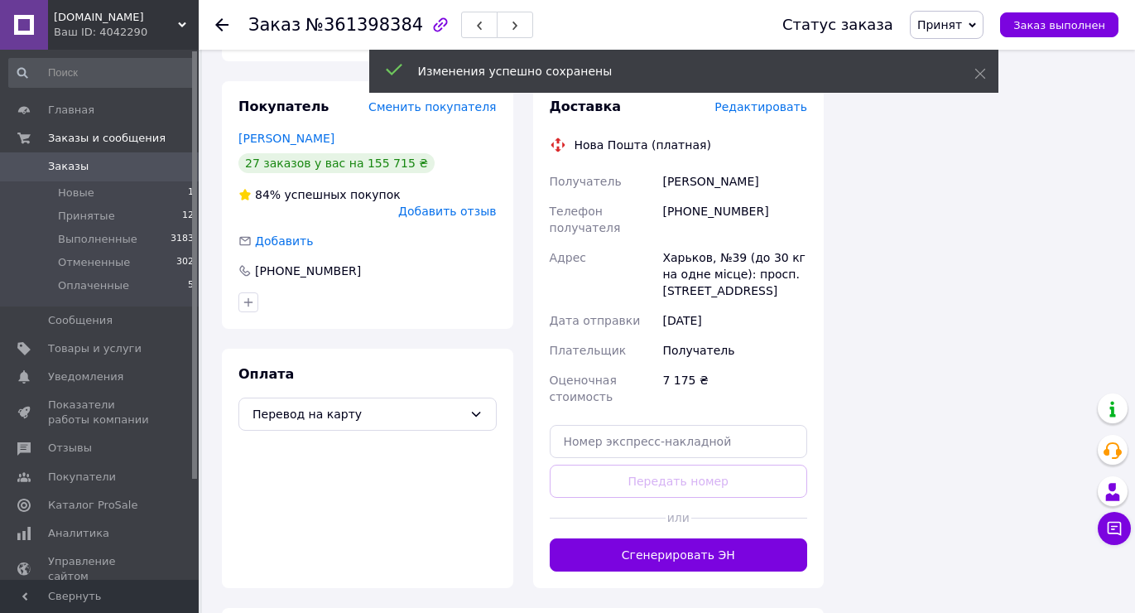
click at [683, 538] on button "Сгенерировать ЭН" at bounding box center [679, 554] width 258 height 33
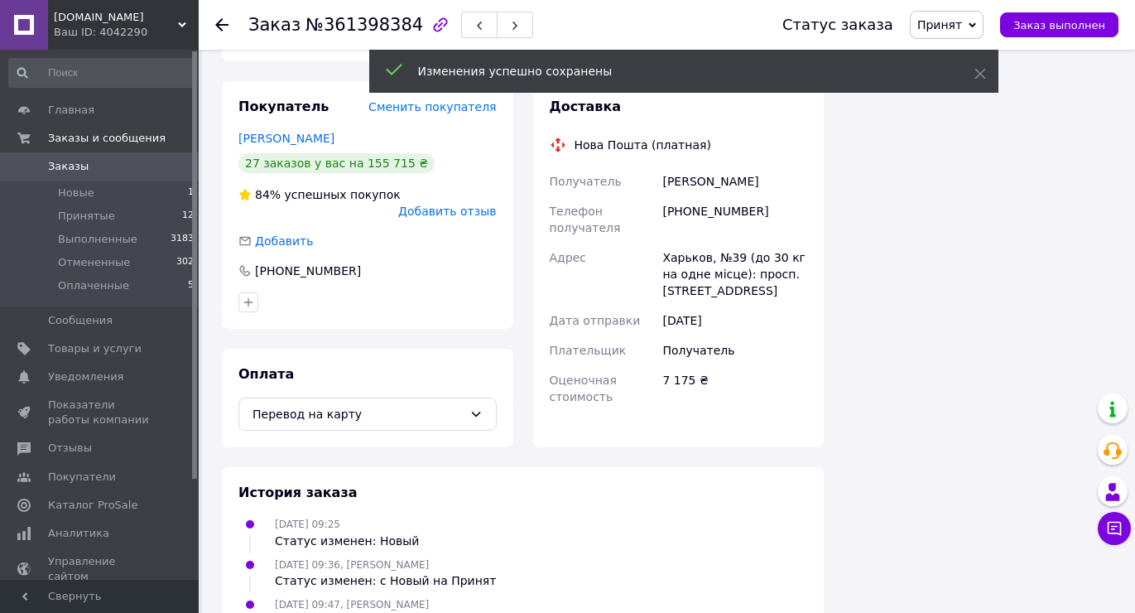
scroll to position [2248, 0]
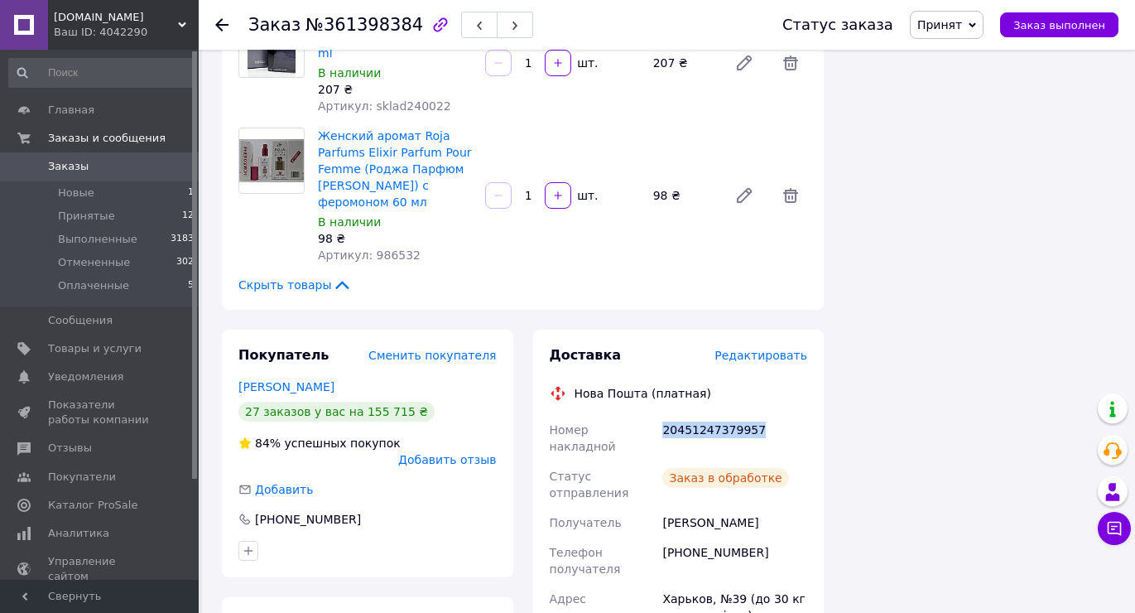
drag, startPoint x: 656, startPoint y: 199, endPoint x: 782, endPoint y: 198, distance: 125.9
click at [782, 415] on div "Номер накладной 20451247379957 Статус отправления Заказ в обработке Получатель …" at bounding box center [679, 607] width 265 height 384
copy div "Номер накладной 20451247379957"
drag, startPoint x: 994, startPoint y: 29, endPoint x: 1011, endPoint y: 27, distance: 17.5
click at [984, 29] on span "Принят" at bounding box center [947, 25] width 74 height 28
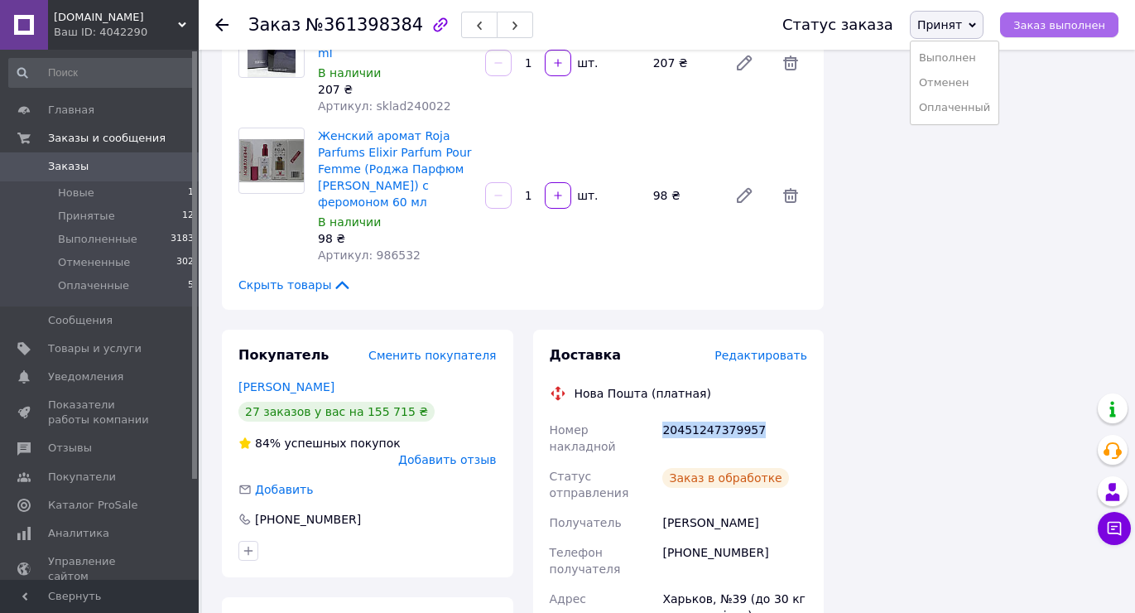
click at [1019, 27] on button "Заказ выполнен" at bounding box center [1059, 24] width 118 height 25
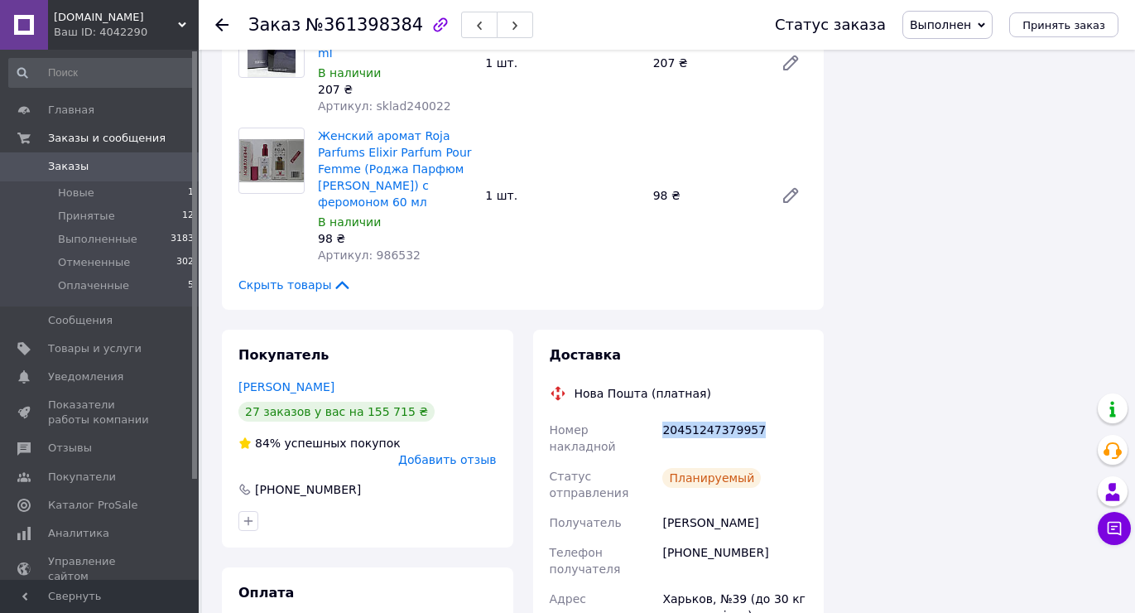
click at [169, 167] on span "0" at bounding box center [176, 166] width 46 height 15
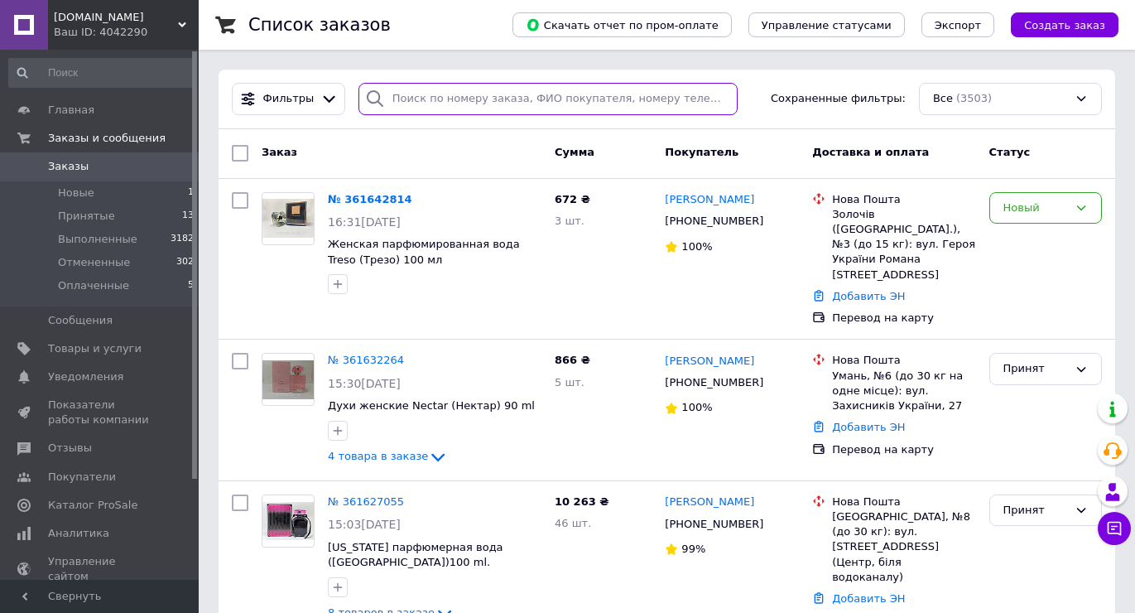
click at [499, 95] on input "search" at bounding box center [548, 99] width 379 height 32
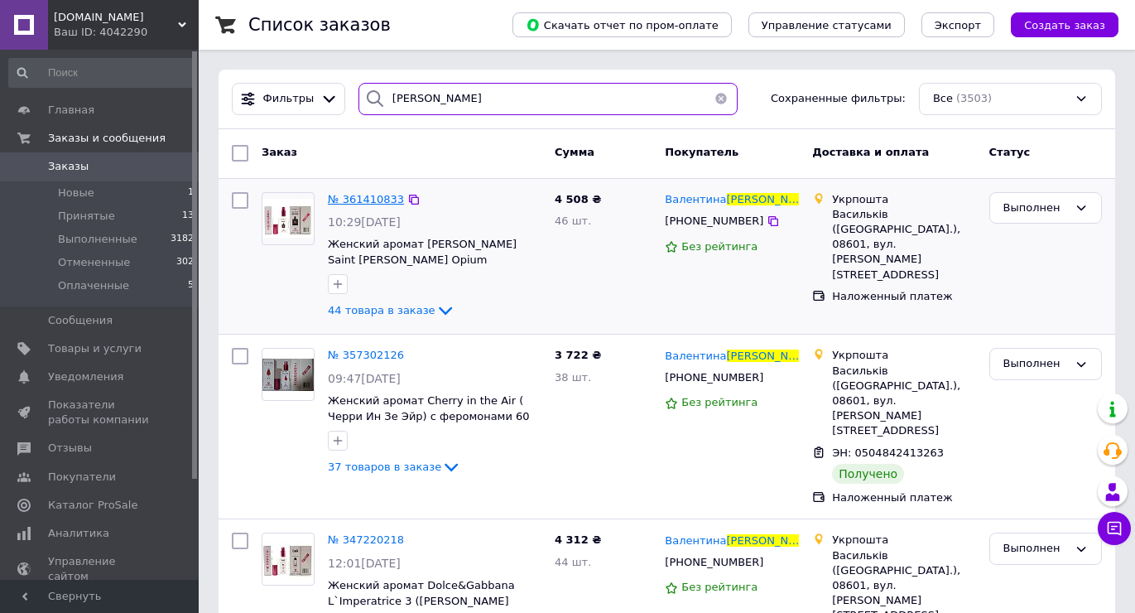
type input "дабіжа"
click at [361, 196] on span "№ 361410833" at bounding box center [366, 199] width 76 height 12
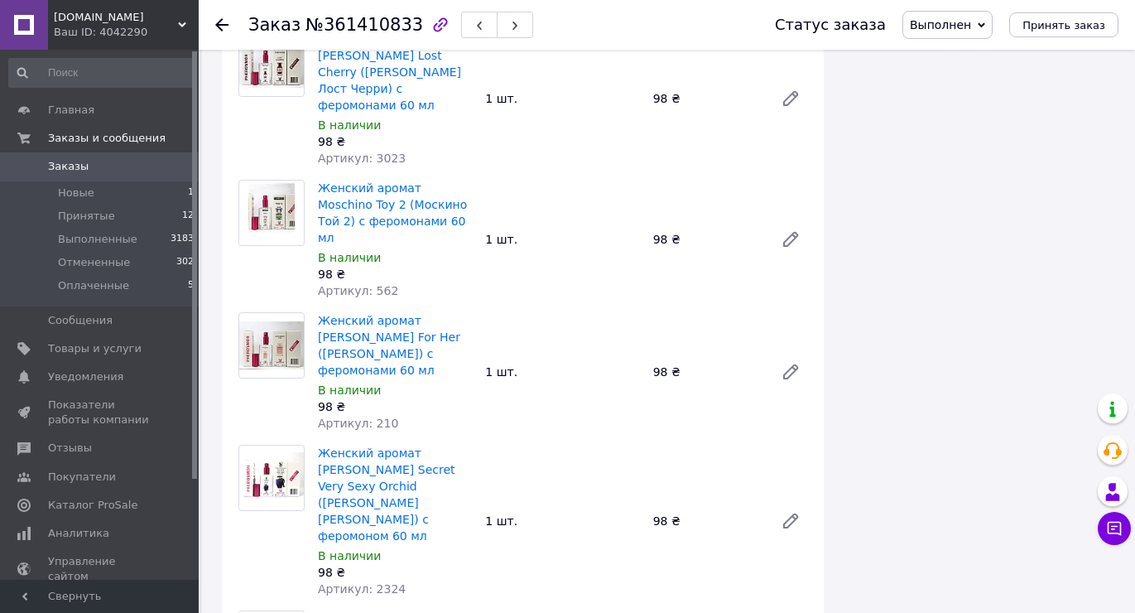
scroll to position [6107, 0]
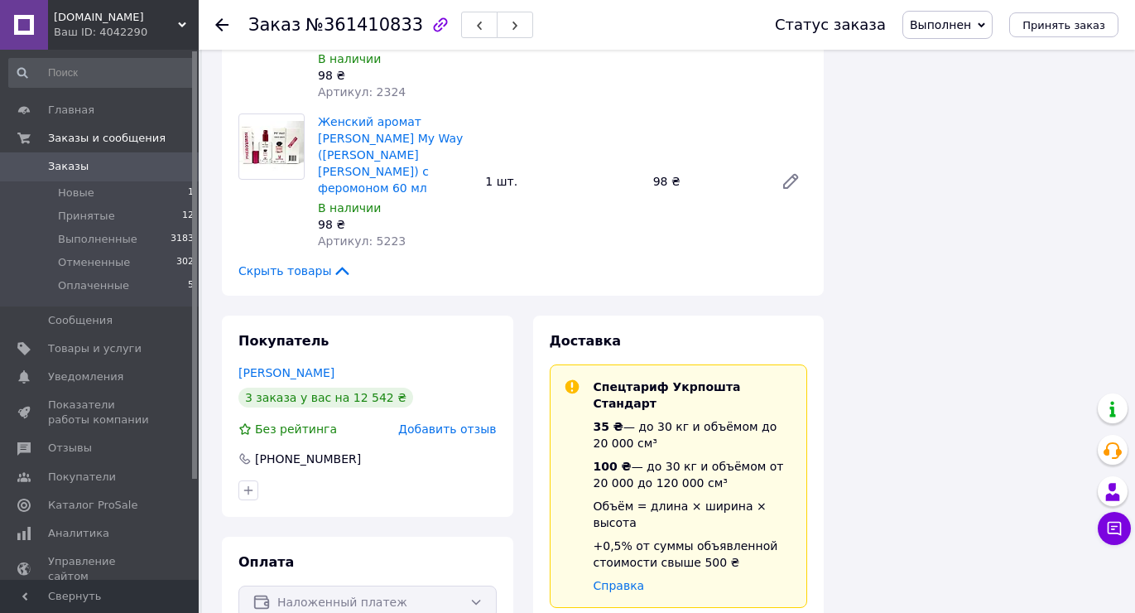
click at [945, 30] on span "Выполнен" at bounding box center [940, 24] width 61 height 13
click at [957, 66] on li "Принят" at bounding box center [948, 58] width 89 height 25
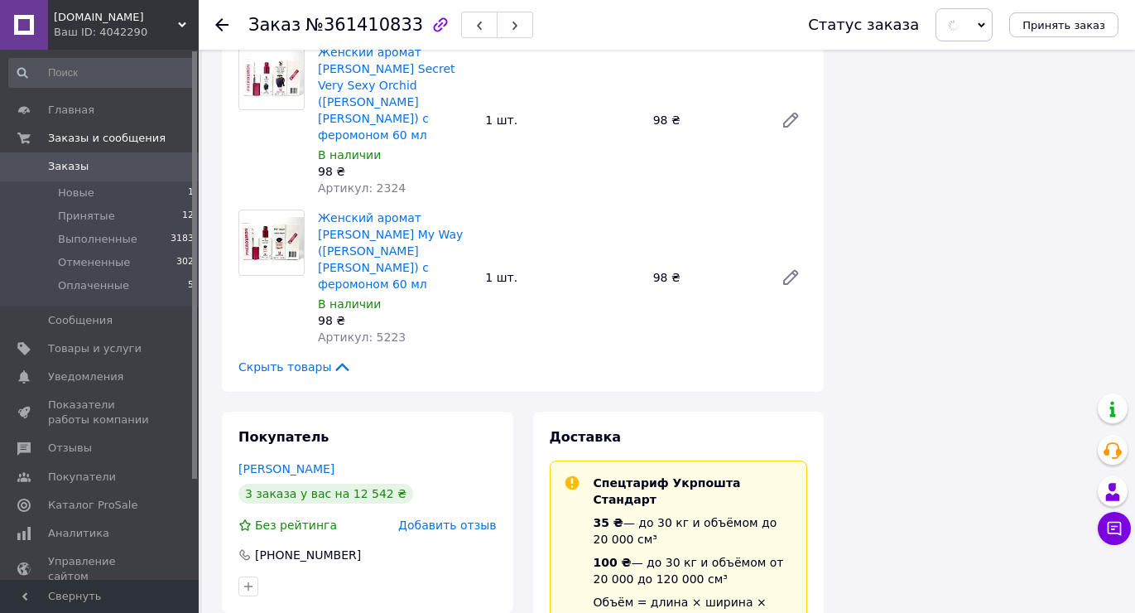
scroll to position [5859, 0]
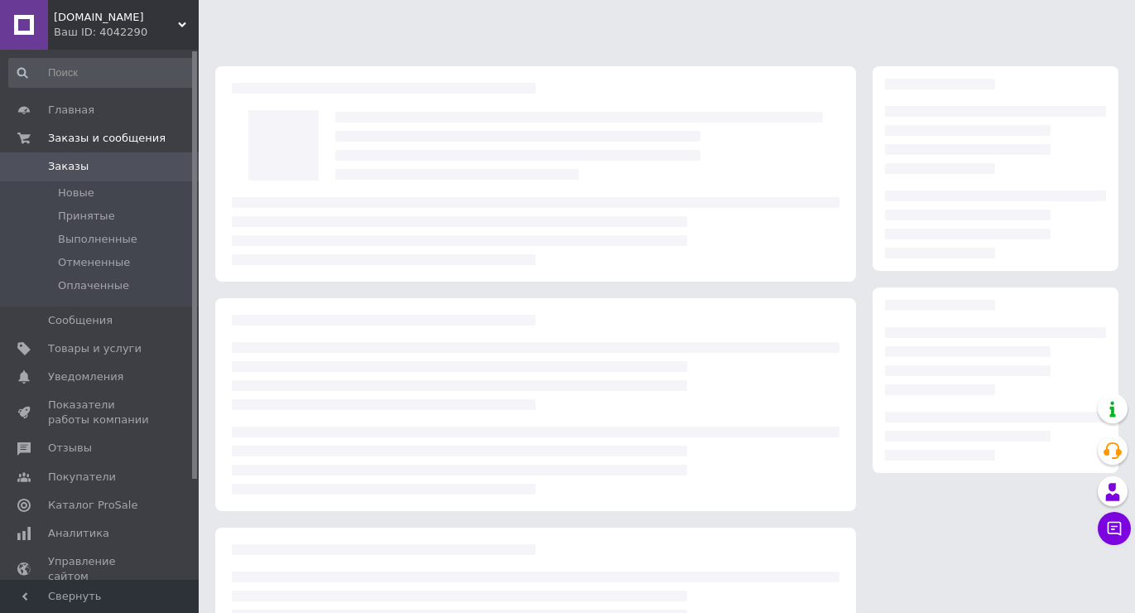
scroll to position [144, 0]
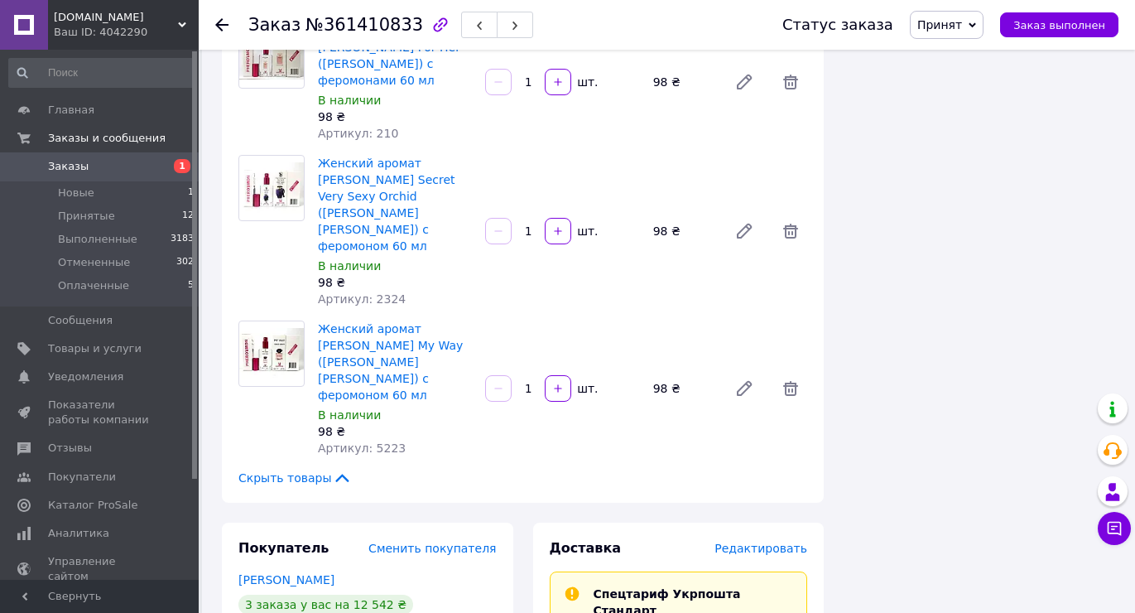
scroll to position [5981, 0]
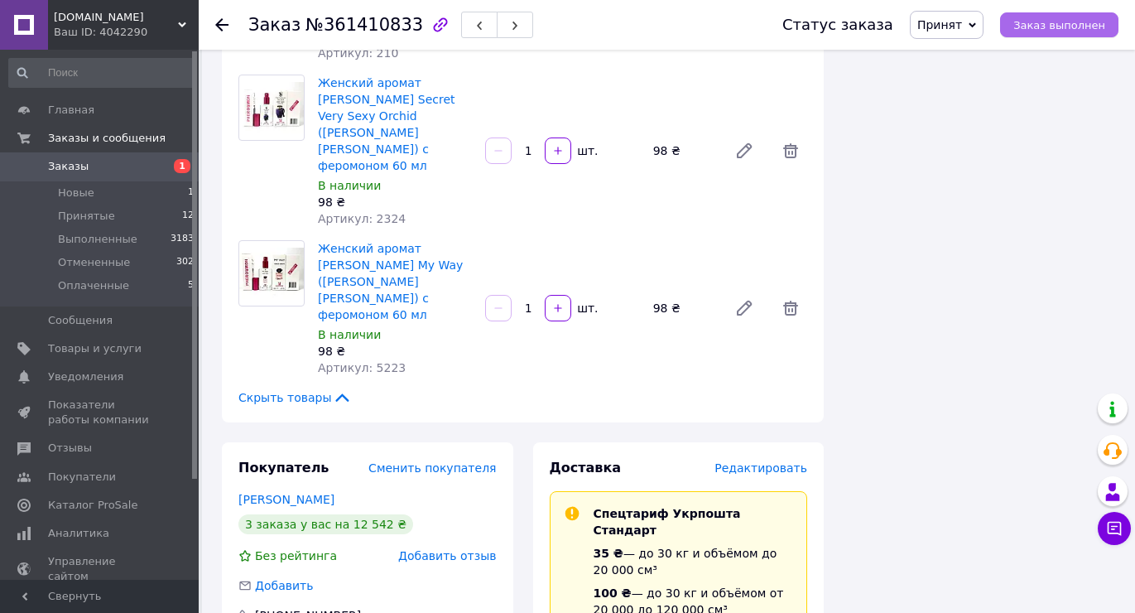
click at [1049, 16] on button "Заказ выполнен" at bounding box center [1059, 24] width 118 height 25
